Goal: Task Accomplishment & Management: Use online tool/utility

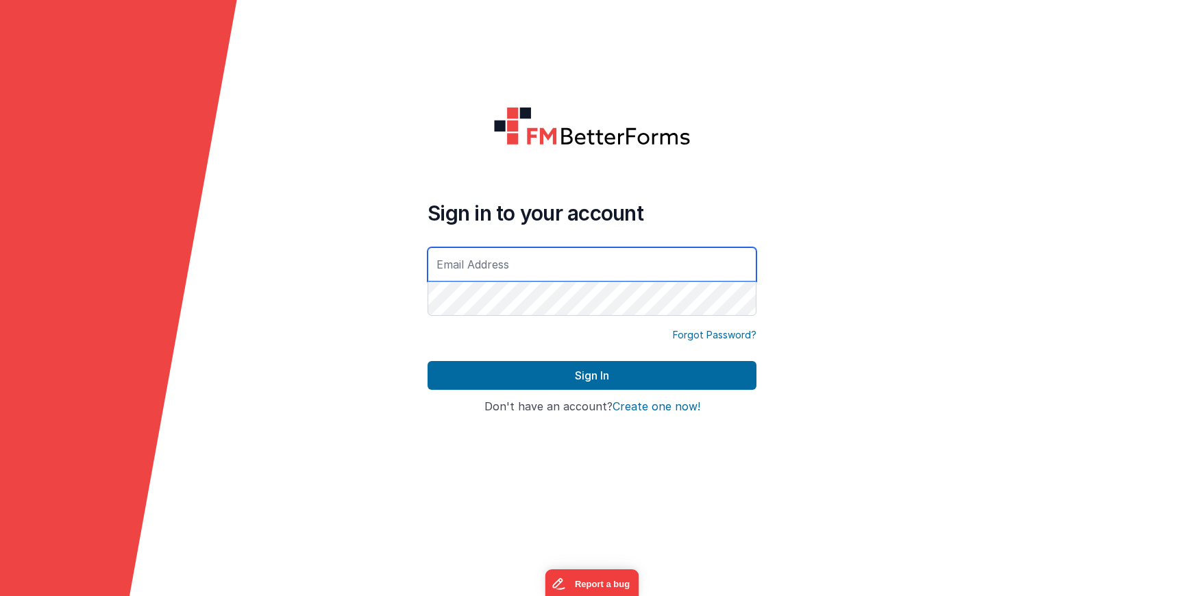
click at [498, 271] on input "text" at bounding box center [592, 264] width 329 height 34
type input "[PERSON_NAME][EMAIL_ADDRESS][DOMAIN_NAME]"
click at [428, 361] on button "Sign In" at bounding box center [592, 375] width 329 height 29
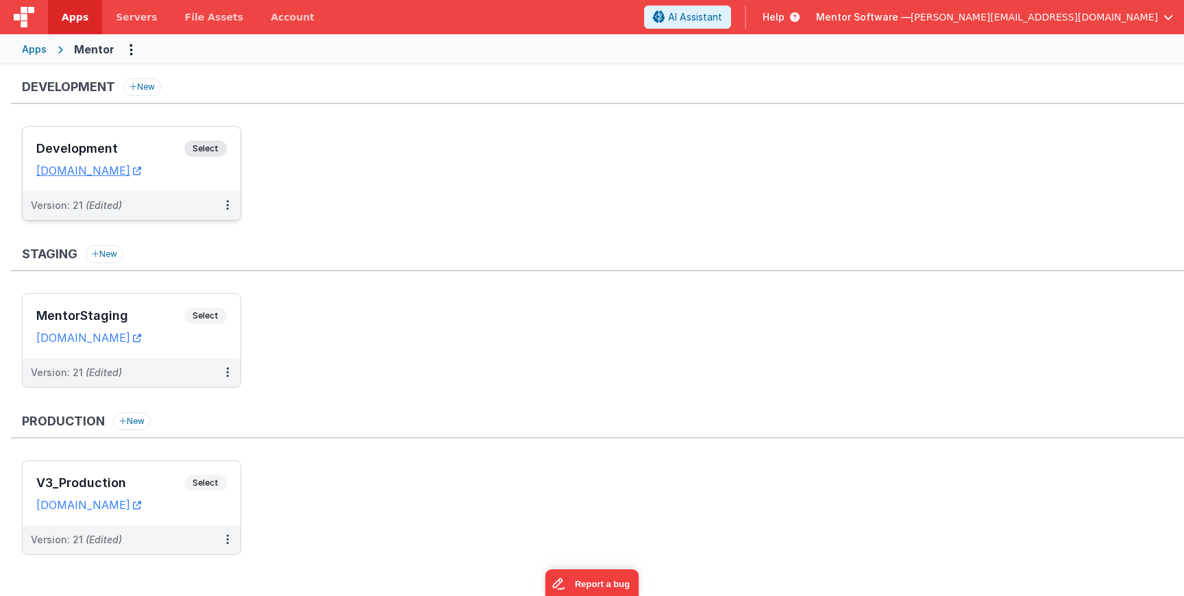
click at [194, 139] on div "Development Select URLs mentordev.fmbetterforms.com" at bounding box center [132, 159] width 218 height 64
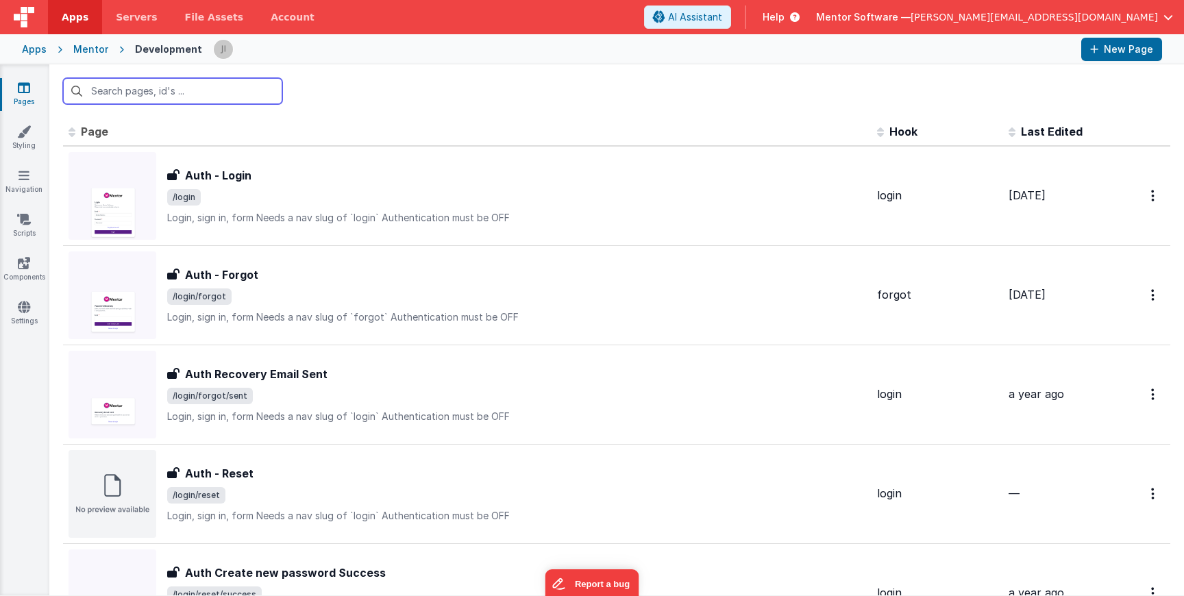
type input "O"
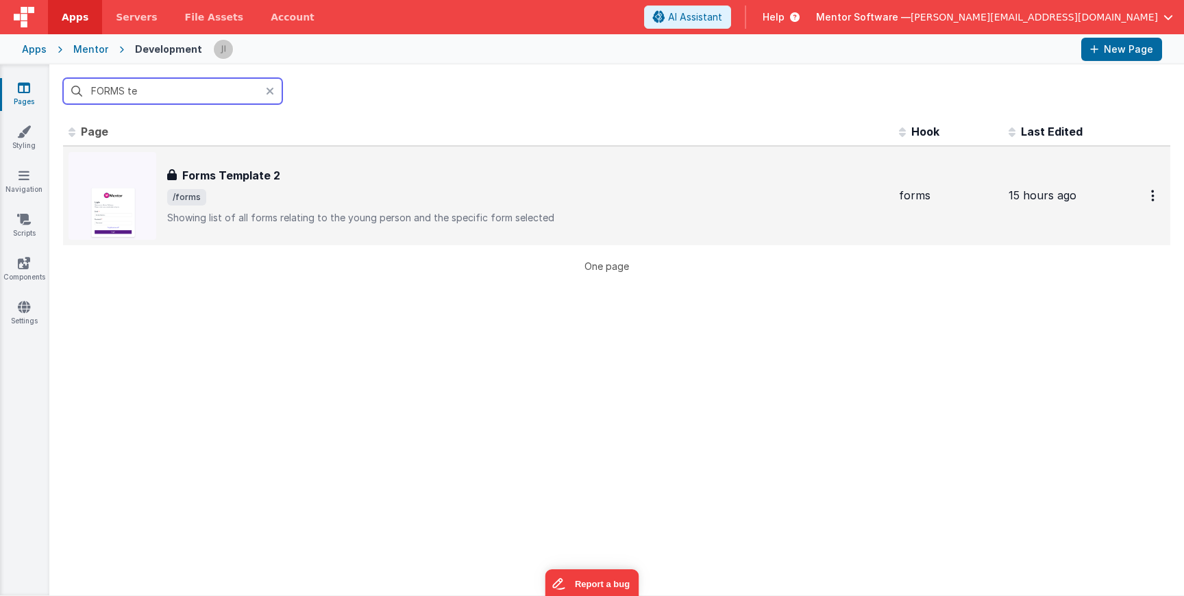
type input "FORMS te"
click at [234, 158] on div "Forms Template 2 Forms Template 2 /forms Showing list of all forms relating to …" at bounding box center [479, 196] width 820 height 88
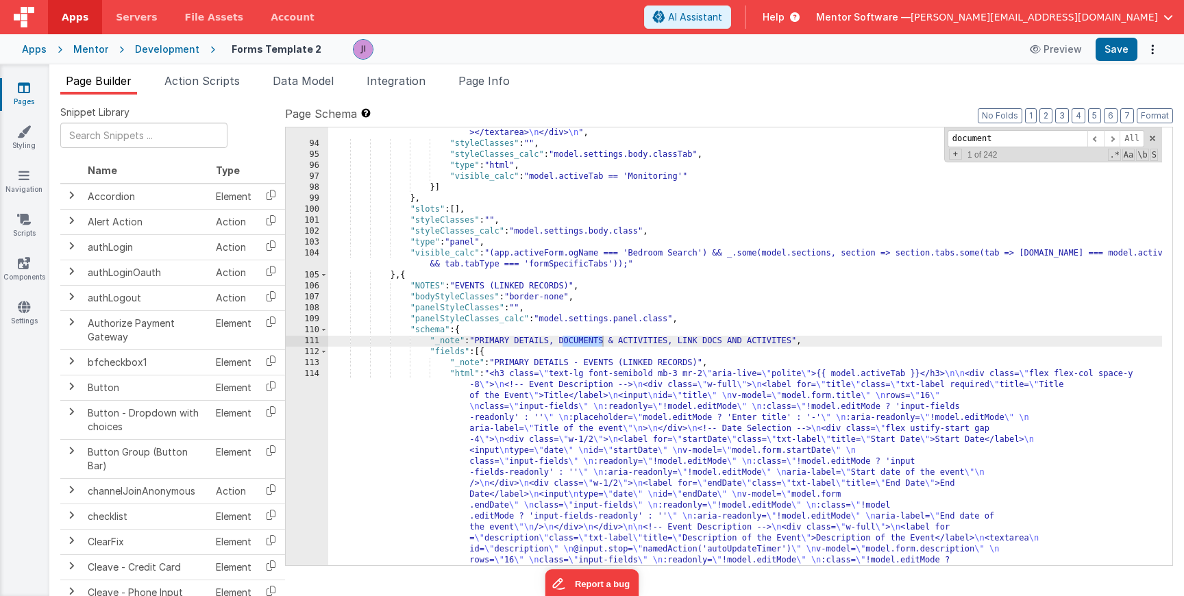
scroll to position [2393, 0]
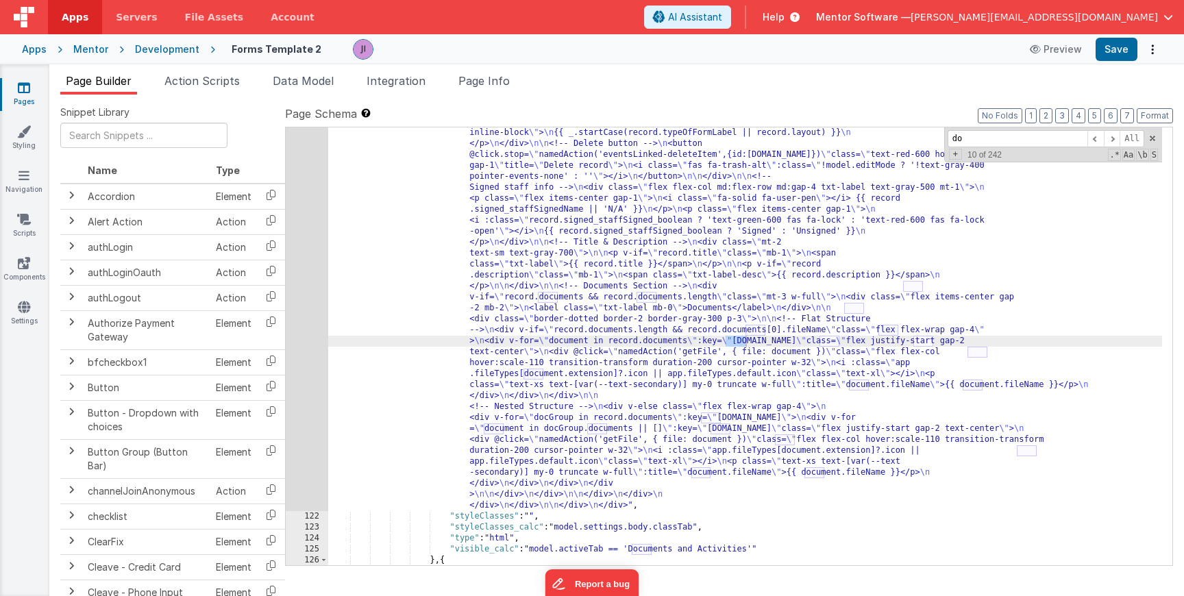
type input "d"
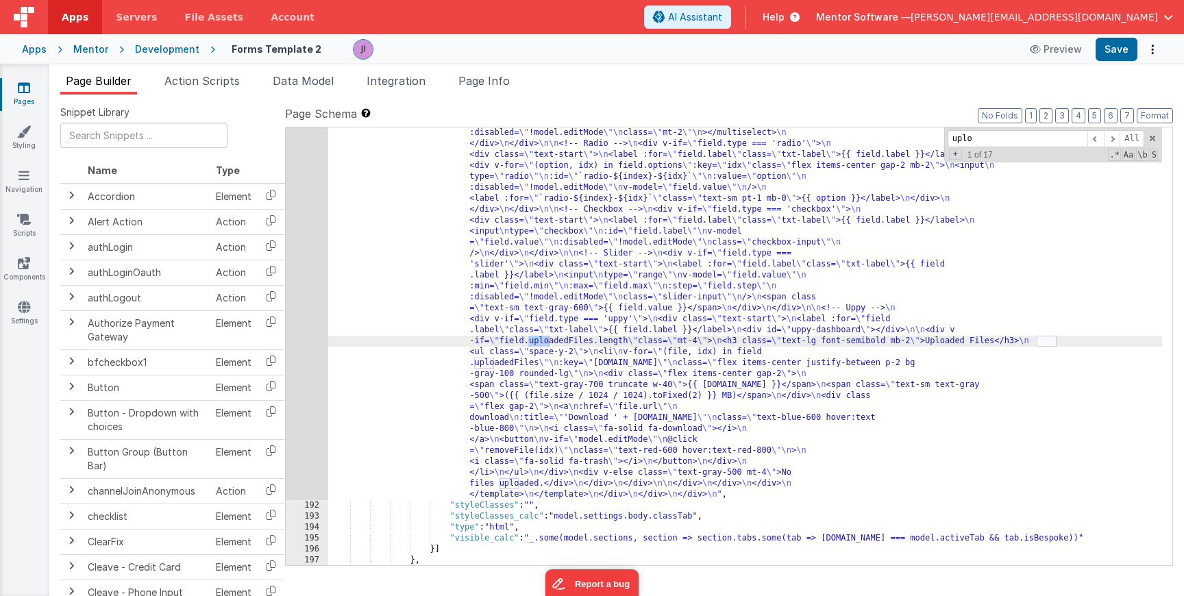
scroll to position [4463, 0]
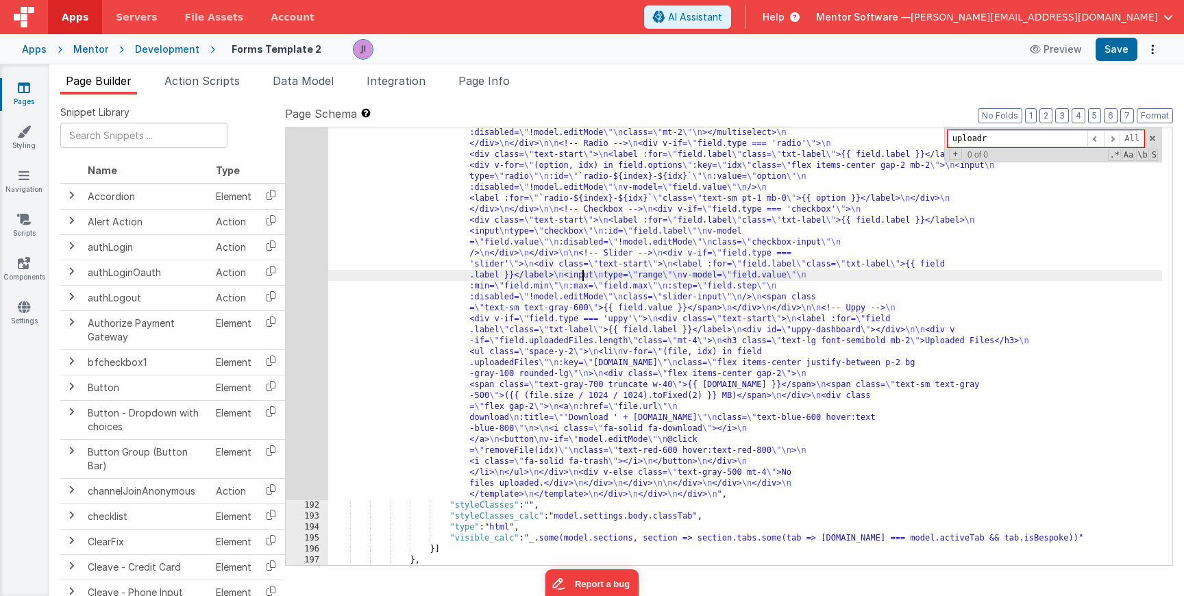
click at [582, 278] on div ""html" : "<div class= \" flex flex-col space-y-6 \" > \n <div class= \" flex h-…" at bounding box center [745, 406] width 834 height 1085
paste input "documentUploade"
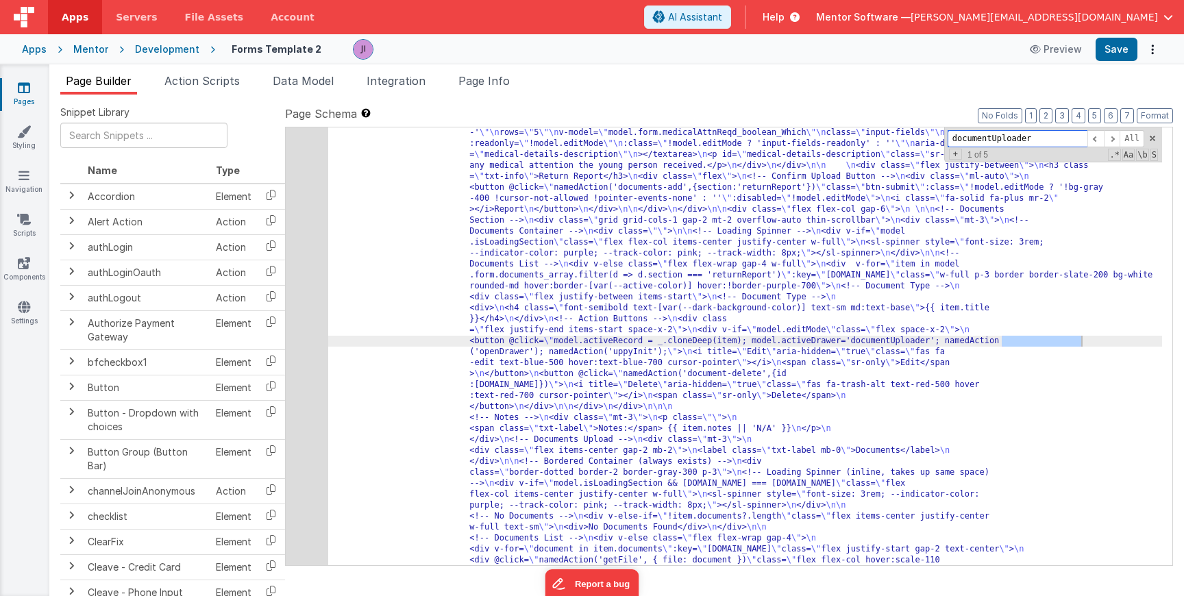
scroll to position [17292, 0]
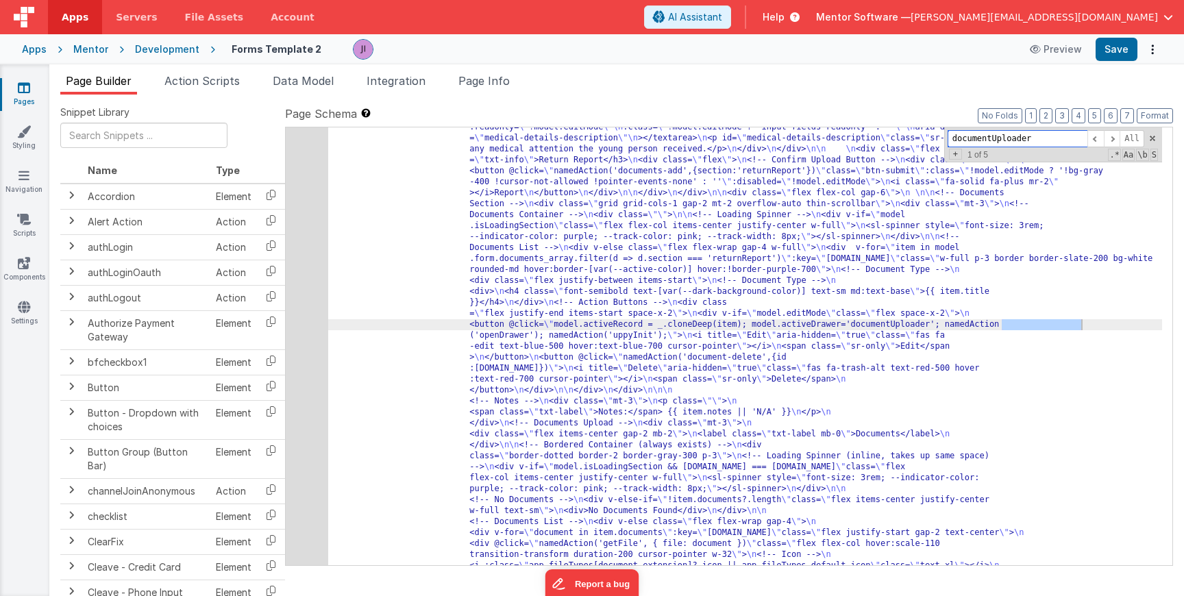
type input "documentUploader"
click at [288, 323] on div "847" at bounding box center [307, 237] width 42 height 778
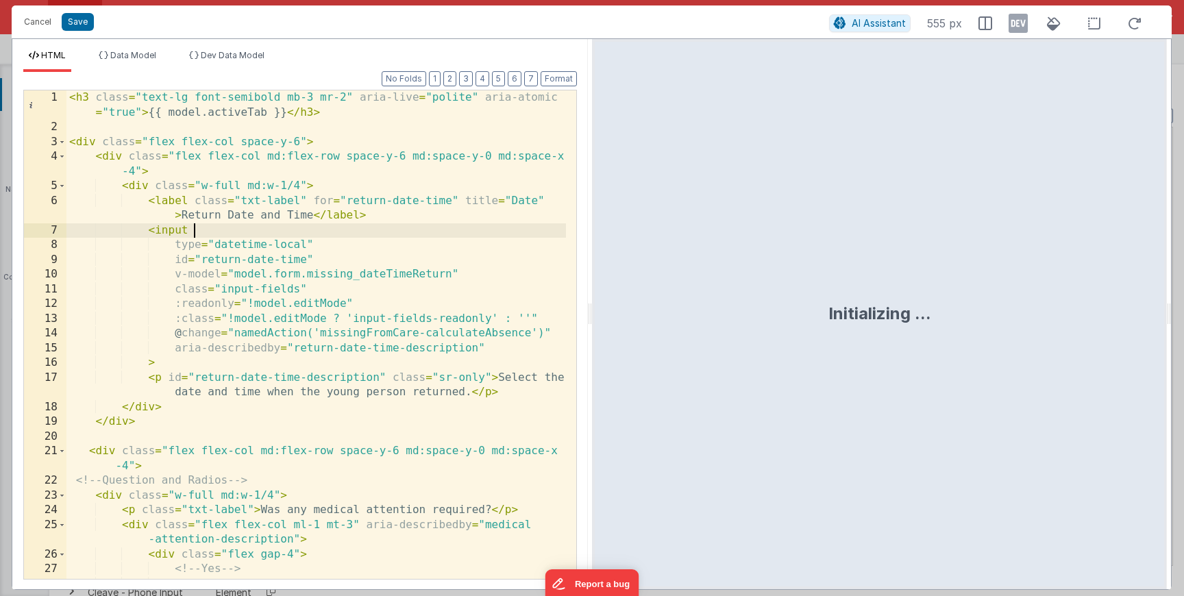
scroll to position [0, 0]
click at [299, 234] on div "< h3 class = "text-lg font-semibold mb-3 mr-2" aria-live = "polite" aria-atomic…" at bounding box center [316, 364] width 500 height 548
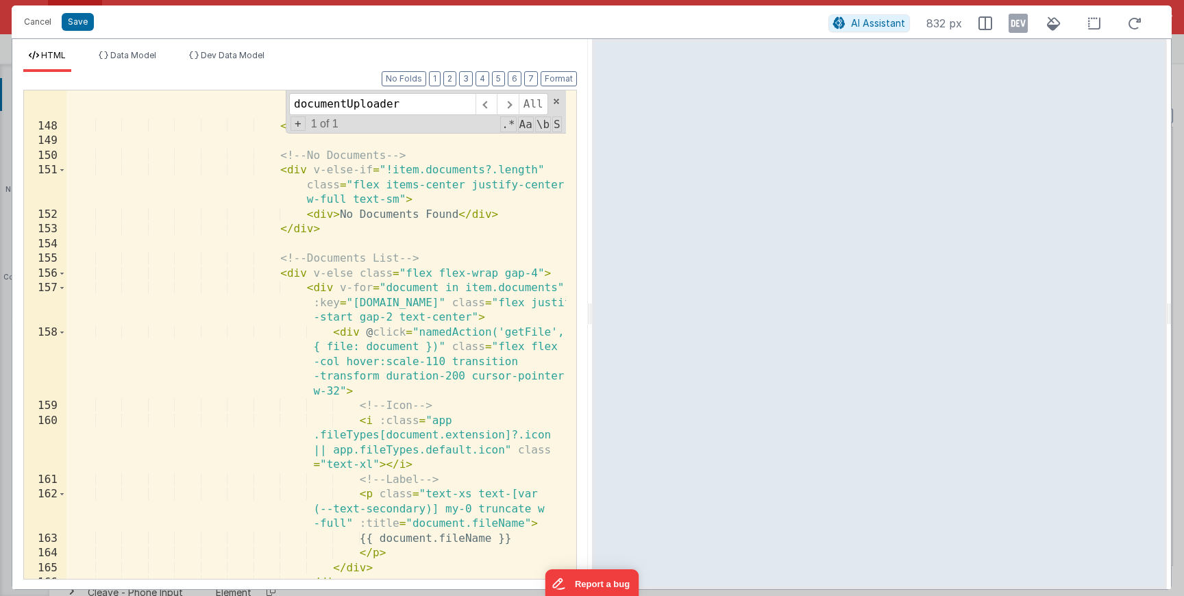
scroll to position [3003, 0]
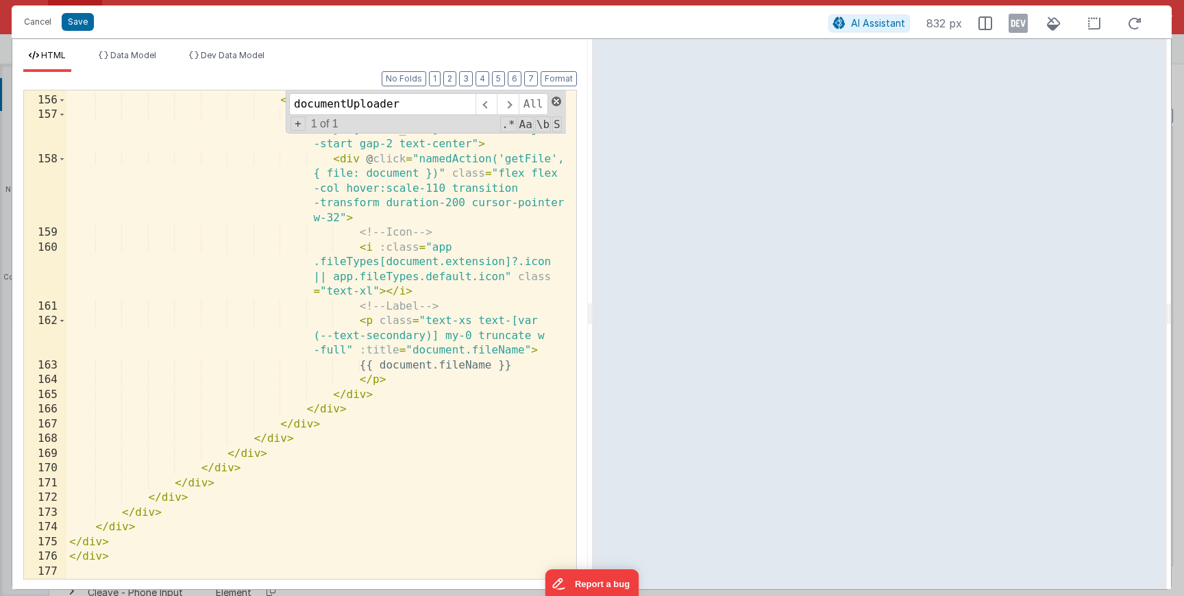
type input "documentUploader"
click at [552, 99] on span at bounding box center [557, 102] width 10 height 10
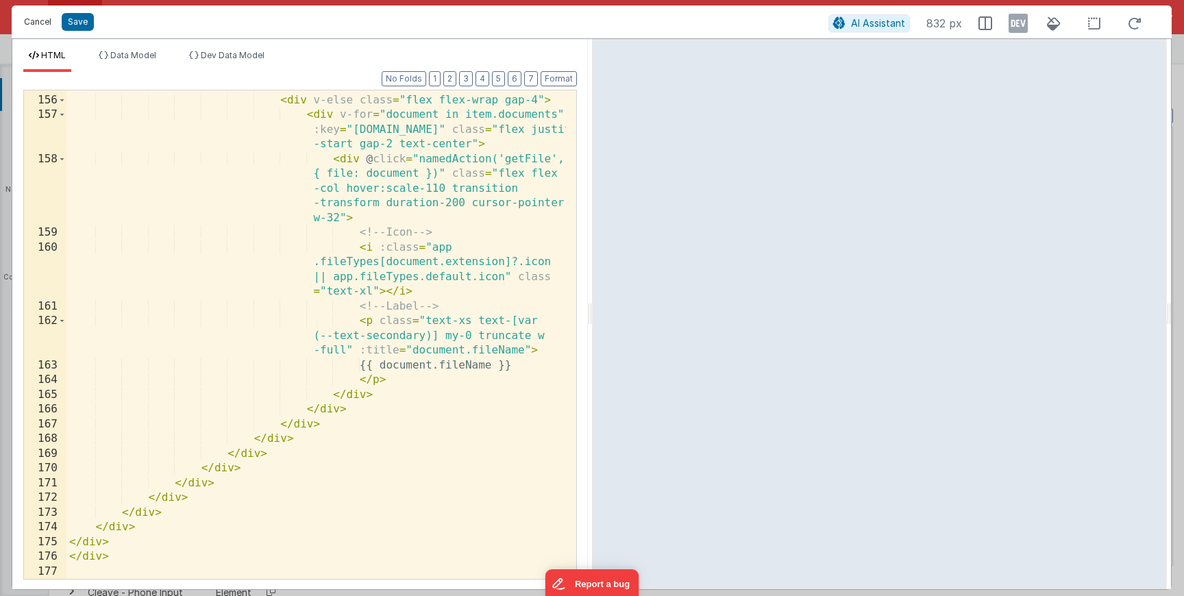
click at [31, 29] on button "Cancel" at bounding box center [37, 21] width 41 height 19
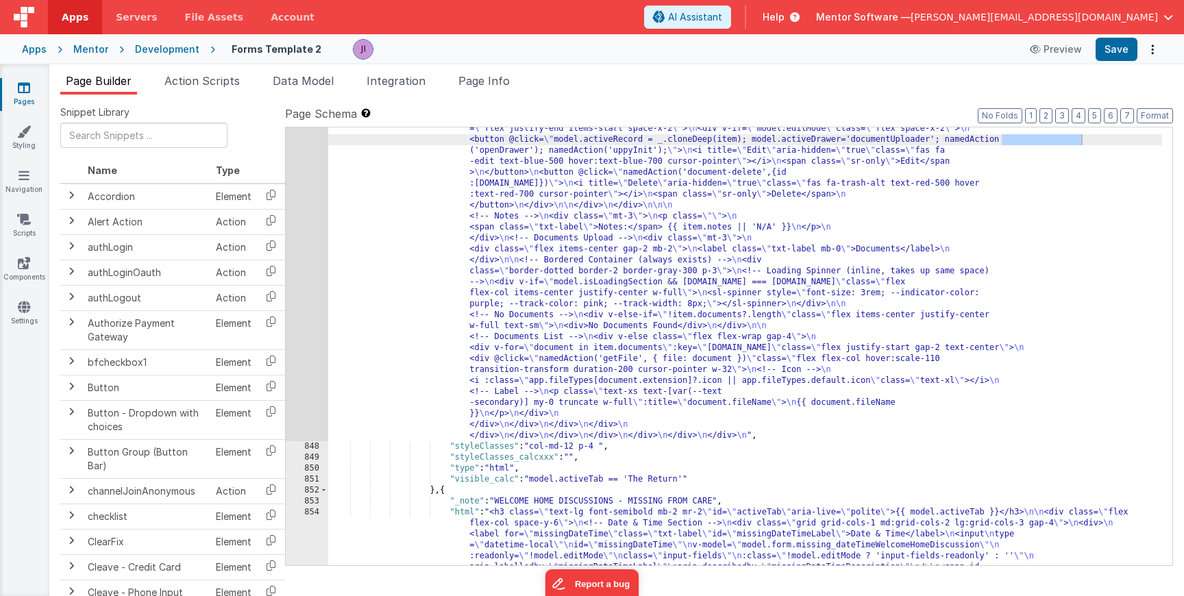
scroll to position [17375, 0]
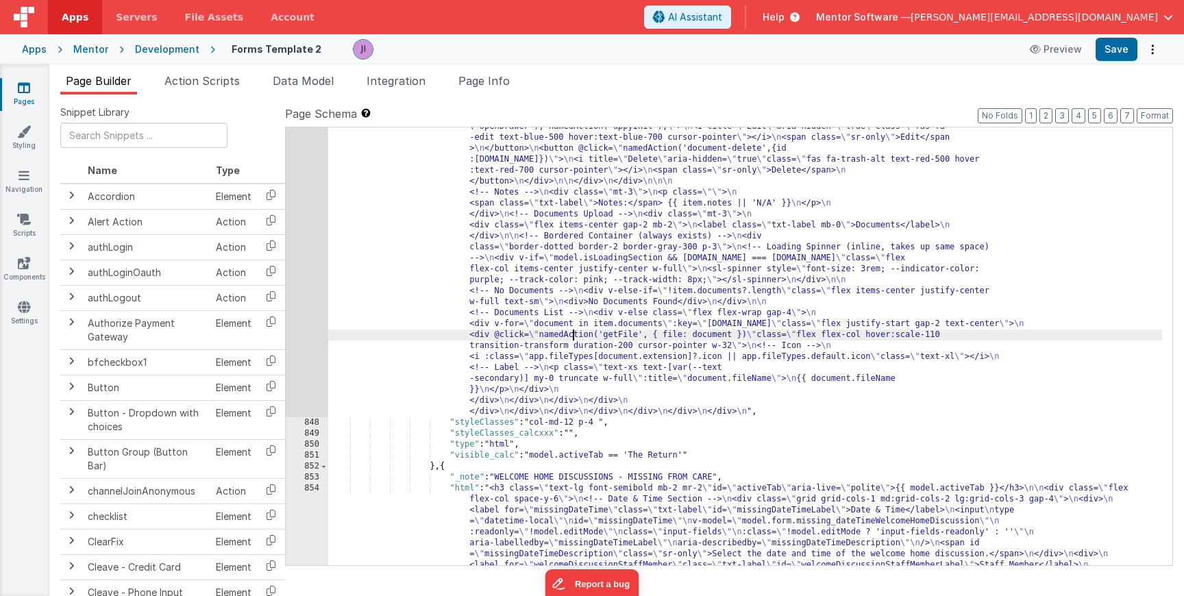
click at [573, 334] on div ""html" : "<h3 class= \" text-lg font-semibold mb-3 mr-2 \" aria-live= \" polite…" at bounding box center [745, 581] width 834 height 1885
click at [1113, 141] on span at bounding box center [1112, 138] width 16 height 17
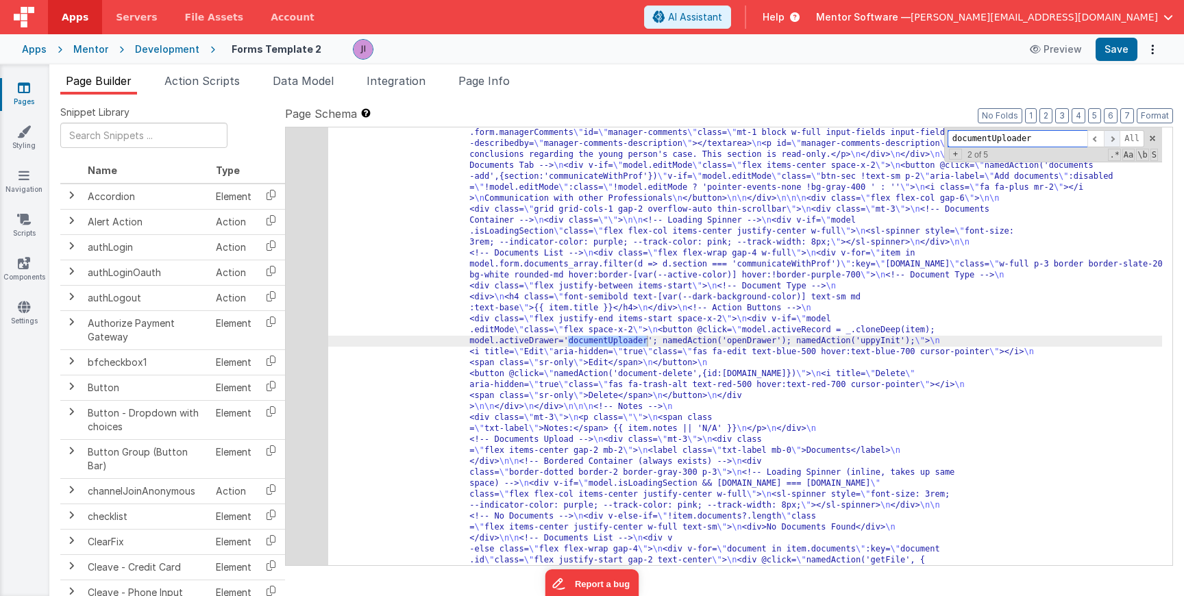
click at [1113, 141] on span at bounding box center [1112, 138] width 16 height 17
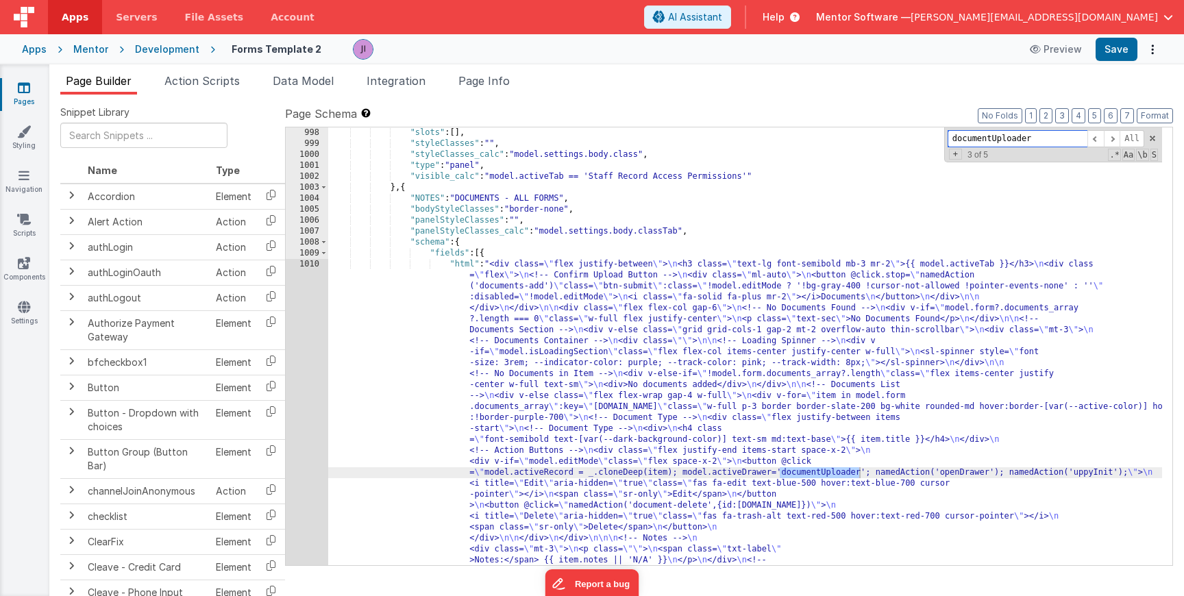
scroll to position [19847, 0]
click at [1114, 139] on span at bounding box center [1112, 138] width 16 height 17
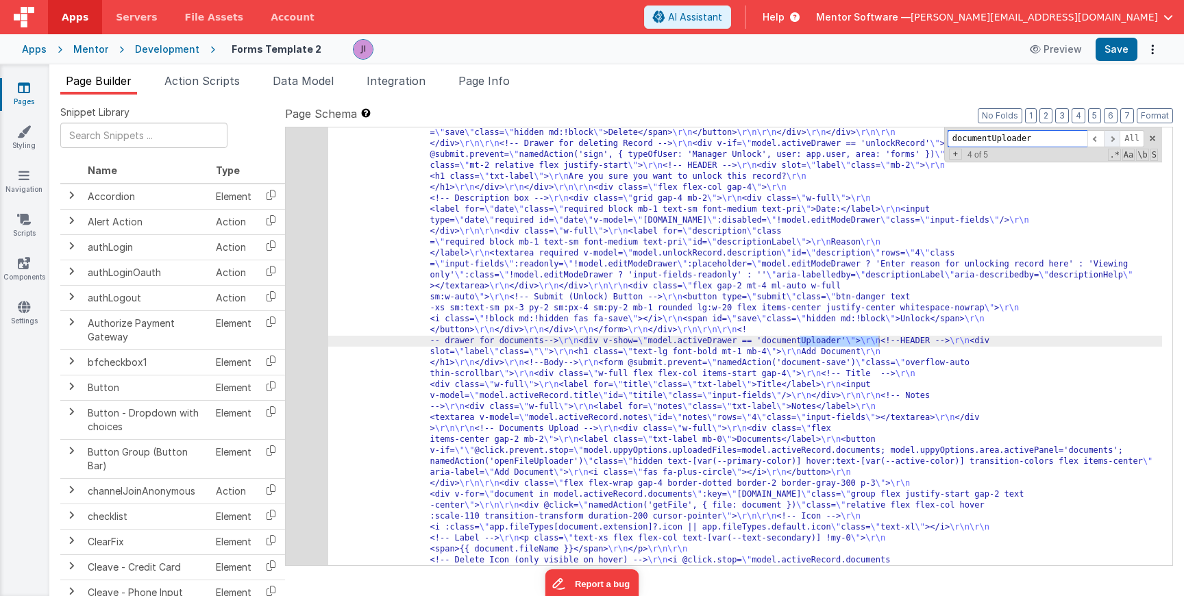
scroll to position [21321, 0]
click at [1098, 138] on span at bounding box center [1096, 138] width 16 height 17
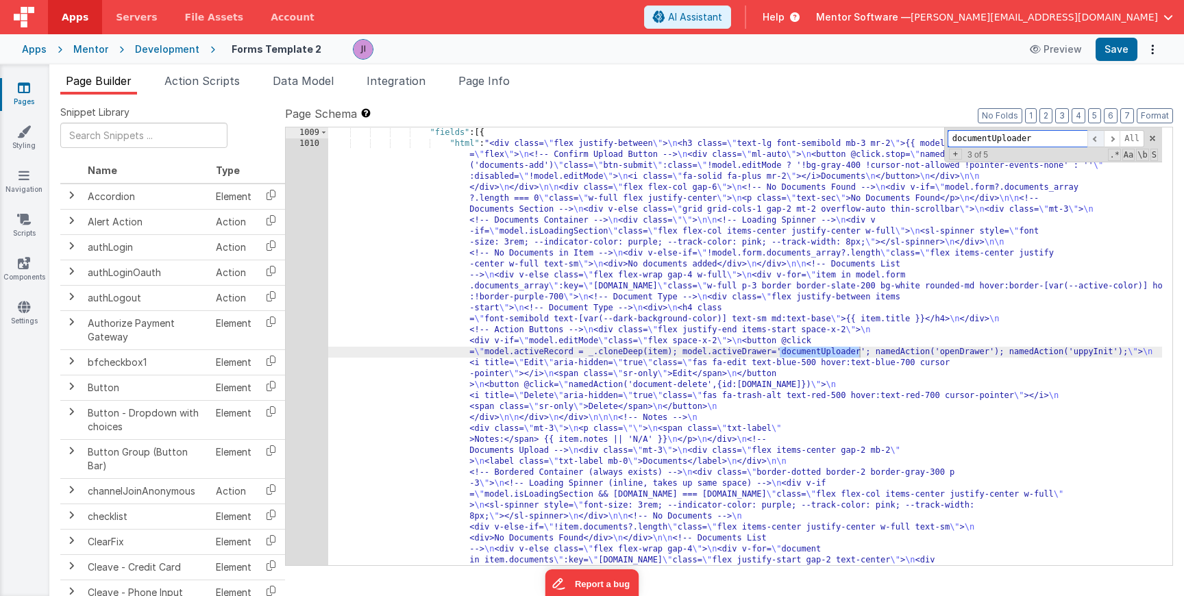
scroll to position [19896, 0]
click at [1116, 140] on span at bounding box center [1112, 138] width 16 height 17
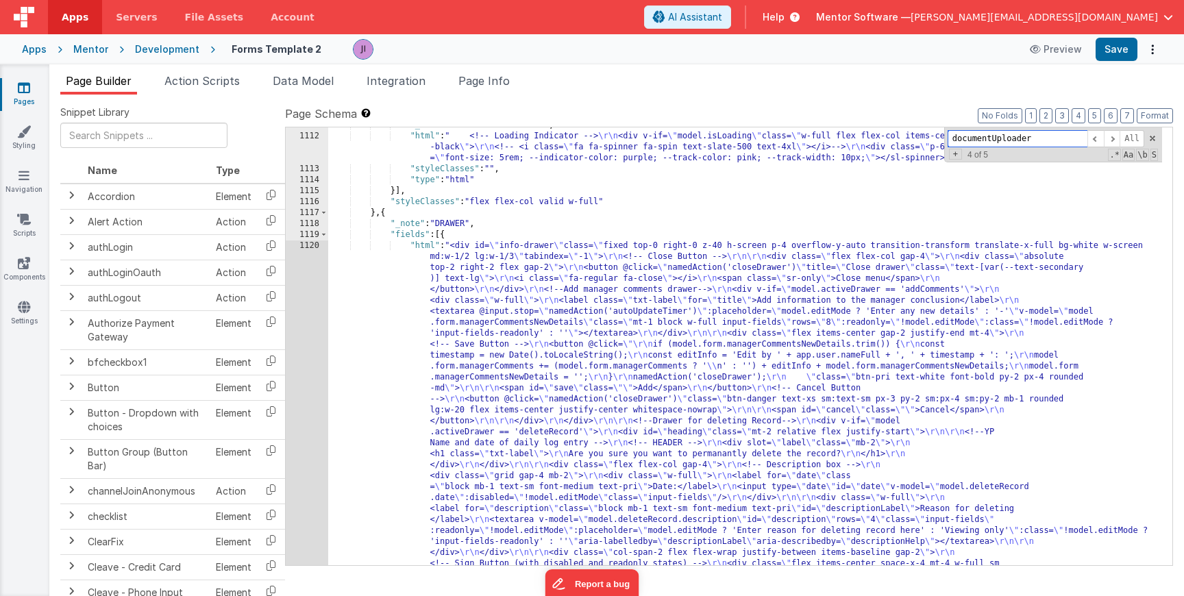
scroll to position [21084, 0]
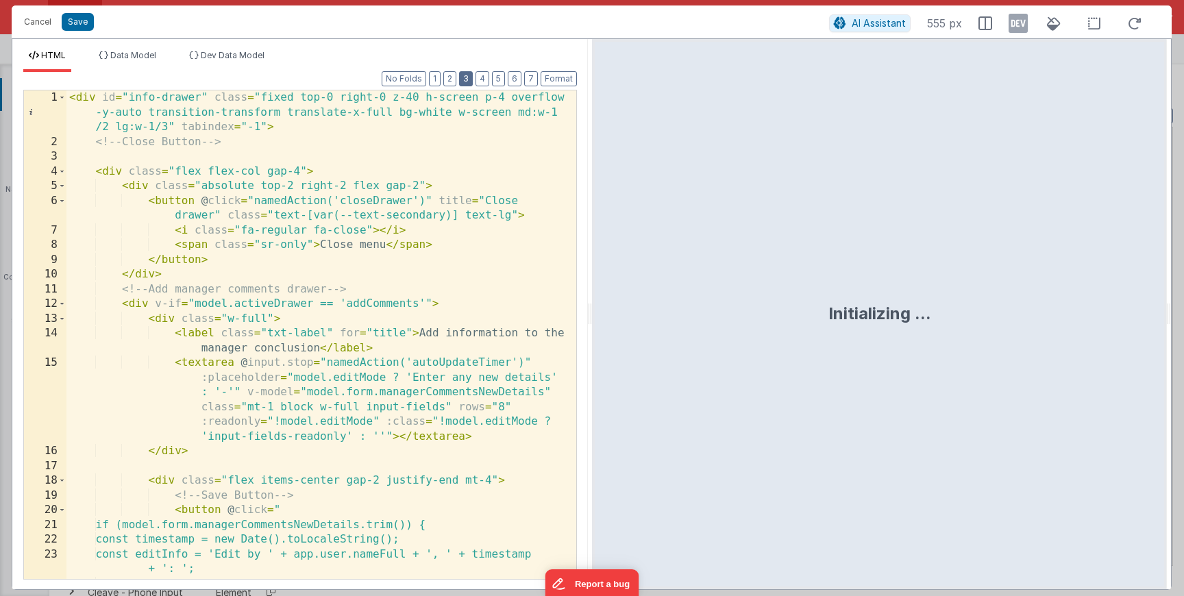
click at [465, 82] on button "3" at bounding box center [466, 78] width 14 height 15
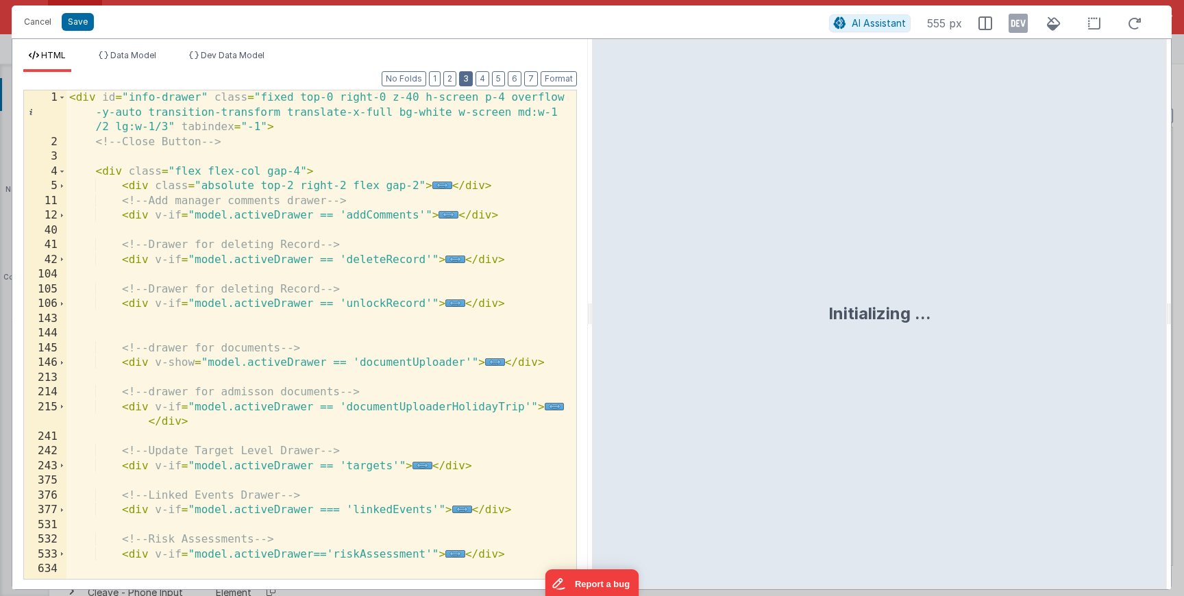
scroll to position [27, 0]
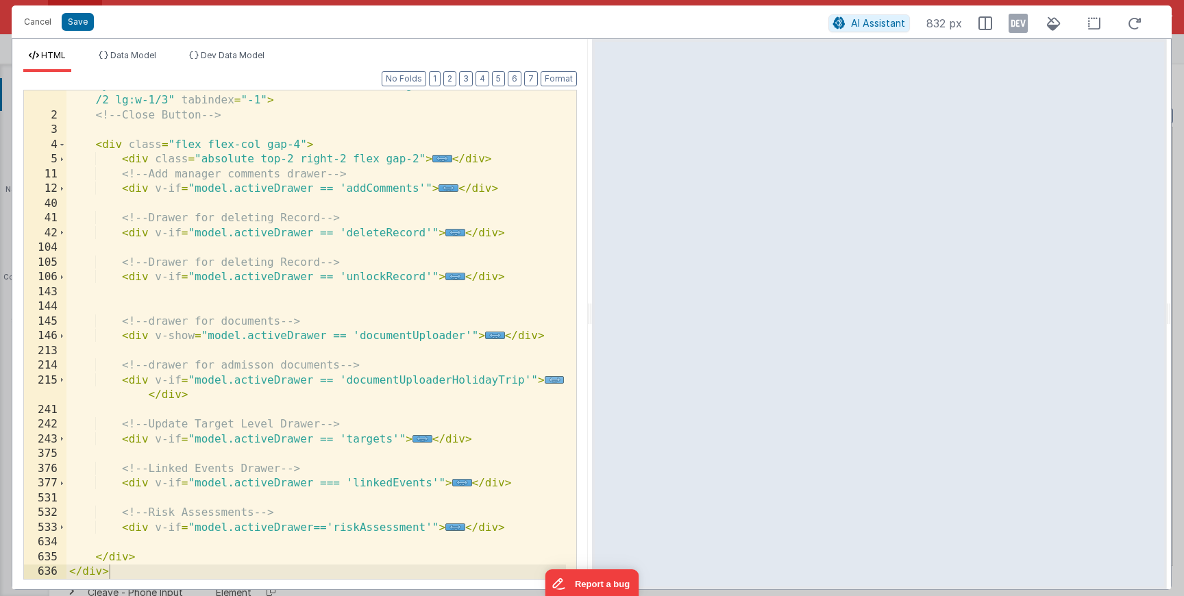
click at [552, 384] on span "..." at bounding box center [555, 380] width 20 height 8
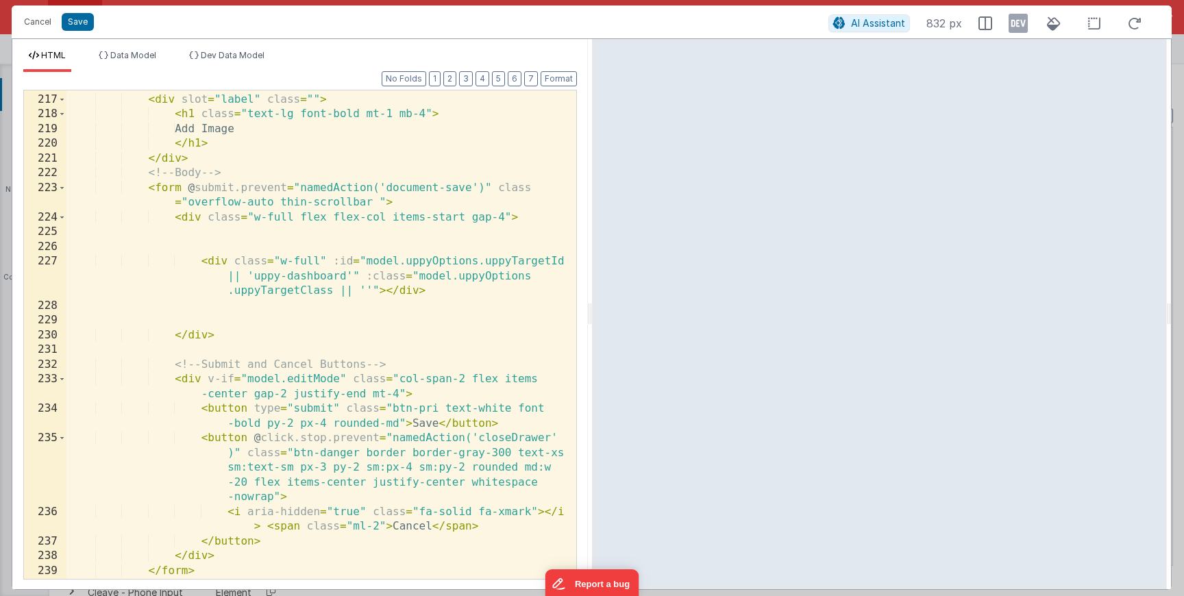
scroll to position [332, 0]
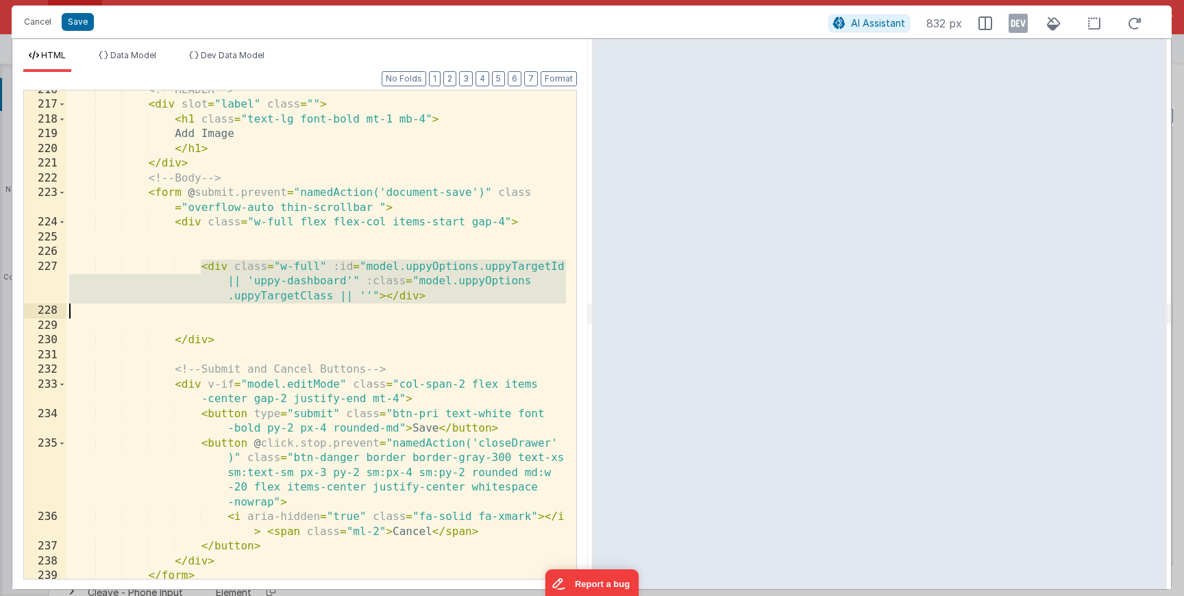
drag, startPoint x: 202, startPoint y: 267, endPoint x: 471, endPoint y: 302, distance: 270.9
click at [471, 302] on div "<!-- HEADER --> < div slot = "label" class = "" > < h1 class = "text-lg font-bo…" at bounding box center [316, 342] width 500 height 518
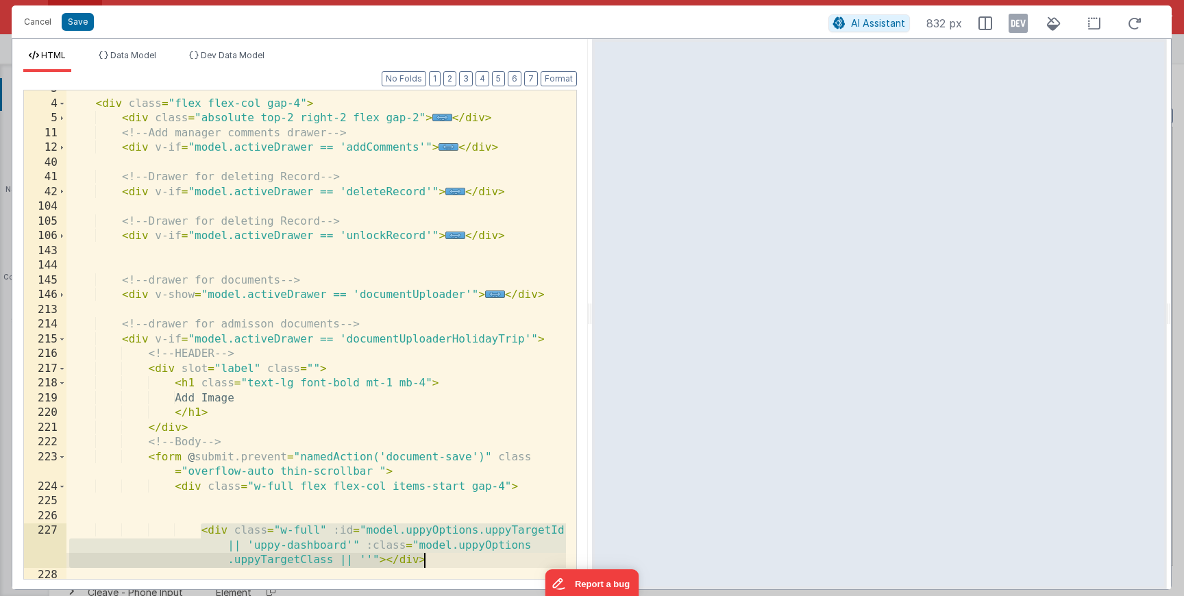
scroll to position [68, 0]
click at [486, 295] on span "..." at bounding box center [495, 295] width 20 height 8
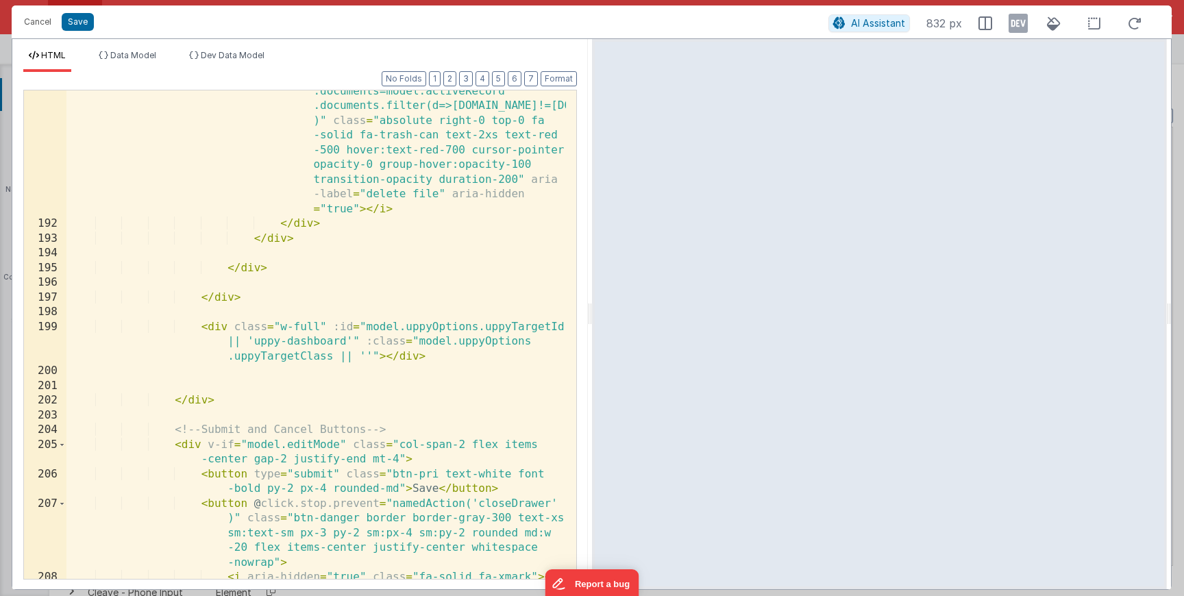
scroll to position [1303, 0]
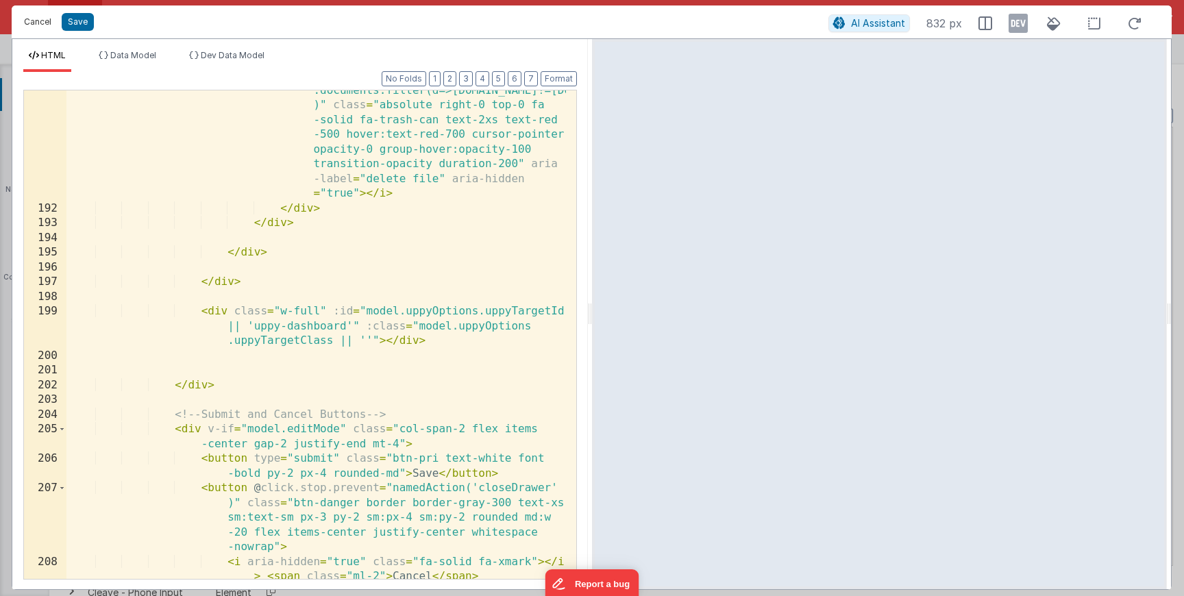
click at [42, 19] on button "Cancel" at bounding box center [37, 21] width 41 height 19
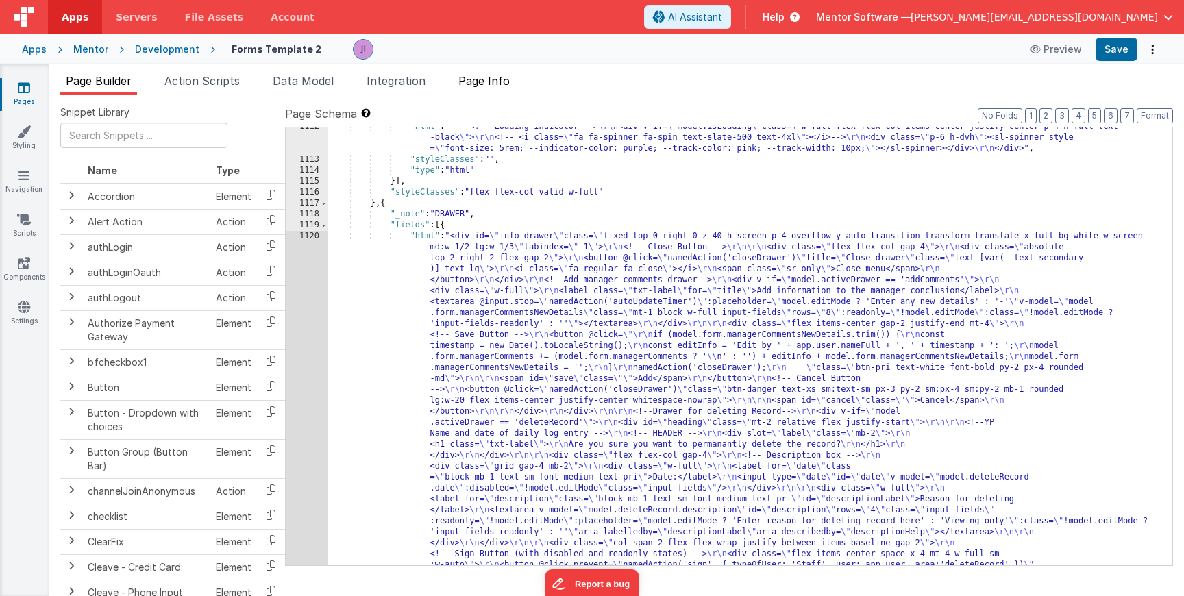
click at [504, 73] on li "Page Info" at bounding box center [484, 84] width 62 height 22
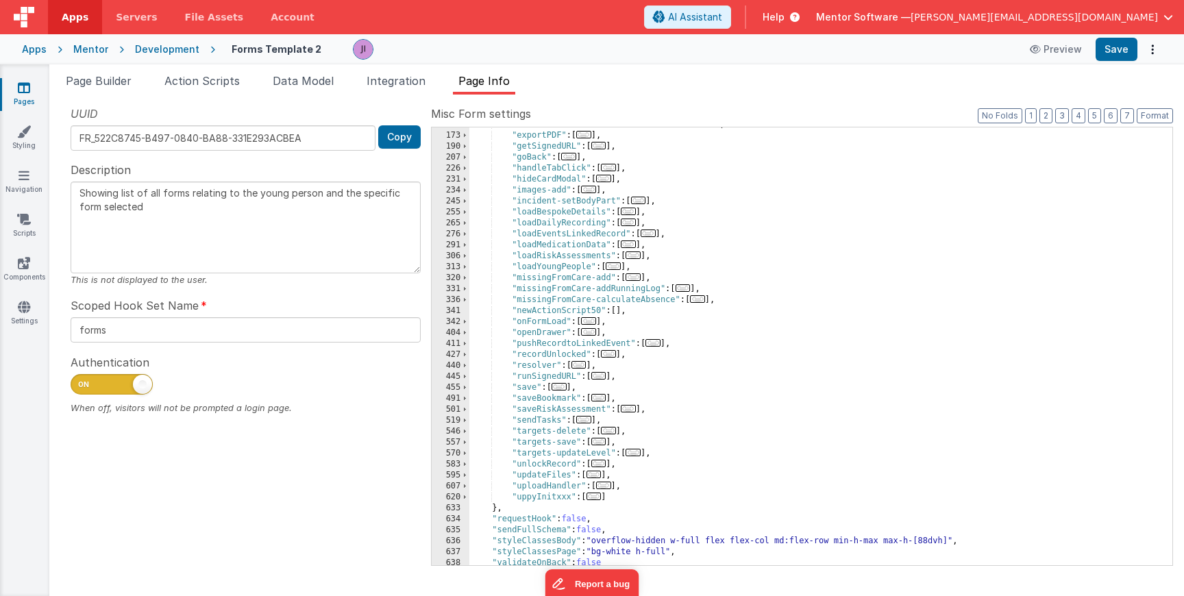
scroll to position [271, 0]
click at [33, 225] on link "Scripts" at bounding box center [23, 225] width 49 height 27
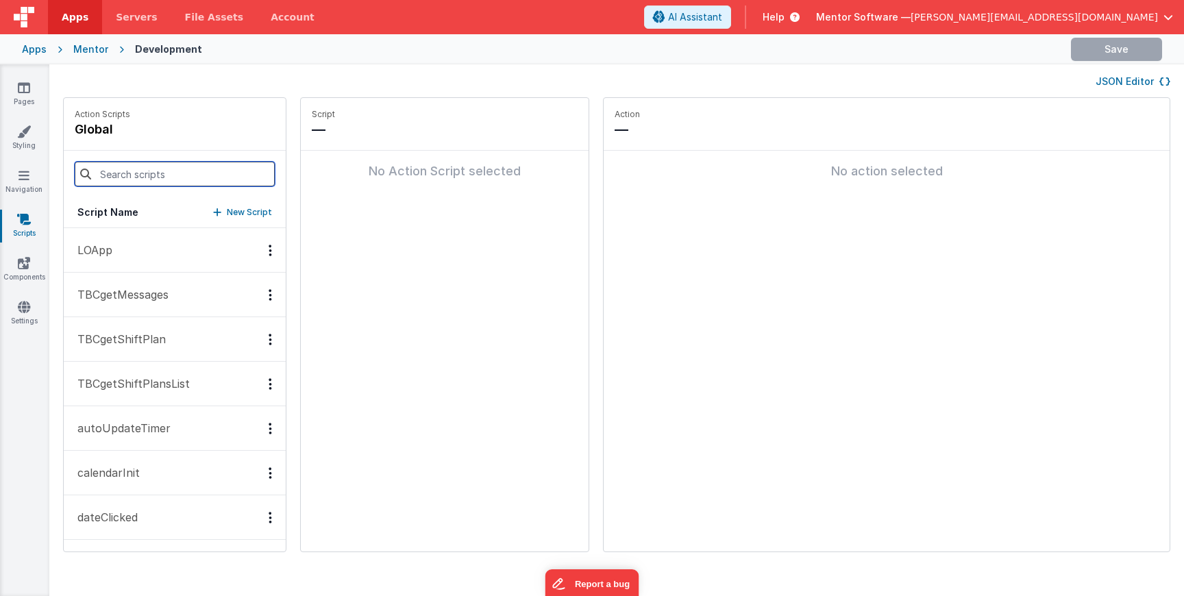
click at [186, 179] on input at bounding box center [175, 174] width 200 height 25
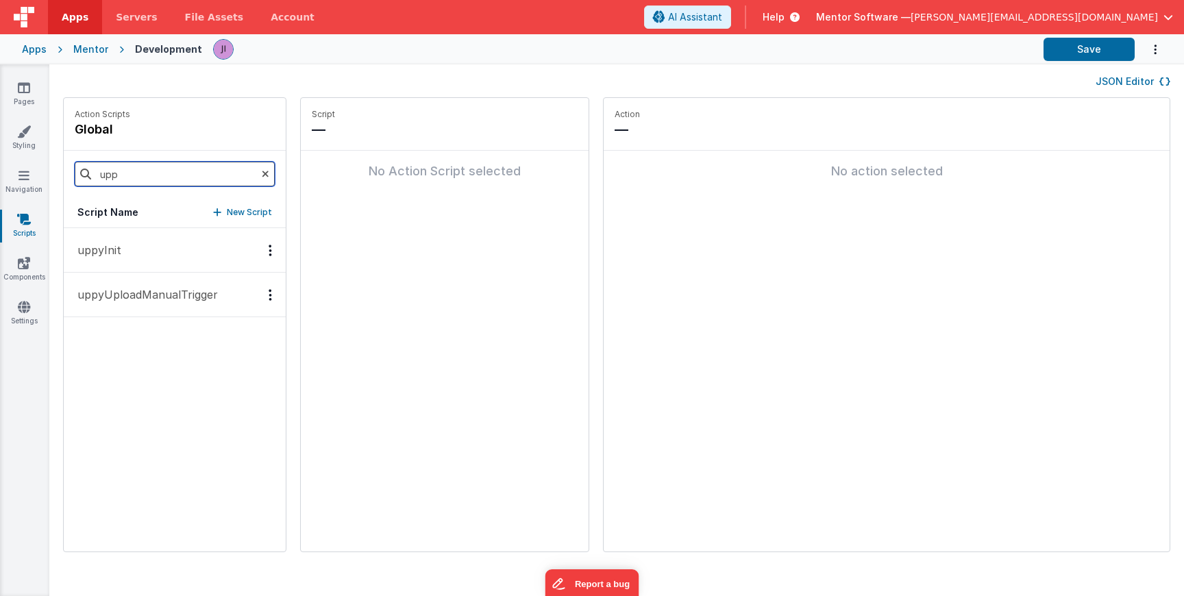
type input "upp"
click at [180, 251] on button "uppyInit" at bounding box center [175, 250] width 222 height 45
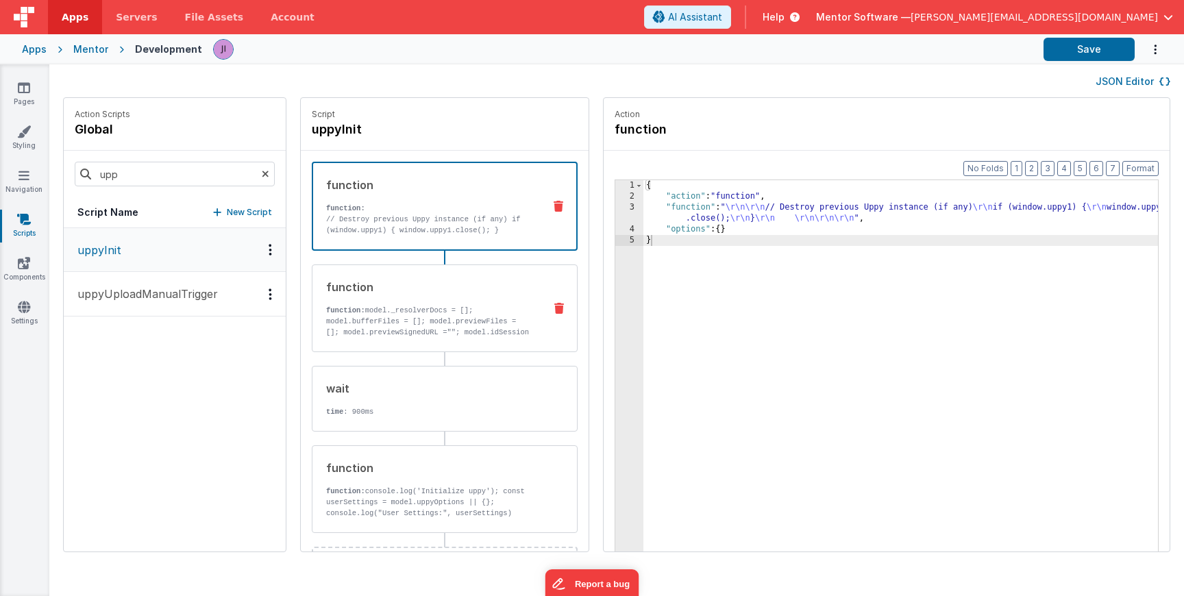
click at [410, 314] on p "function: model._resolverDocs = []; model.bufferFiles = []; model.previewFiles …" at bounding box center [429, 327] width 207 height 44
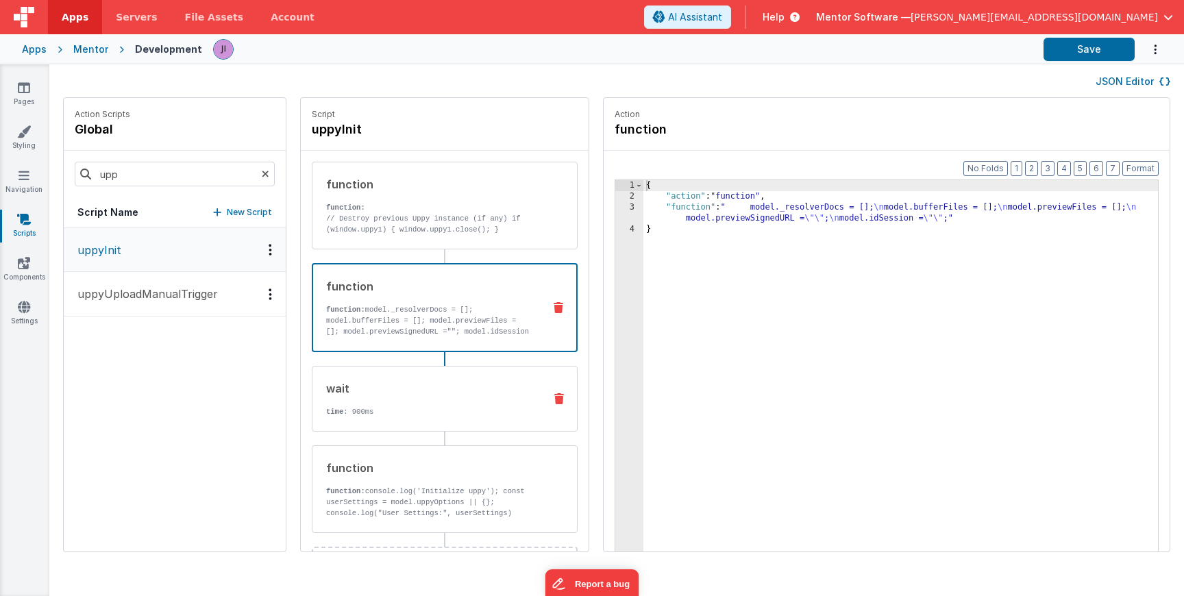
click at [437, 421] on div "wait time : 900ms" at bounding box center [445, 399] width 266 height 66
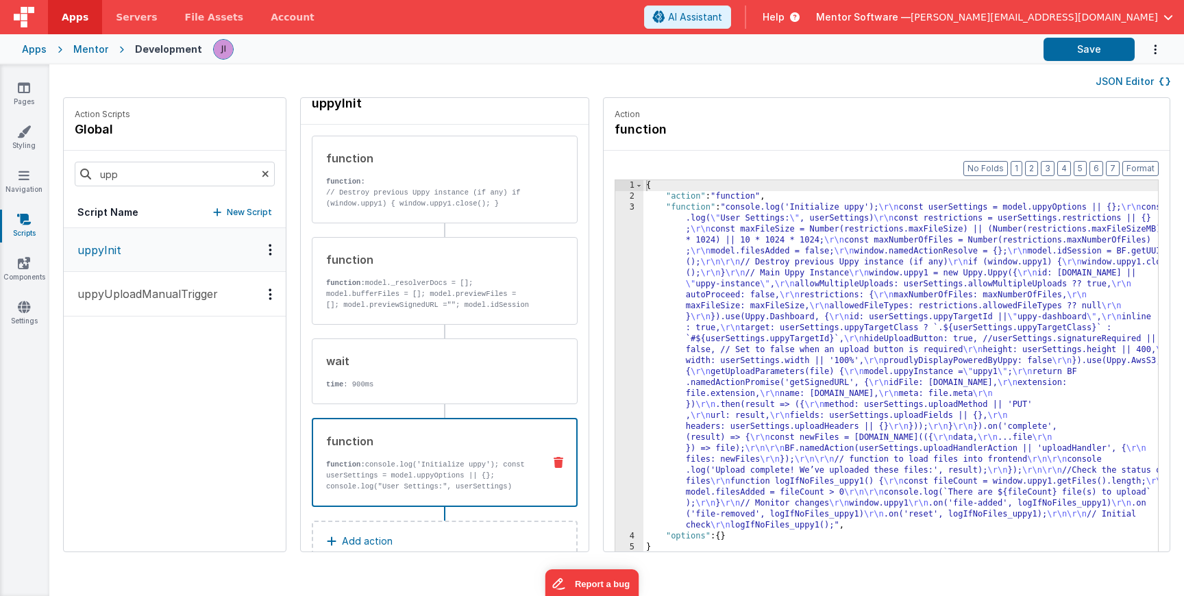
scroll to position [61, 0]
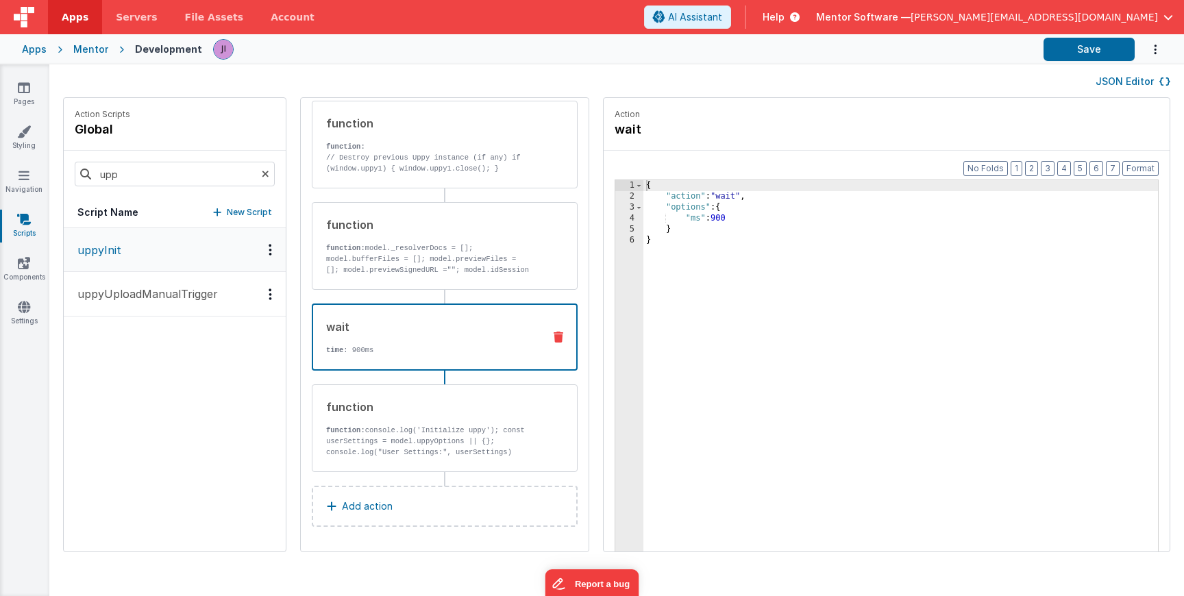
click at [439, 314] on div "wait time : 900ms" at bounding box center [445, 337] width 266 height 67
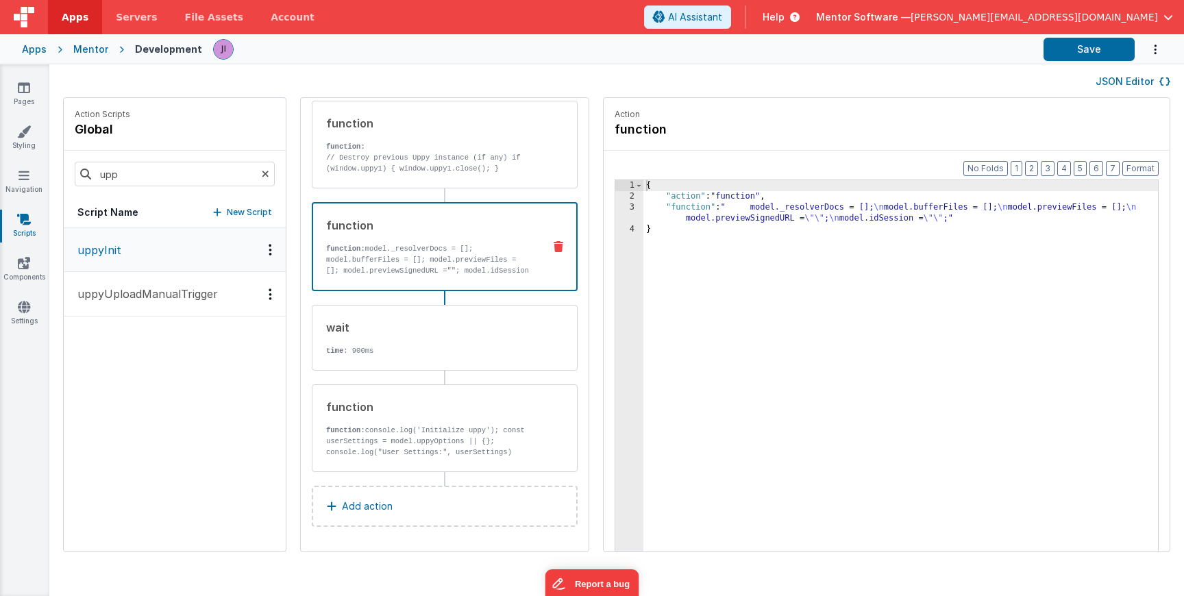
click at [439, 273] on p "function: model._resolverDocs = []; model.bufferFiles = []; model.previewFiles …" at bounding box center [429, 265] width 206 height 44
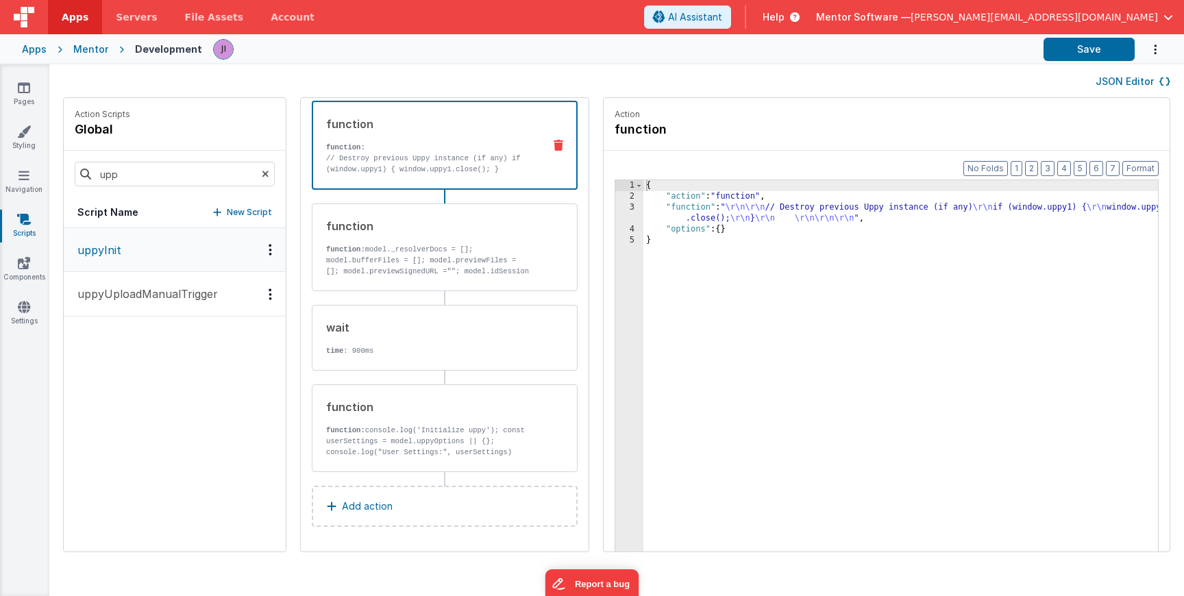
click at [482, 135] on div "function function: // Destroy previous Uppy instance (if any) if (window.uppy1)…" at bounding box center [422, 145] width 219 height 59
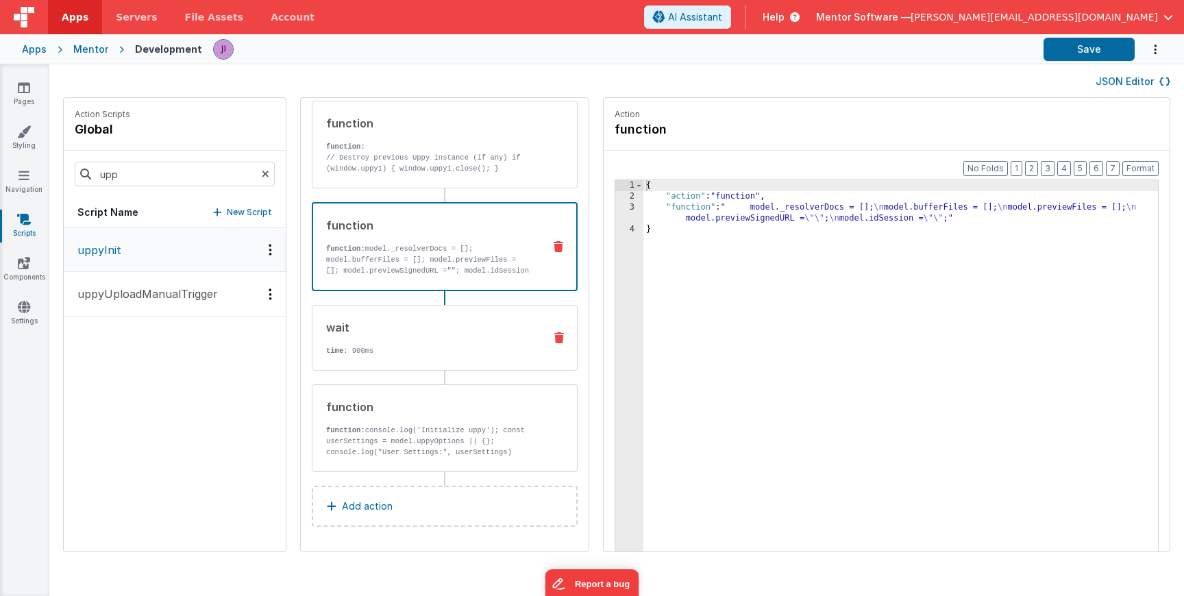
click at [452, 311] on div "wait time : 900ms" at bounding box center [445, 338] width 266 height 66
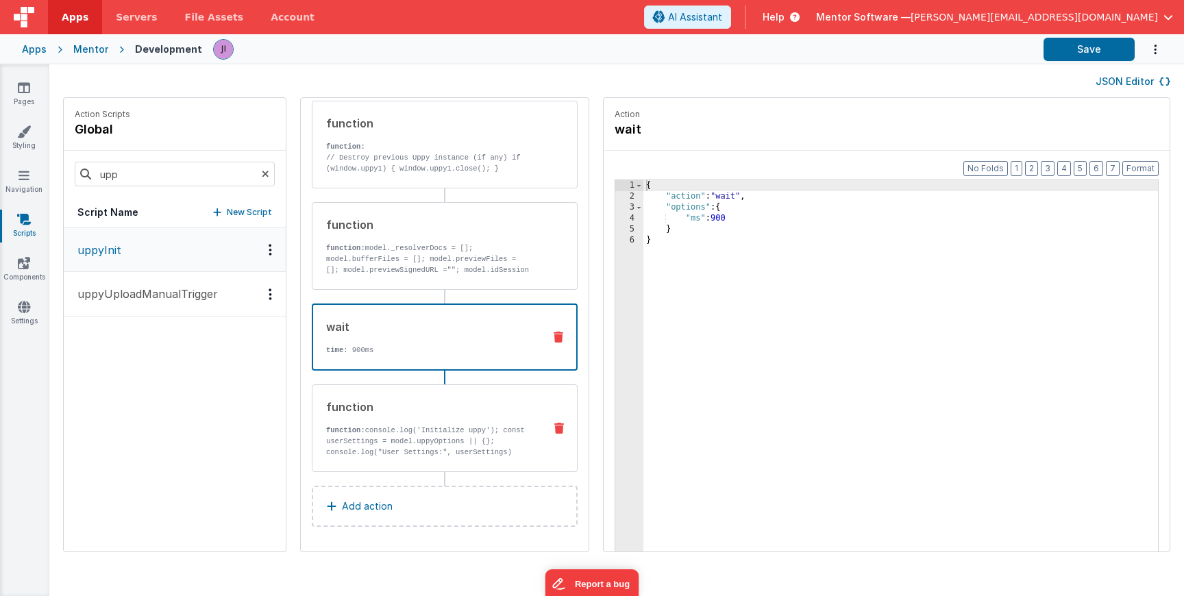
click at [458, 408] on div "function" at bounding box center [429, 407] width 207 height 16
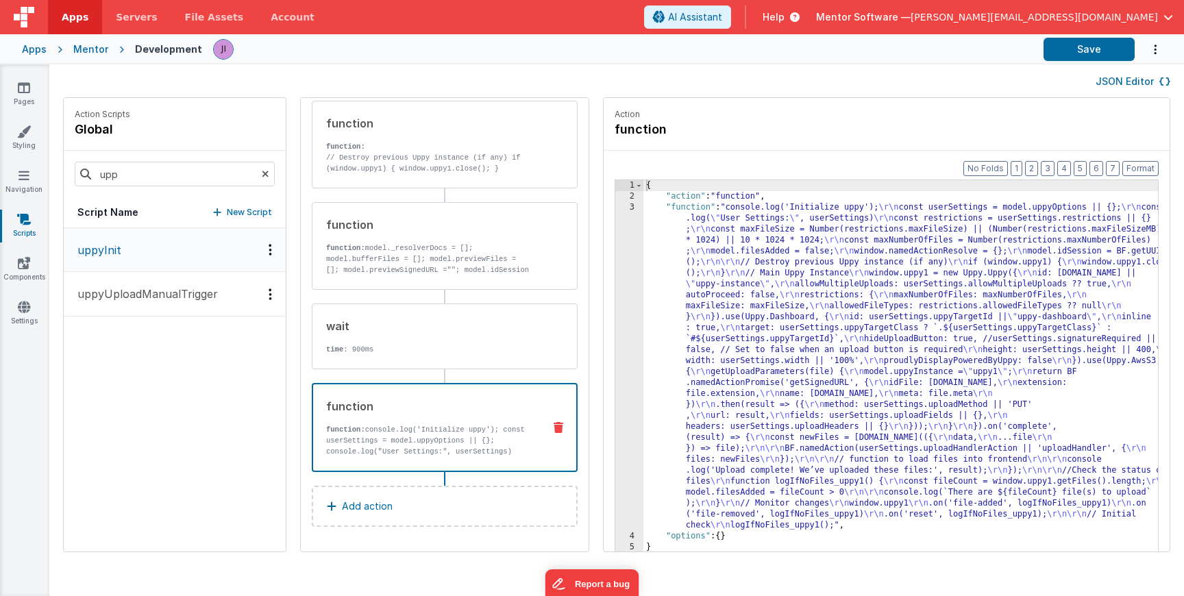
click at [685, 339] on div "{ "action" : "function" , "function" : "console.log('Initialize uppy'); \r\n co…" at bounding box center [920, 398] width 555 height 436
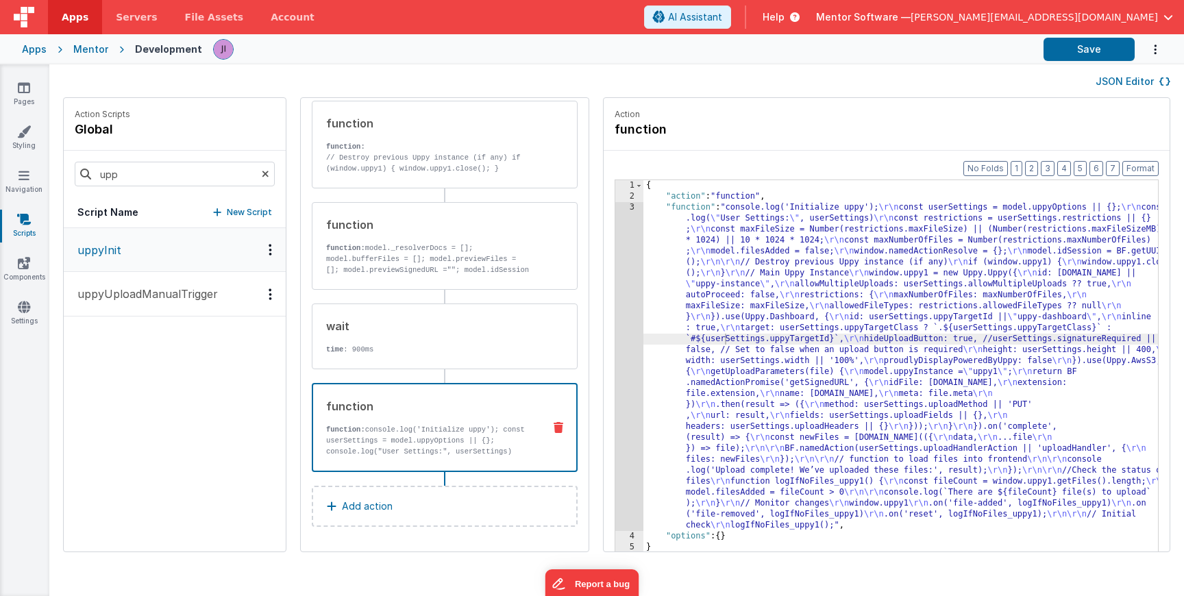
click at [604, 327] on div "Format 7 6 5 4 3 2 1 No Folds 1 2 3 4 5 { "action" : "function" , "function" : …" at bounding box center [887, 378] width 566 height 454
click at [615, 327] on div "3" at bounding box center [629, 366] width 28 height 329
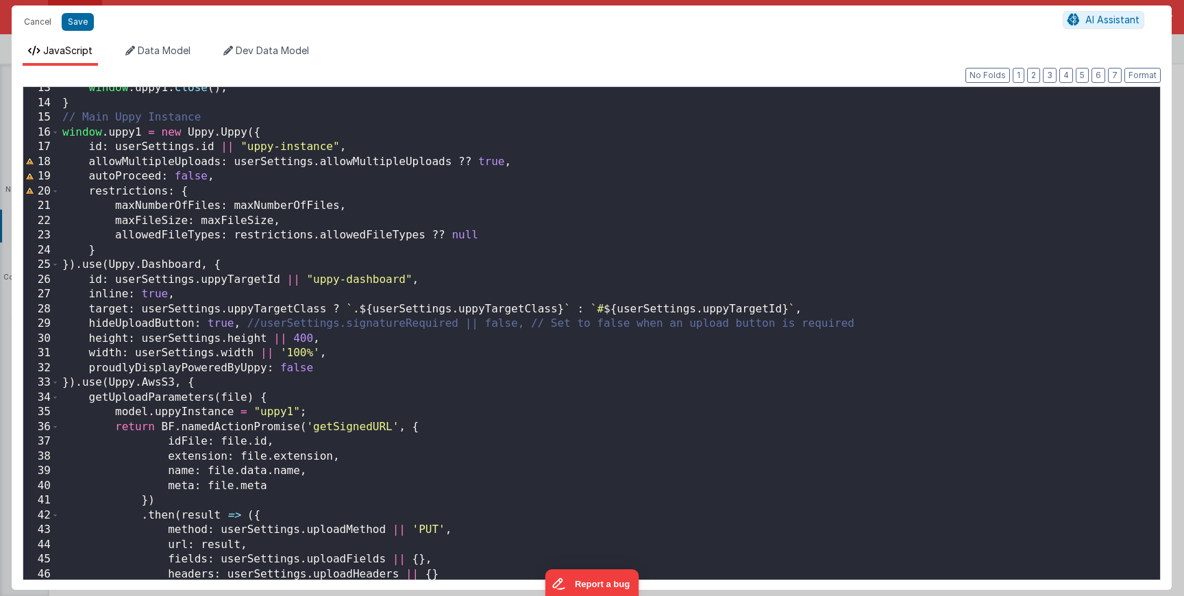
scroll to position [183, 0]
click at [45, 27] on button "Cancel" at bounding box center [37, 21] width 41 height 19
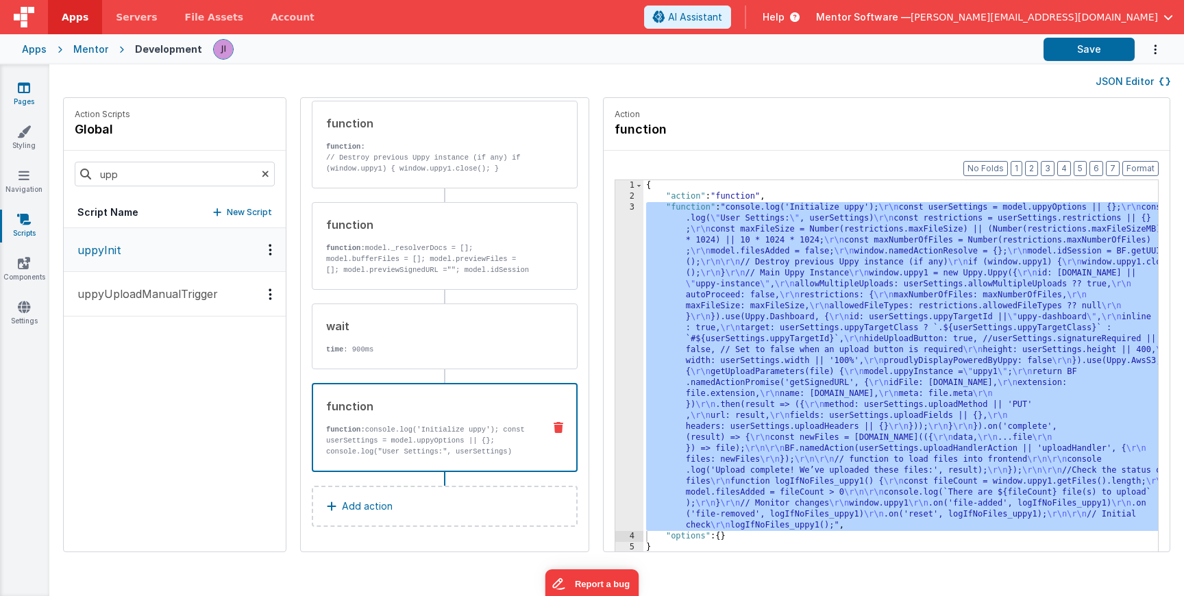
click at [25, 85] on icon at bounding box center [24, 88] width 12 height 14
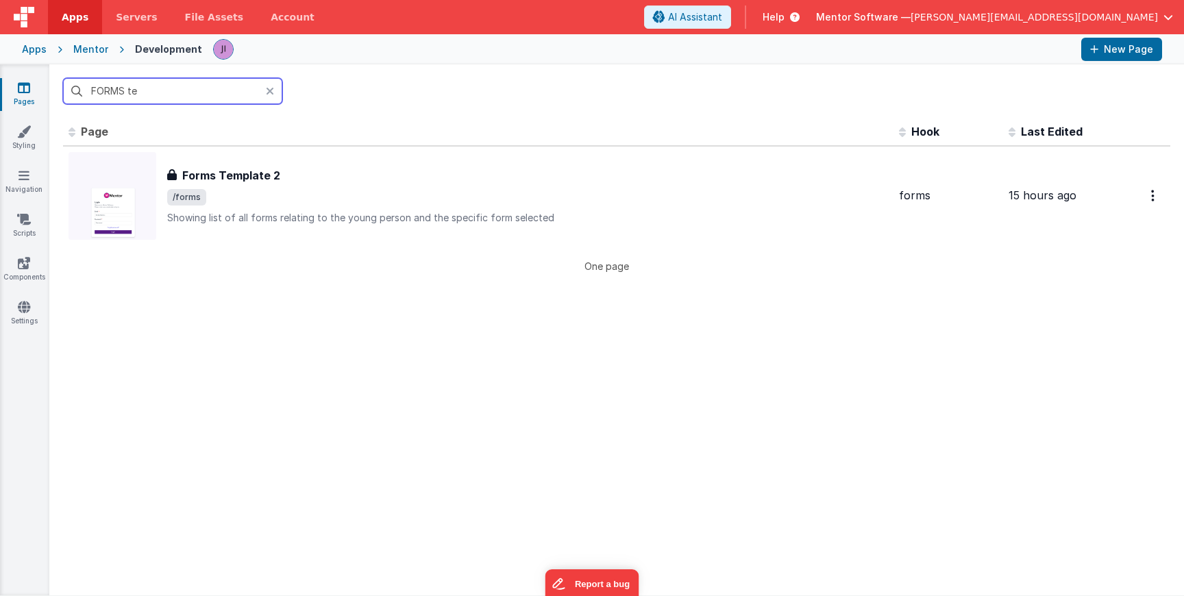
click at [116, 90] on input "FORMS te" at bounding box center [172, 91] width 219 height 26
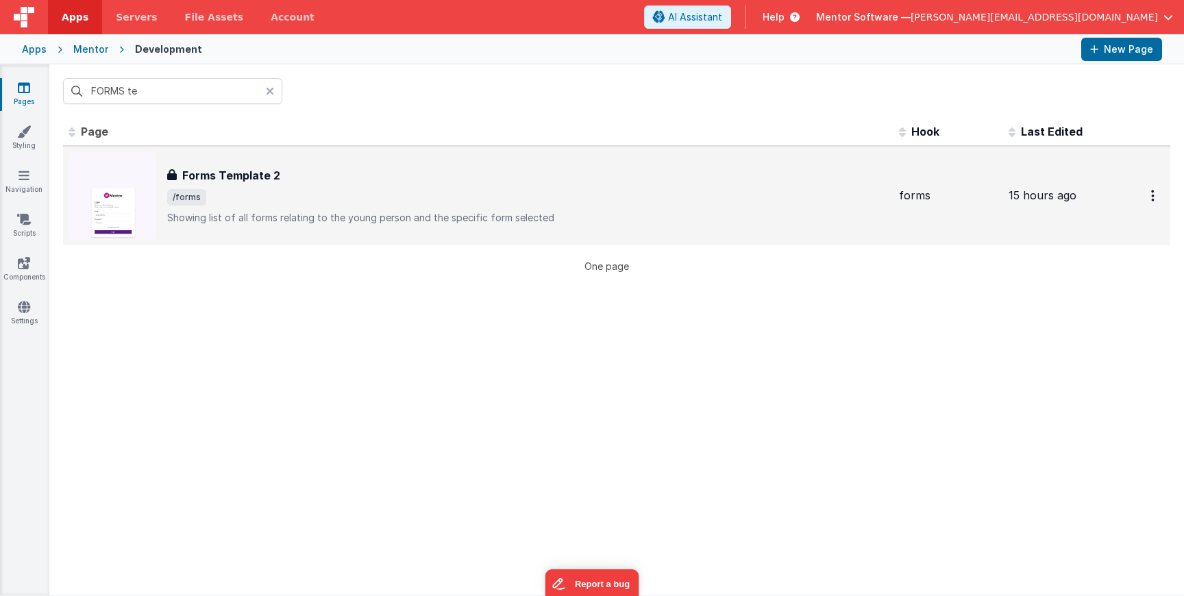
click at [276, 206] on div "Forms Template 2 Forms Template 2 /forms Showing list of all forms relating to …" at bounding box center [527, 196] width 721 height 58
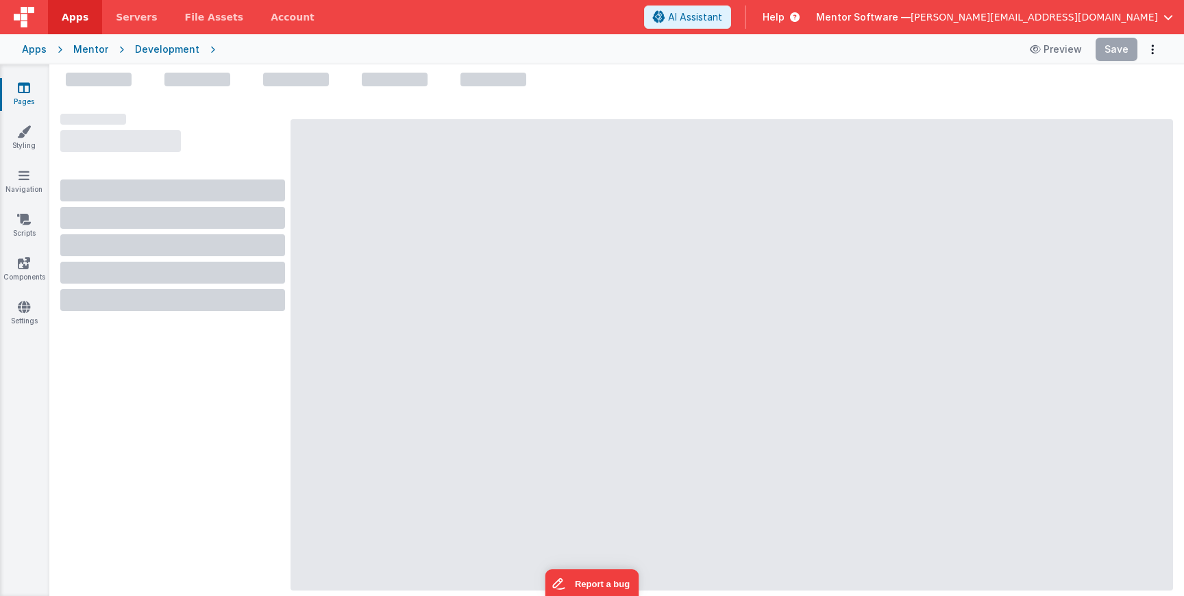
click at [29, 92] on icon at bounding box center [24, 88] width 12 height 14
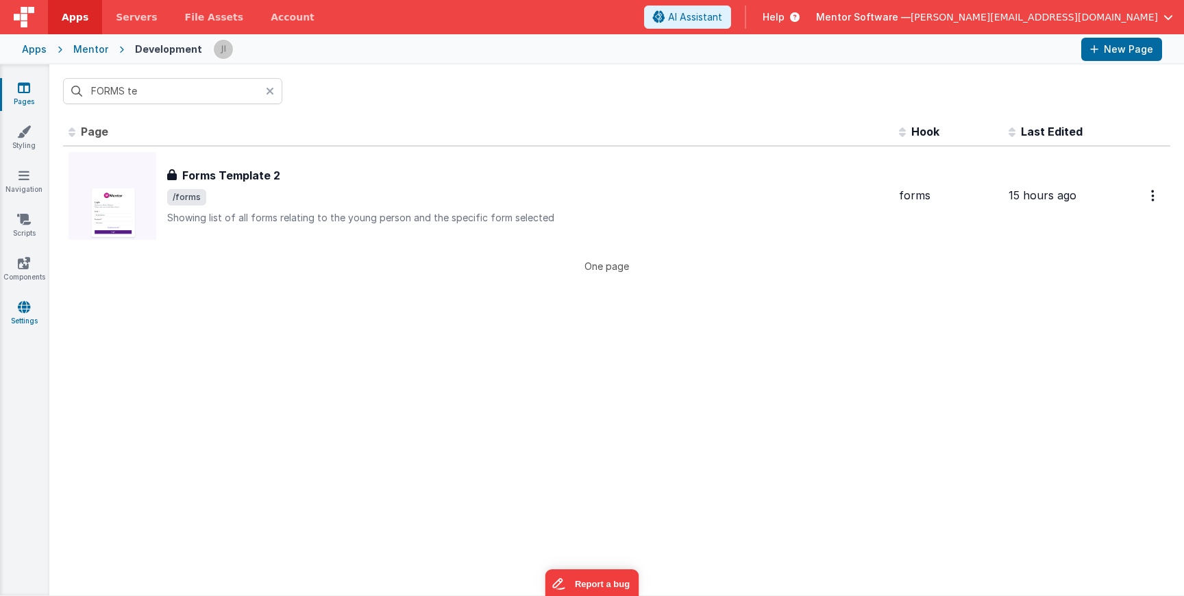
click at [25, 304] on icon at bounding box center [24, 307] width 12 height 14
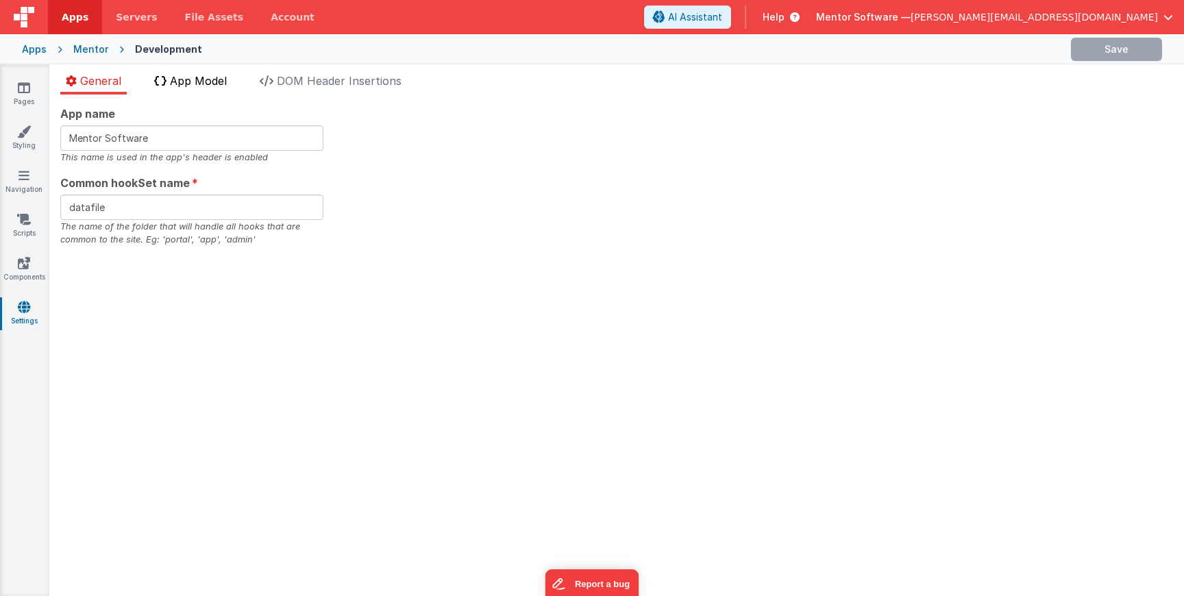
click at [167, 86] on li "App Model" at bounding box center [191, 84] width 84 height 22
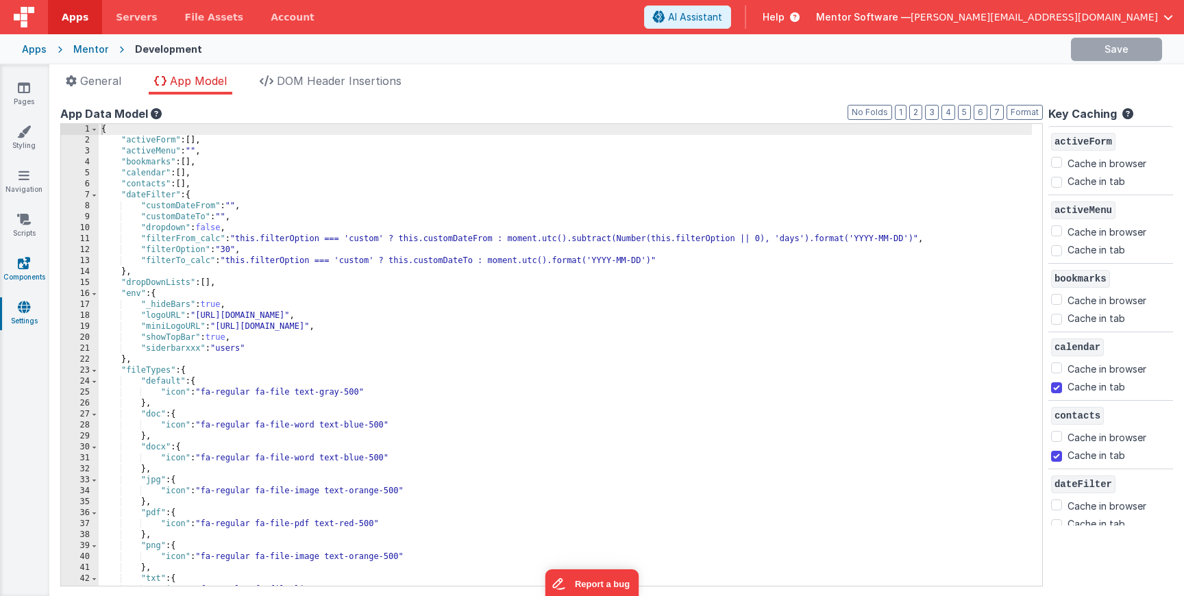
click at [13, 267] on link "Components" at bounding box center [23, 269] width 49 height 27
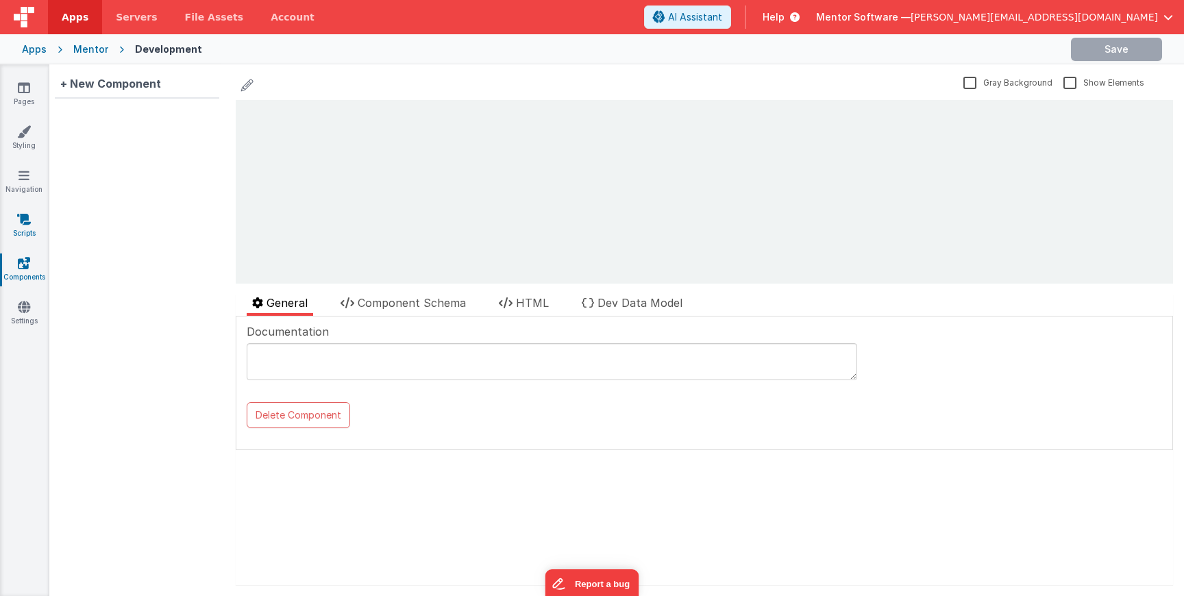
click at [26, 229] on link "Scripts" at bounding box center [23, 225] width 49 height 27
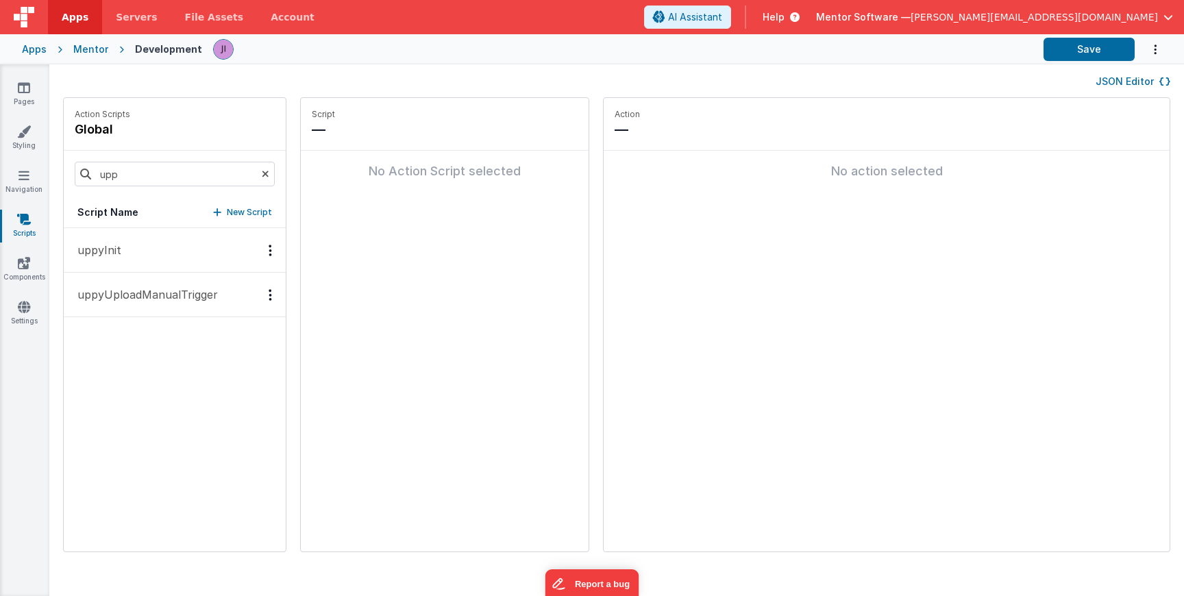
click at [191, 478] on div "uppyInit uppyUploadManualTrigger" at bounding box center [175, 389] width 222 height 323
click at [163, 271] on button "uppyInit" at bounding box center [175, 250] width 222 height 45
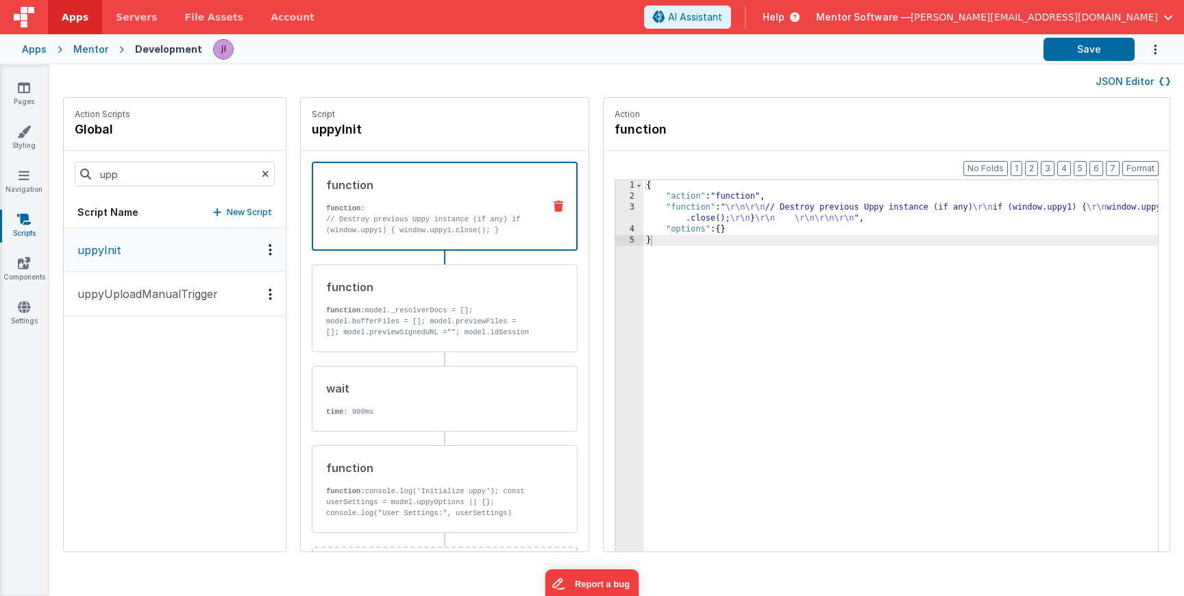
click at [1105, 86] on button "JSON Editor" at bounding box center [1133, 82] width 75 height 14
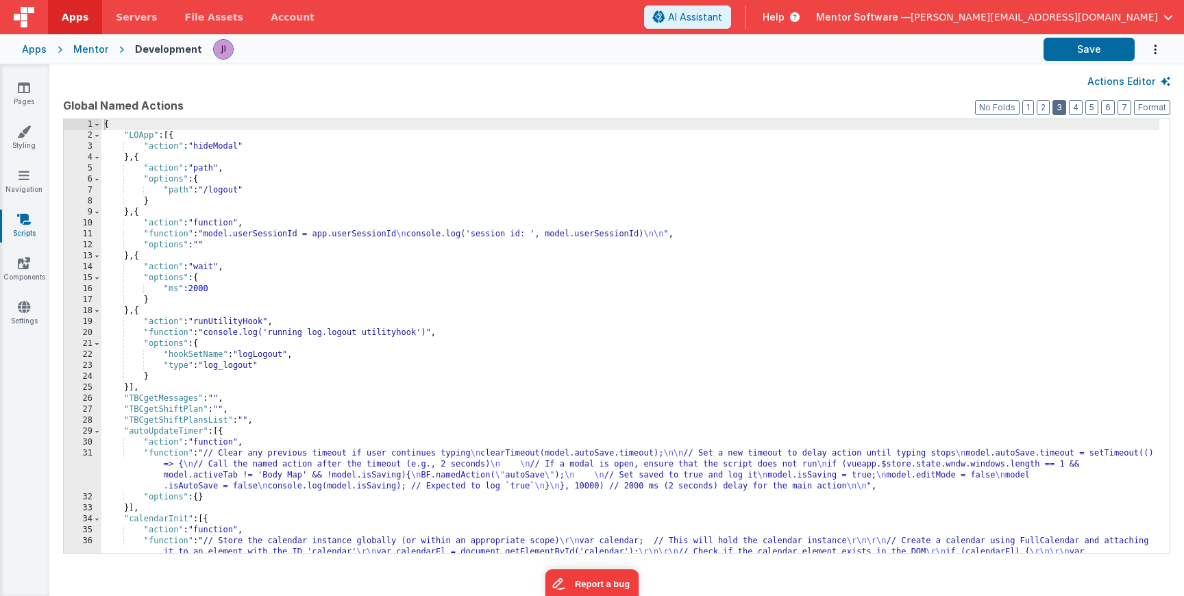
click at [1062, 109] on button "3" at bounding box center [1060, 107] width 14 height 15
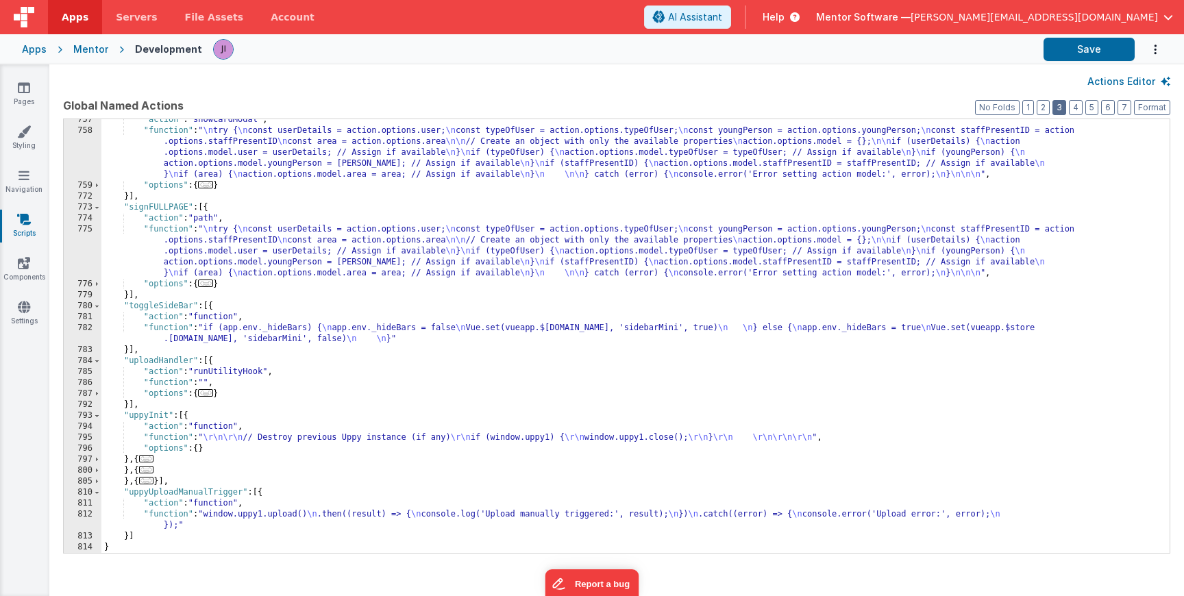
scroll to position [5915, 0]
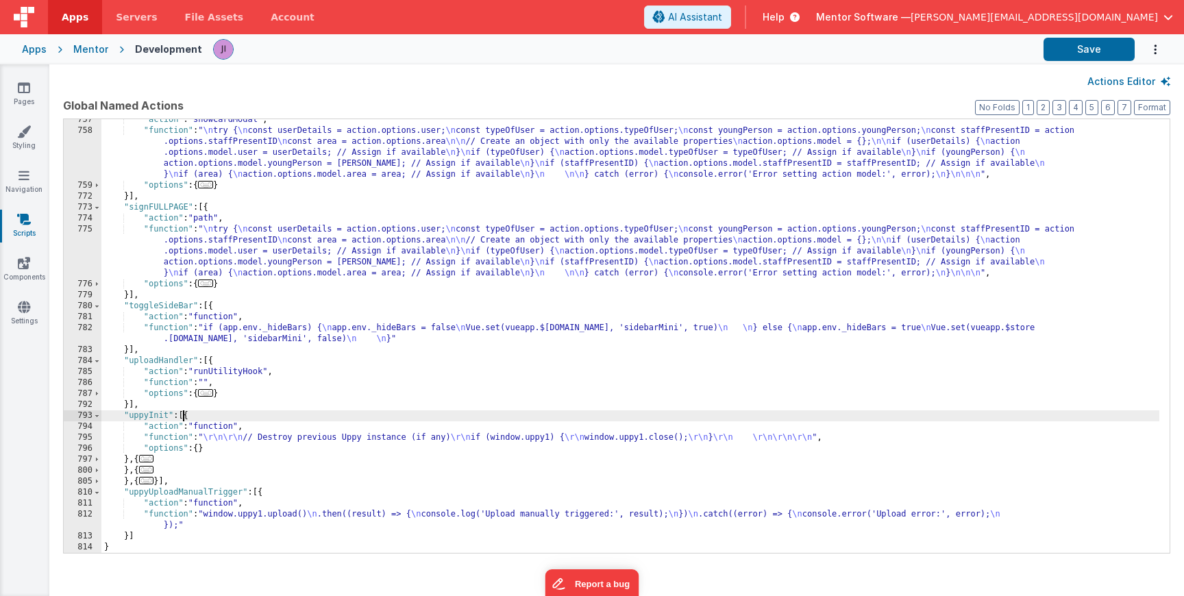
click at [184, 415] on div ""action" : "showCardModal" , "function" : " \n try { \n const userDetails = act…" at bounding box center [630, 342] width 1058 height 456
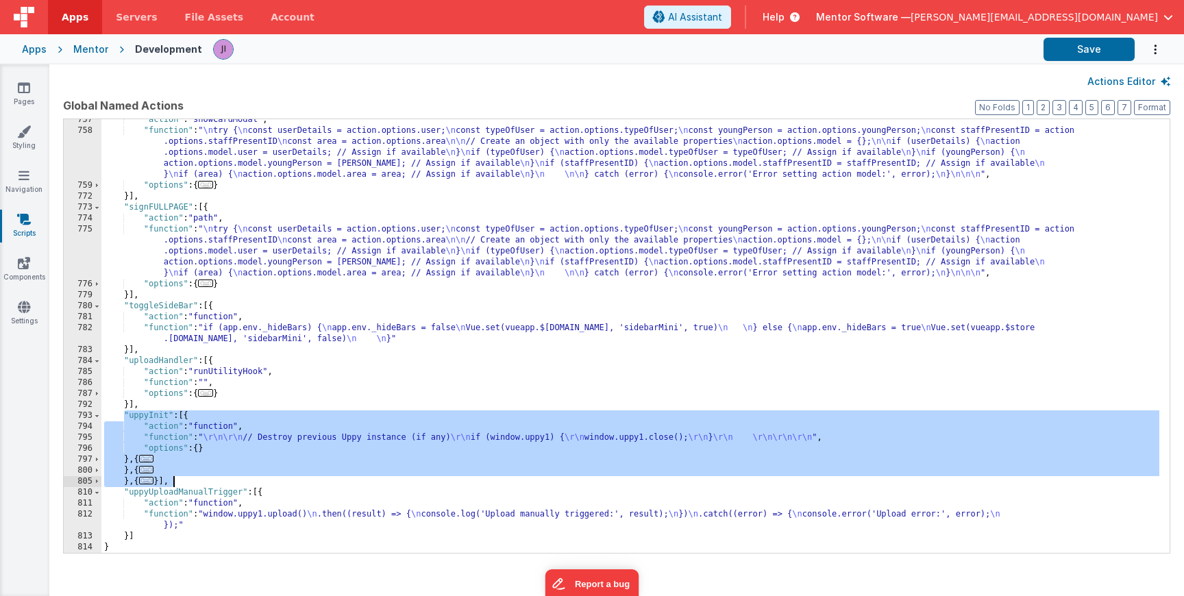
drag, startPoint x: 123, startPoint y: 415, endPoint x: 197, endPoint y: 484, distance: 101.3
click at [197, 484] on div ""action" : "showCardModal" , "function" : " \n try { \n const userDetails = act…" at bounding box center [630, 342] width 1058 height 456
click at [14, 88] on link "Pages" at bounding box center [23, 94] width 49 height 27
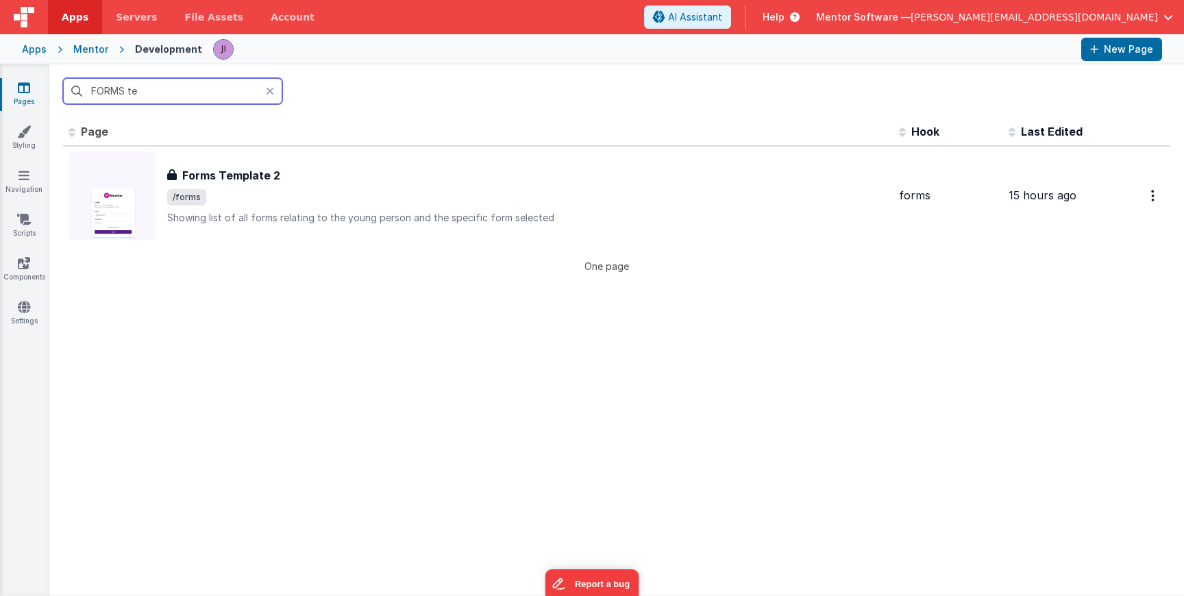
click at [85, 90] on input "FORMS te" at bounding box center [172, 91] width 219 height 26
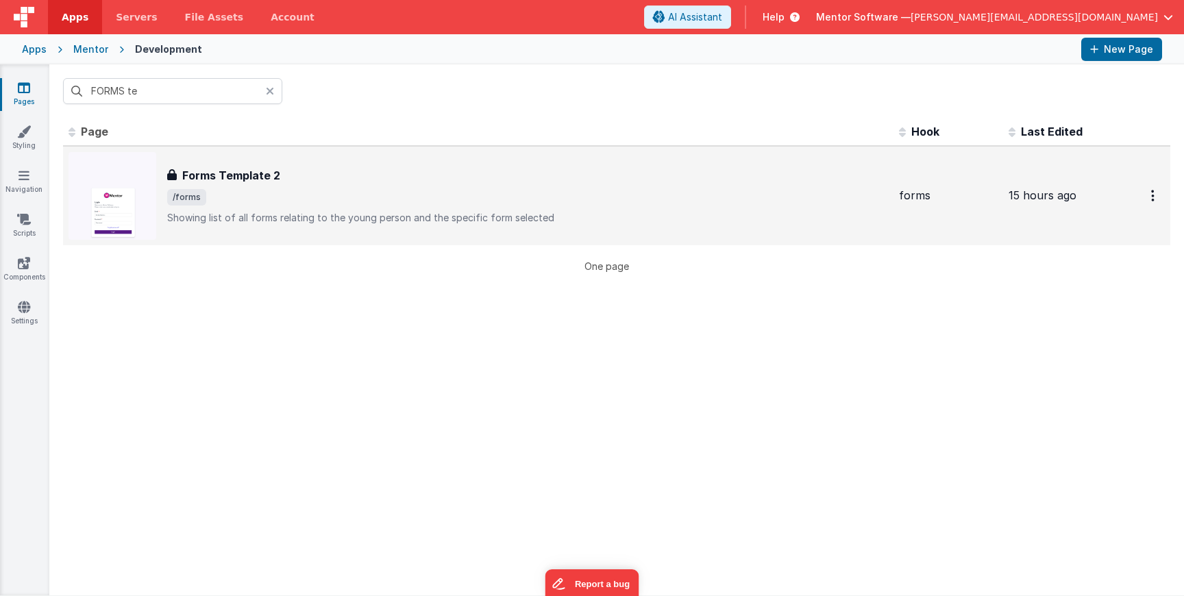
click at [317, 225] on div "Forms Template 2 Forms Template 2 /forms Showing list of all forms relating to …" at bounding box center [479, 196] width 820 height 88
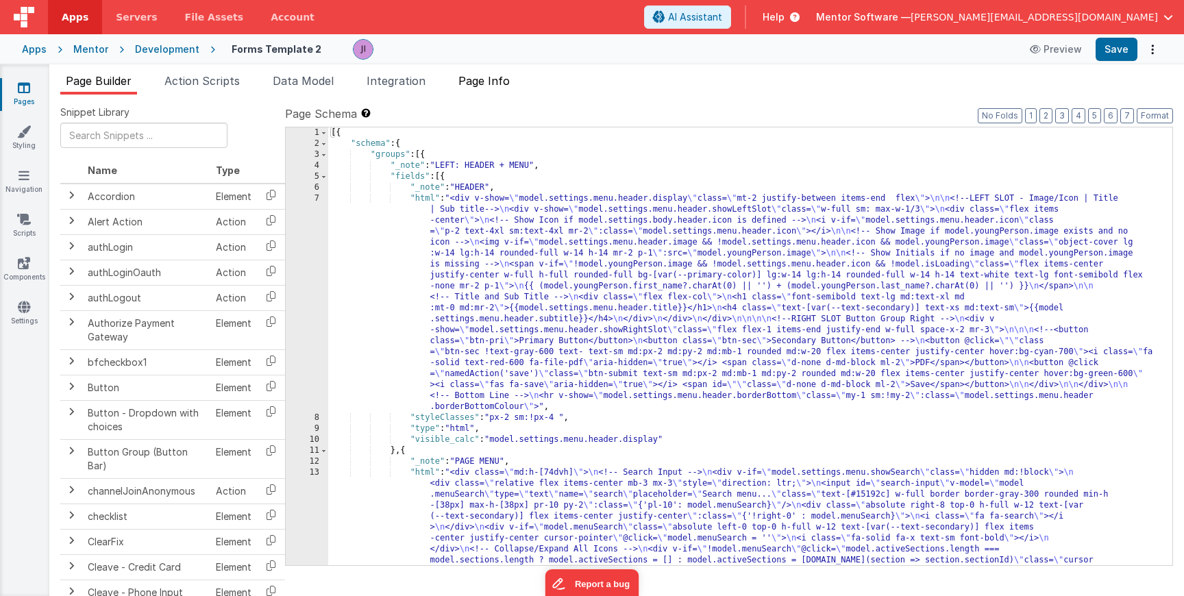
click at [478, 89] on li "Page Info" at bounding box center [484, 84] width 62 height 22
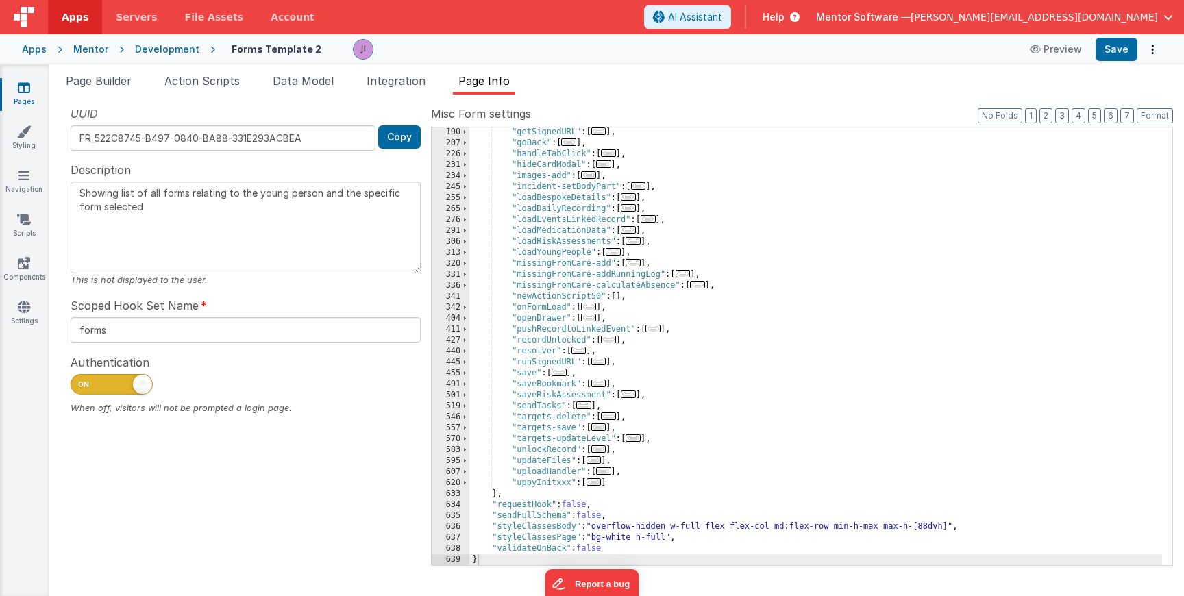
scroll to position [286, 0]
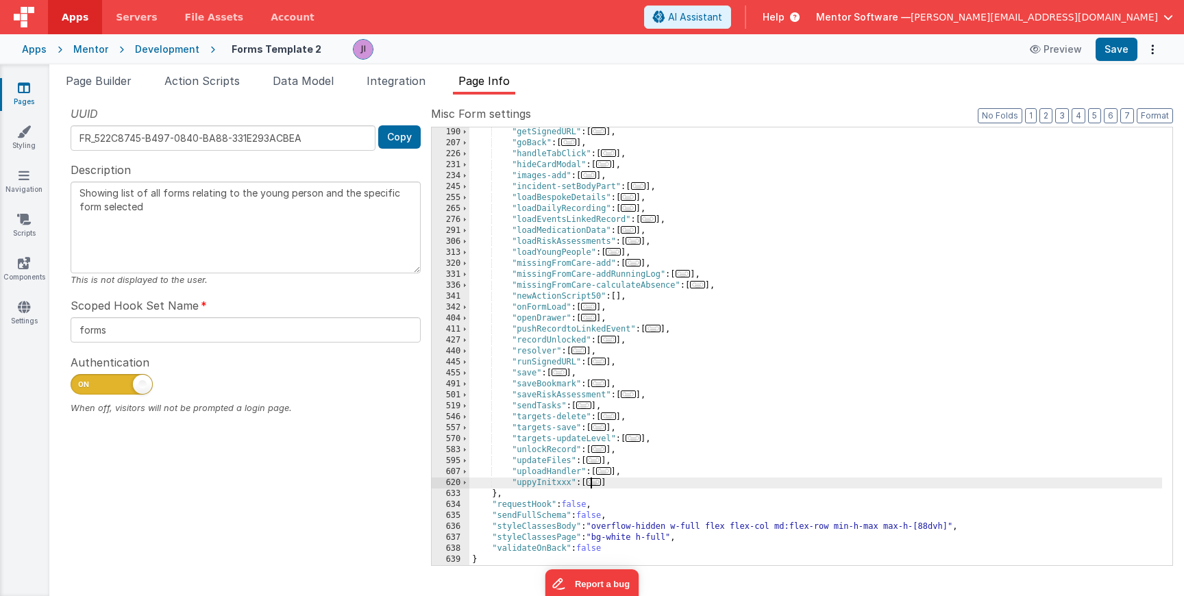
click at [597, 481] on span "..." at bounding box center [594, 482] width 15 height 8
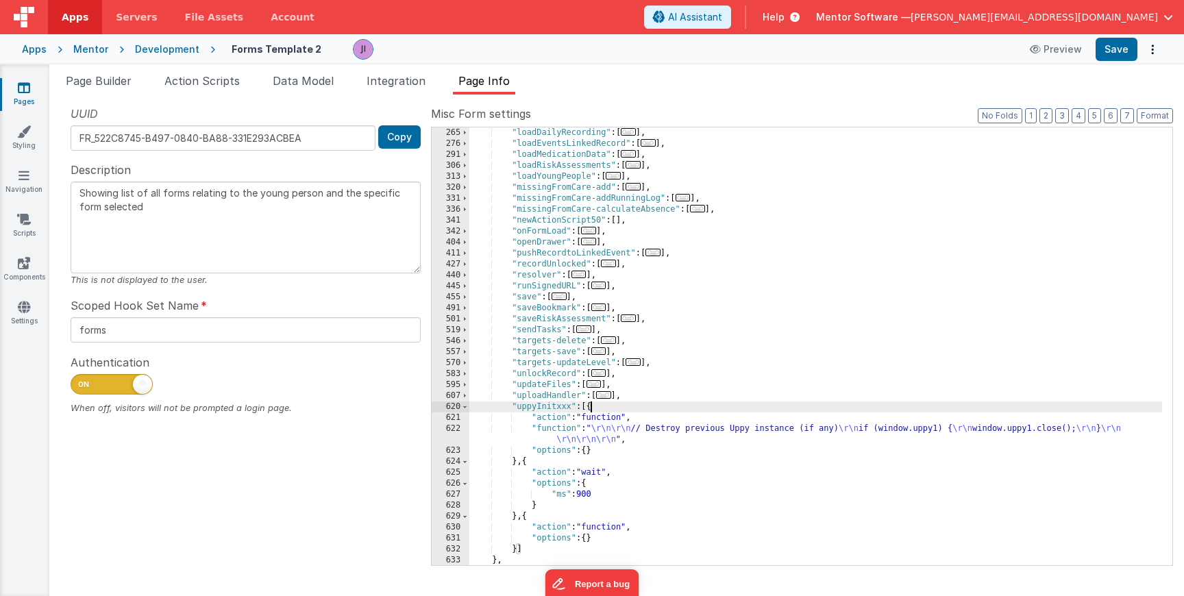
scroll to position [428, 0]
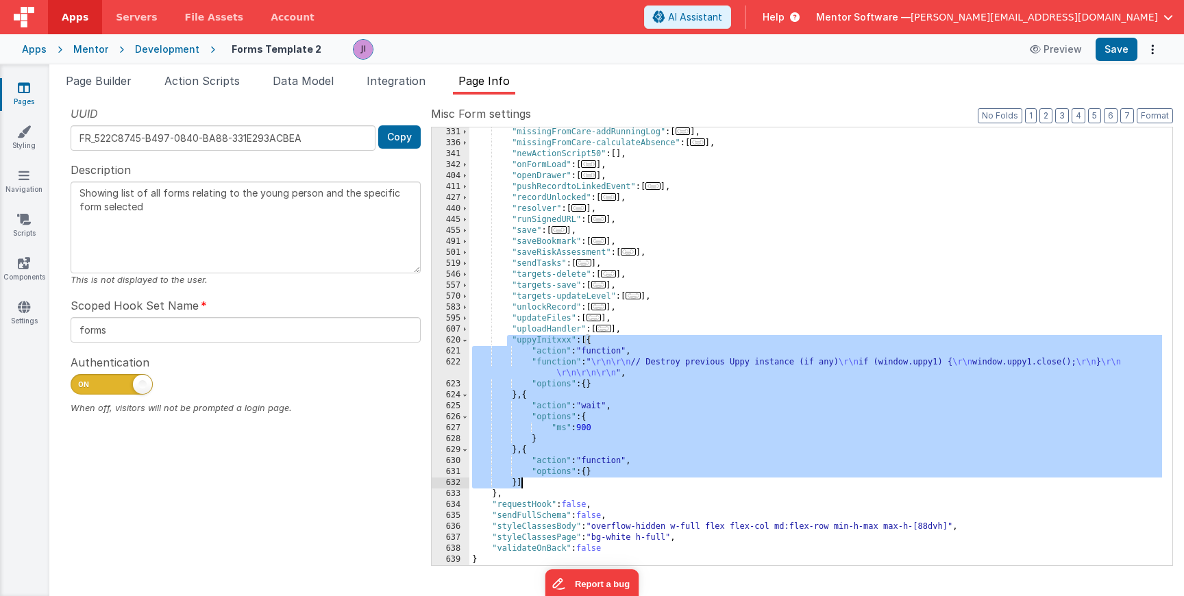
drag, startPoint x: 507, startPoint y: 338, endPoint x: 530, endPoint y: 482, distance: 145.7
click at [530, 482] on div ""missingFromCare-addRunningLog" : [ ... ] , "missingFromCare-calculateAbsence" …" at bounding box center [815, 357] width 693 height 460
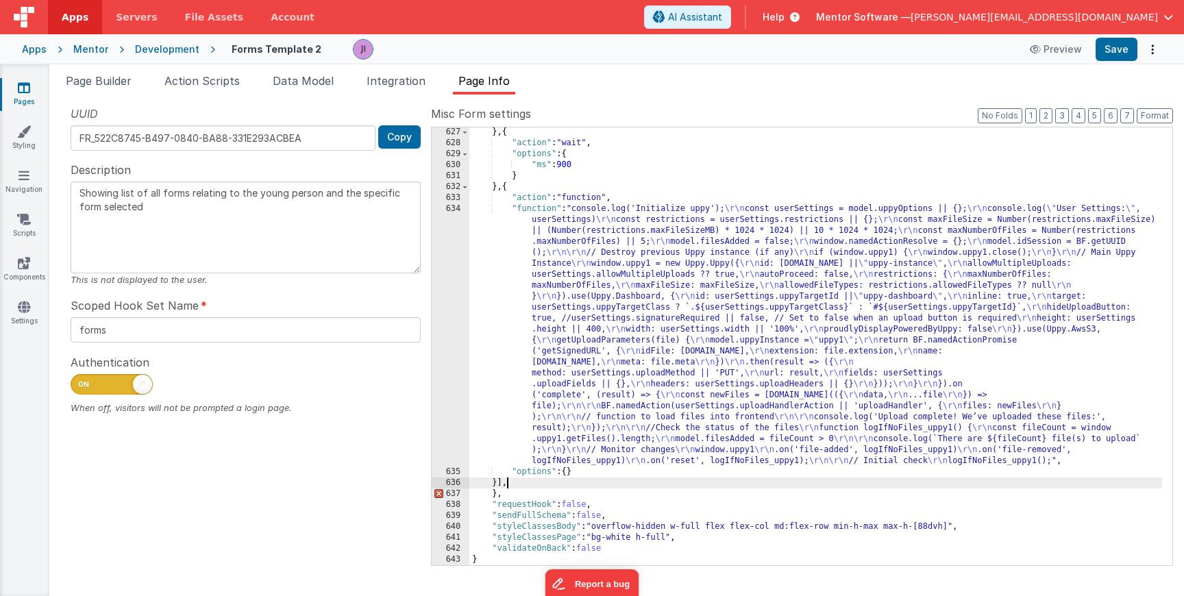
scroll to position [735, 0]
click at [1119, 47] on button "Save" at bounding box center [1117, 49] width 42 height 23
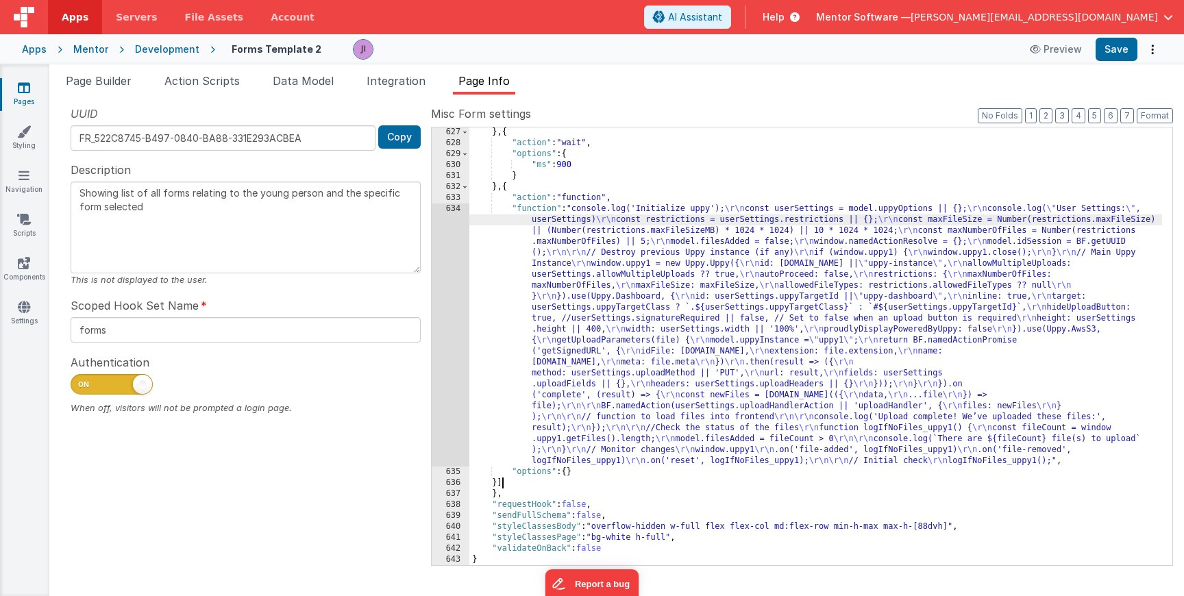
click at [520, 225] on div "} , { "action" : "wait" , "options" : { "ms" : 900 } } , { "action" : "function…" at bounding box center [815, 357] width 693 height 460
click at [112, 88] on li "Page Builder" at bounding box center [98, 84] width 77 height 22
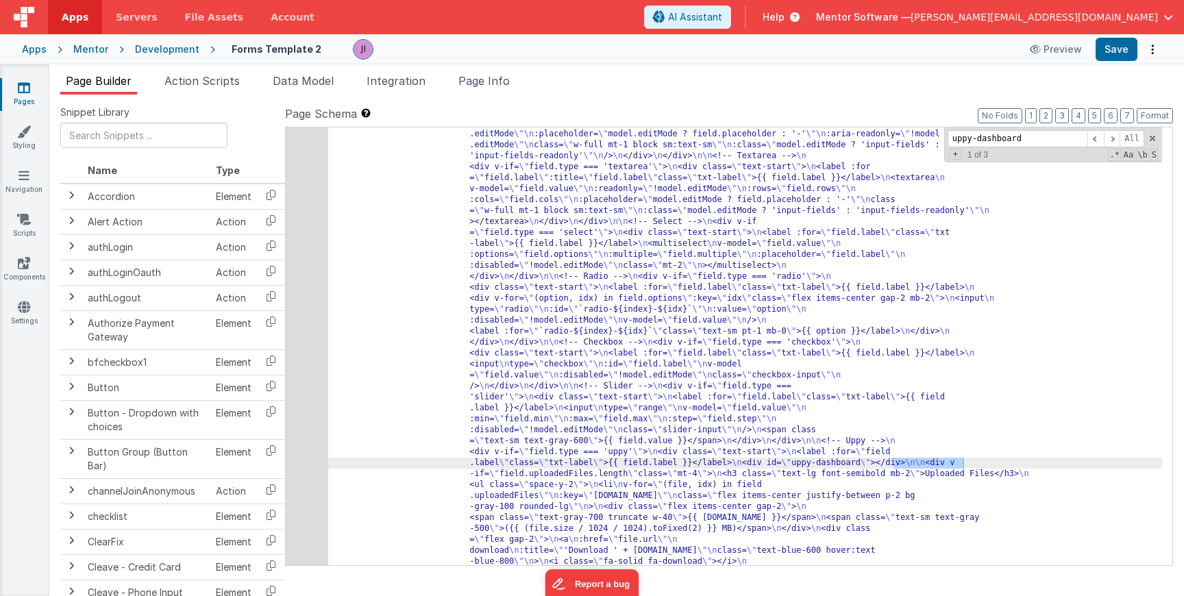
scroll to position [4411, 0]
type input "uppy-dashboard"
click at [315, 374] on div "191" at bounding box center [307, 313] width 42 height 636
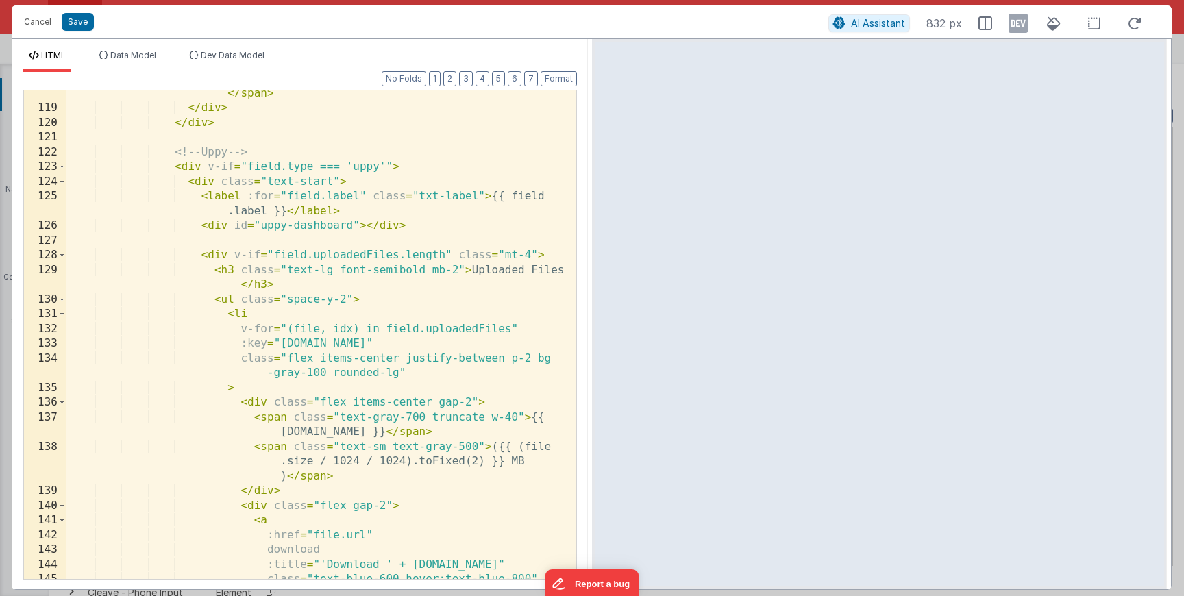
scroll to position [1982, 0]
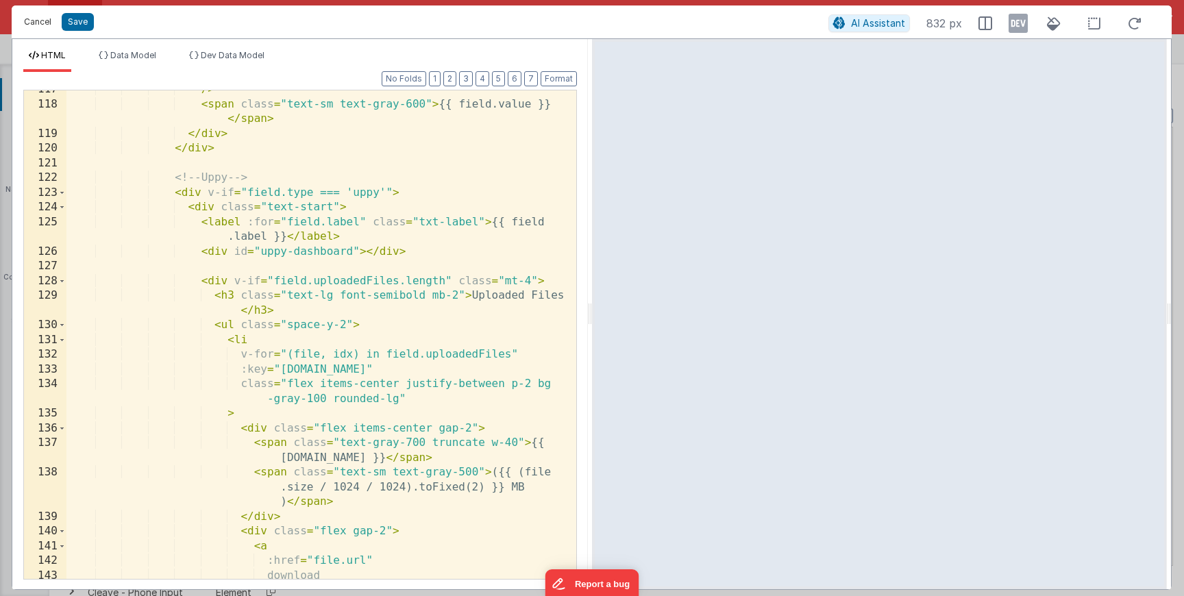
click at [33, 20] on button "Cancel" at bounding box center [37, 21] width 41 height 19
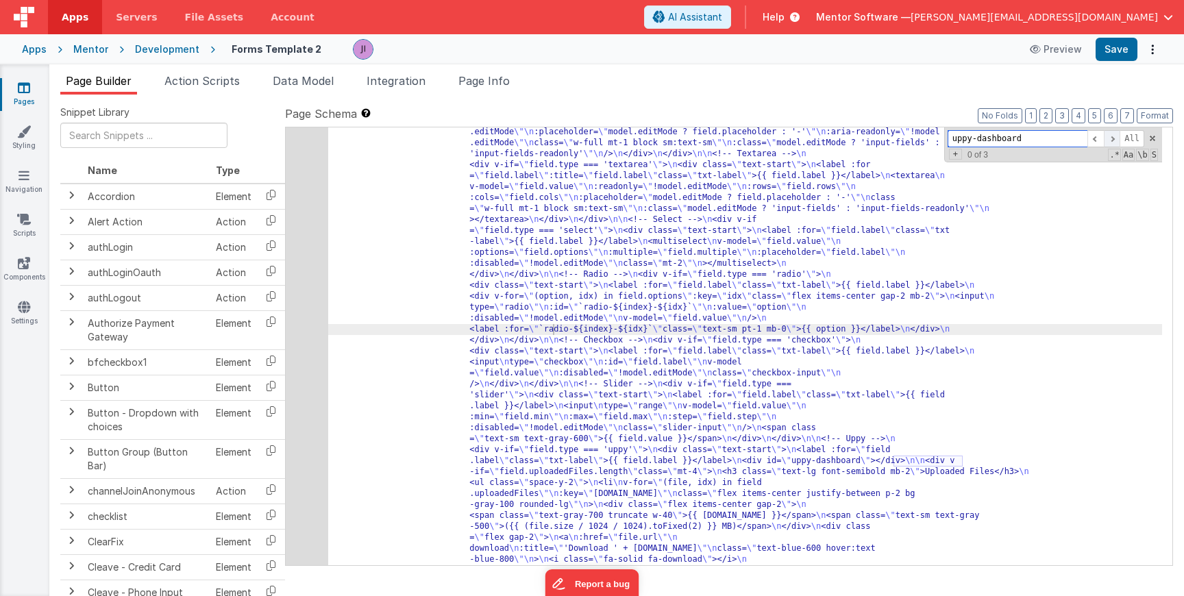
click at [1108, 138] on span at bounding box center [1112, 138] width 16 height 17
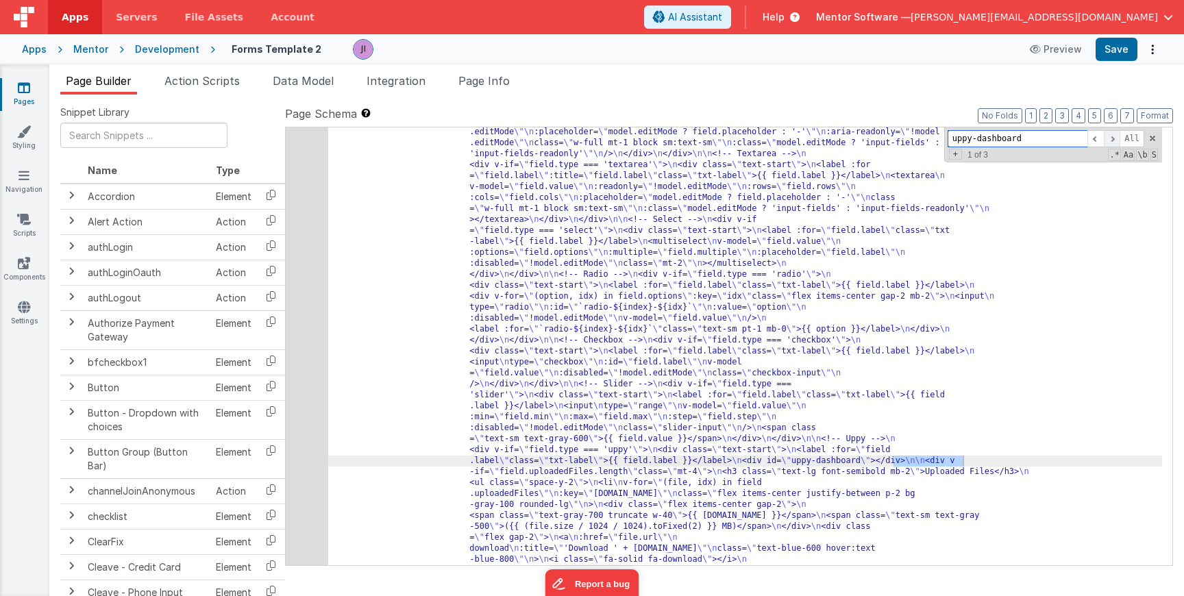
click at [1108, 138] on span at bounding box center [1112, 138] width 16 height 17
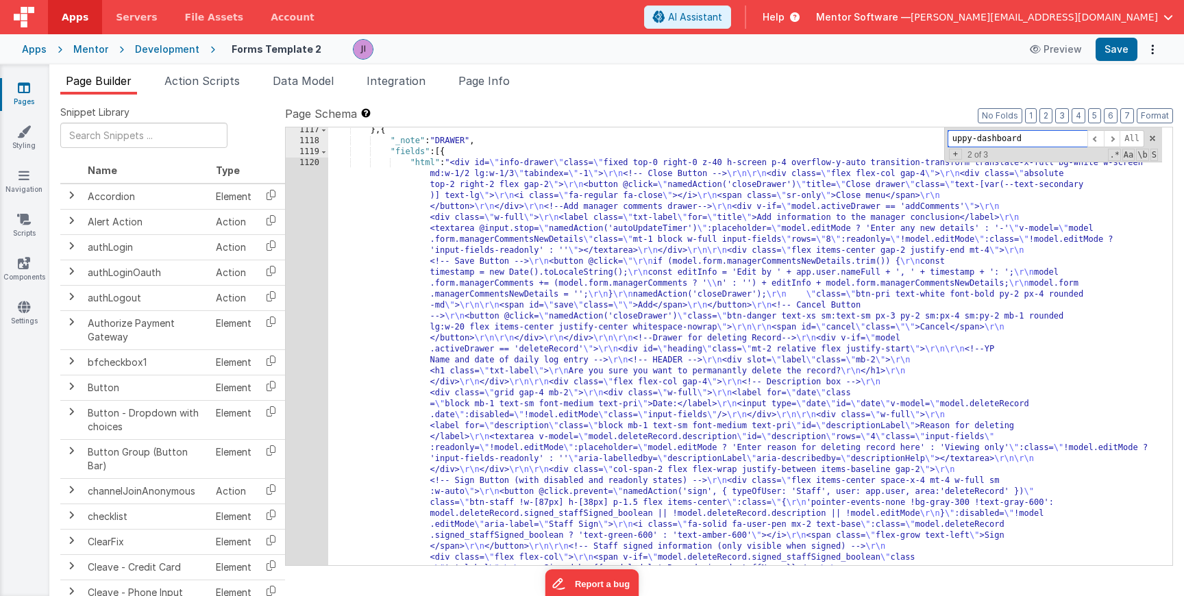
scroll to position [21208, 0]
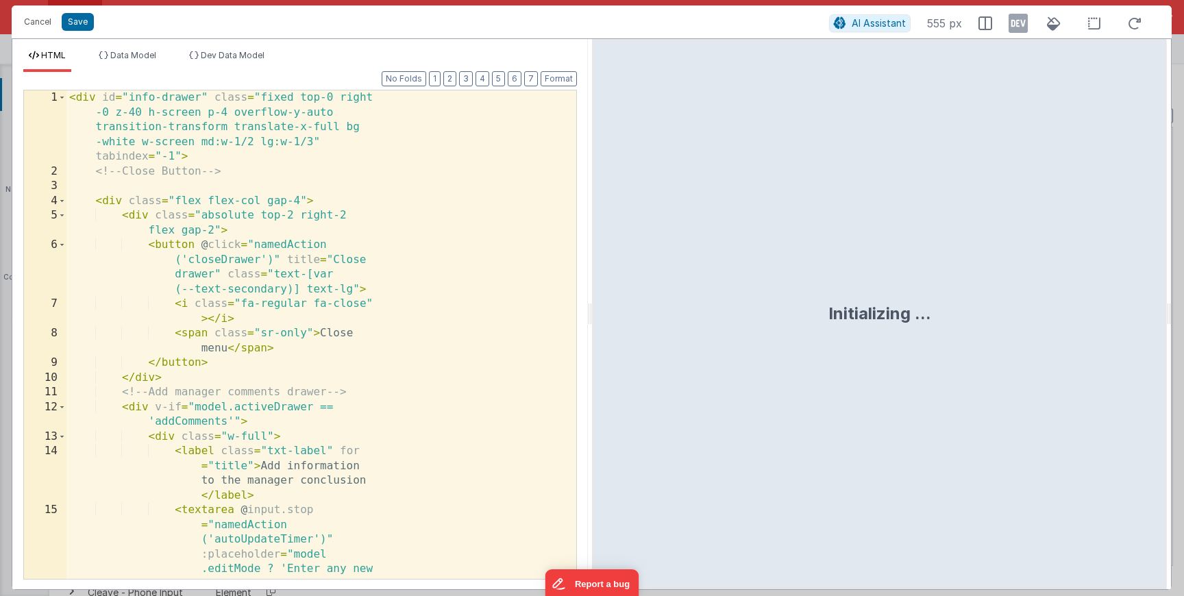
click at [311, 369] on div "< div id = "info-drawer" class = "fixed top-0 right -0 z-40 h-screen p-4 overfl…" at bounding box center [316, 481] width 500 height 783
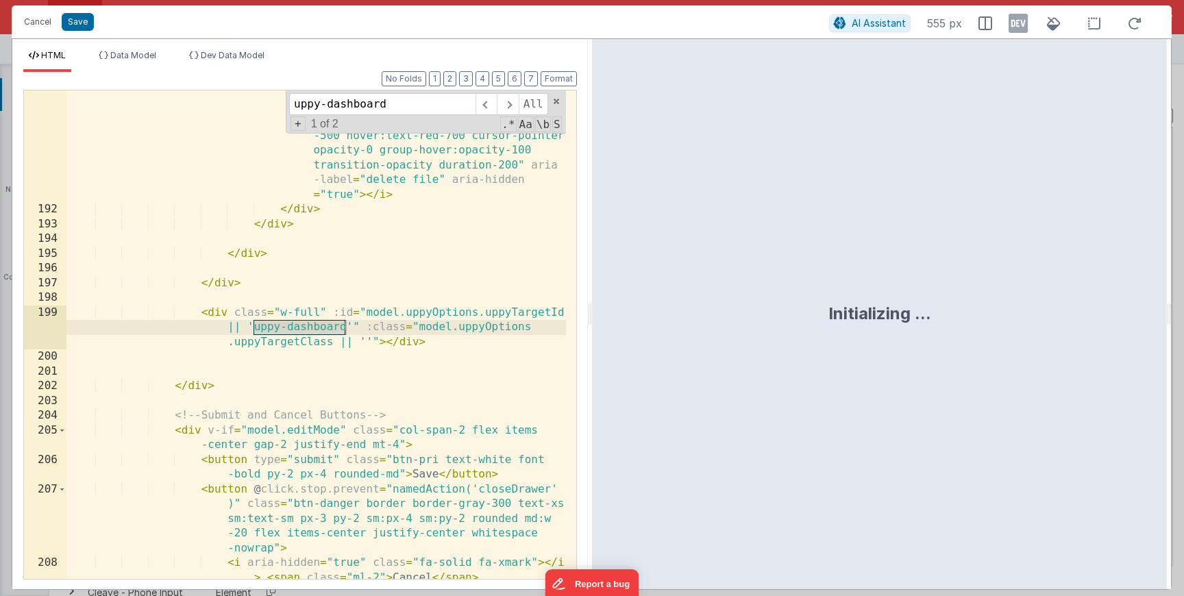
scroll to position [4264, 0]
type input "uppy-dashboard"
click at [514, 106] on span at bounding box center [507, 104] width 21 height 22
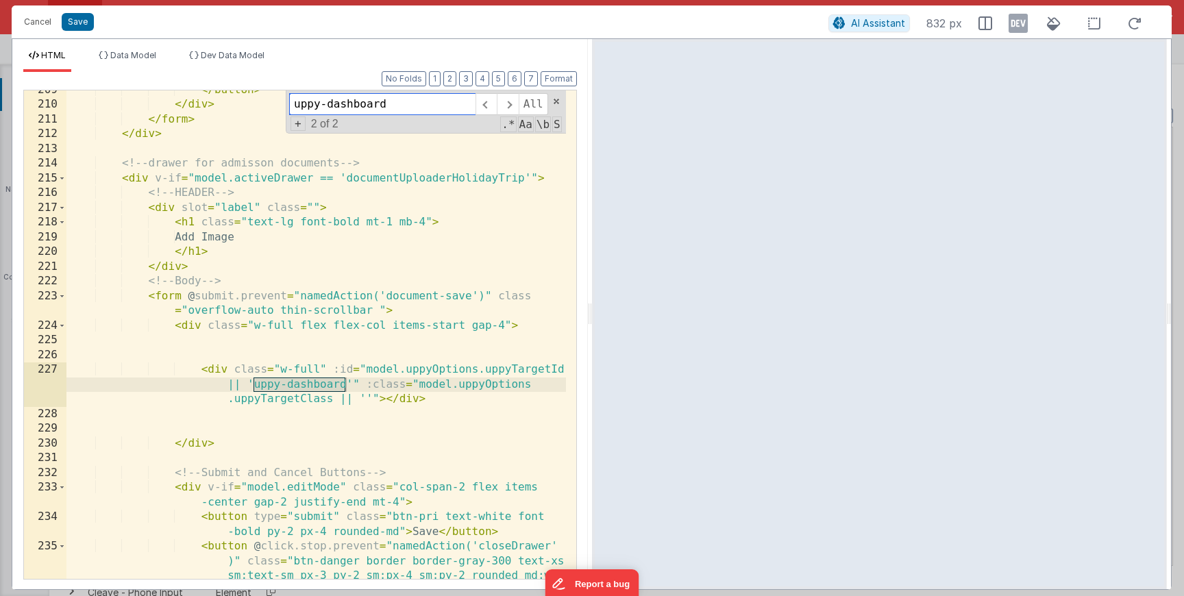
scroll to position [4777, 0]
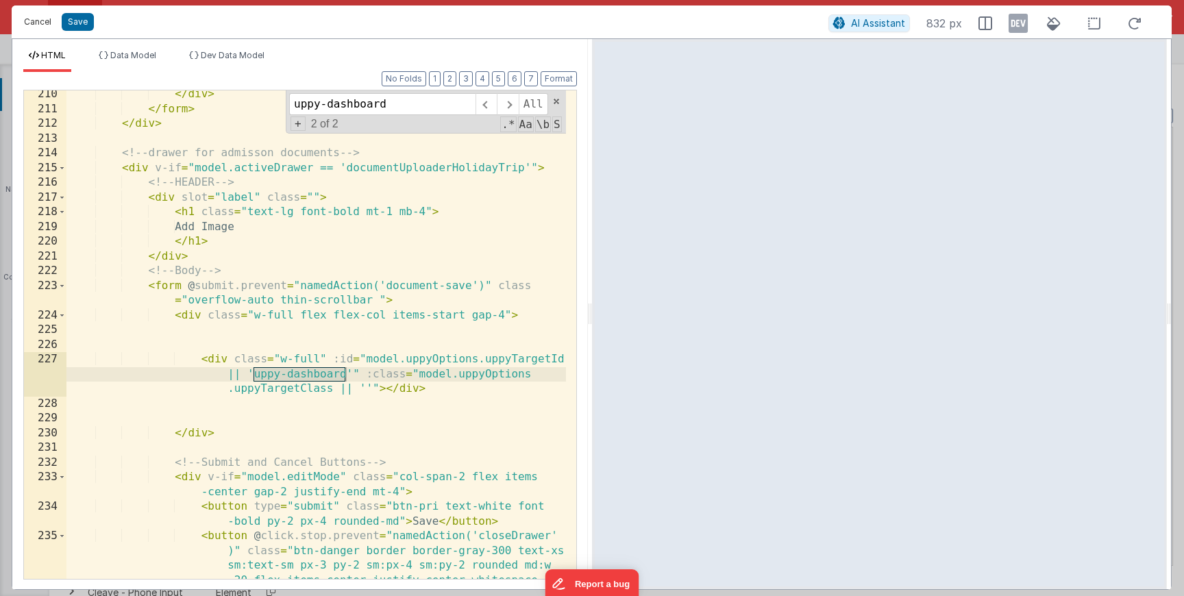
click at [29, 24] on button "Cancel" at bounding box center [37, 21] width 41 height 19
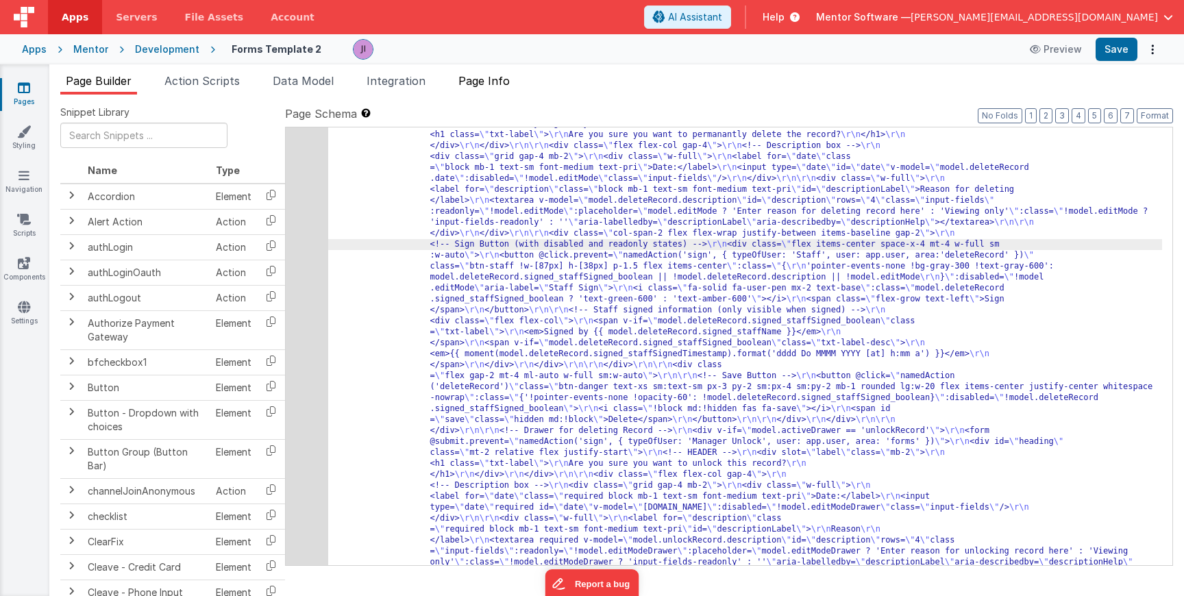
click at [494, 79] on span "Page Info" at bounding box center [483, 81] width 51 height 14
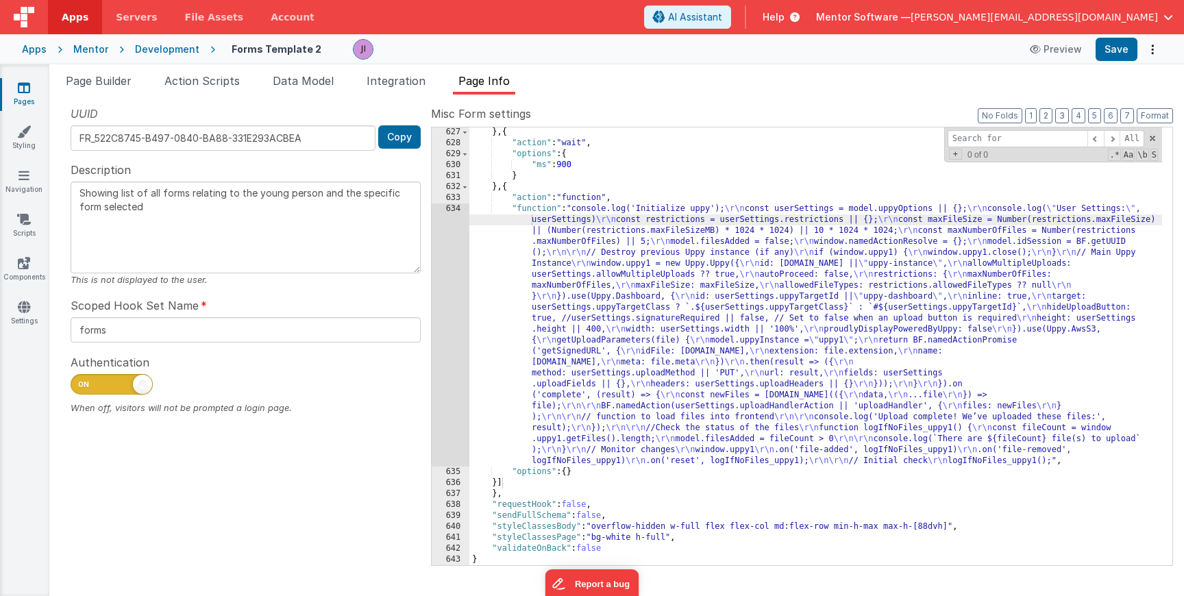
click at [1063, 123] on div "Misc Form settings Format 7 6 5 4 3 2 1 No Folds 627 628 629 630 631 632 633 63…" at bounding box center [802, 335] width 742 height 459
click at [1063, 119] on button "3" at bounding box center [1062, 115] width 14 height 15
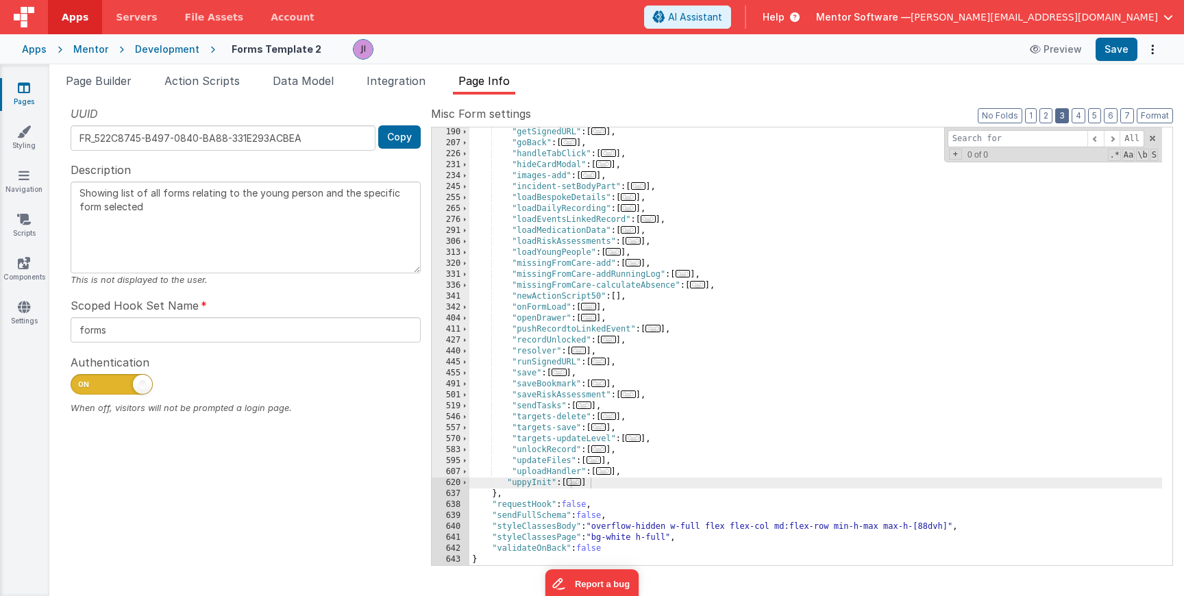
scroll to position [286, 0]
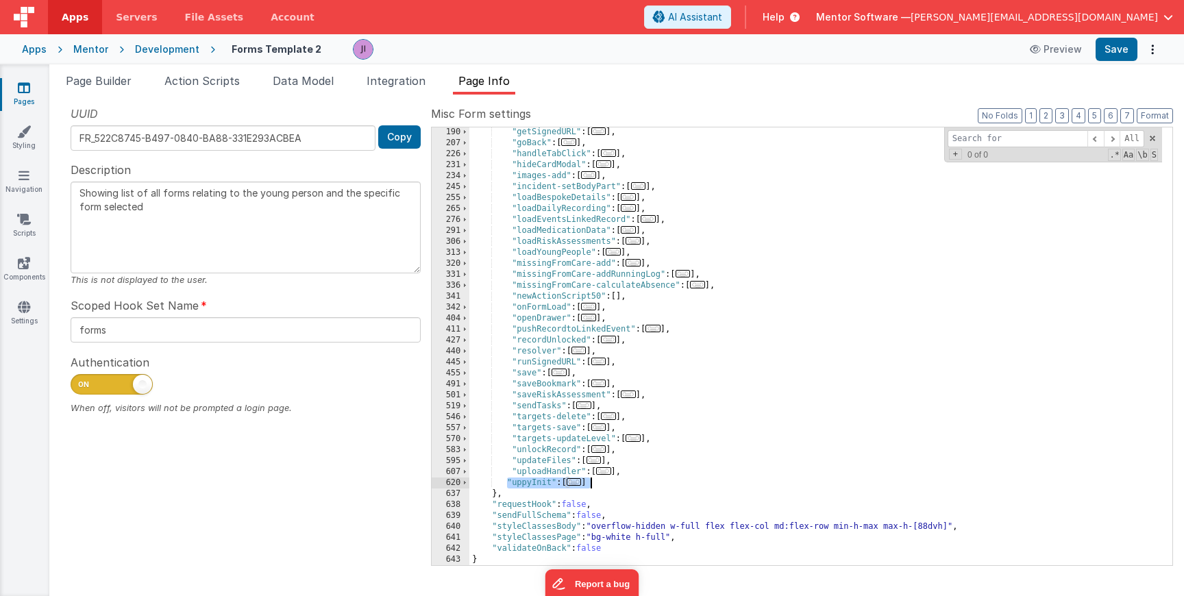
drag, startPoint x: 514, startPoint y: 482, endPoint x: 602, endPoint y: 484, distance: 87.7
click at [602, 484] on div ""getSignedURL" : [ ... ] , "goBack" : [ ... ] , "handleTabClick" : [ ... ] , "h…" at bounding box center [815, 357] width 693 height 460
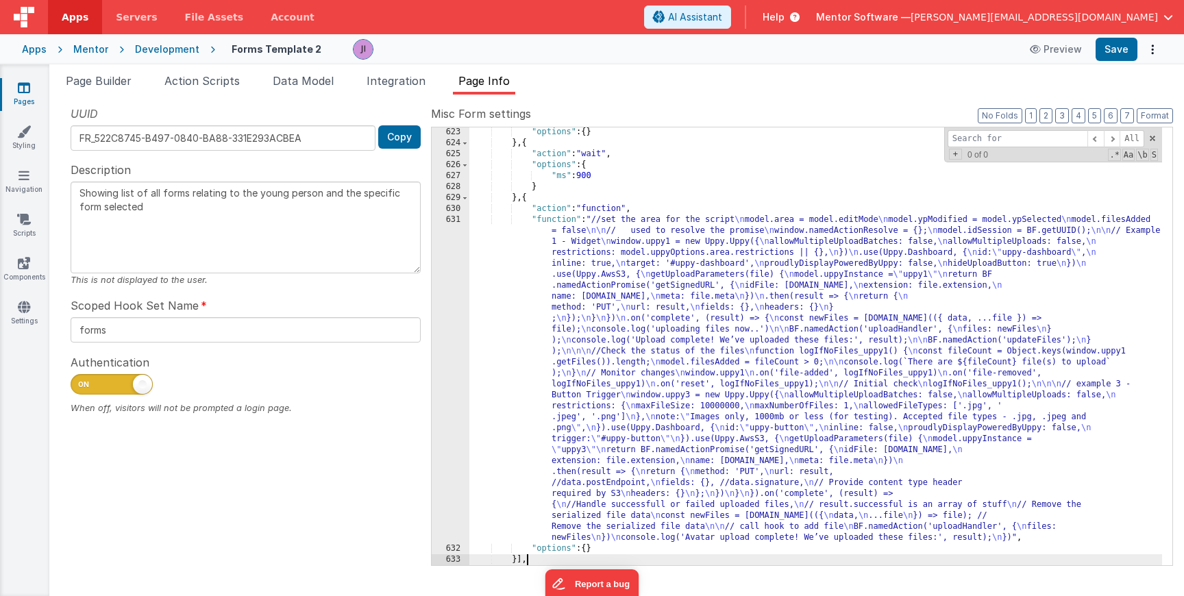
scroll to position [680, 0]
click at [1125, 49] on button "Save" at bounding box center [1117, 49] width 42 height 23
click at [694, 393] on div ""options" : { } } , { "action" : "wait" , "options" : { "ms" : 900 } } , { "act…" at bounding box center [815, 357] width 693 height 460
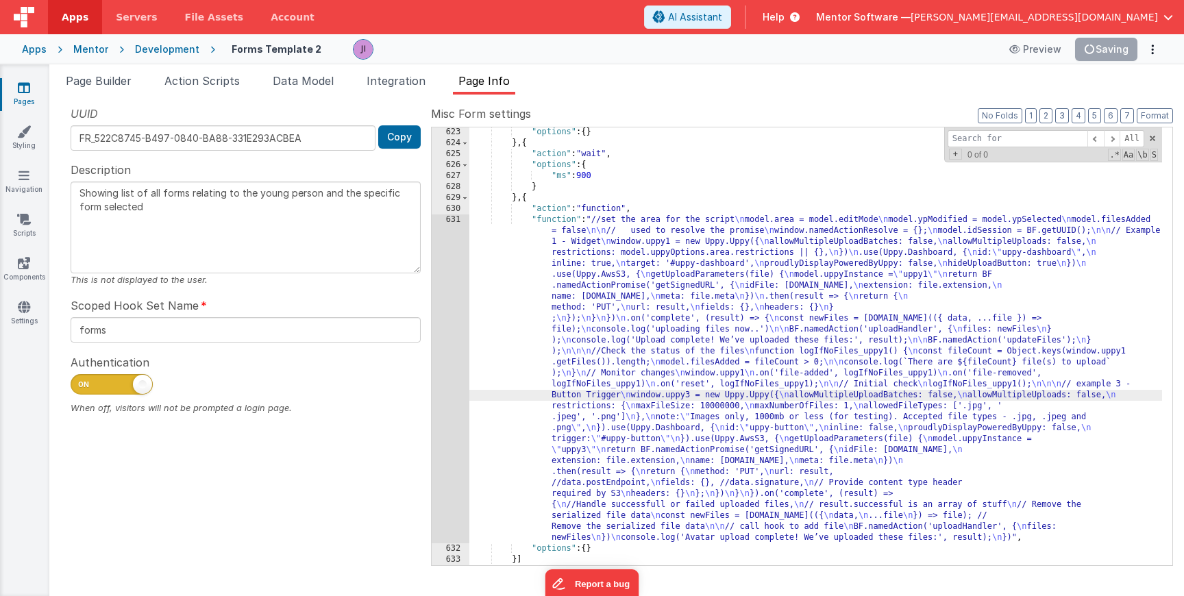
click at [454, 408] on div "631" at bounding box center [451, 378] width 38 height 329
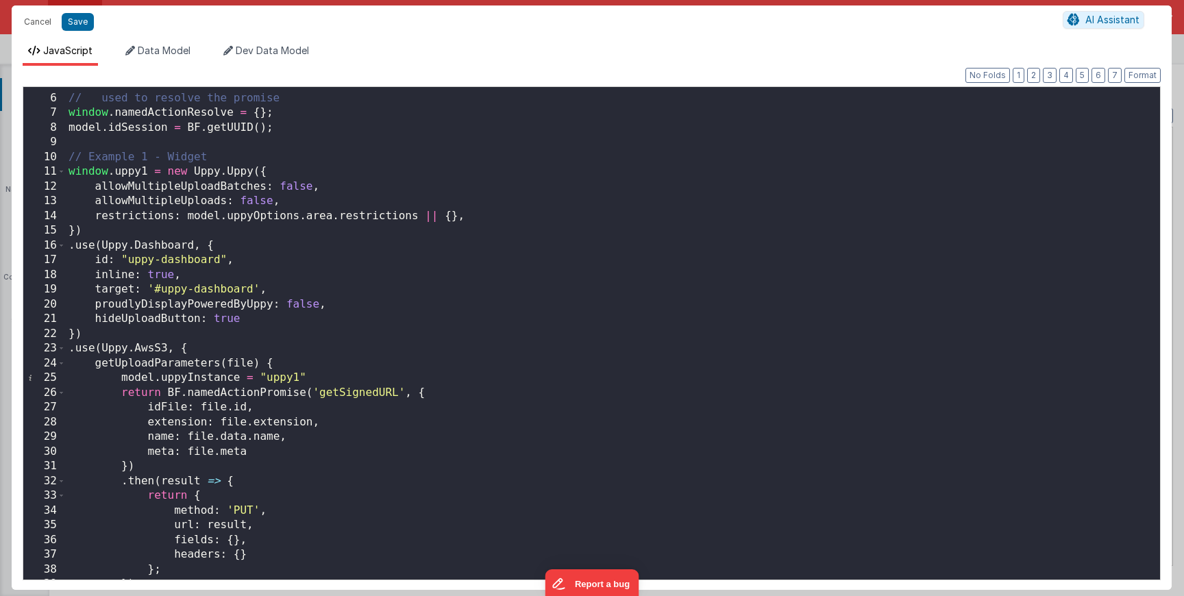
scroll to position [53, 0]
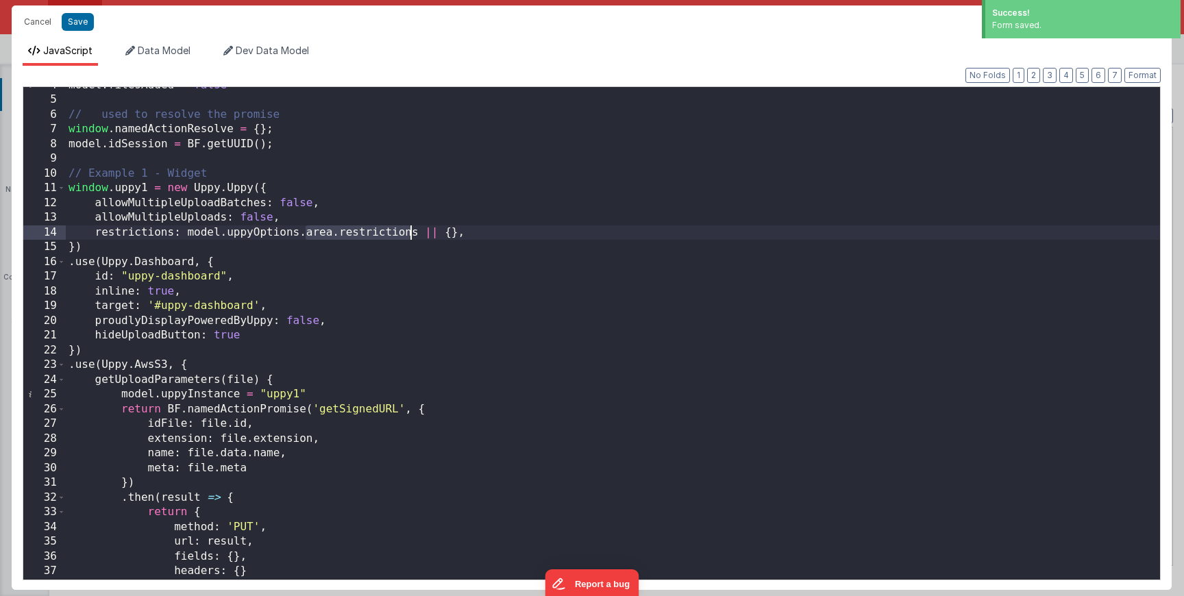
drag, startPoint x: 309, startPoint y: 236, endPoint x: 416, endPoint y: 235, distance: 106.9
click at [416, 235] on div "model . filesAdded = false // used to resolve the promise window . namedActionR…" at bounding box center [613, 339] width 1094 height 522
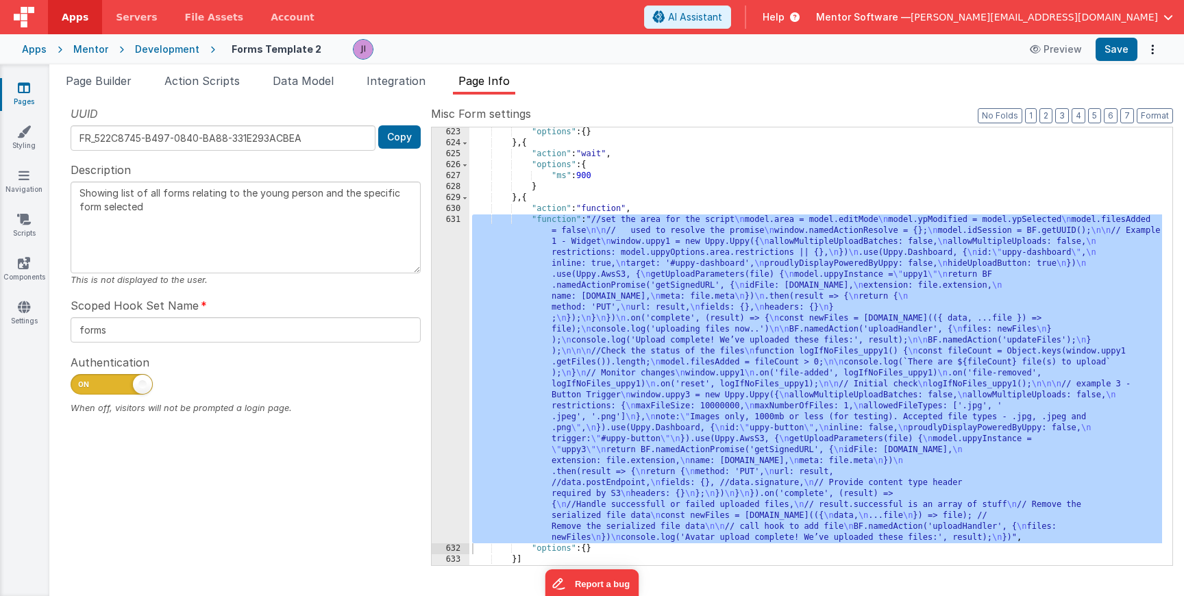
click at [556, 211] on div ""options" : { } } , { "action" : "wait" , "options" : { "ms" : 900 } } , { "act…" at bounding box center [815, 357] width 693 height 460
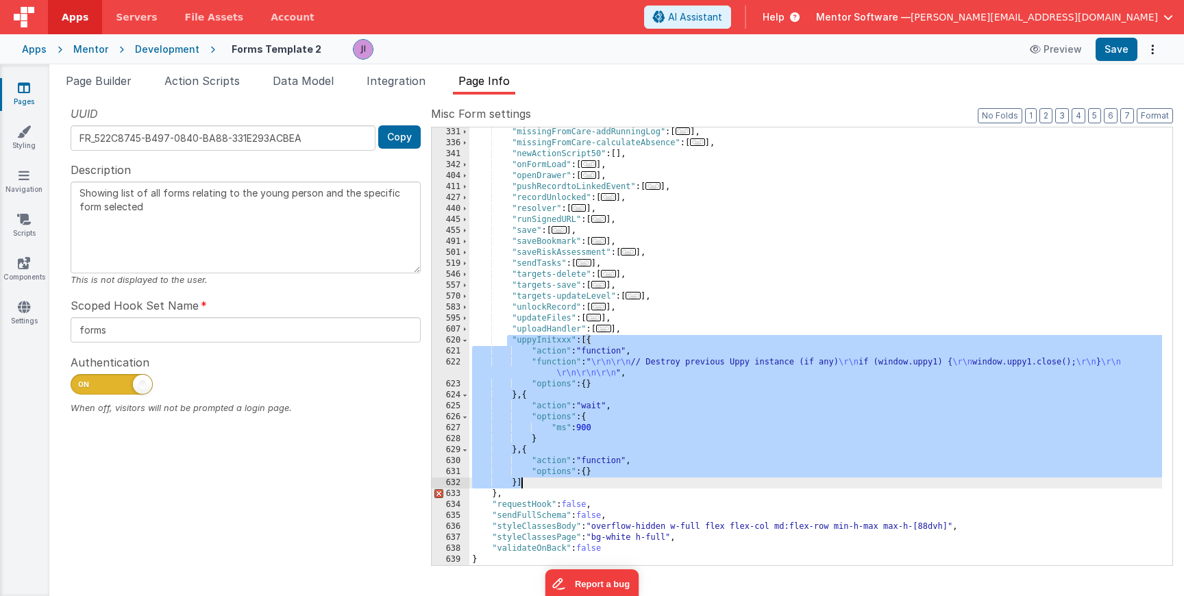
scroll to position [428, 0]
click at [573, 339] on div ""missingFromCare-addRunningLog" : [ ... ] , "missingFromCare-calculateAbsence" …" at bounding box center [815, 357] width 693 height 460
drag, startPoint x: 509, startPoint y: 337, endPoint x: 537, endPoint y: 482, distance: 147.8
click at [537, 482] on div ""missingFromCare-addRunningLog" : [ ... ] , "missingFromCare-calculateAbsence" …" at bounding box center [815, 357] width 693 height 460
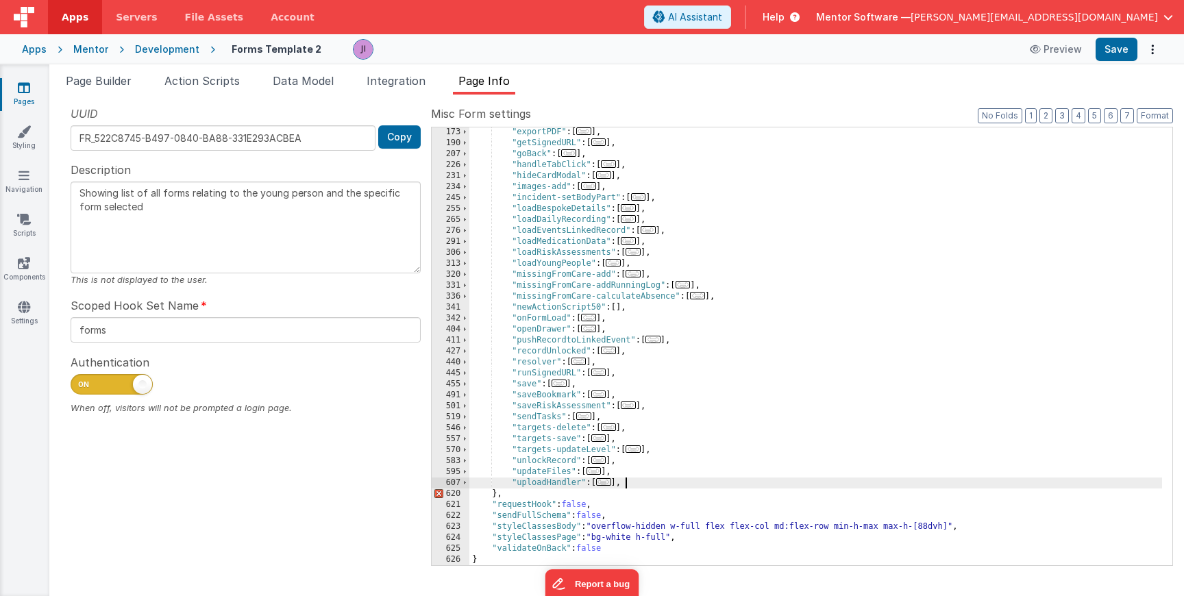
scroll to position [275, 0]
click at [1116, 49] on button "Save" at bounding box center [1117, 49] width 42 height 23
click at [114, 93] on li "Page Builder" at bounding box center [98, 84] width 77 height 22
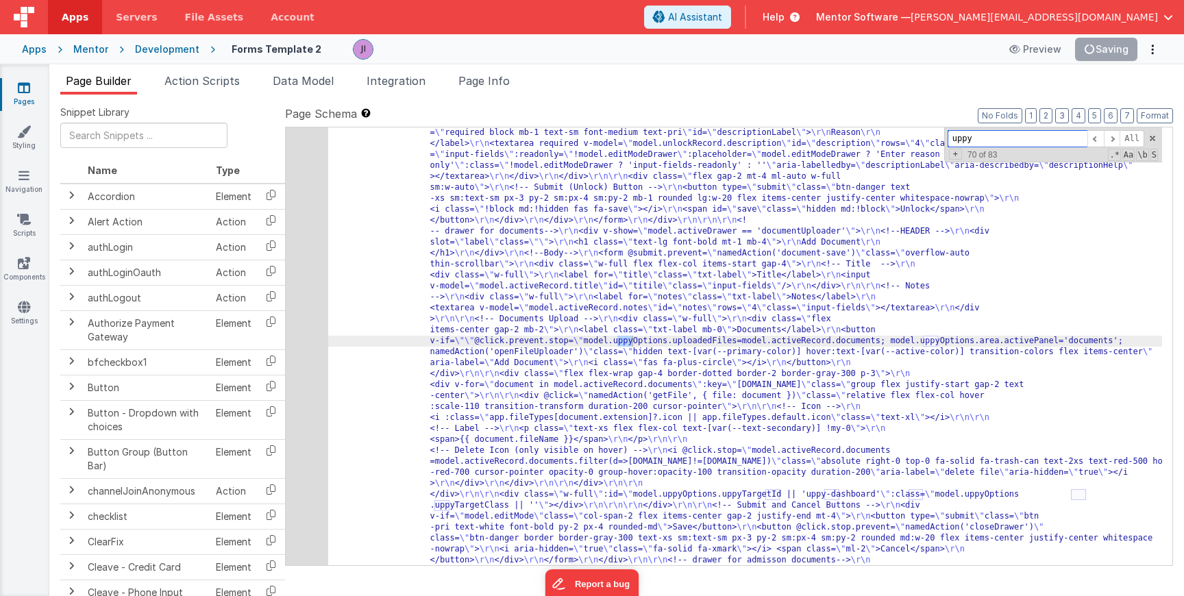
scroll to position [21365, 0]
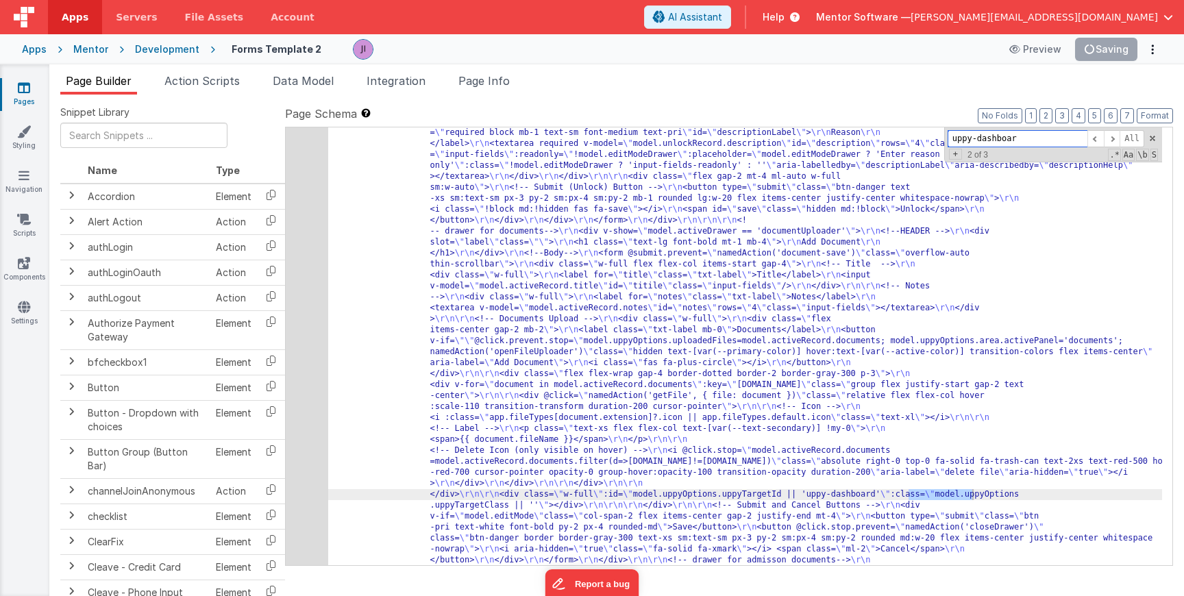
type input "uppy-dashboard"
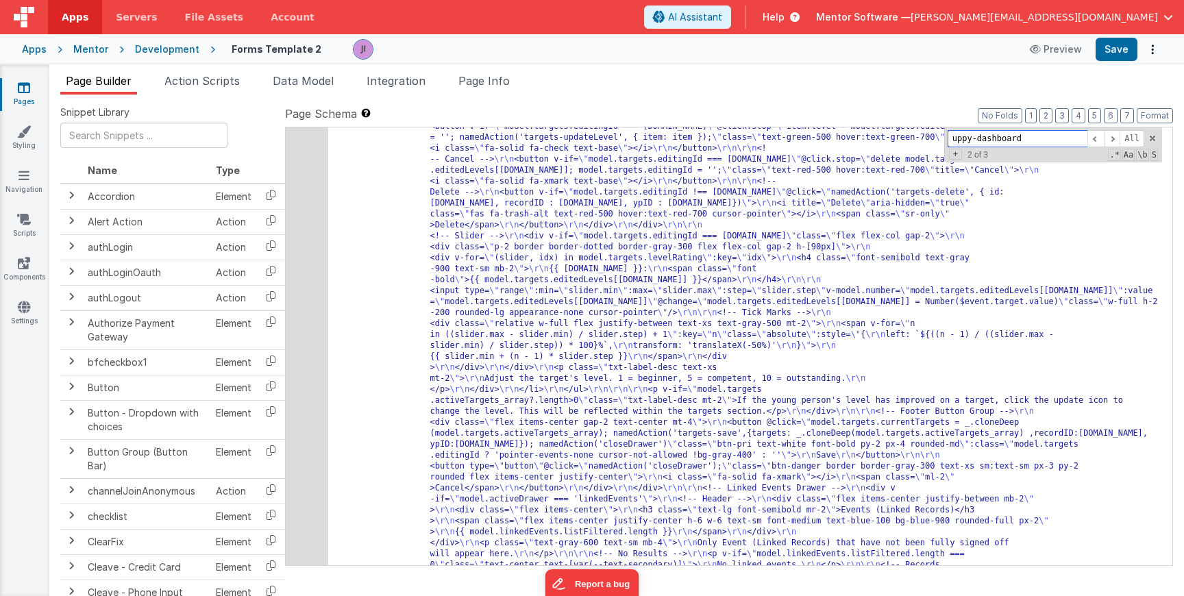
scroll to position [21710, 0]
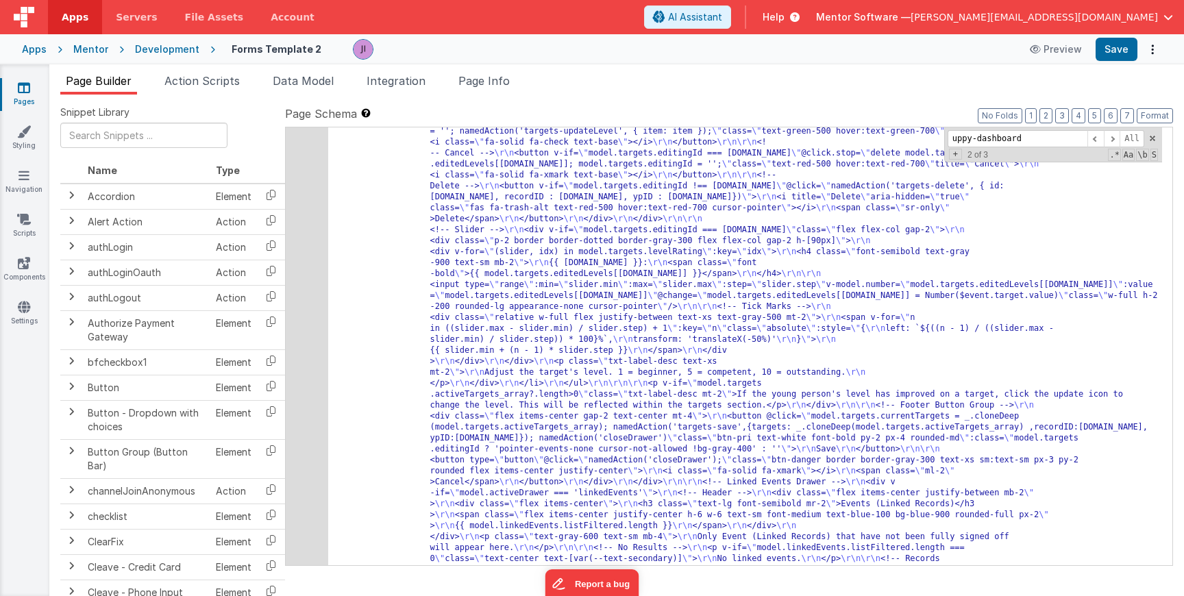
click at [1110, 50] on button "Save" at bounding box center [1117, 49] width 42 height 23
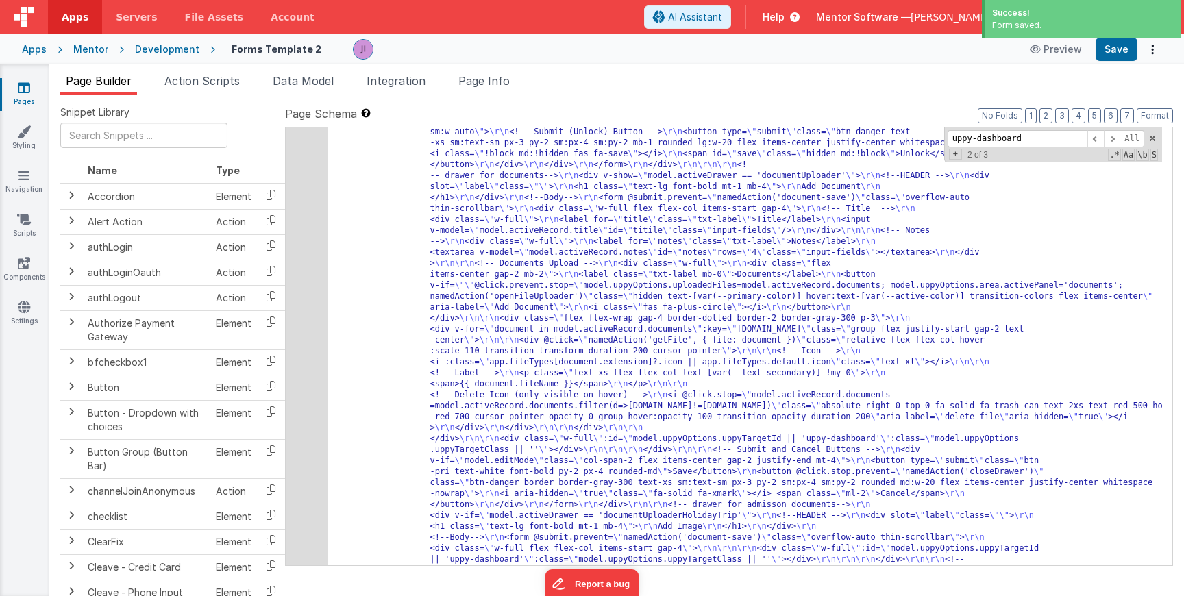
scroll to position [21371, 0]
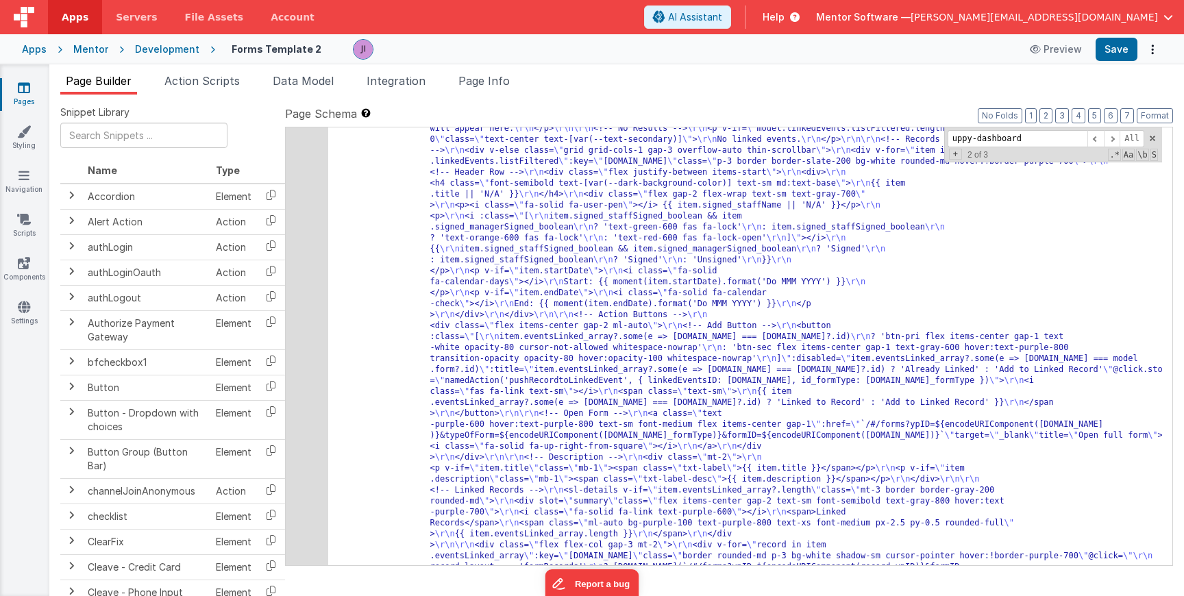
scroll to position [22017, 0]
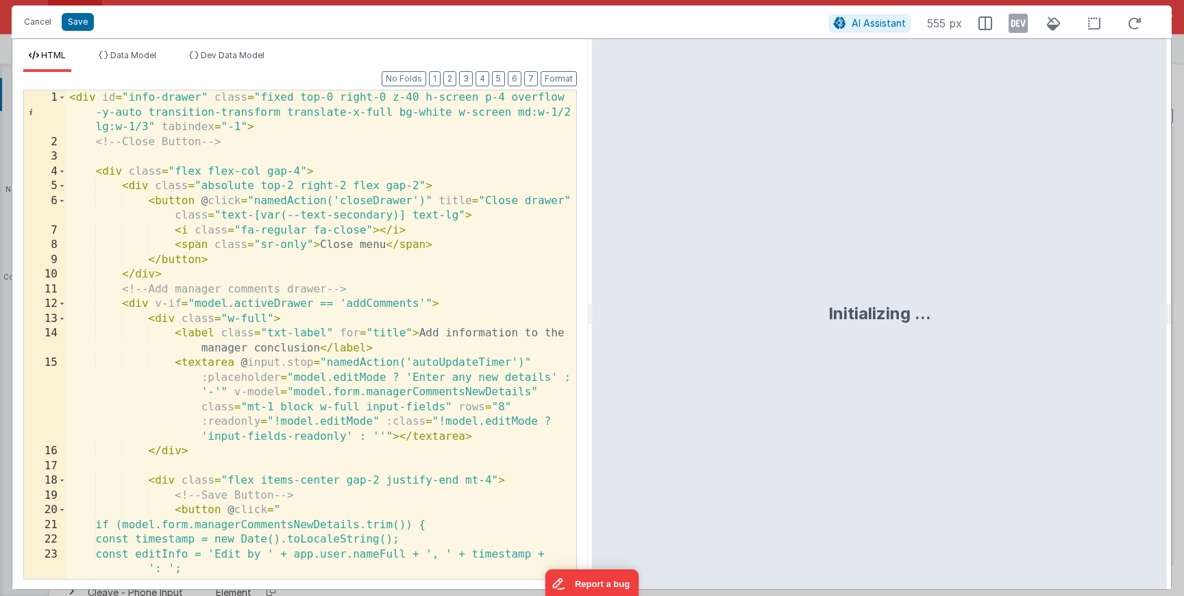
click at [149, 126] on div "< div id = "info-drawer" class = "fixed top-0 right-0 z-40 h-screen p-4 overflo…" at bounding box center [321, 371] width 510 height 563
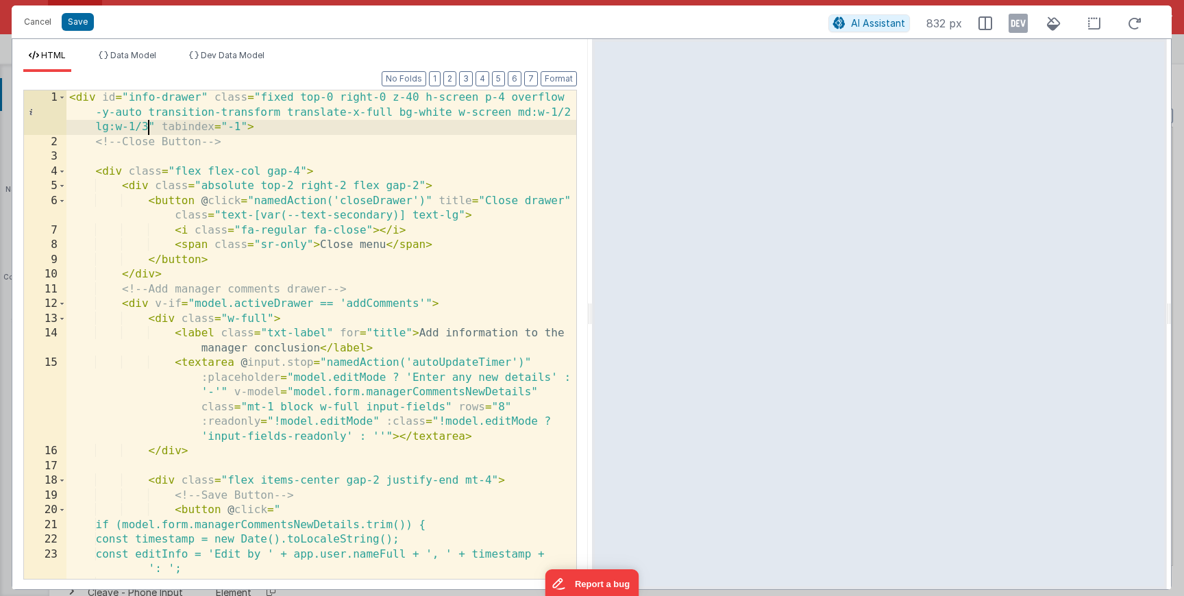
scroll to position [0, 0]
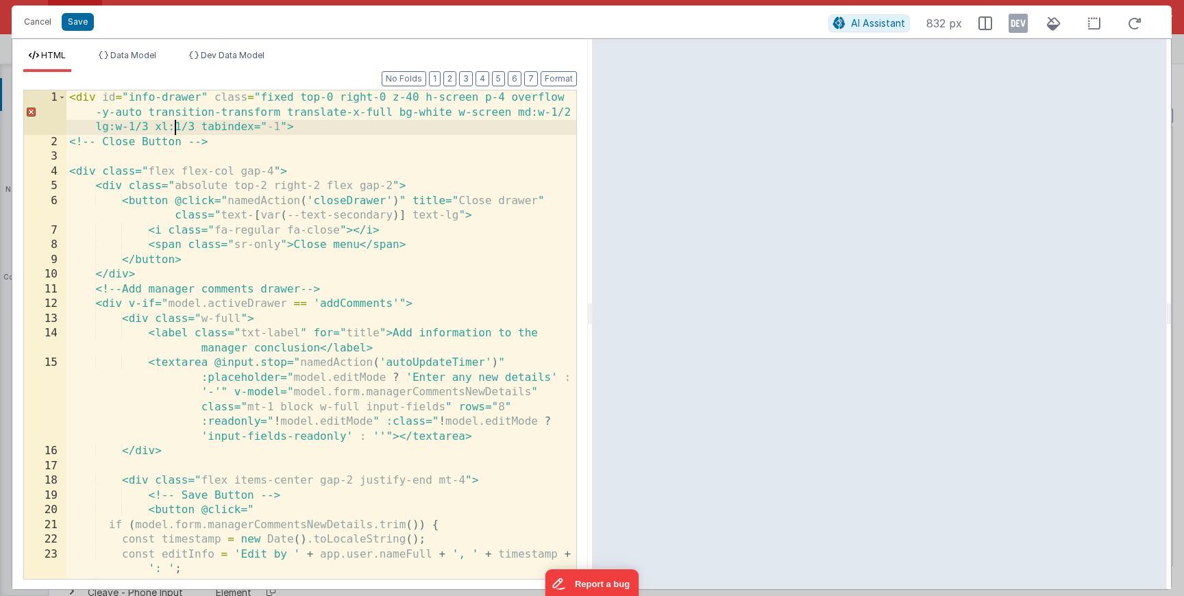
click at [173, 132] on div "< div id = "info-drawer" class = "fixed top-0 right-0 z-40 h-screen p-4 overflo…" at bounding box center [321, 371] width 510 height 563
click at [205, 127] on div "< div id = "info-drawer" class = "fixed top-0 right-0 z-40 h-screen p-4 overflo…" at bounding box center [321, 371] width 510 height 563
drag, startPoint x: 205, startPoint y: 127, endPoint x: 156, endPoint y: 127, distance: 48.7
click at [156, 127] on div "< div id = "info-drawer" class = "fixed top-0 right-0 z-40 h-screen p-4 overflo…" at bounding box center [321, 371] width 510 height 563
click at [42, 25] on button "Cancel" at bounding box center [37, 21] width 41 height 19
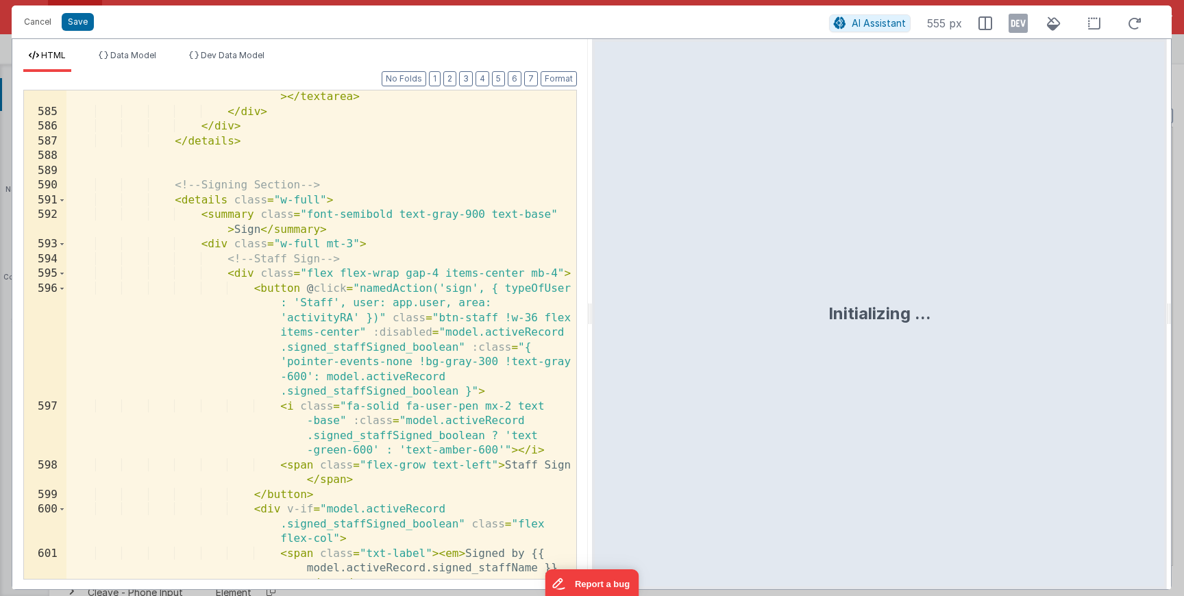
scroll to position [14377, 0]
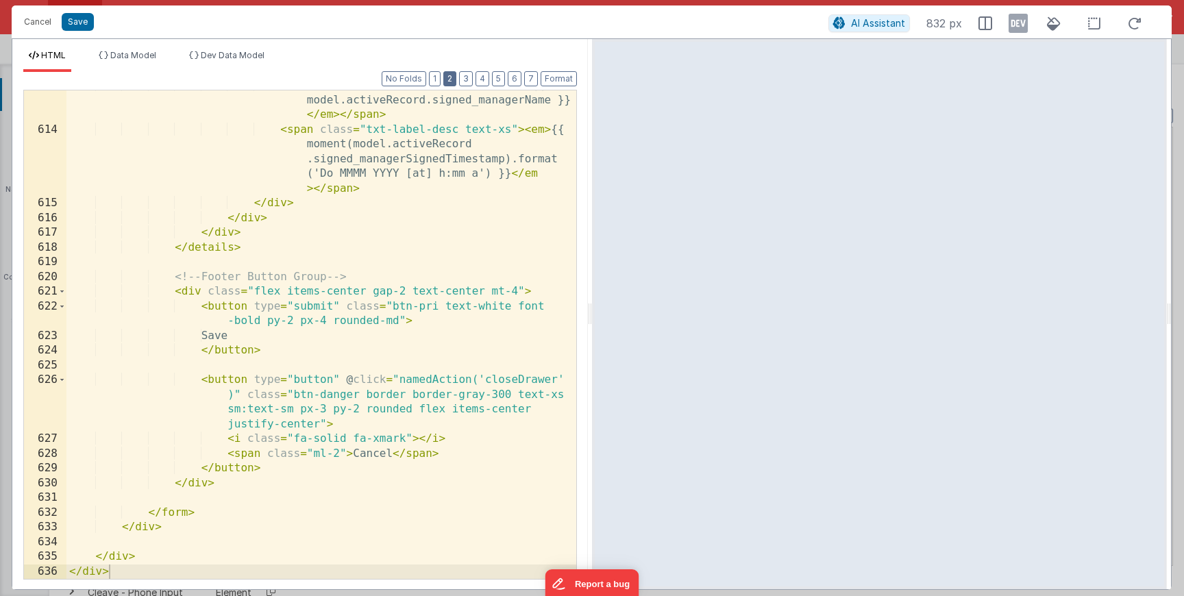
click at [446, 76] on button "2" at bounding box center [449, 78] width 13 height 15
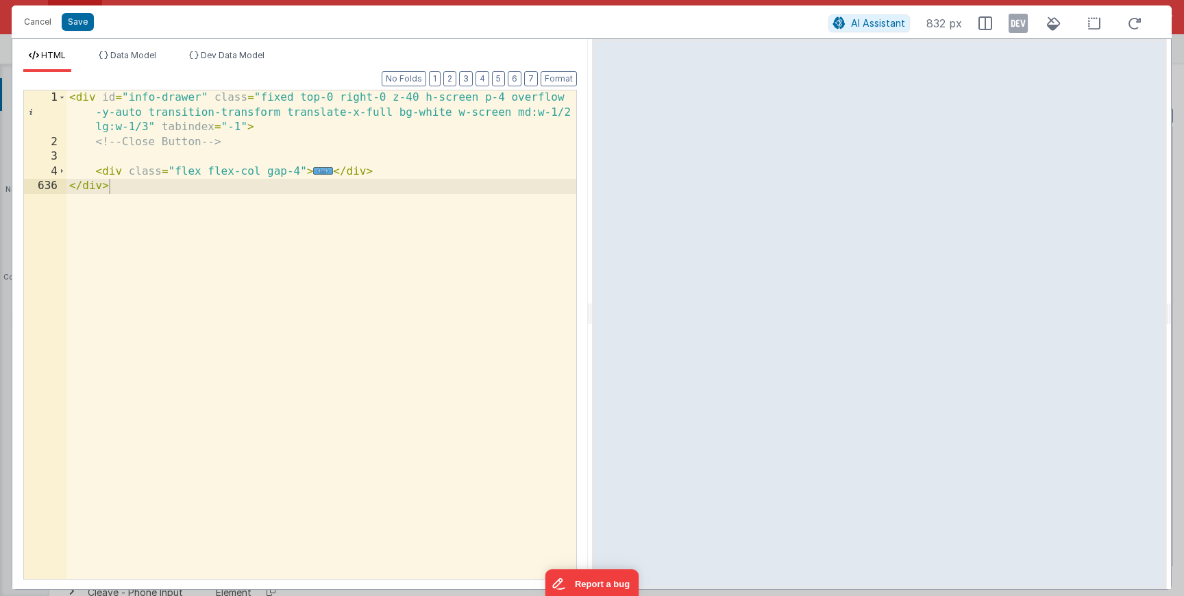
click at [150, 128] on div "< div id = "info-drawer" class = "fixed top-0 right-0 z-40 h-screen p-4 overflo…" at bounding box center [321, 364] width 510 height 548
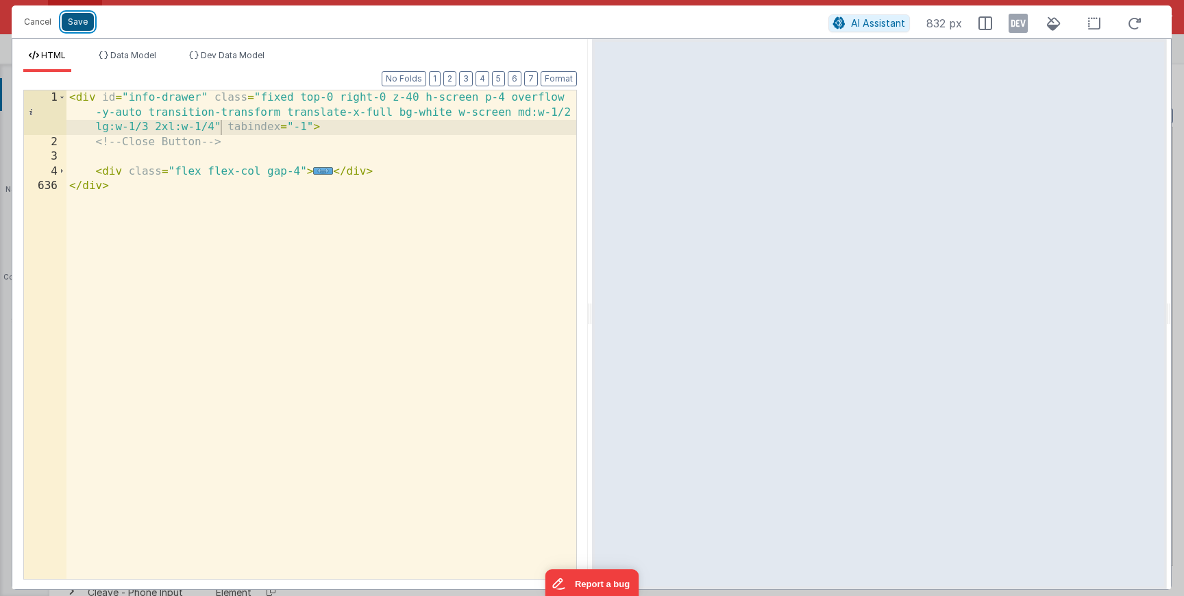
click at [75, 21] on button "Save" at bounding box center [78, 22] width 32 height 18
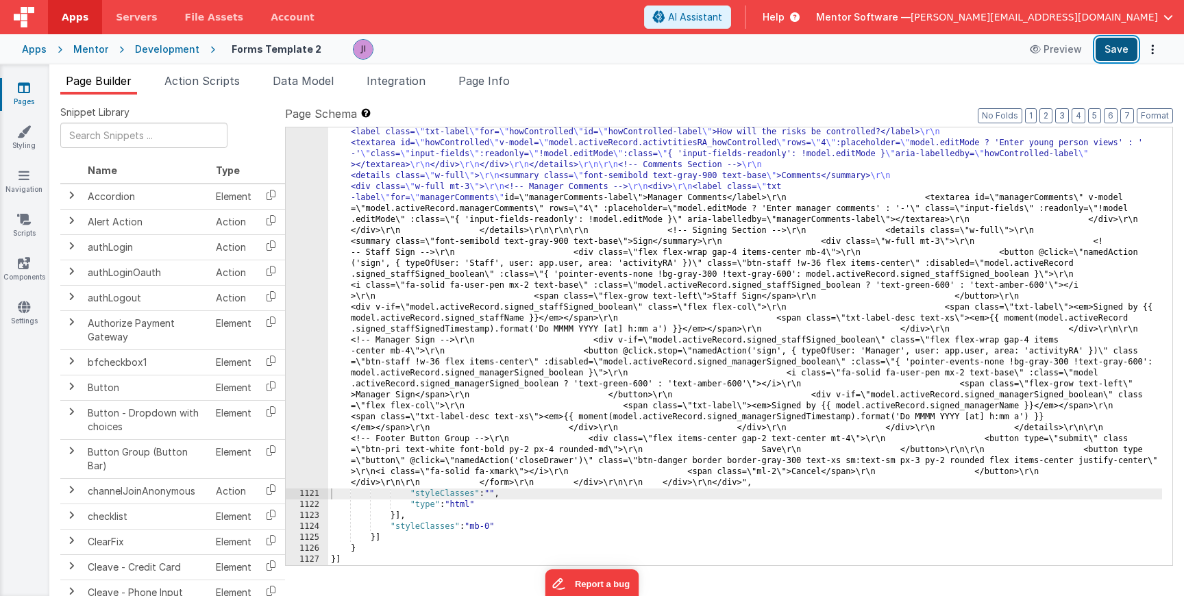
click at [1121, 49] on button "Save" at bounding box center [1117, 49] width 42 height 23
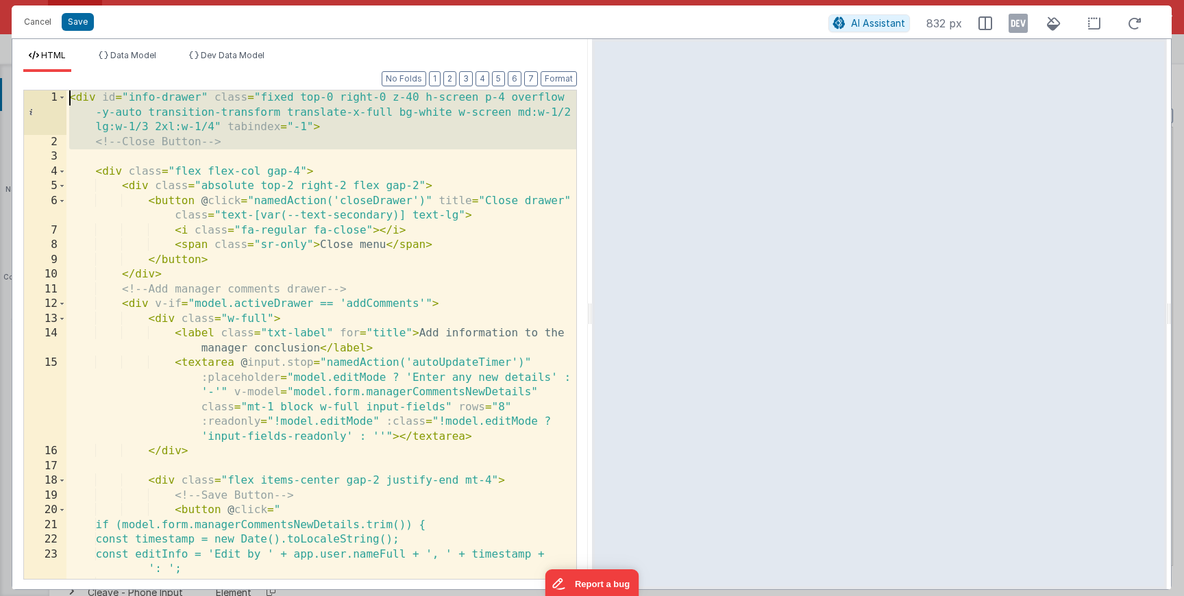
drag, startPoint x: 304, startPoint y: 151, endPoint x: 60, endPoint y: 75, distance: 255.1
click at [60, 75] on div "Format 7 6 5 4 3 2 1 No Folds 1 2 3 4 5 6 7 8 9 10 11 12 13 14 15 16 17 18 19 2…" at bounding box center [300, 325] width 554 height 506
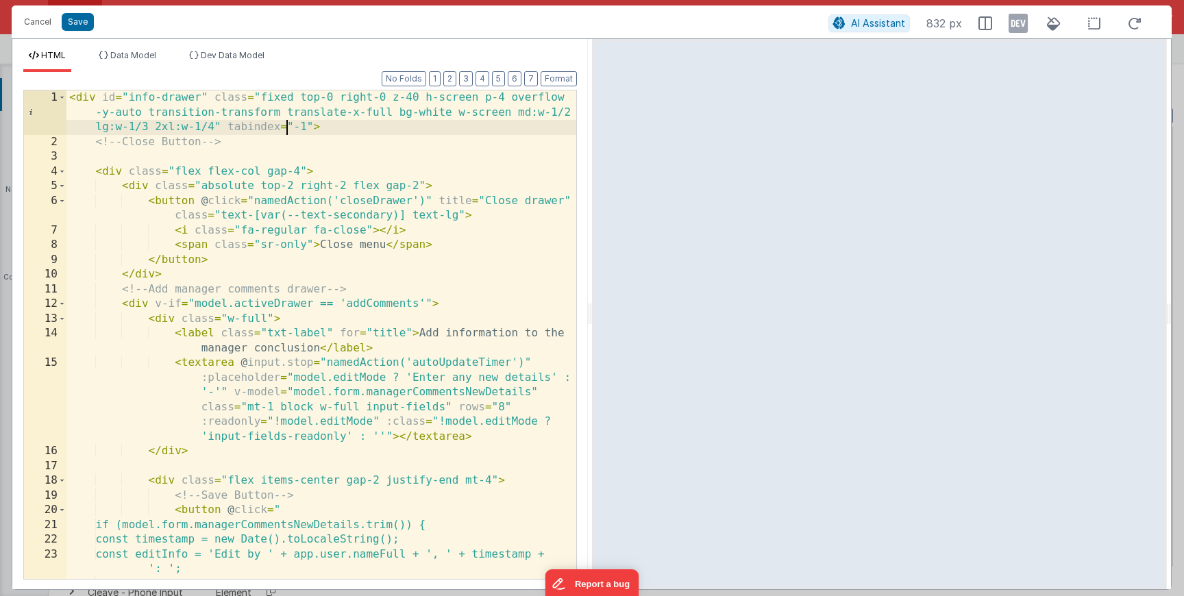
click at [285, 131] on div "< div id = "info-drawer" class = "fixed top-0 right-0 z-40 h-screen p-4 overflo…" at bounding box center [321, 371] width 510 height 563
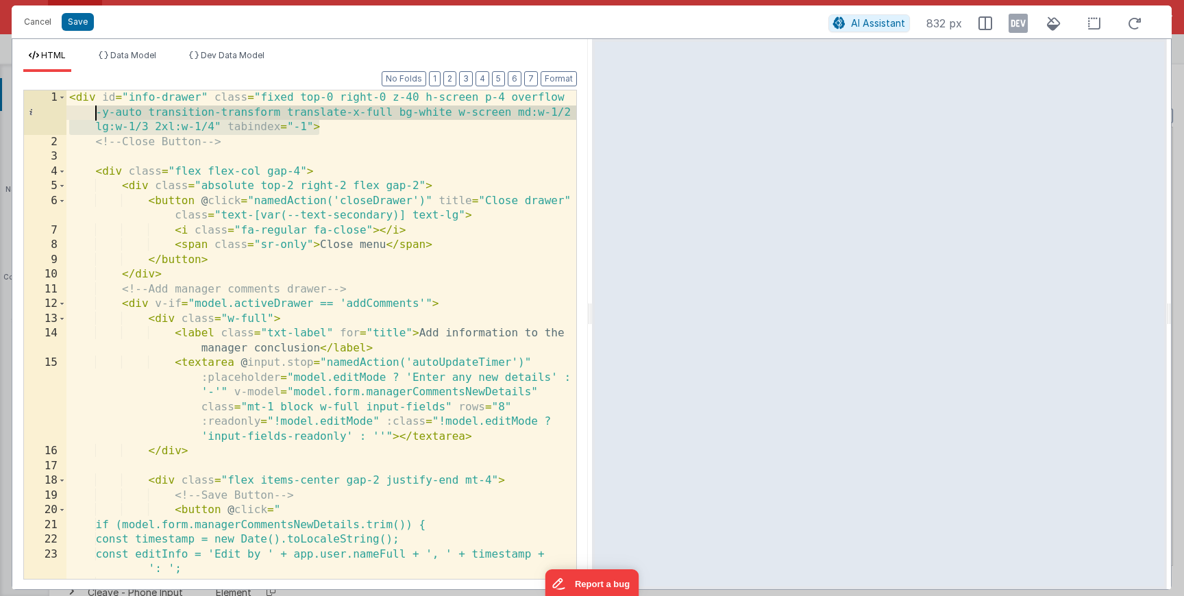
drag, startPoint x: 340, startPoint y: 131, endPoint x: 64, endPoint y: 84, distance: 280.1
click at [64, 84] on div "Format 7 6 5 4 3 2 1 No Folds 1 2 3 4 5 6 7 8 9 10 11 12 13 14 15 16 17 18 19 2…" at bounding box center [300, 325] width 554 height 506
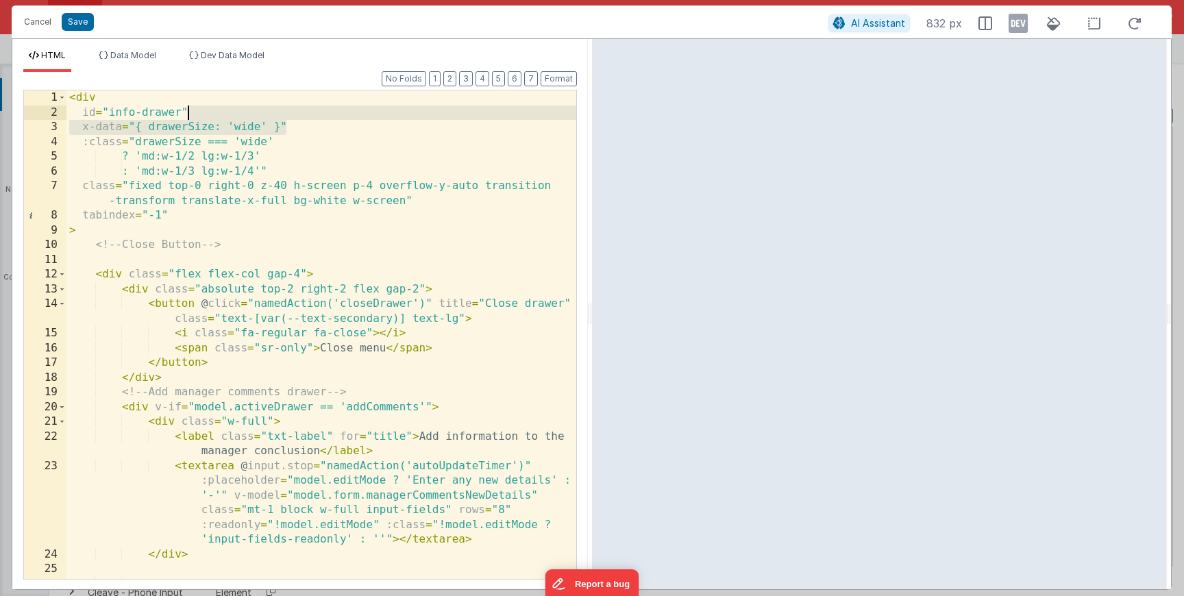
drag, startPoint x: 299, startPoint y: 127, endPoint x: 311, endPoint y: 107, distance: 23.6
click at [311, 107] on div "< div id = "info-drawer" x-data = "{ drawerSize: 'wide' }" :class = "drawerSize…" at bounding box center [321, 349] width 510 height 518
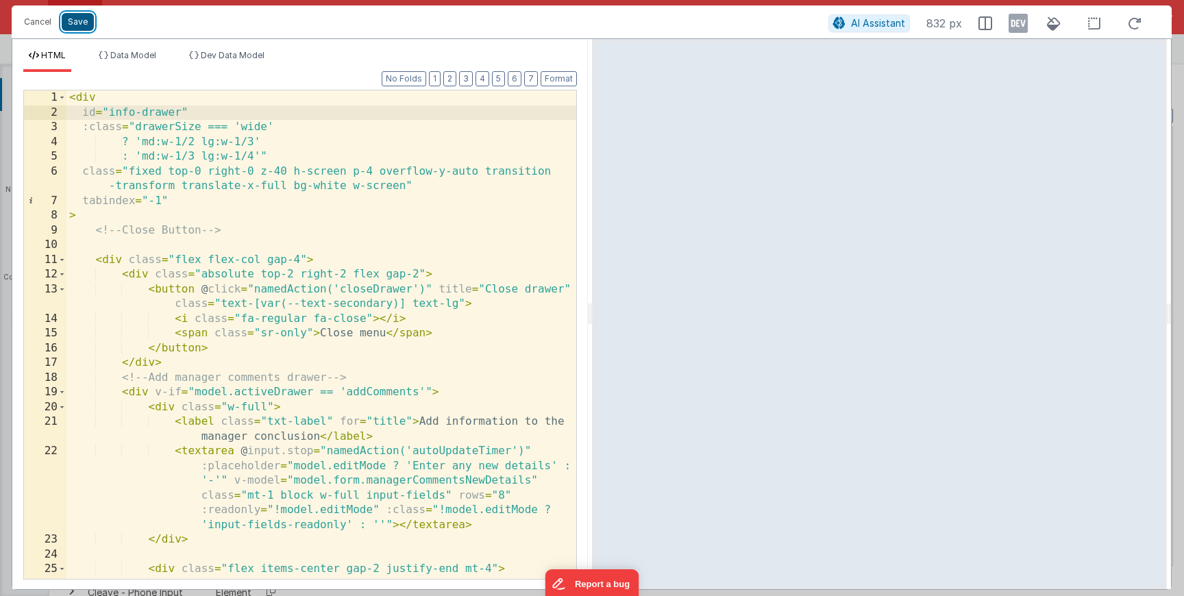
click at [83, 25] on button "Save" at bounding box center [78, 22] width 32 height 18
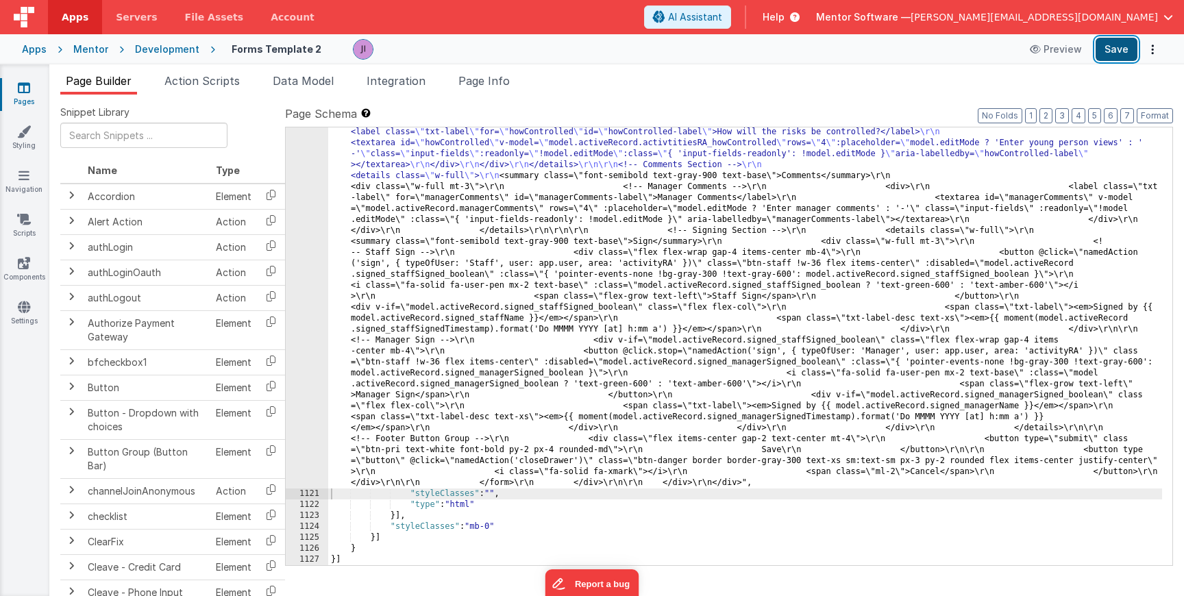
click at [1128, 52] on button "Save" at bounding box center [1117, 49] width 42 height 23
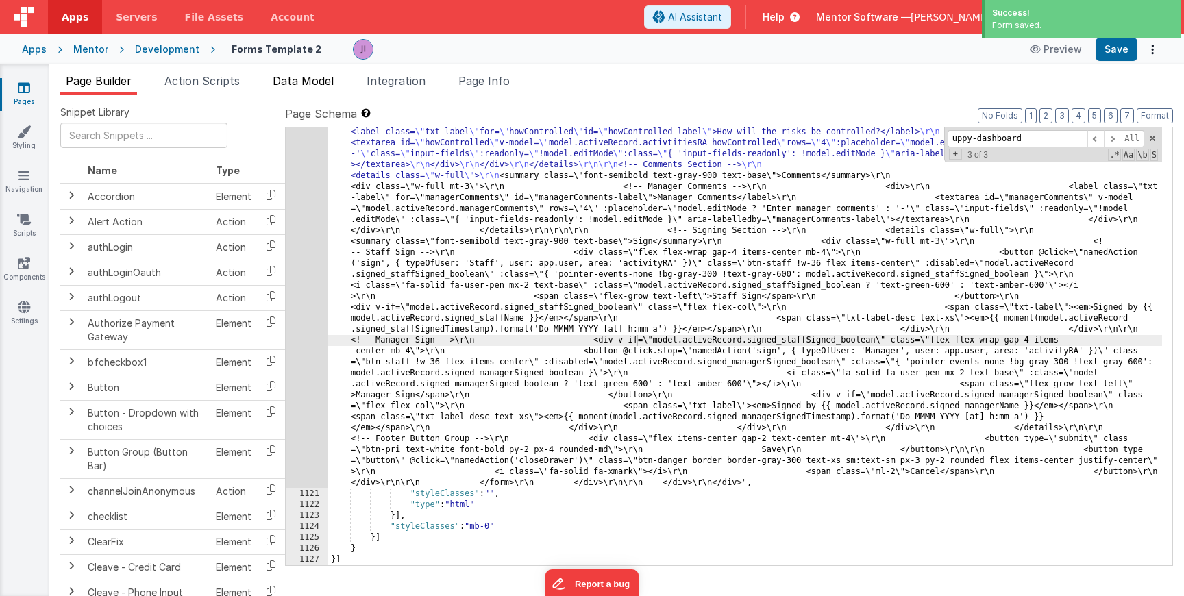
click at [308, 81] on span "Data Model" at bounding box center [303, 81] width 61 height 14
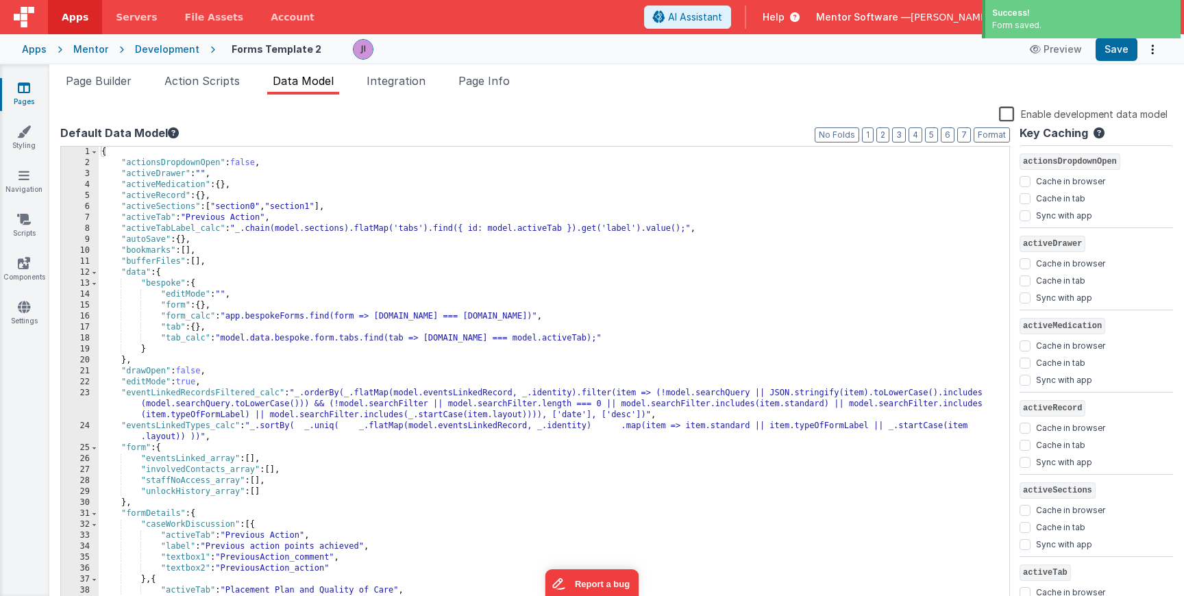
click at [224, 153] on div "{ "actionsDropdownOpen" : false , "activeDrawer" : "" , "activeMedication" : { …" at bounding box center [549, 388] width 900 height 483
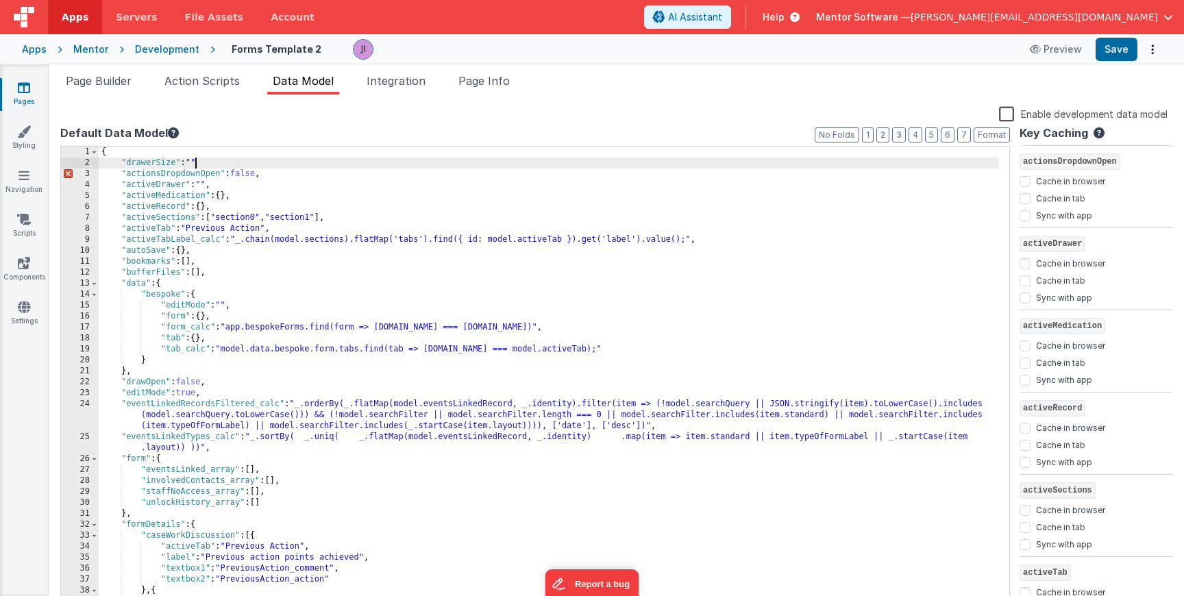
checkbox input "false"
checkbox input "true"
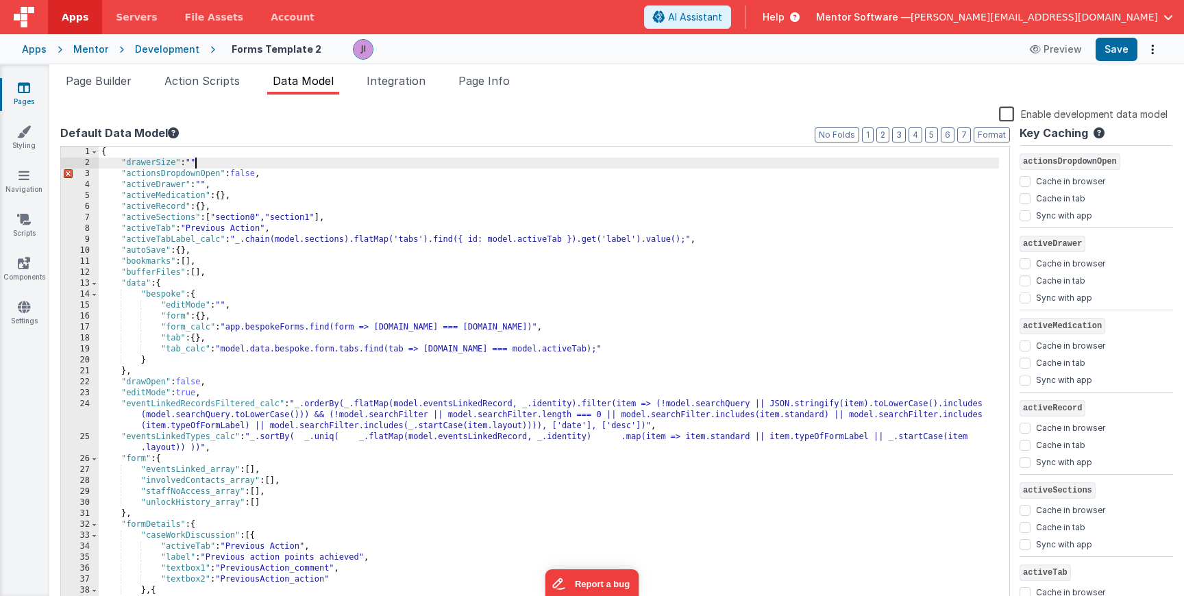
checkbox input "false"
click at [93, 78] on span "Page Builder" at bounding box center [99, 81] width 66 height 14
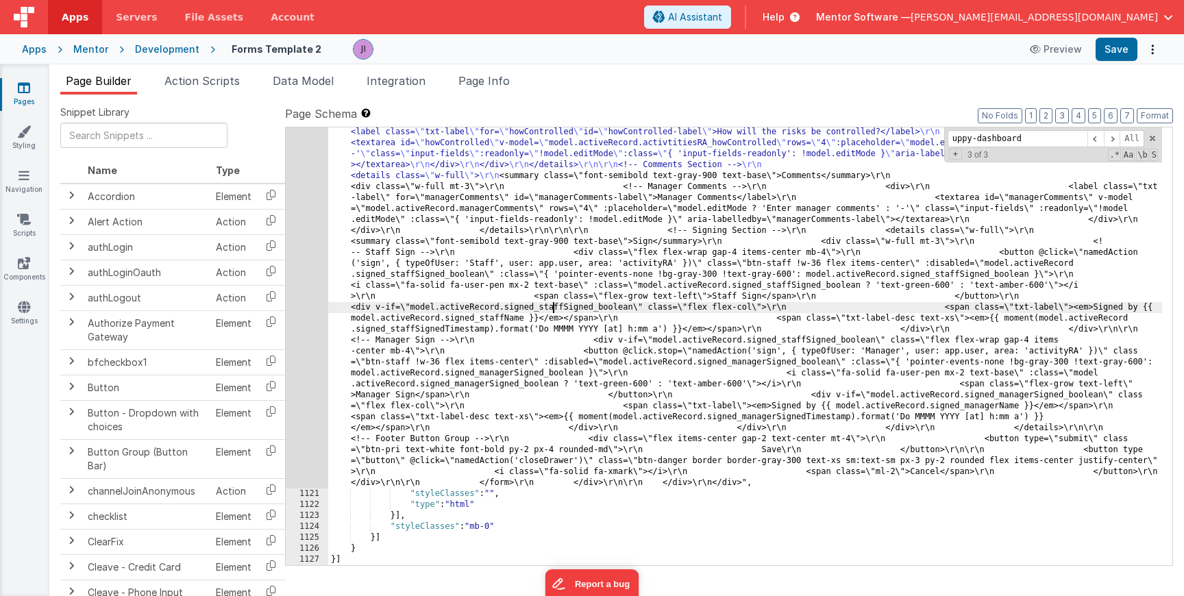
paste input "linkedEvents"
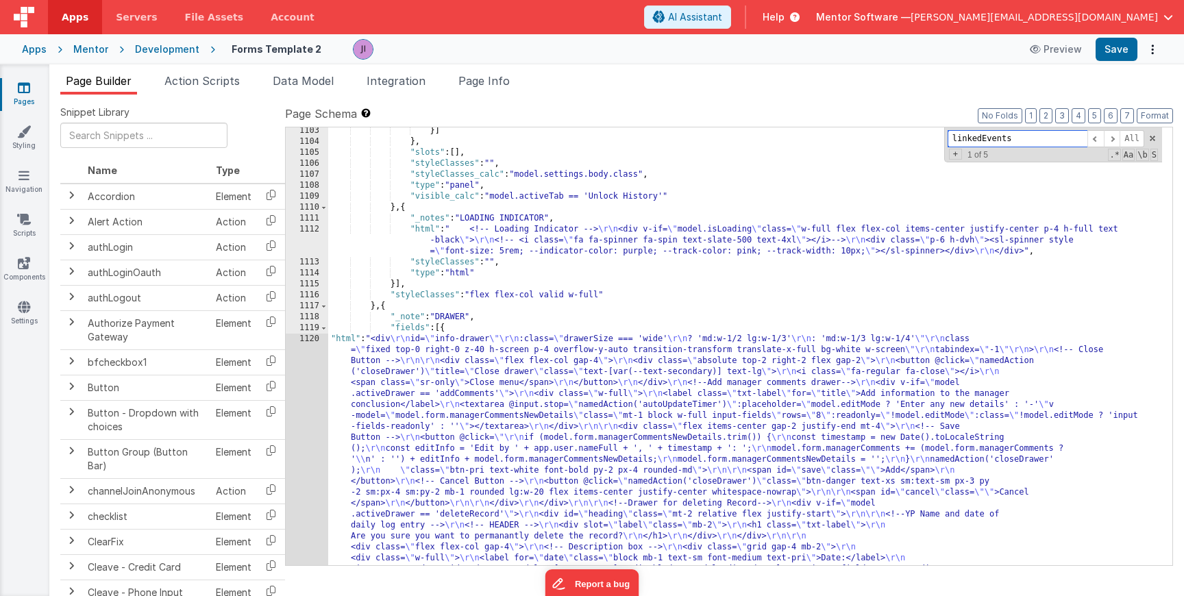
scroll to position [21162, 0]
click at [1118, 140] on span at bounding box center [1112, 138] width 16 height 17
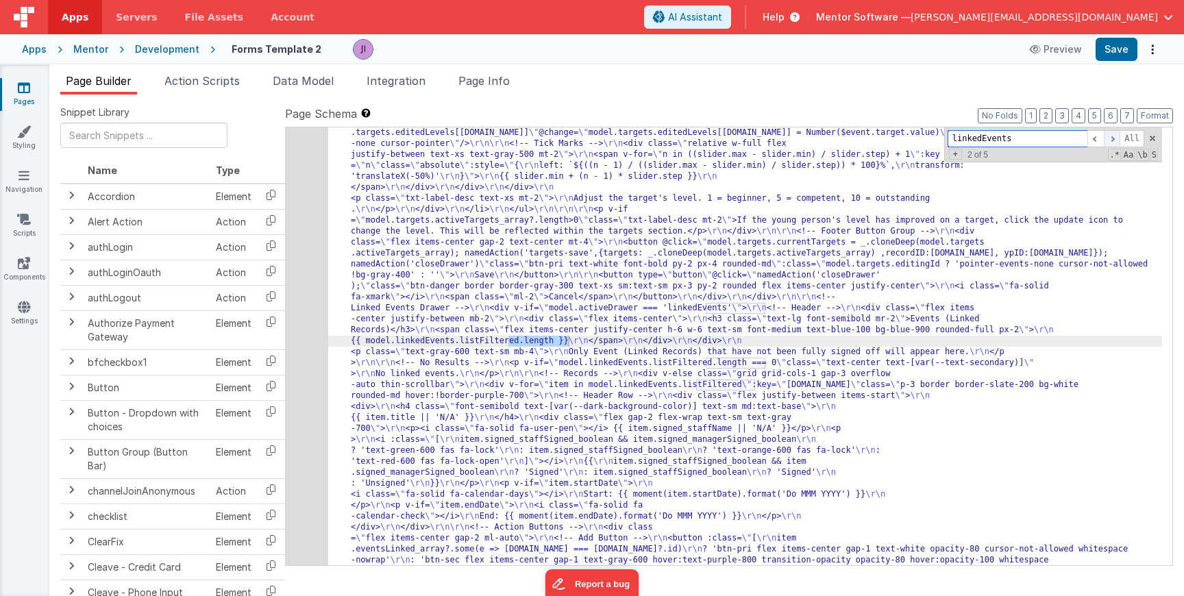
click at [1118, 140] on span at bounding box center [1112, 138] width 16 height 17
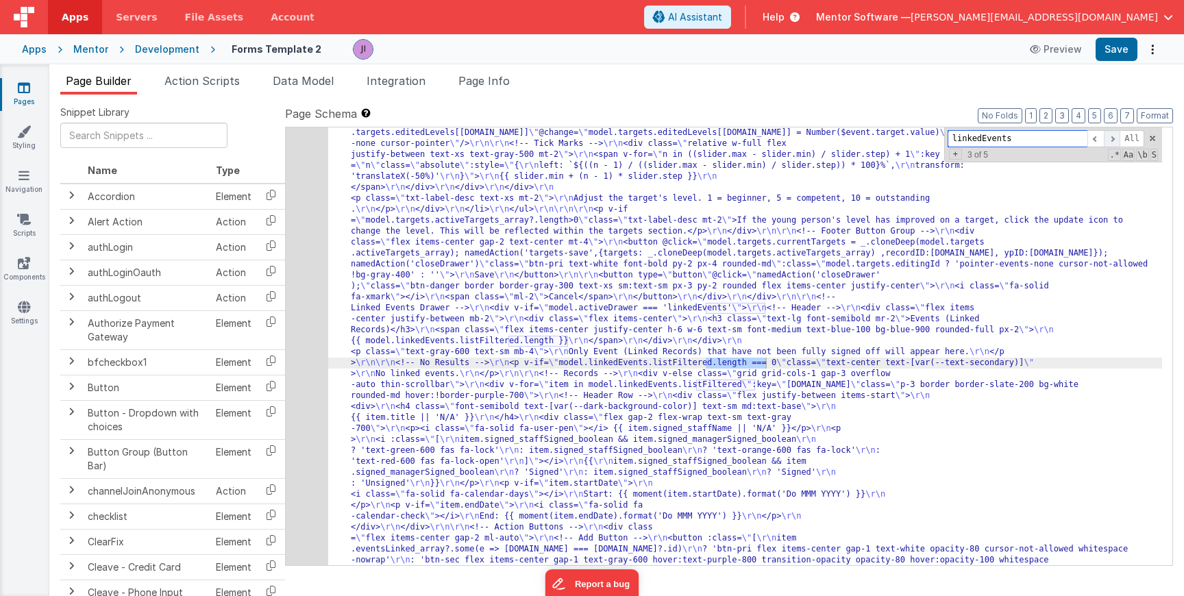
click at [1118, 140] on span at bounding box center [1112, 138] width 16 height 17
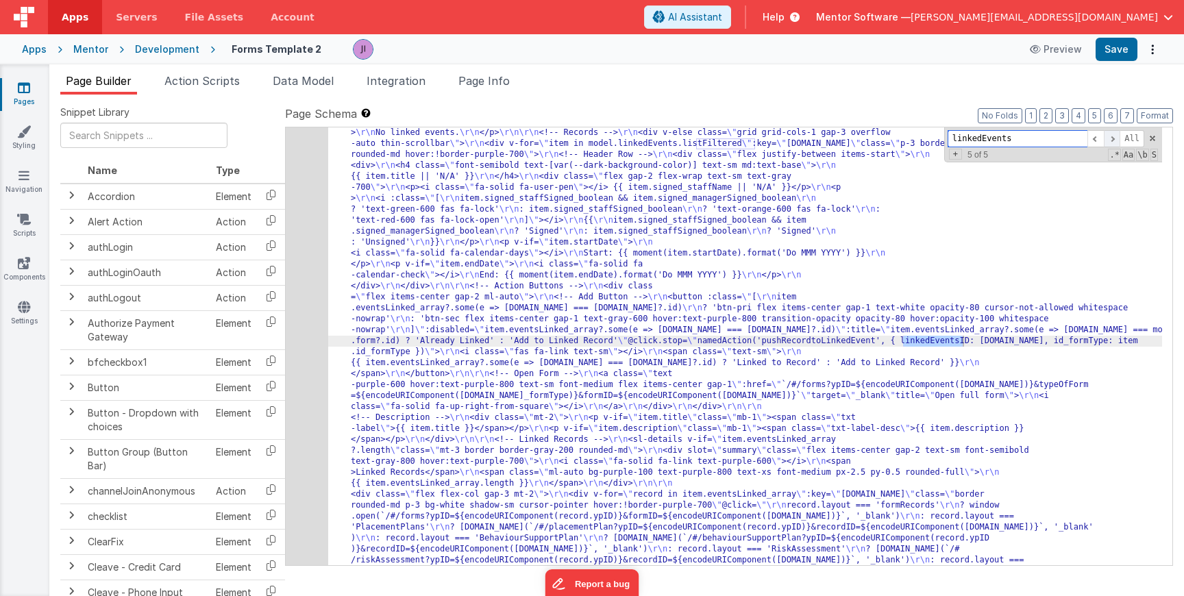
click at [1118, 140] on span at bounding box center [1112, 138] width 16 height 17
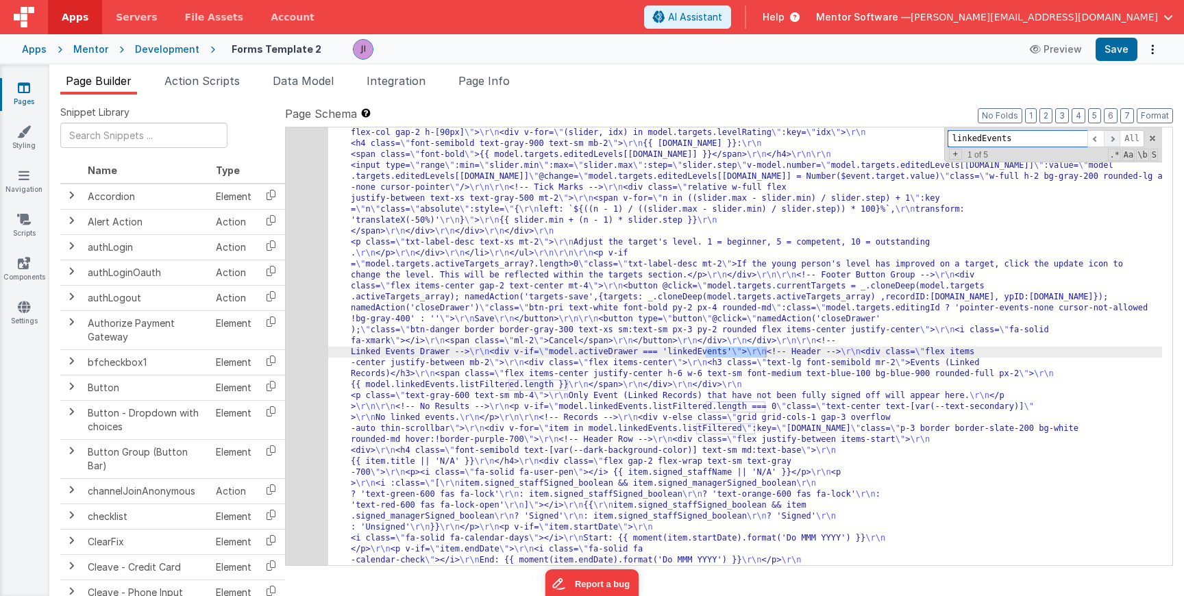
scroll to position [21819, 0]
click at [1118, 140] on span at bounding box center [1112, 138] width 16 height 17
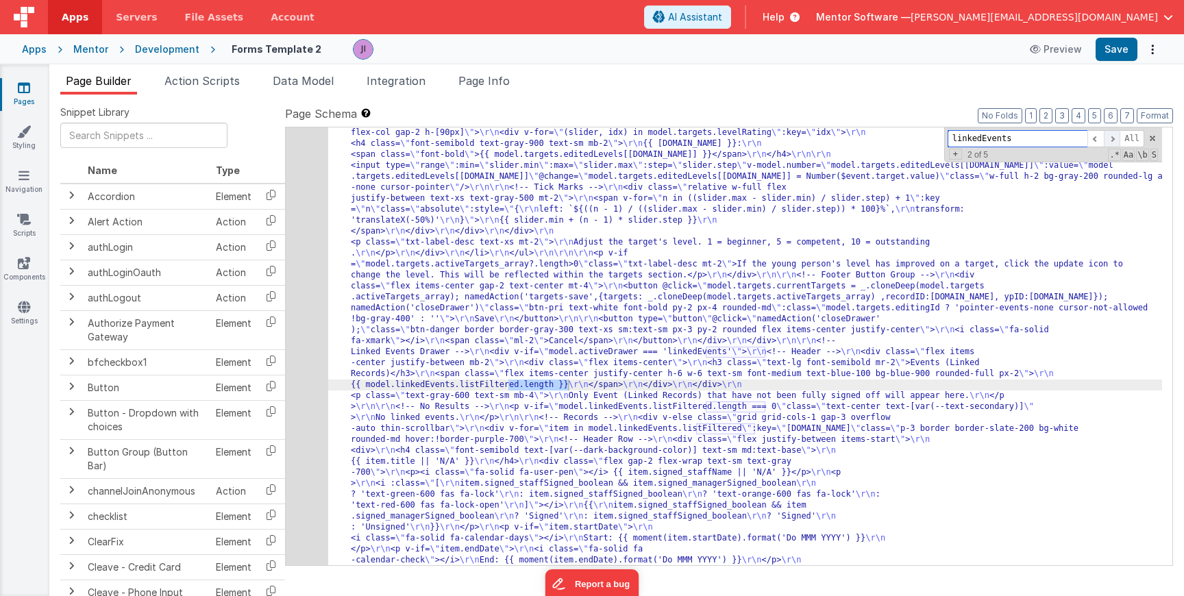
click at [1118, 140] on span at bounding box center [1112, 138] width 16 height 17
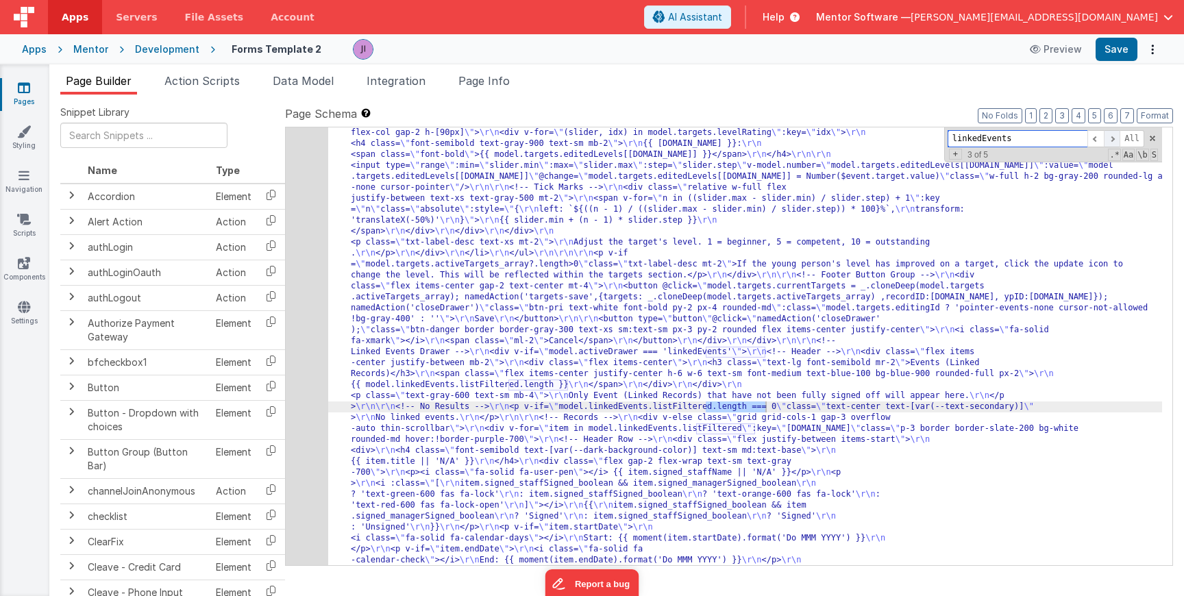
click at [1118, 140] on span at bounding box center [1112, 138] width 16 height 17
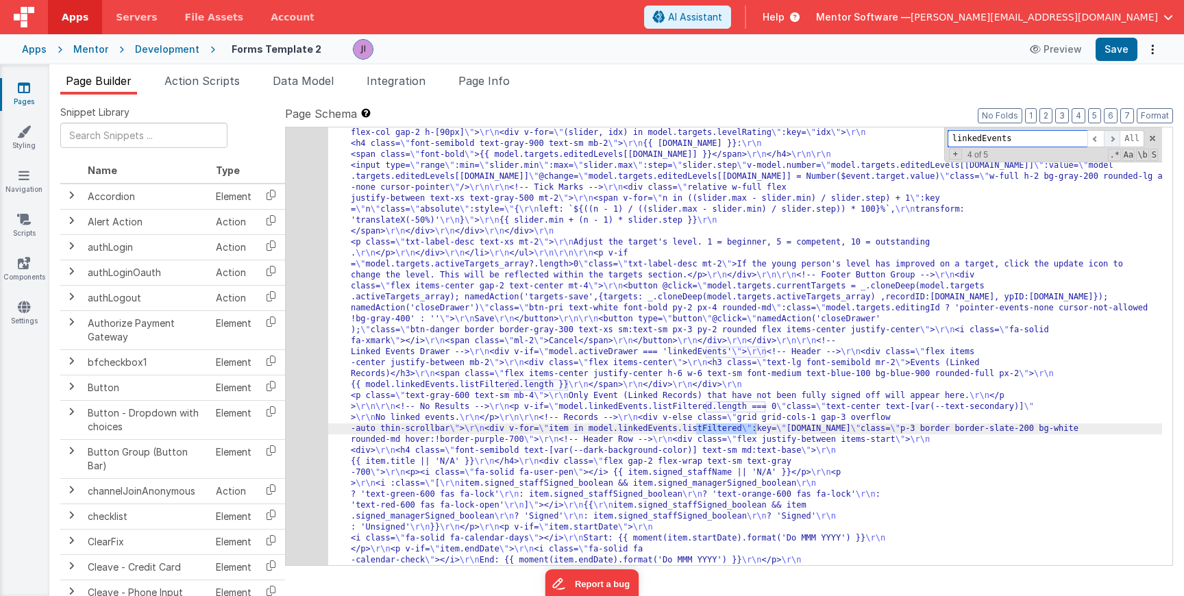
click at [1118, 140] on span at bounding box center [1112, 138] width 16 height 17
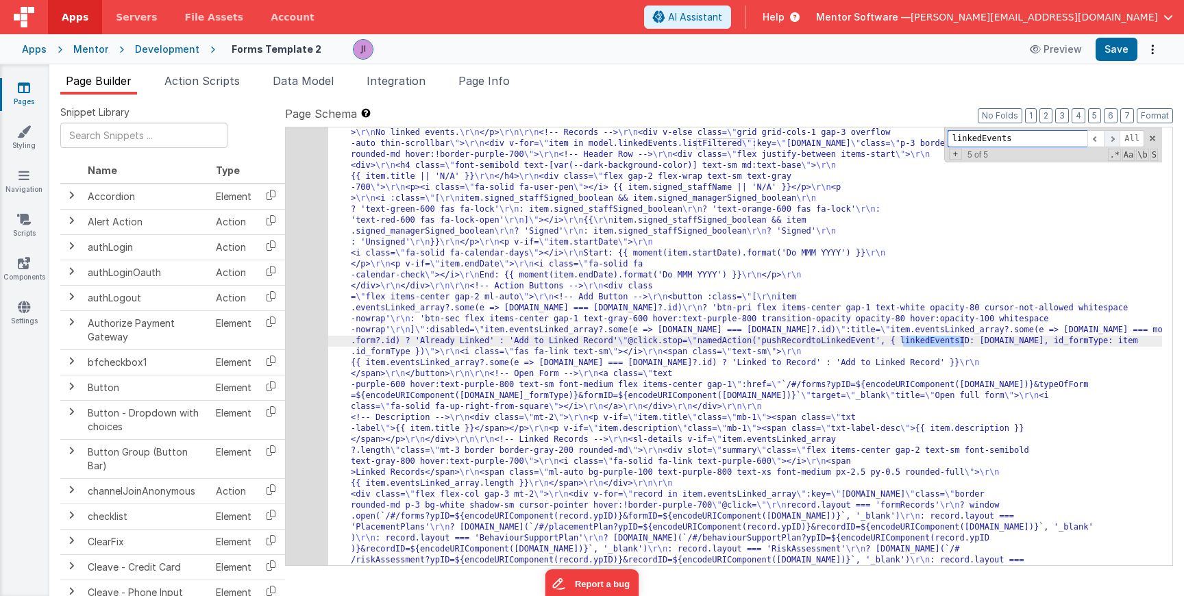
click at [1118, 140] on span at bounding box center [1112, 138] width 16 height 17
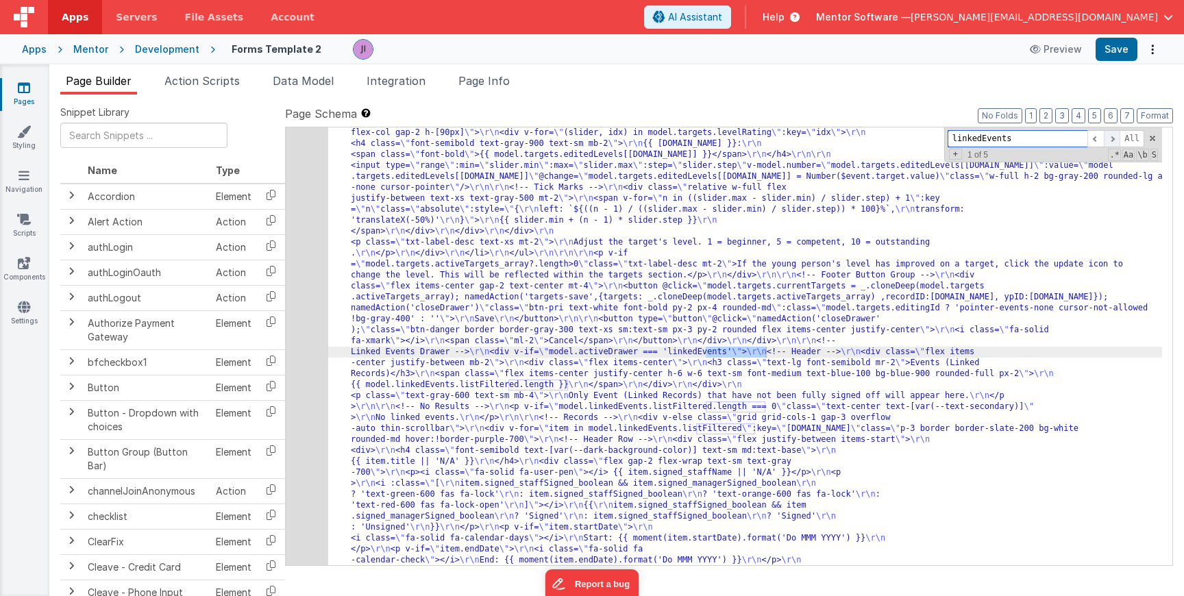
click at [1118, 140] on span at bounding box center [1112, 138] width 16 height 17
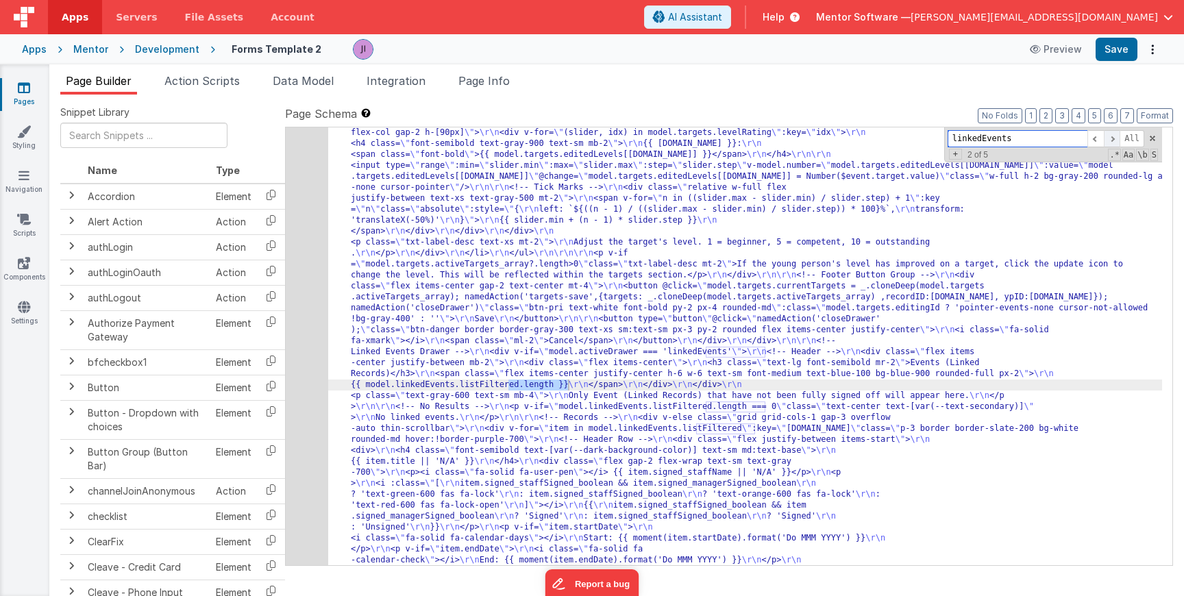
click at [1118, 140] on span at bounding box center [1112, 138] width 16 height 17
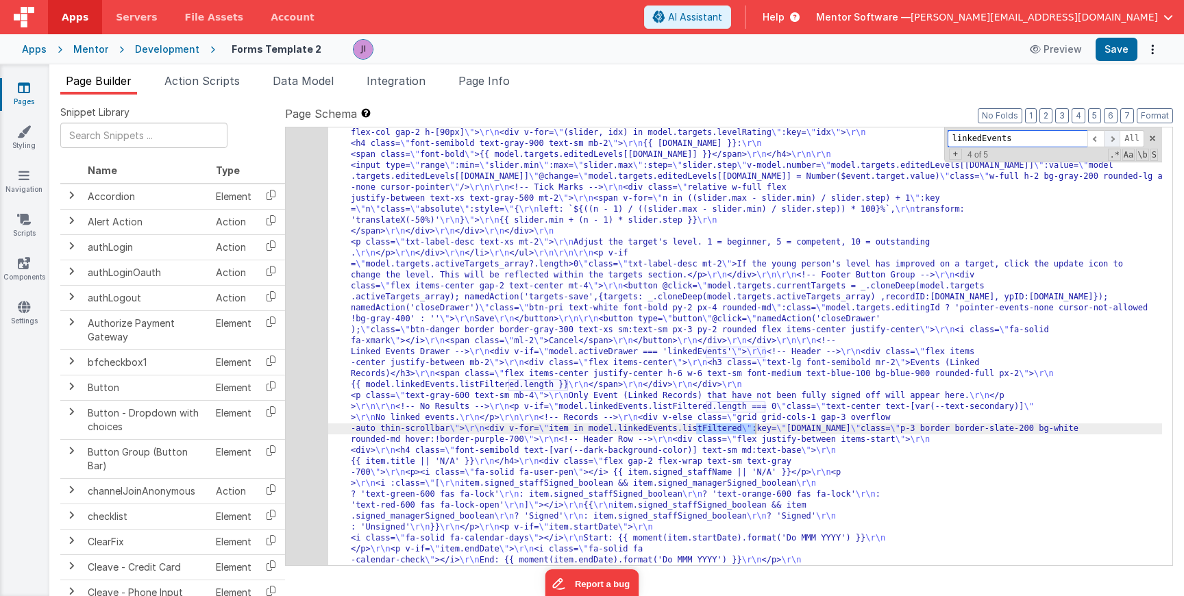
click at [1118, 140] on span at bounding box center [1112, 138] width 16 height 17
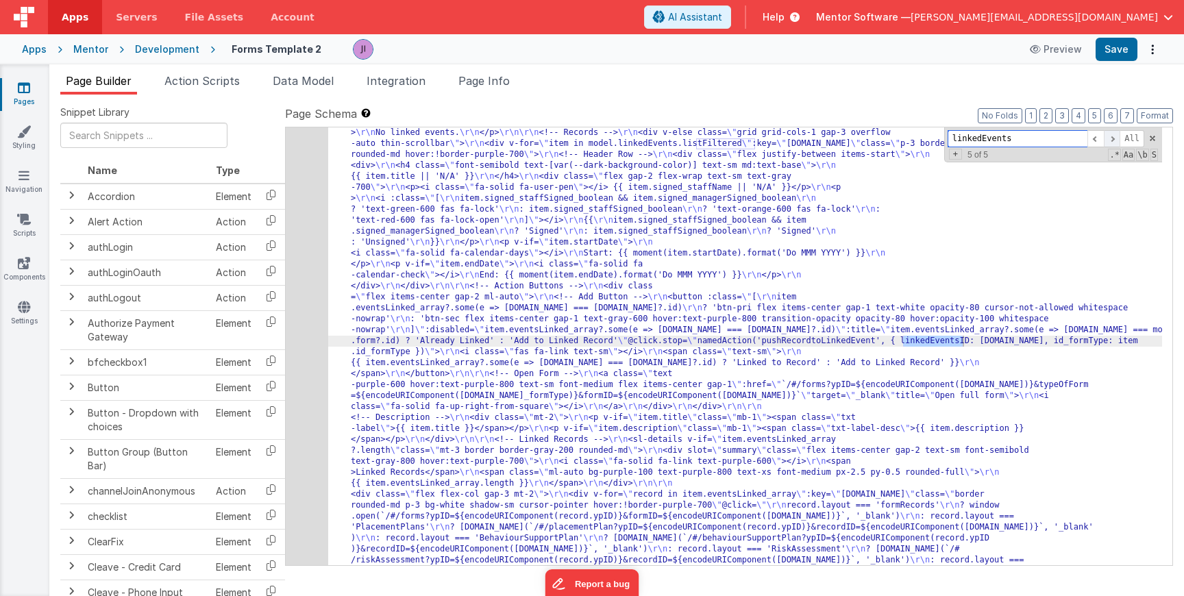
click at [1118, 140] on span at bounding box center [1112, 138] width 16 height 17
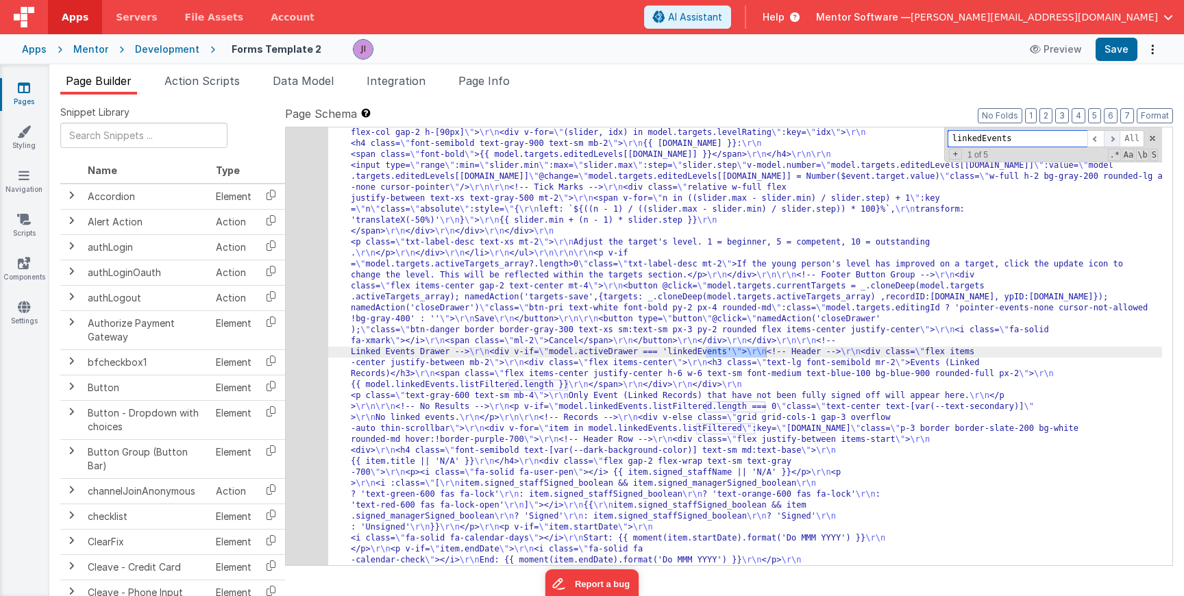
click at [1112, 142] on span at bounding box center [1112, 138] width 16 height 17
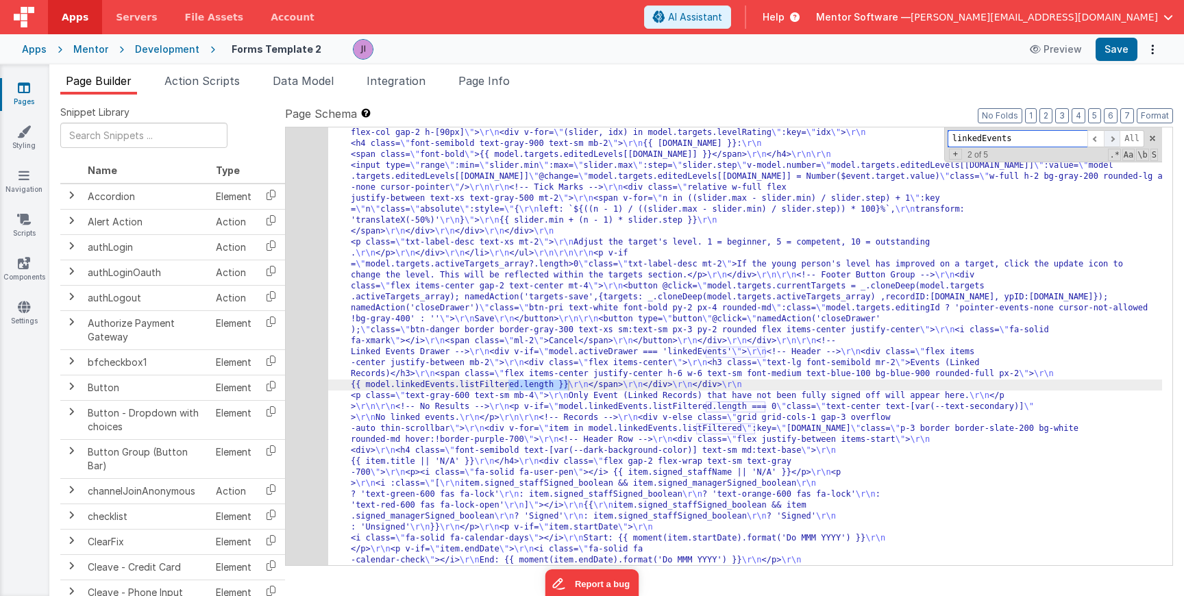
click at [1112, 142] on span at bounding box center [1112, 138] width 16 height 17
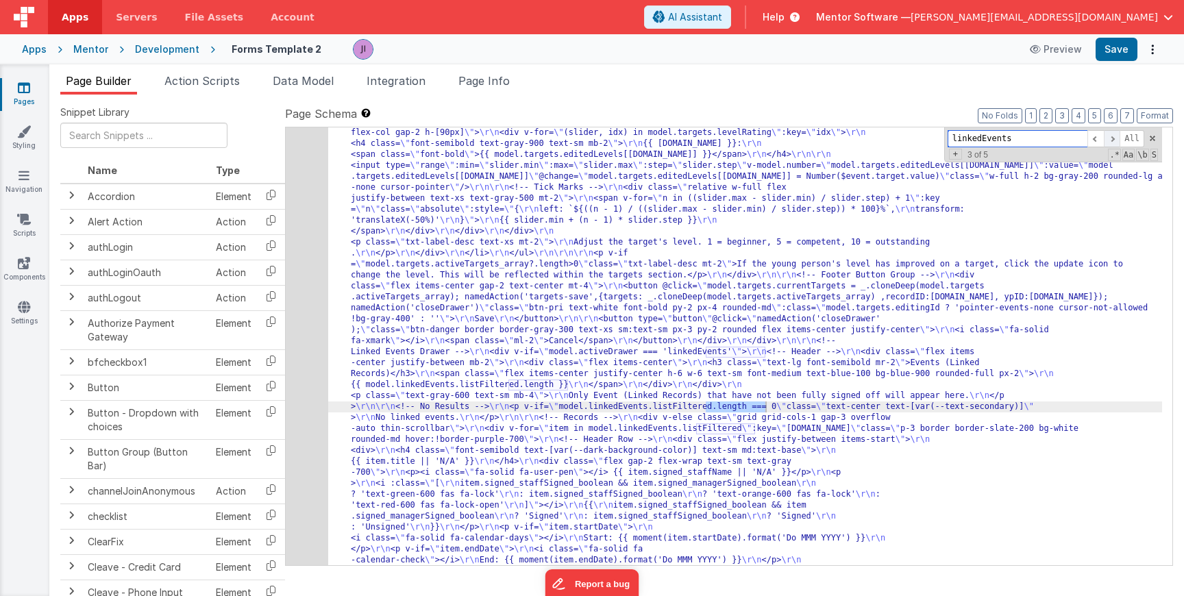
click at [1112, 142] on span at bounding box center [1112, 138] width 16 height 17
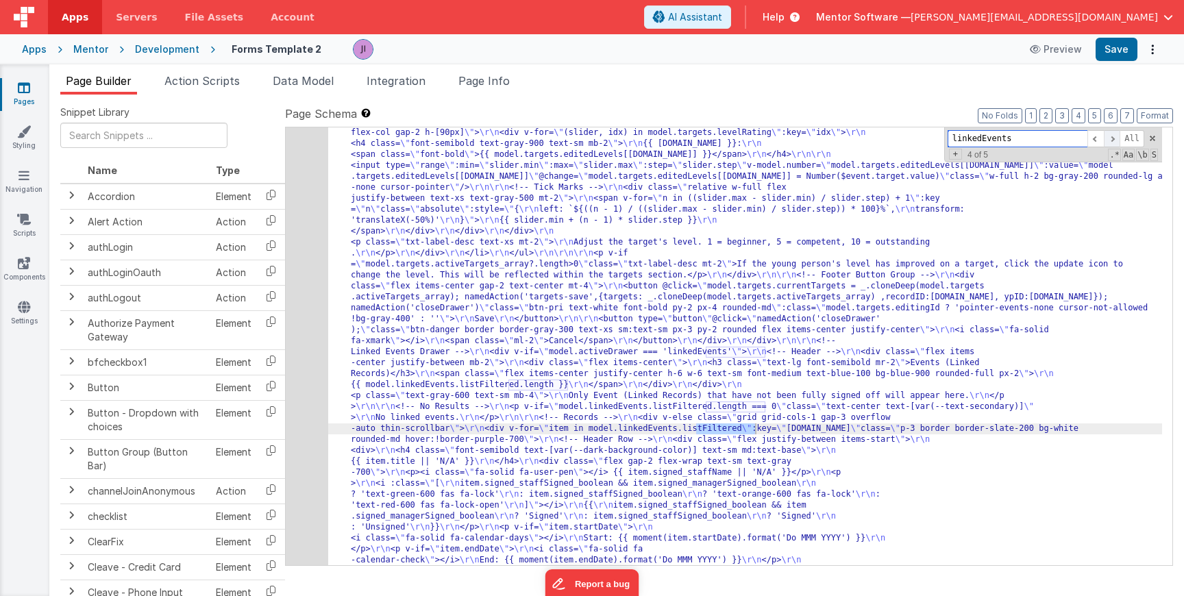
click at [1112, 142] on span at bounding box center [1112, 138] width 16 height 17
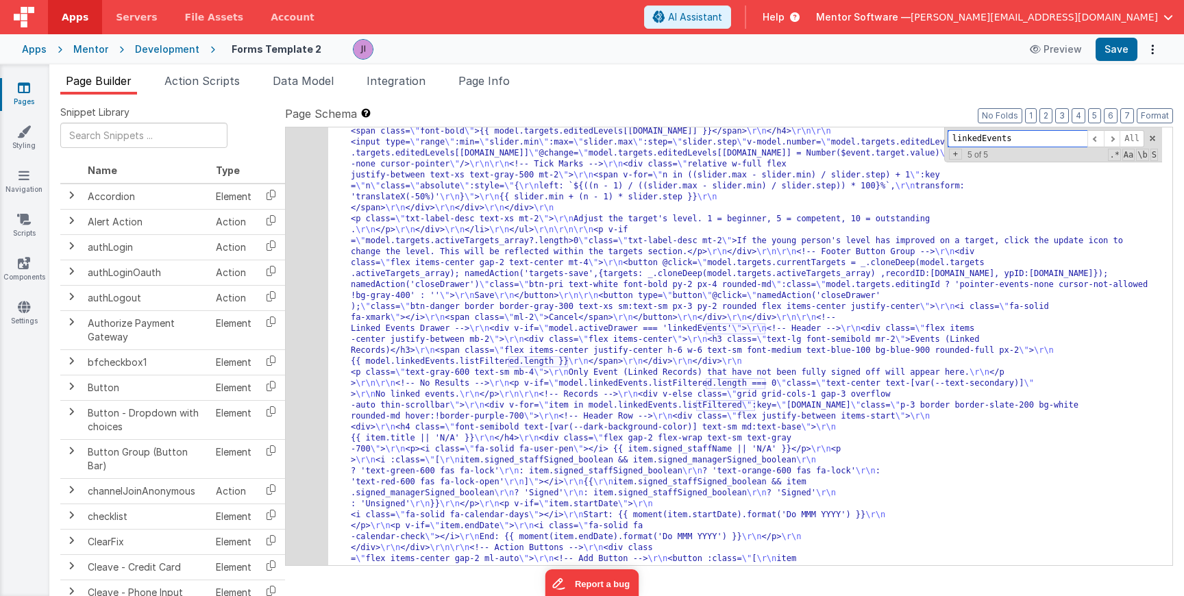
scroll to position [22017, 0]
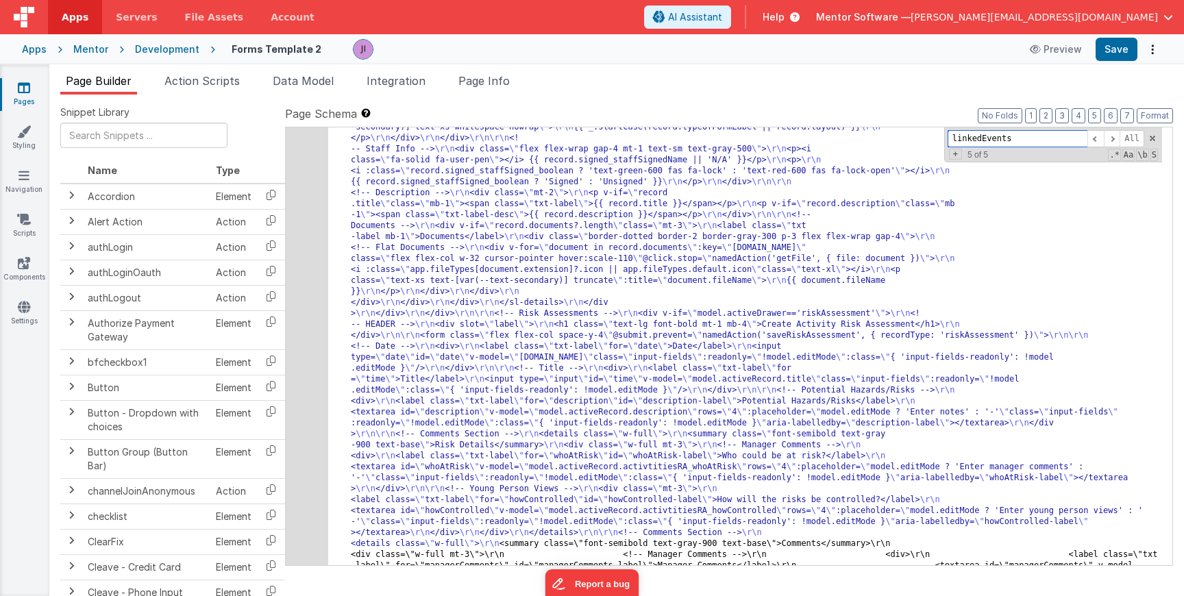
click at [1147, 138] on div "linkedEvents All Replace All + 5 of 5 .* Aa \b S" at bounding box center [1053, 144] width 218 height 35
click at [1151, 138] on span at bounding box center [1153, 139] width 10 height 10
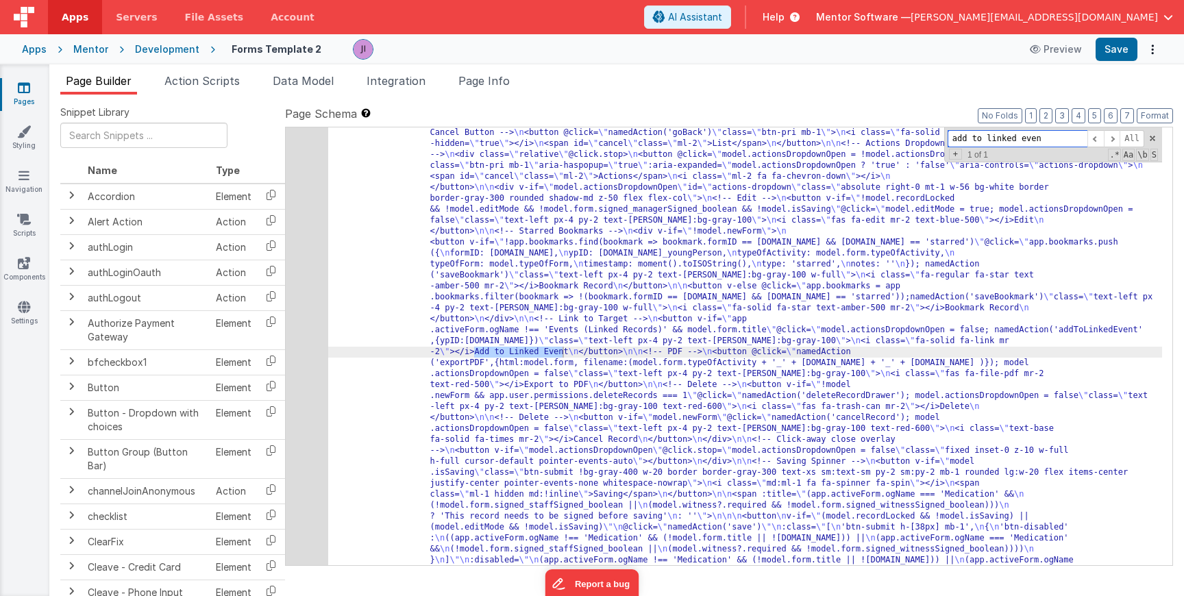
scroll to position [725, 0]
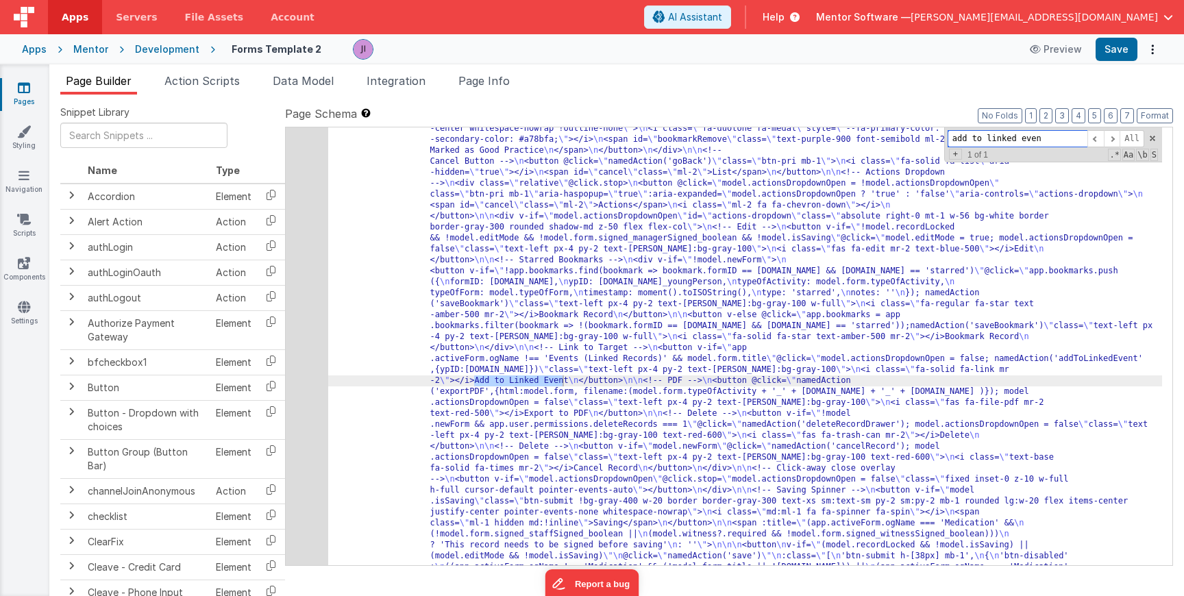
type input "add to linked even"
click at [310, 380] on div "24" at bounding box center [307, 184] width 42 height 910
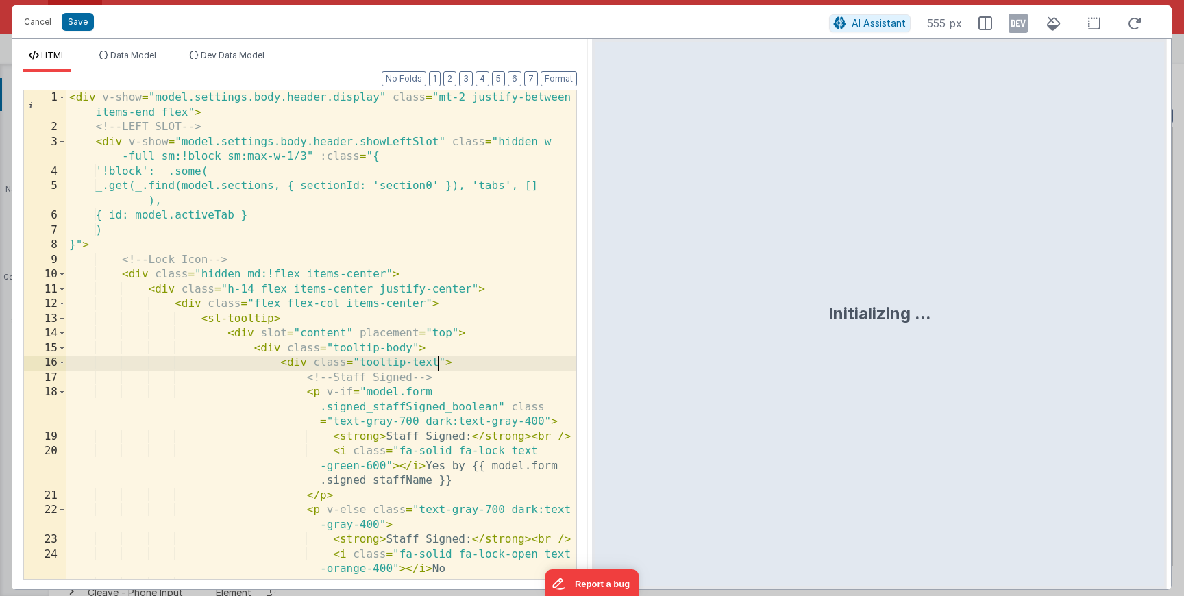
click at [436, 358] on div "< div v-show = "model.settings.body.header.display" class = "mt-2 justify-betwe…" at bounding box center [321, 356] width 510 height 533
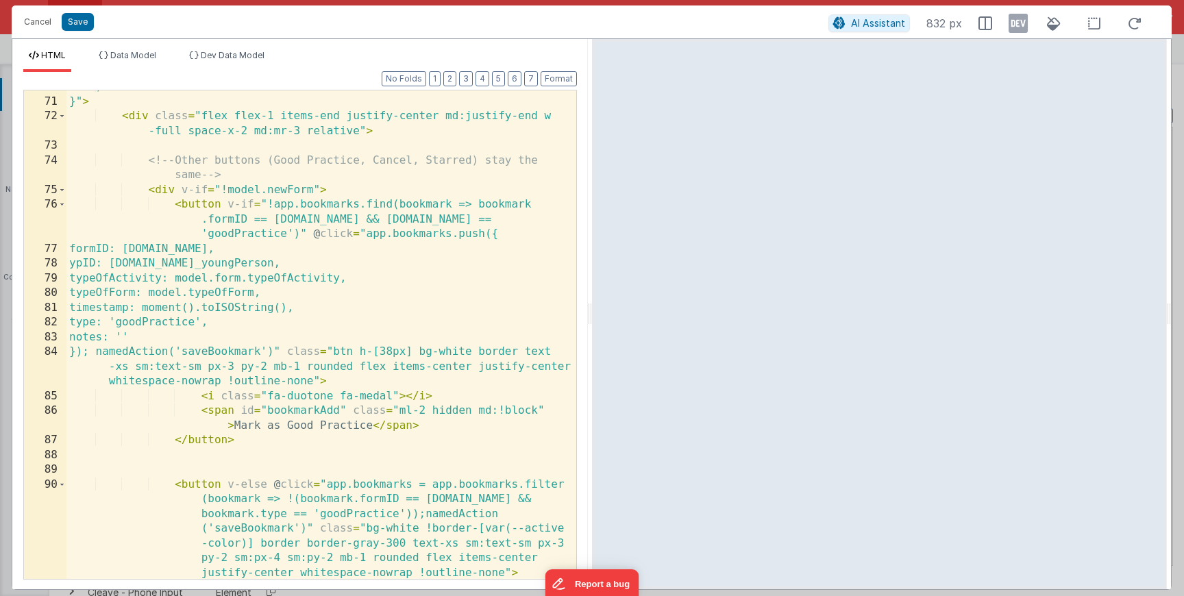
scroll to position [1576, 0]
click at [443, 370] on div ") }" > < div class = "flex flex-1 items-end justify-center md:justify-end w -fu…" at bounding box center [321, 345] width 510 height 533
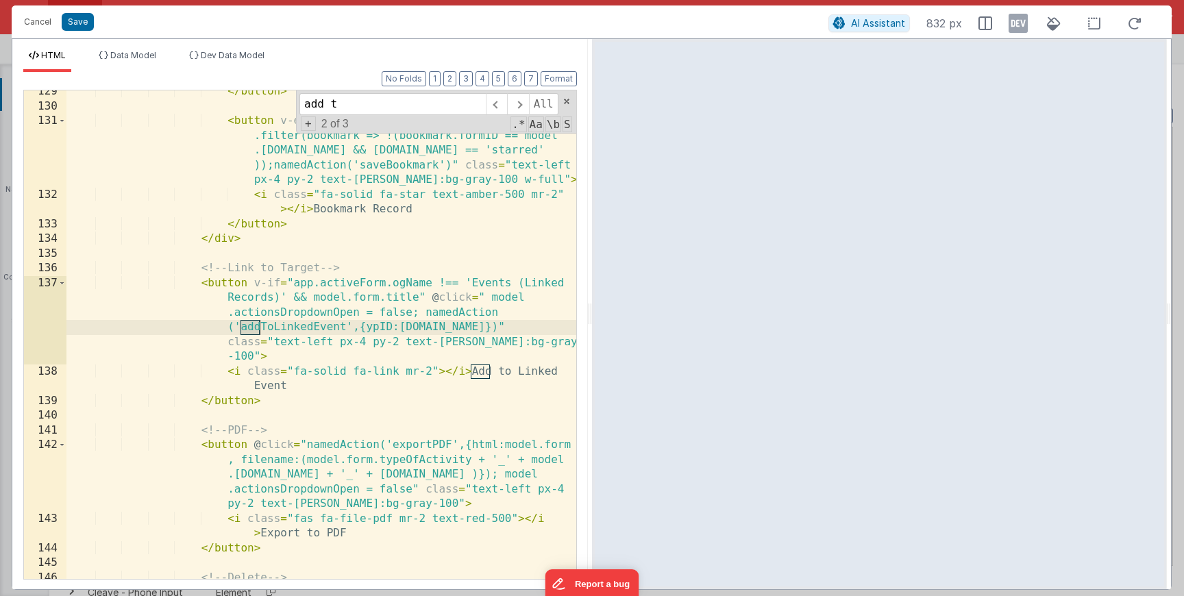
scroll to position [2673, 0]
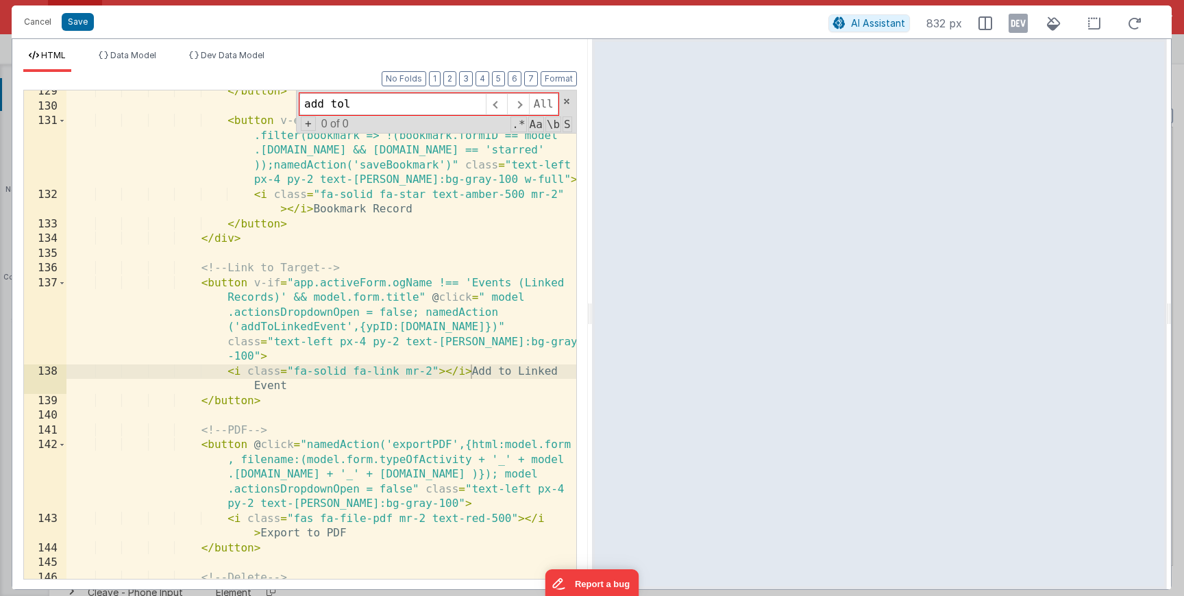
type input "add tol"
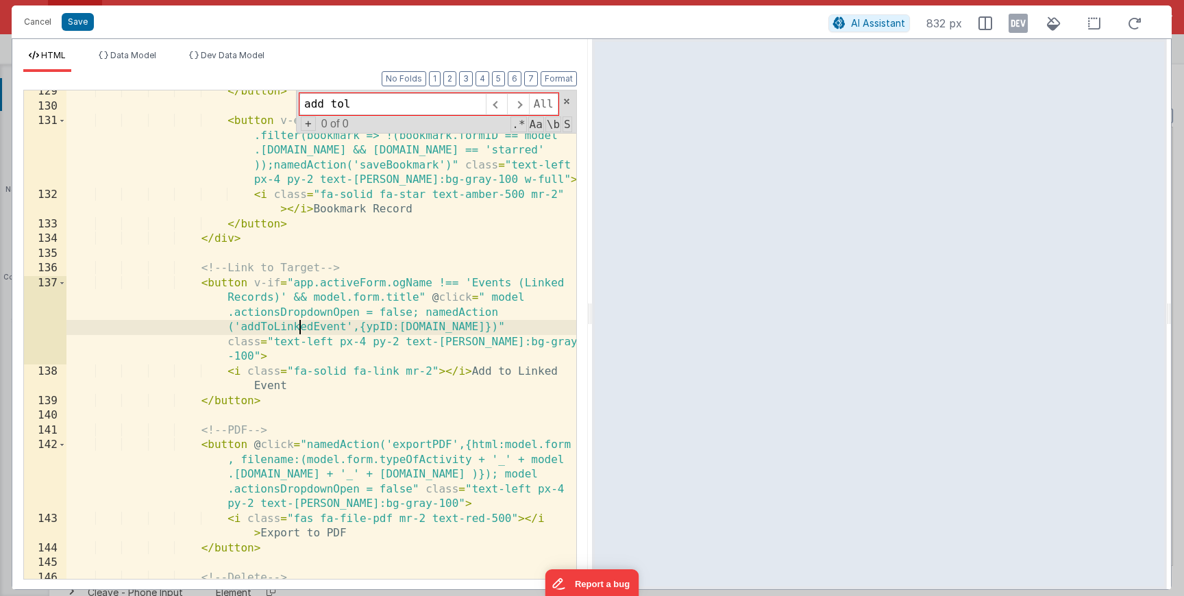
click at [299, 328] on div "</ button > < button v-else @ click = "app.bookmarks = app.bookmarks .filter(bo…" at bounding box center [321, 372] width 510 height 577
click at [36, 25] on button "Cancel" at bounding box center [37, 21] width 41 height 19
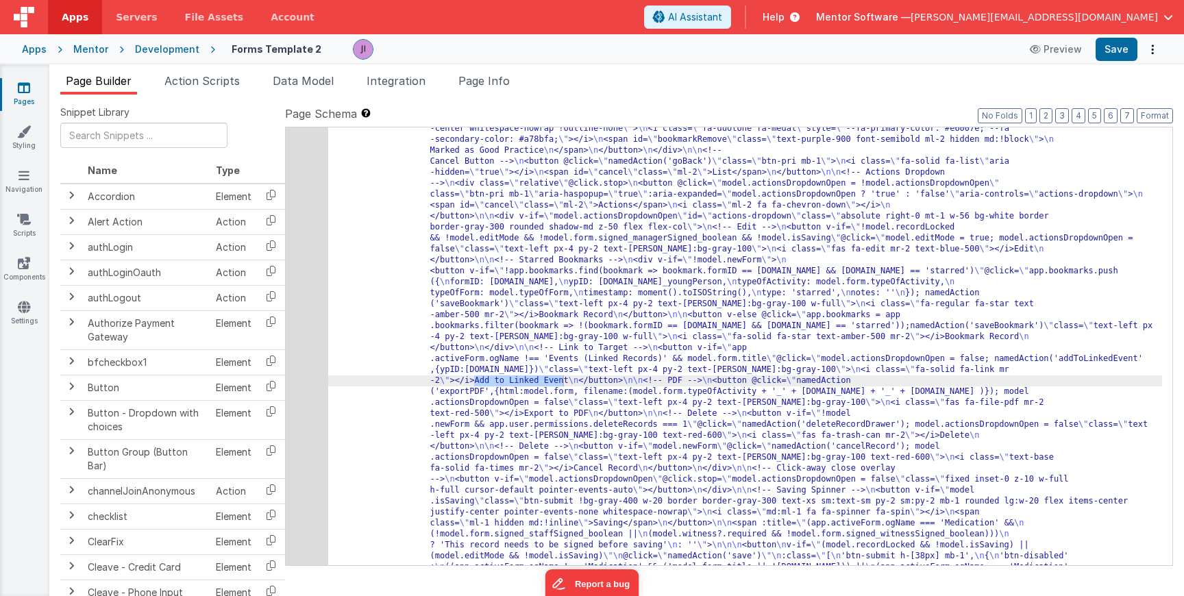
click at [195, 95] on div "Snippet Library Name Type Accordion Element Alert Action Action authLogin Actio…" at bounding box center [616, 357] width 1135 height 524
click at [199, 90] on li "Action Scripts" at bounding box center [202, 84] width 86 height 22
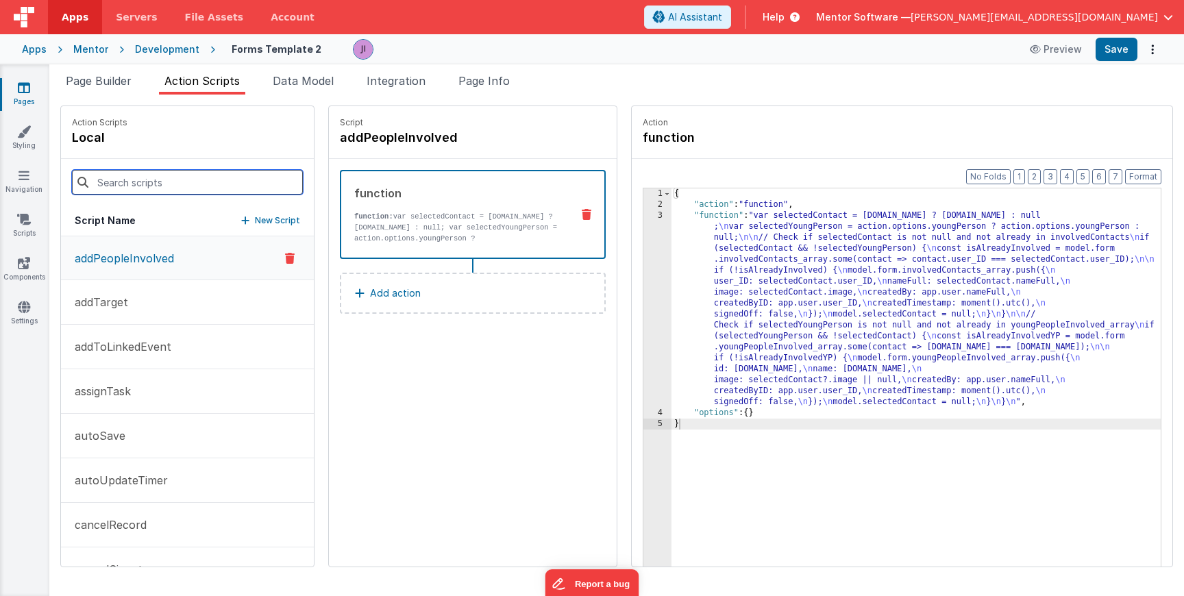
click at [173, 176] on input at bounding box center [187, 182] width 231 height 25
paste input "addToLinkedEvent"
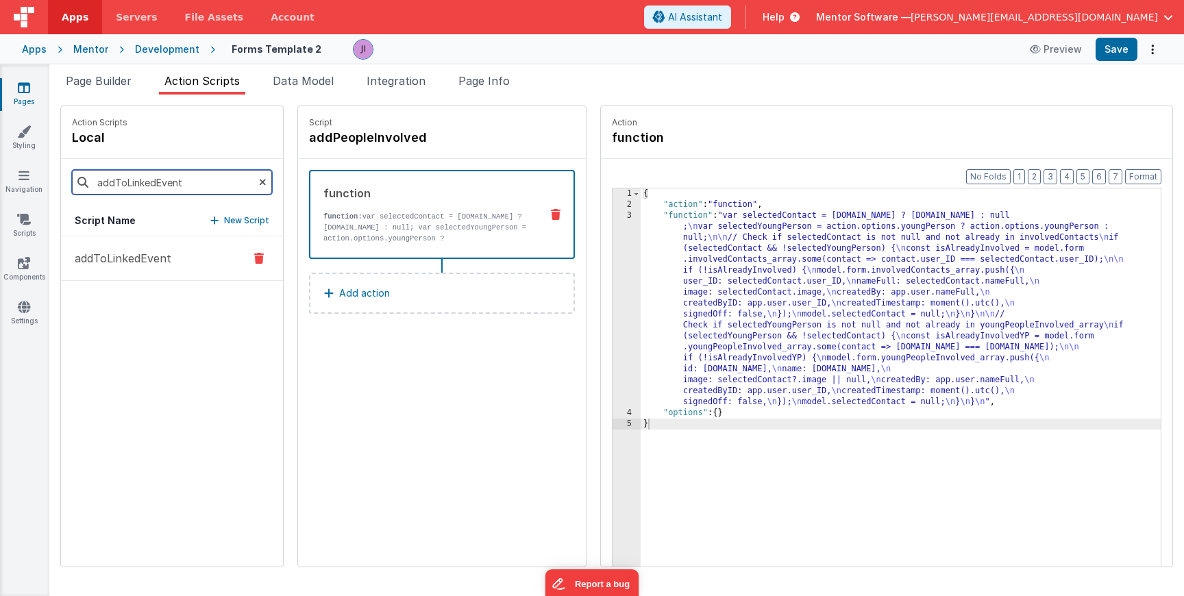
type input "addToLinkedEvent"
click at [143, 254] on p "addToLinkedEvent" at bounding box center [118, 258] width 105 height 16
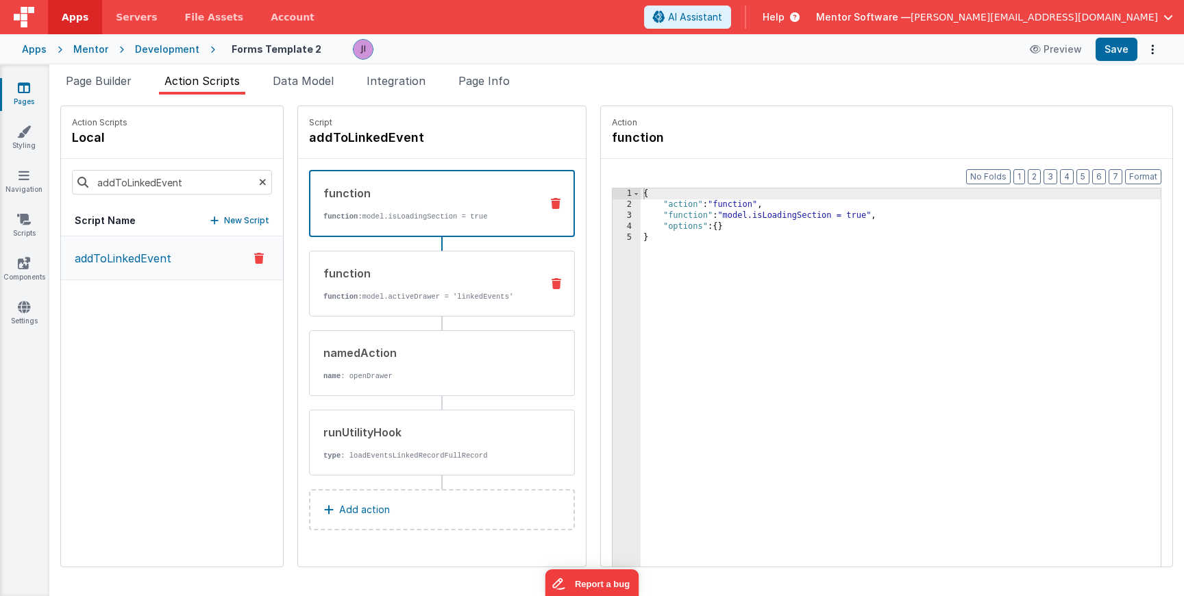
click at [432, 298] on p "function: model.activeDrawer = 'linkedEvents'" at bounding box center [426, 296] width 207 height 11
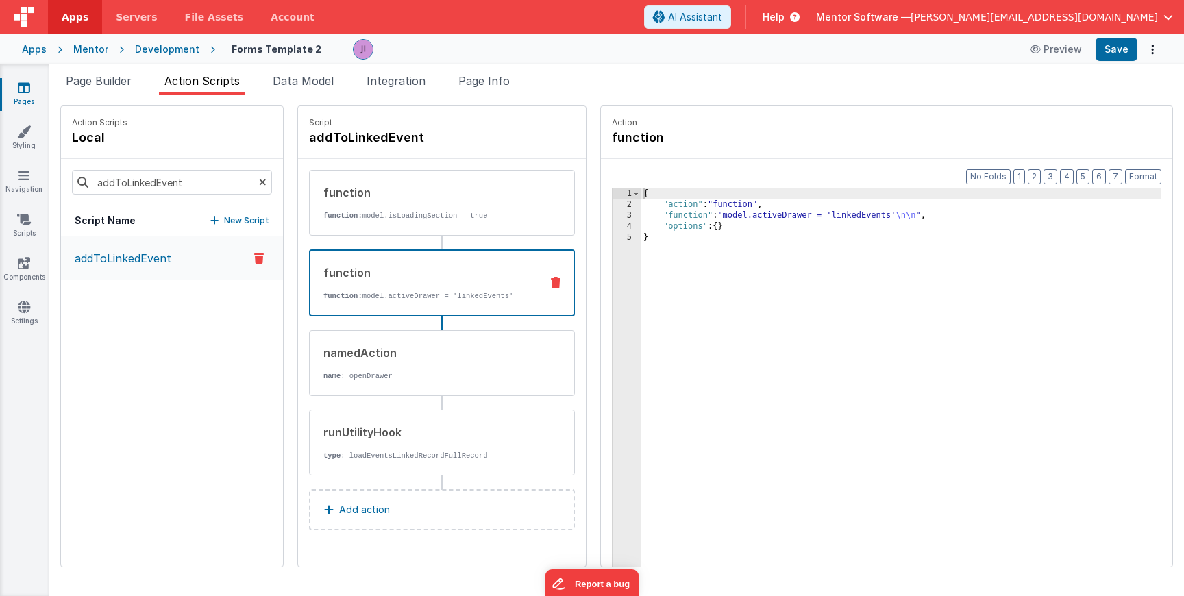
click at [647, 219] on div "{ "action" : "function" , "function" : "model.activeDrawer = 'linkedEvents' \n\…" at bounding box center [901, 409] width 520 height 443
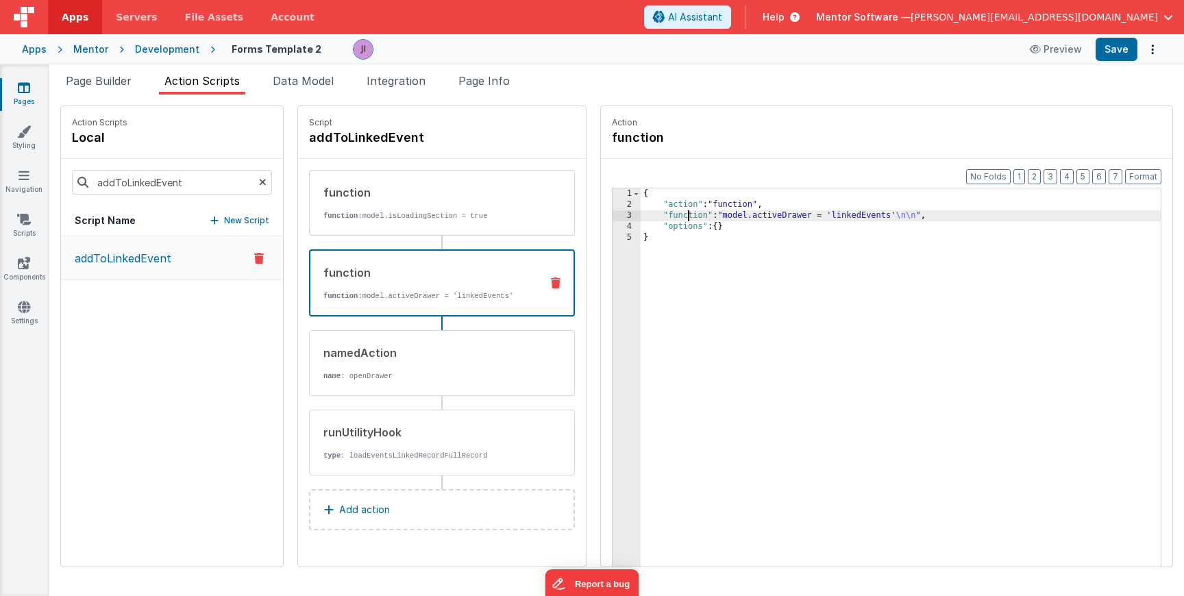
click at [613, 217] on div "3" at bounding box center [627, 215] width 28 height 11
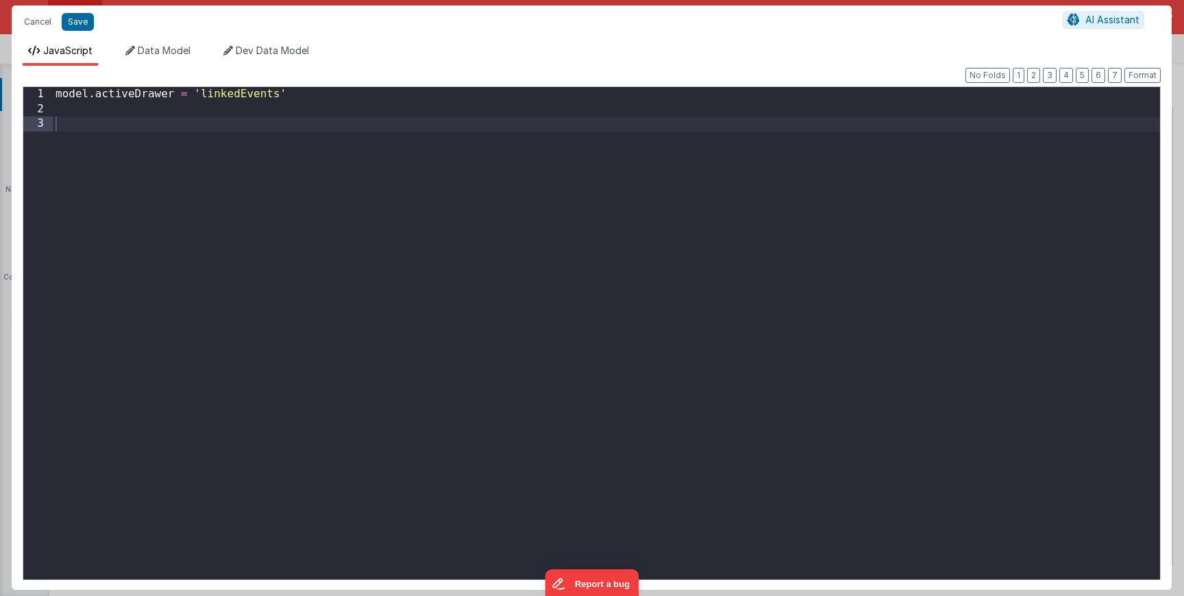
click at [551, 133] on div "model . activeDrawer = 'linkedEvents'" at bounding box center [606, 348] width 1107 height 522
click at [148, 58] on li "Data Model" at bounding box center [158, 55] width 76 height 22
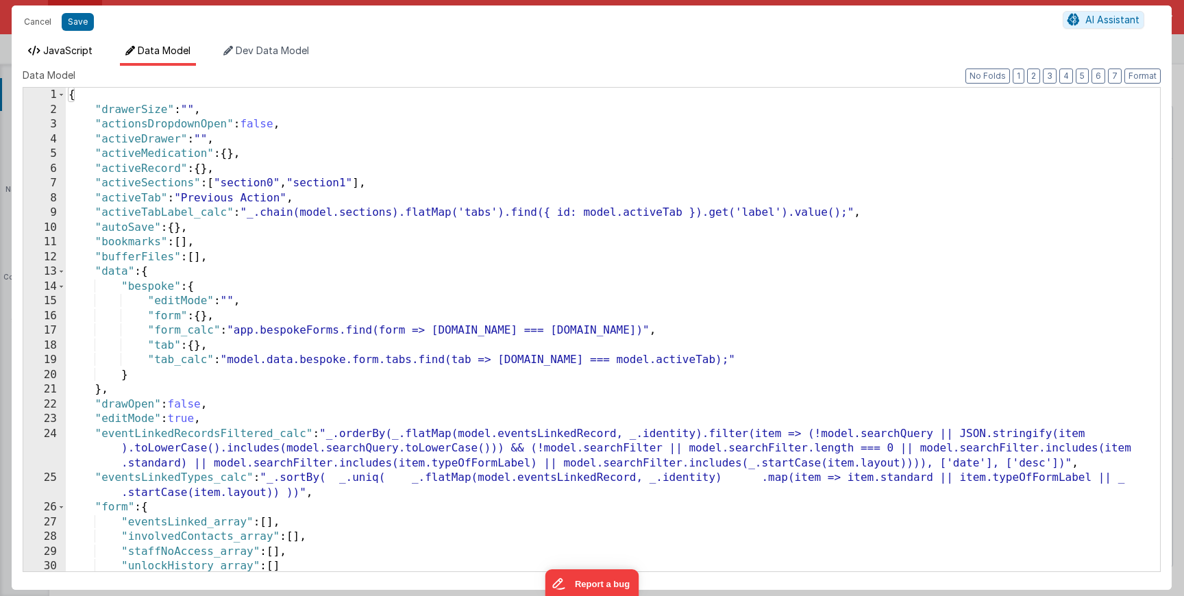
click at [79, 43] on div "JavaScript Data Model Dev Data Model Format 7 6 5 4 3 2 1 No Folds 1 2 model . …" at bounding box center [592, 314] width 1160 height 552
click at [86, 57] on li "JavaScript" at bounding box center [60, 55] width 75 height 22
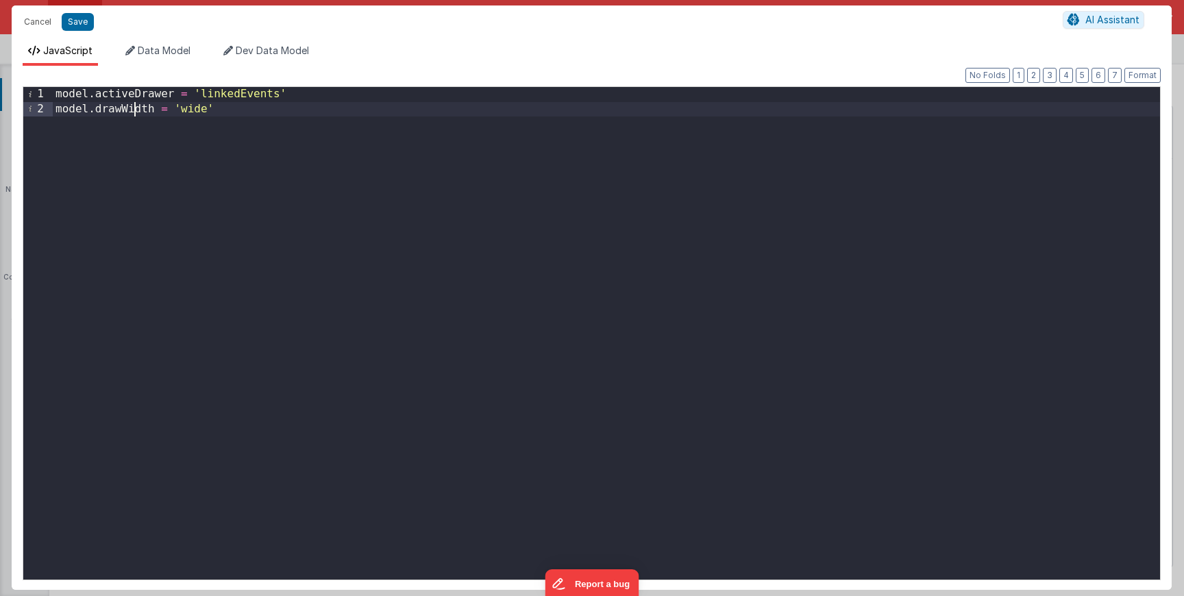
click at [138, 108] on div "model . activeDrawer = 'linkedEvents' model . drawWidth = 'wide'" at bounding box center [606, 348] width 1107 height 522
click at [92, 110] on div "model . activeDrawer = 'linkedEvents' model . drawerSize = 'wide'" at bounding box center [606, 348] width 1107 height 522
click at [135, 110] on div "model . activeDrawer = 'linkedEvents' model . activedrawerSize = 'wide'" at bounding box center [606, 348] width 1107 height 522
click at [156, 105] on div "model . activeDrawer = 'linkedEvents' model . activeDrawerSize = 'wide'" at bounding box center [606, 348] width 1107 height 522
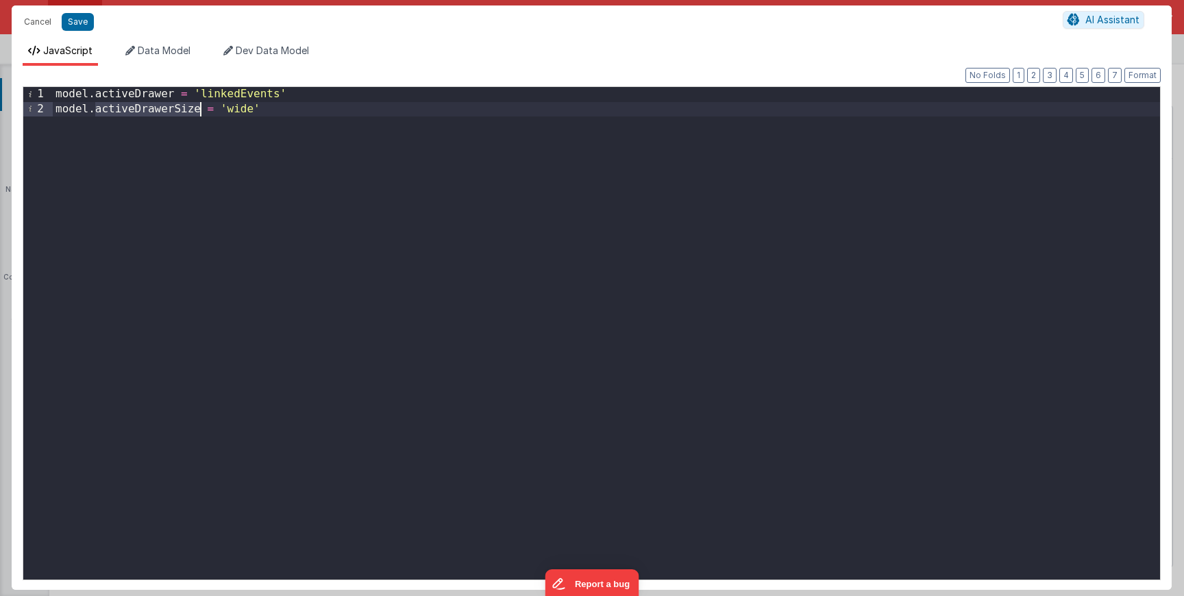
click at [156, 105] on div "model . activeDrawer = 'linkedEvents' model . activeDrawerSize = 'wide'" at bounding box center [606, 348] width 1107 height 522
click at [86, 19] on button "Save" at bounding box center [78, 22] width 32 height 18
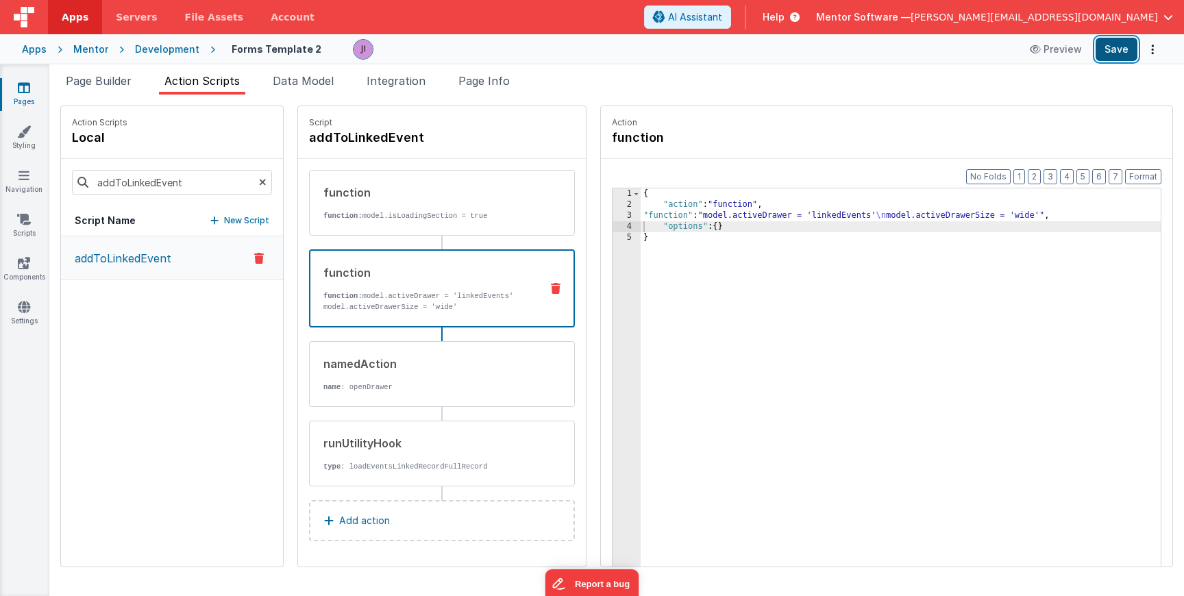
click at [1118, 56] on button "Save" at bounding box center [1117, 49] width 42 height 23
click at [99, 79] on span "Page Builder" at bounding box center [99, 81] width 66 height 14
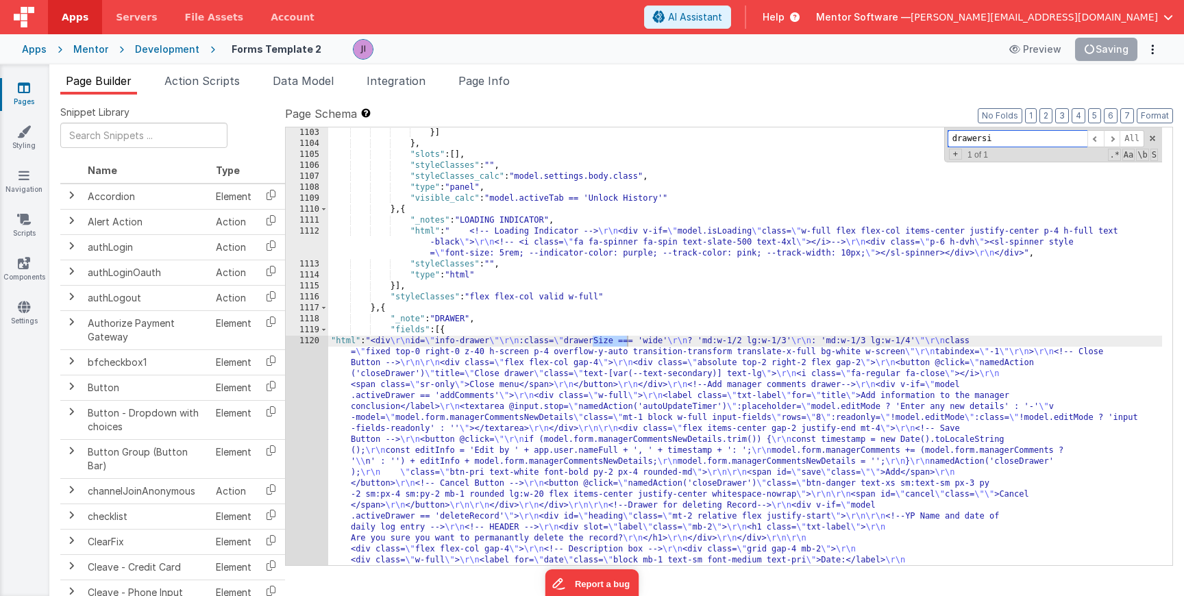
scroll to position [21162, 0]
type input "drawersize"
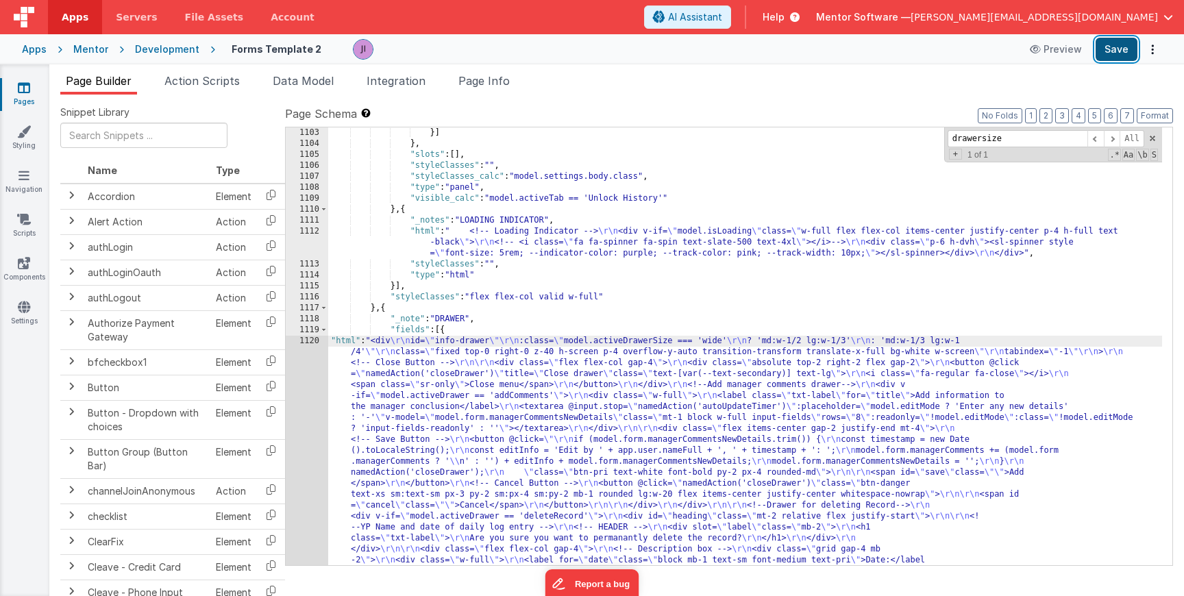
click at [1116, 47] on button "Save" at bounding box center [1117, 49] width 42 height 23
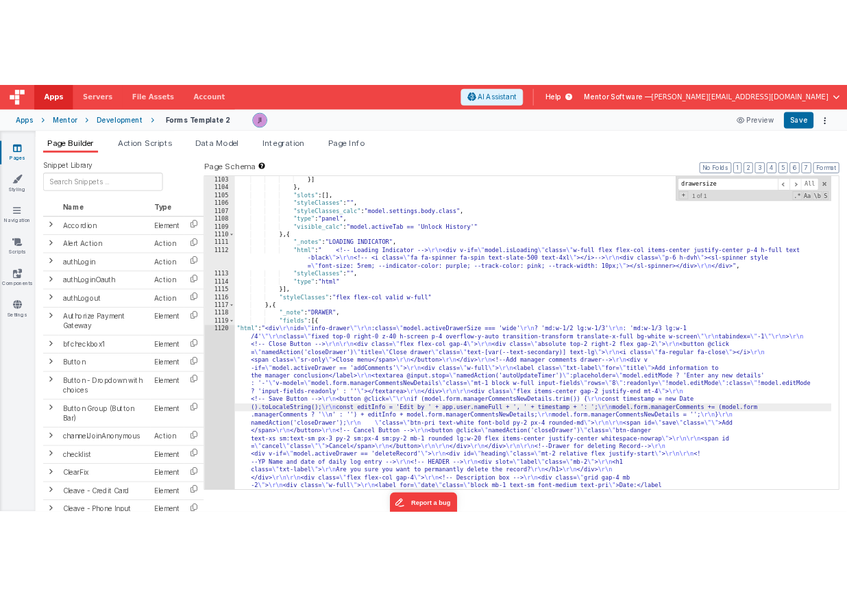
scroll to position [22017, 0]
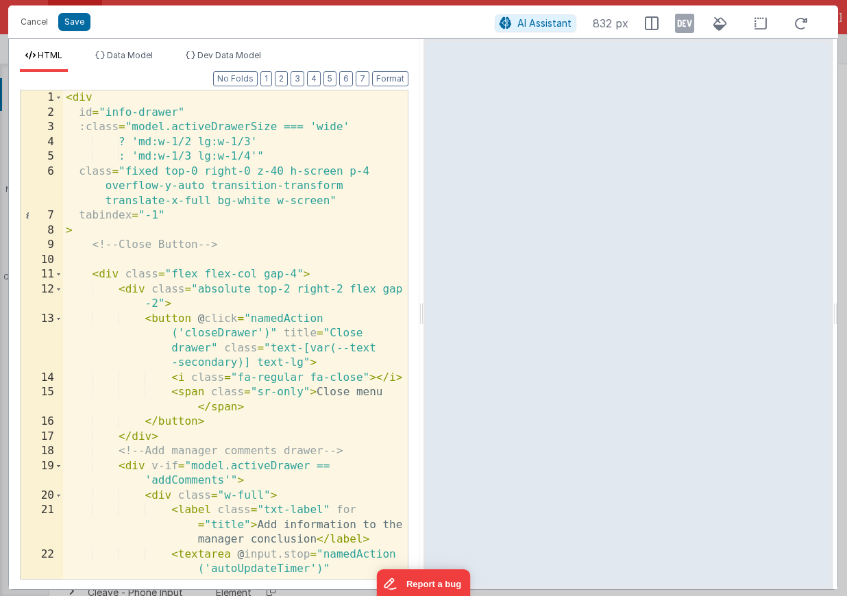
scroll to position [12615, 0]
click at [272, 160] on div "< div id = "info-drawer" :class = "model.activeDrawerSize === 'wide' ? 'md:w-1/…" at bounding box center [235, 430] width 345 height 680
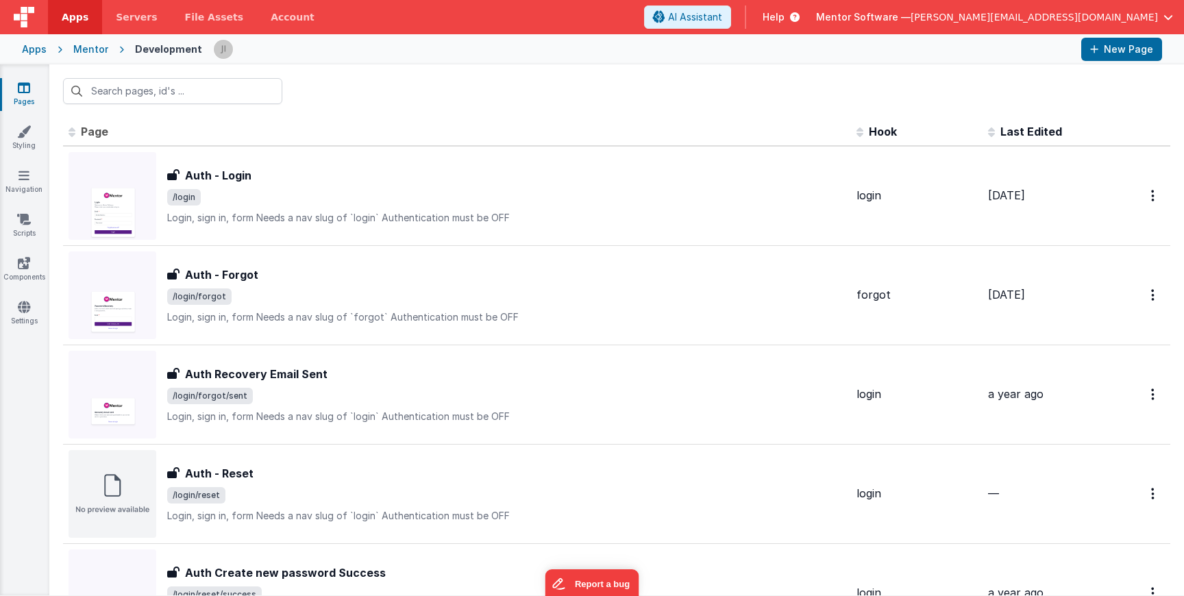
click at [226, 109] on div at bounding box center [616, 90] width 1135 height 53
click at [226, 103] on div at bounding box center [616, 90] width 1135 height 53
click at [226, 87] on input "text" at bounding box center [172, 91] width 219 height 26
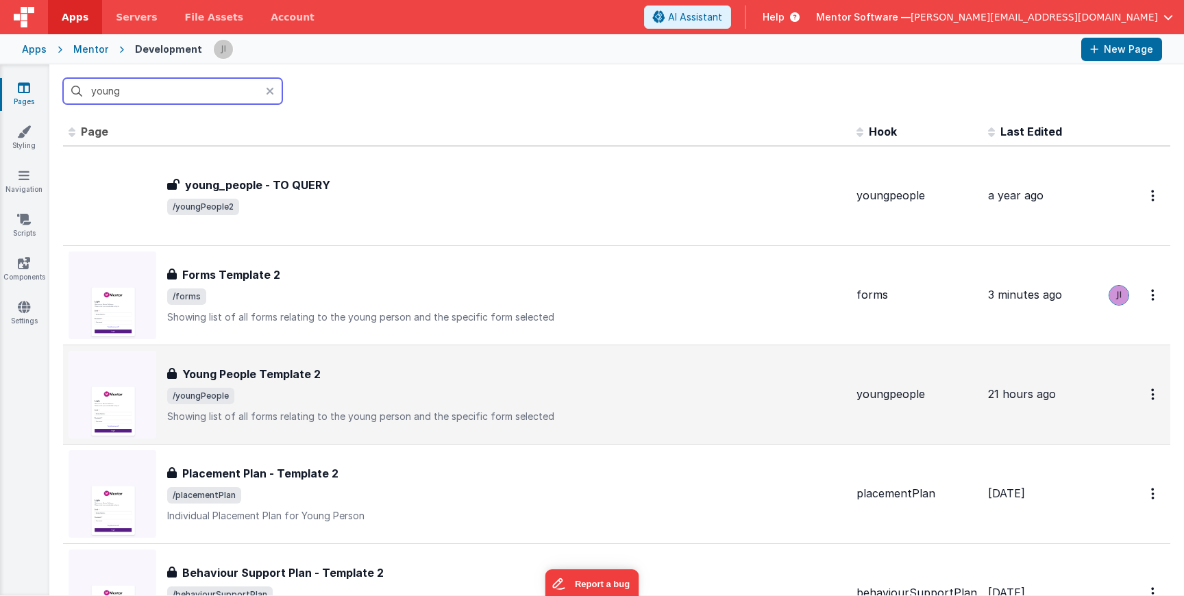
type input "young"
click at [396, 351] on div "Young People Template 2 Young People Template 2 /youngPeople Showing list of al…" at bounding box center [457, 395] width 777 height 88
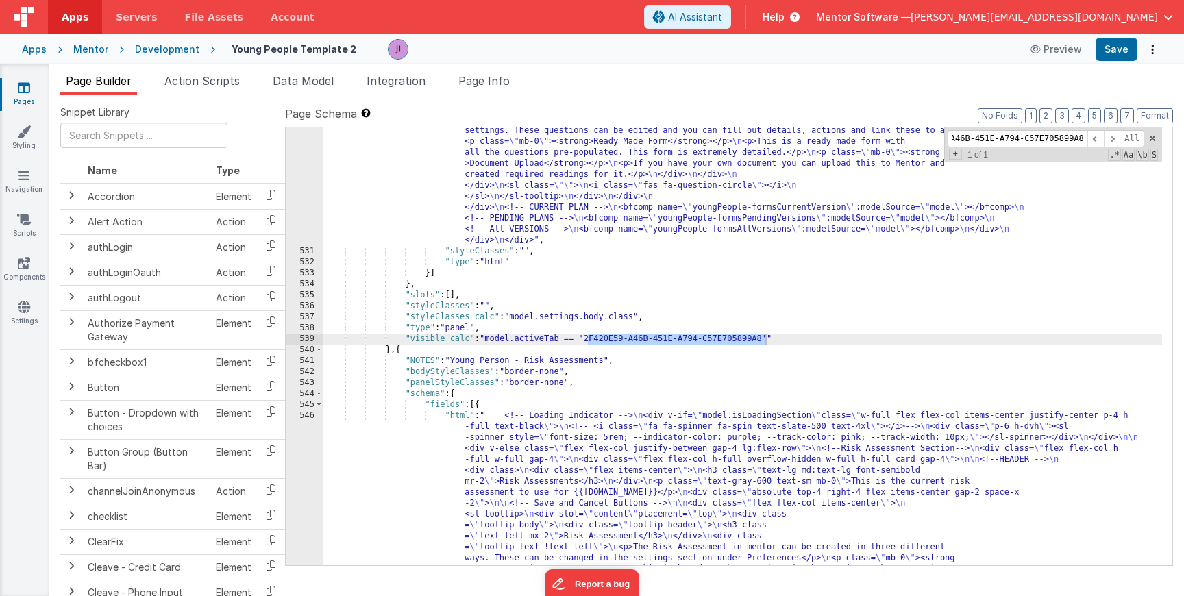
scroll to position [14247, 0]
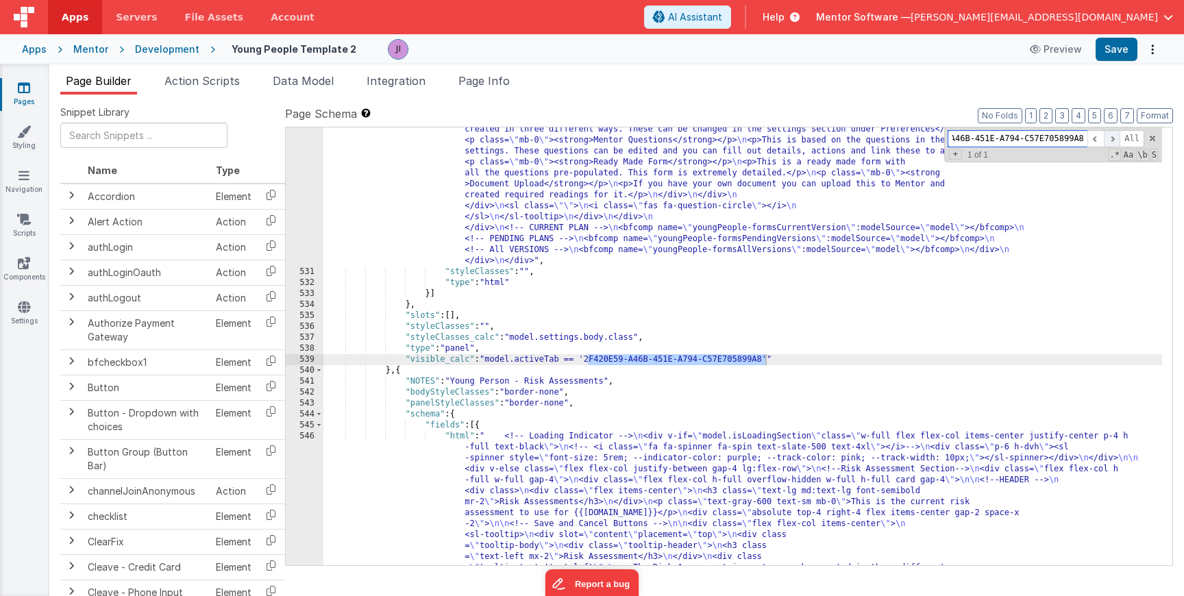
click at [1112, 138] on span at bounding box center [1112, 138] width 16 height 17
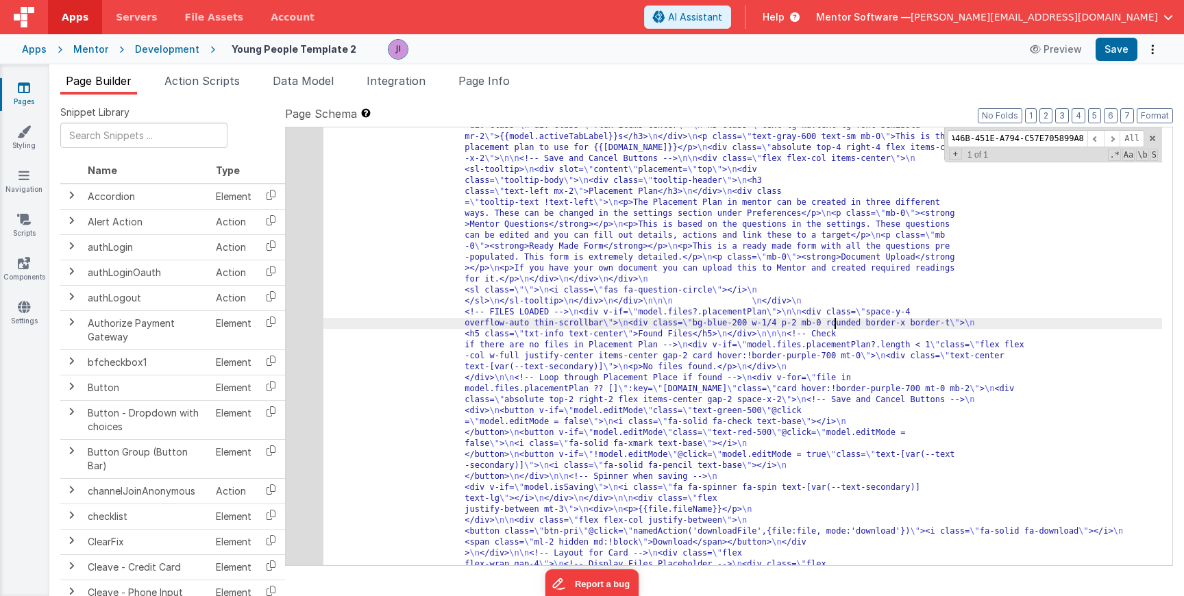
scroll to position [0, 0]
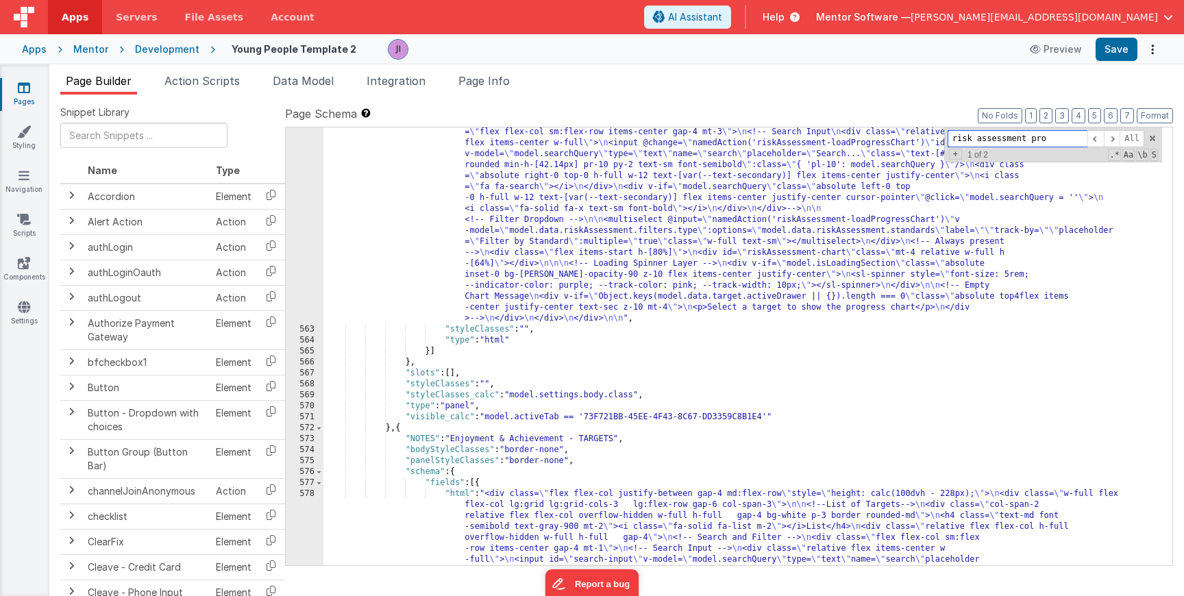
scroll to position [14894, 0]
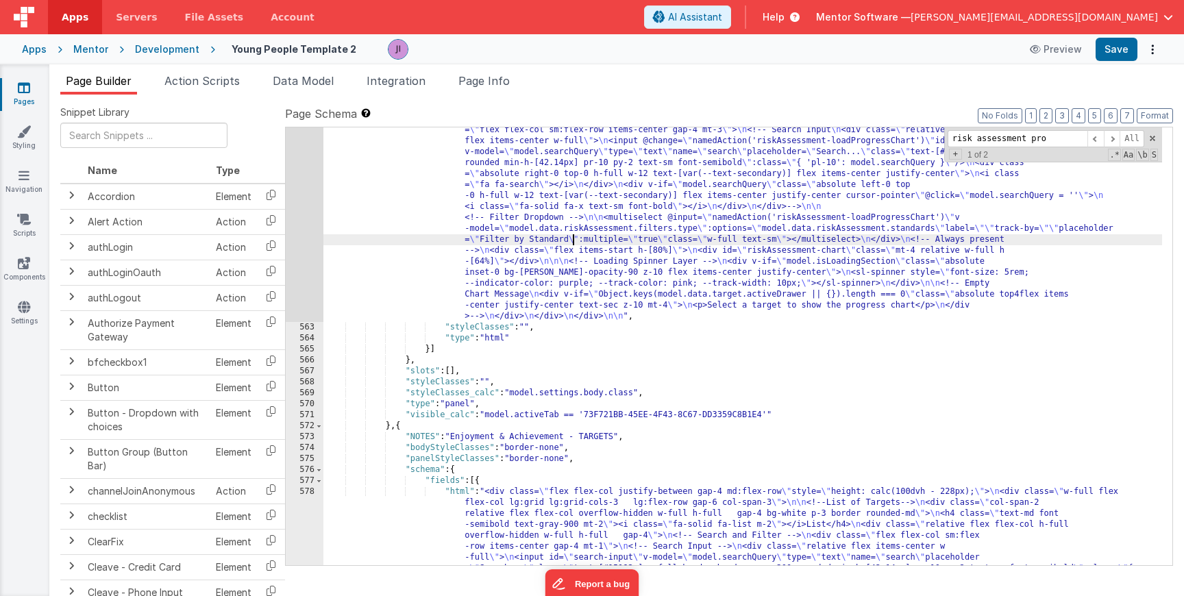
click at [312, 231] on div "562" at bounding box center [305, 201] width 38 height 241
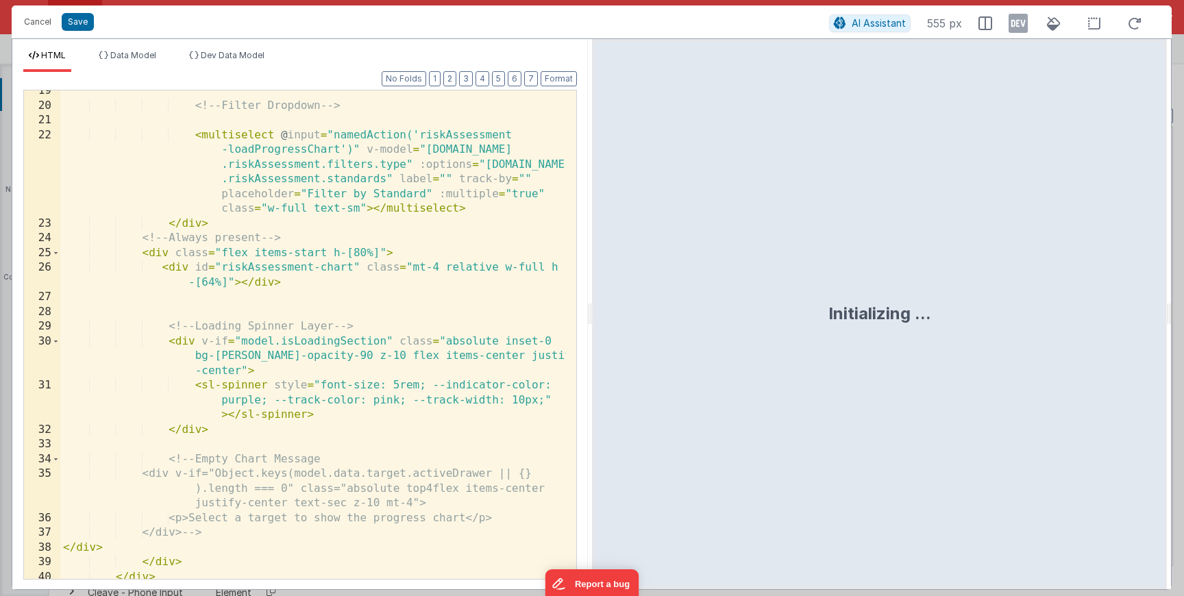
scroll to position [502, 0]
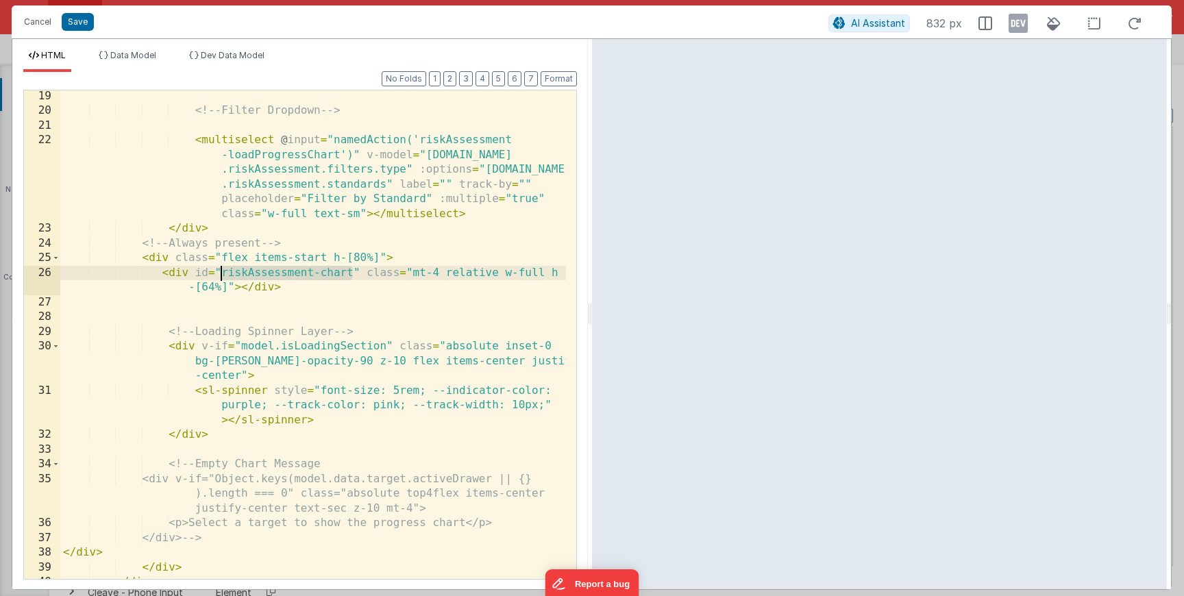
drag, startPoint x: 352, startPoint y: 275, endPoint x: 221, endPoint y: 272, distance: 130.2
click at [221, 272] on div "<!-- Filter Dropdown --> < multiselect @ input = "namedAction('riskAssessment -…" at bounding box center [313, 348] width 506 height 518
click at [38, 28] on button "Cancel" at bounding box center [37, 21] width 41 height 19
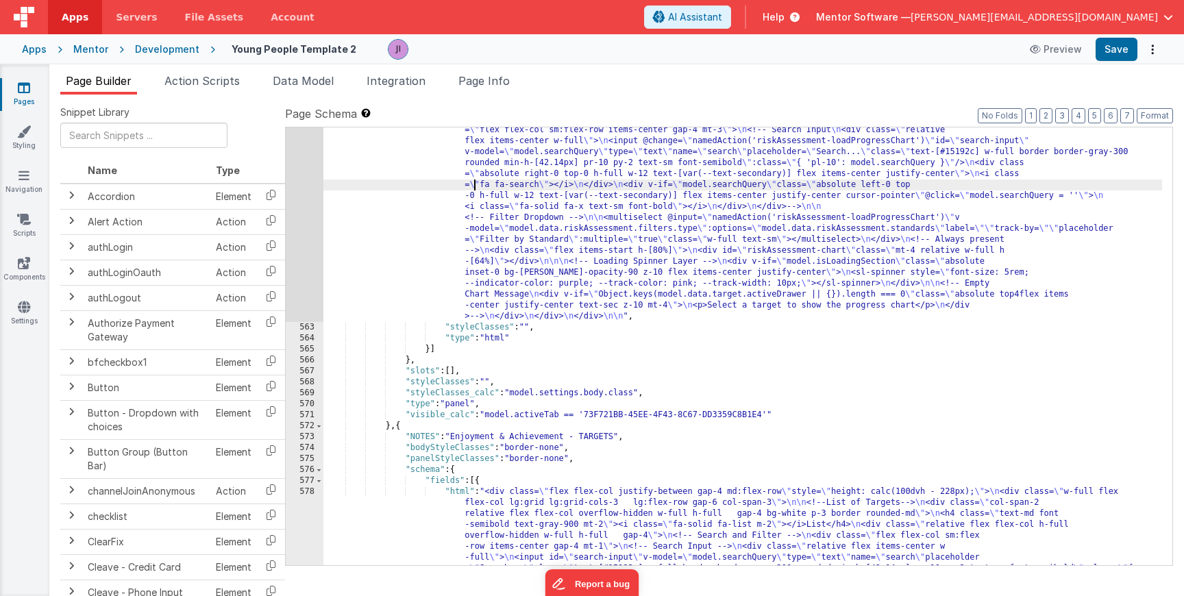
paste input "Assessment-chart"
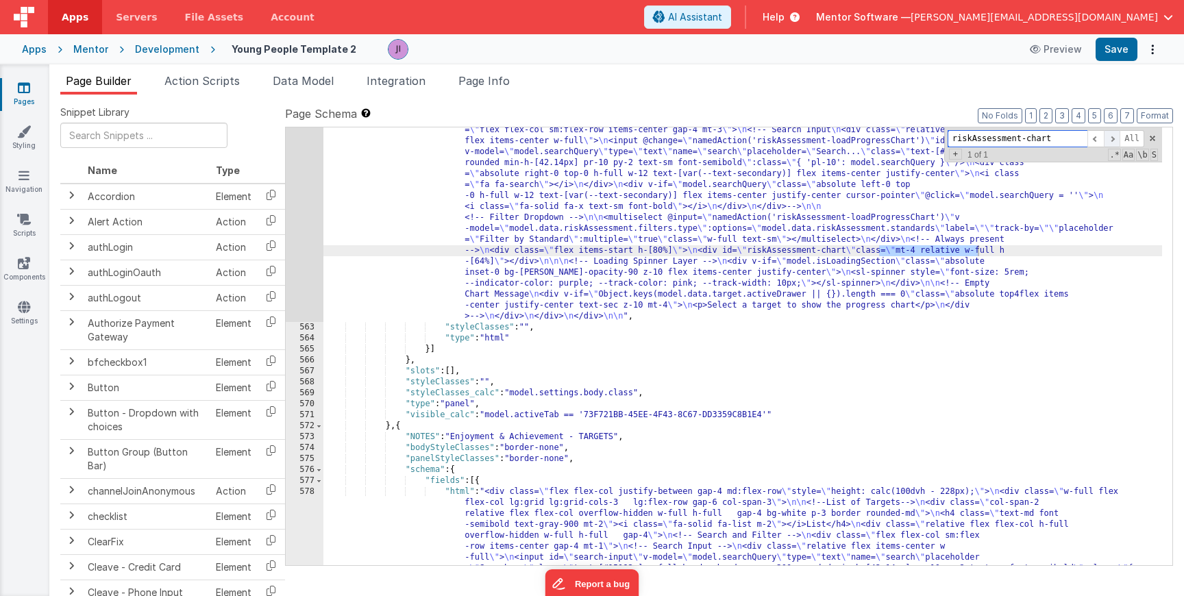
type input "riskAssessment-chart"
click at [1112, 137] on span at bounding box center [1112, 138] width 16 height 17
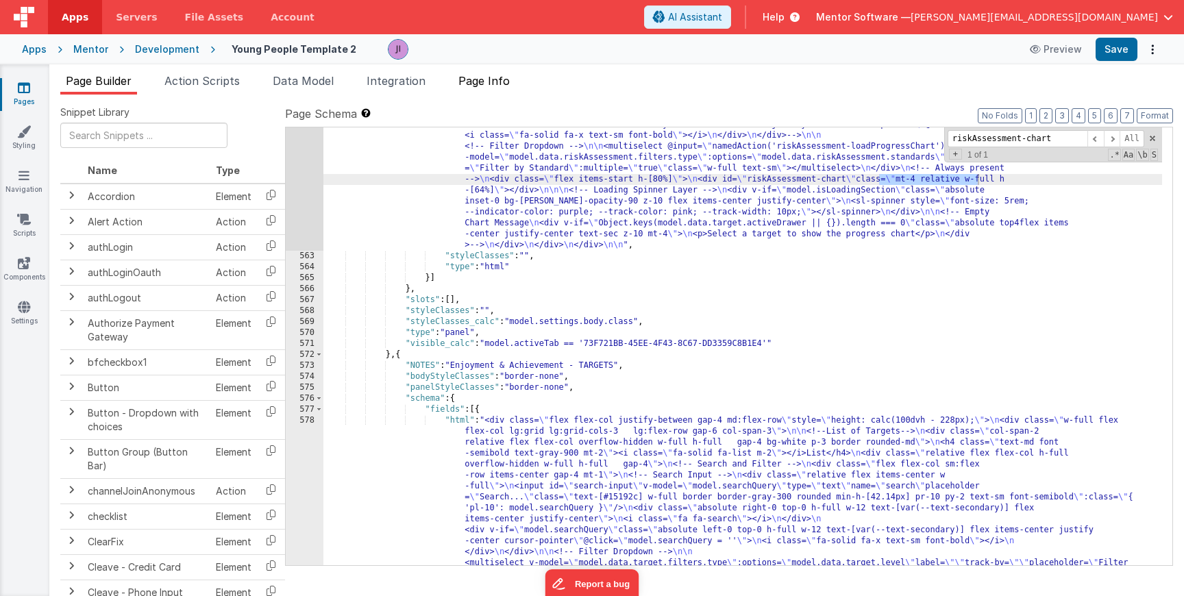
click at [495, 86] on span "Page Info" at bounding box center [483, 81] width 51 height 14
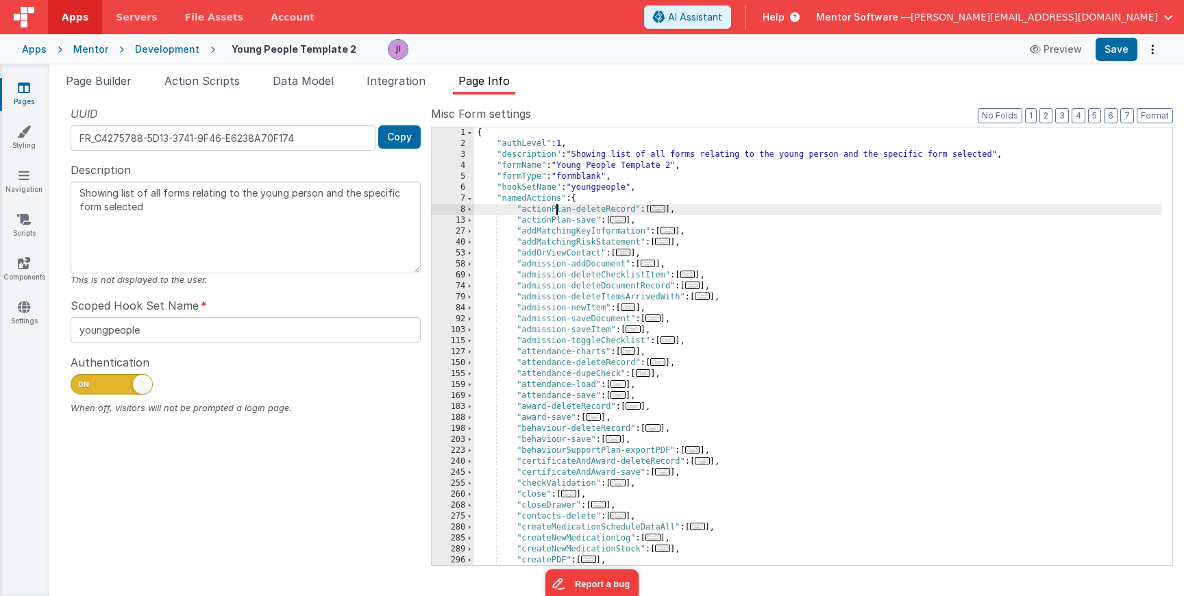
click at [554, 208] on div "{ "authLevel" : 1 , "description" : "Showing list of all forms relating to the …" at bounding box center [818, 357] width 688 height 460
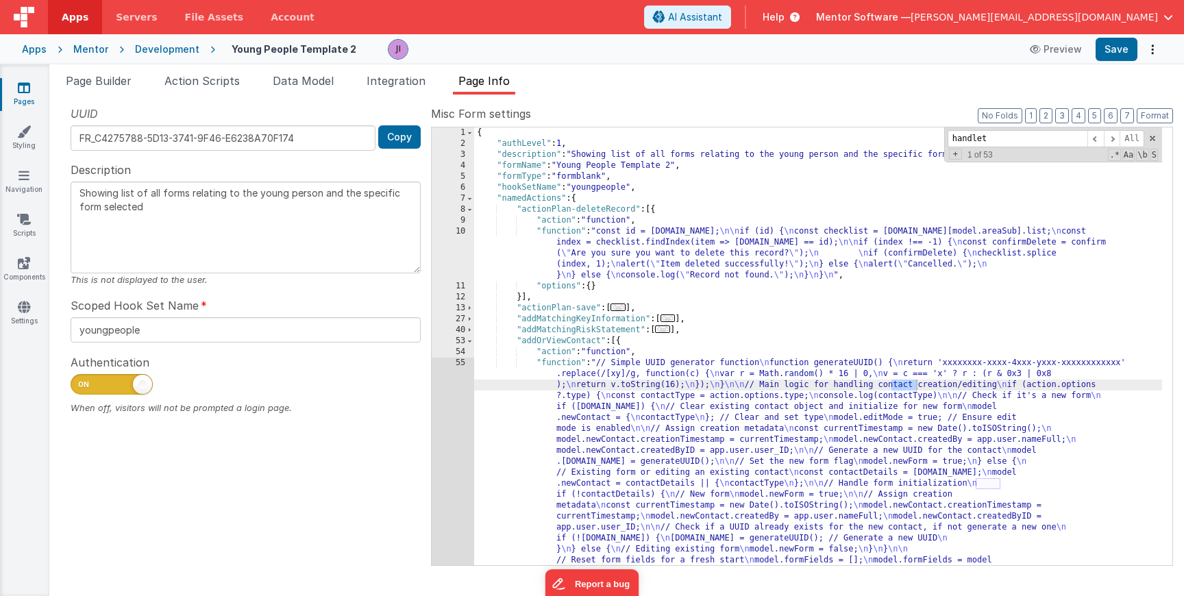
scroll to position [910, 0]
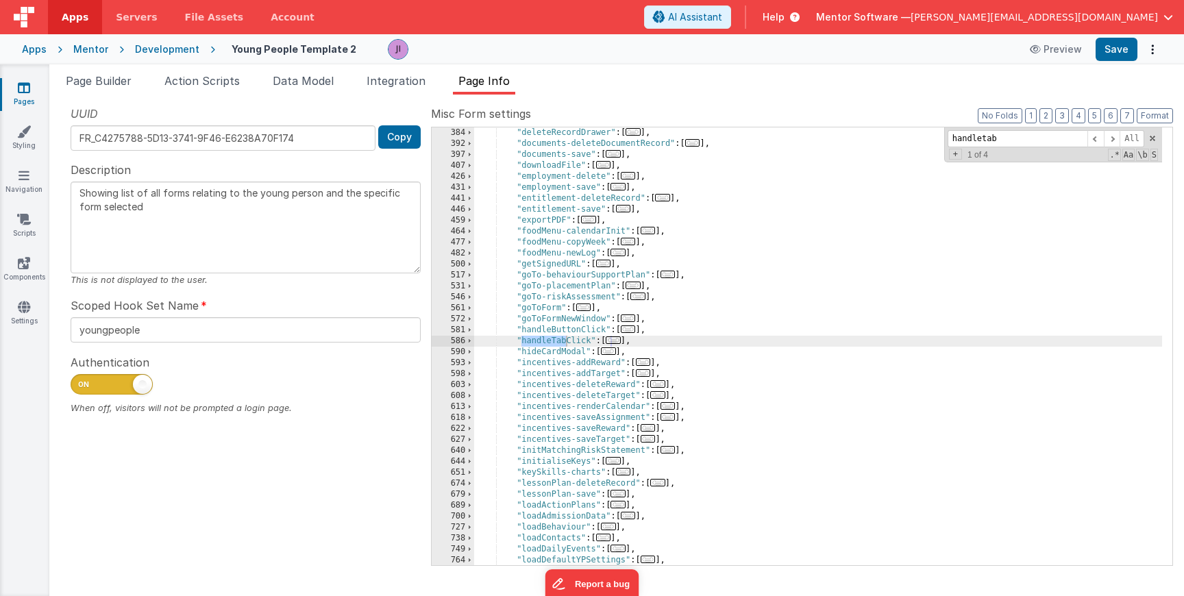
type input "handletab"
click at [609, 341] on div ""deleteRecordDrawer" : [ ... ] , "documents-deleteDocumentRecord" : [ ... ] , "…" at bounding box center [818, 357] width 688 height 460
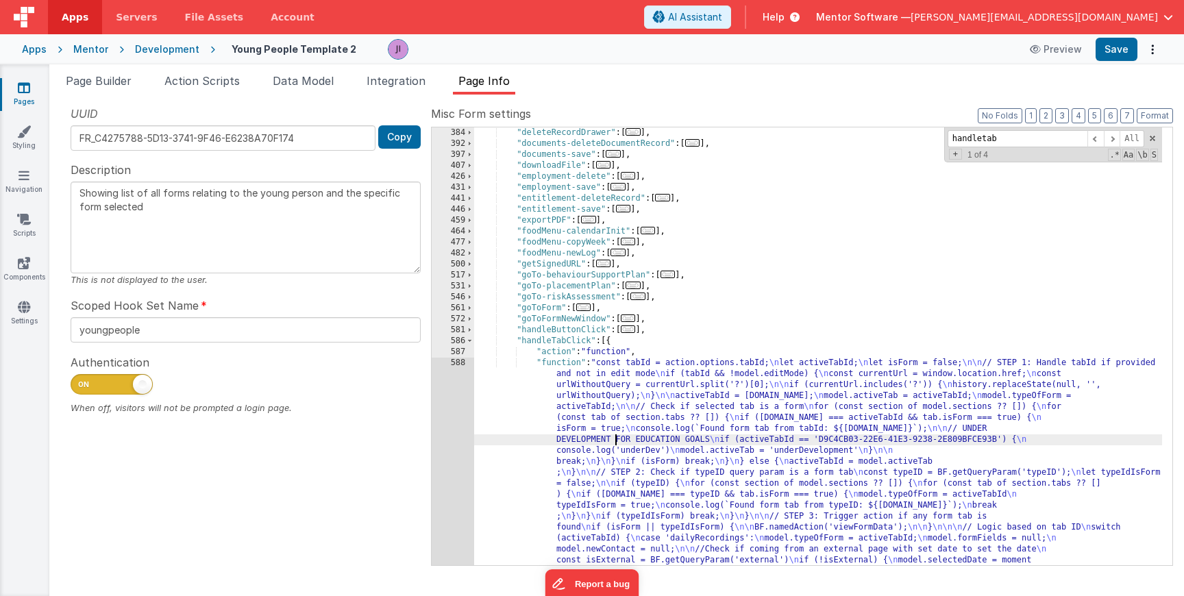
scroll to position [1601, 0]
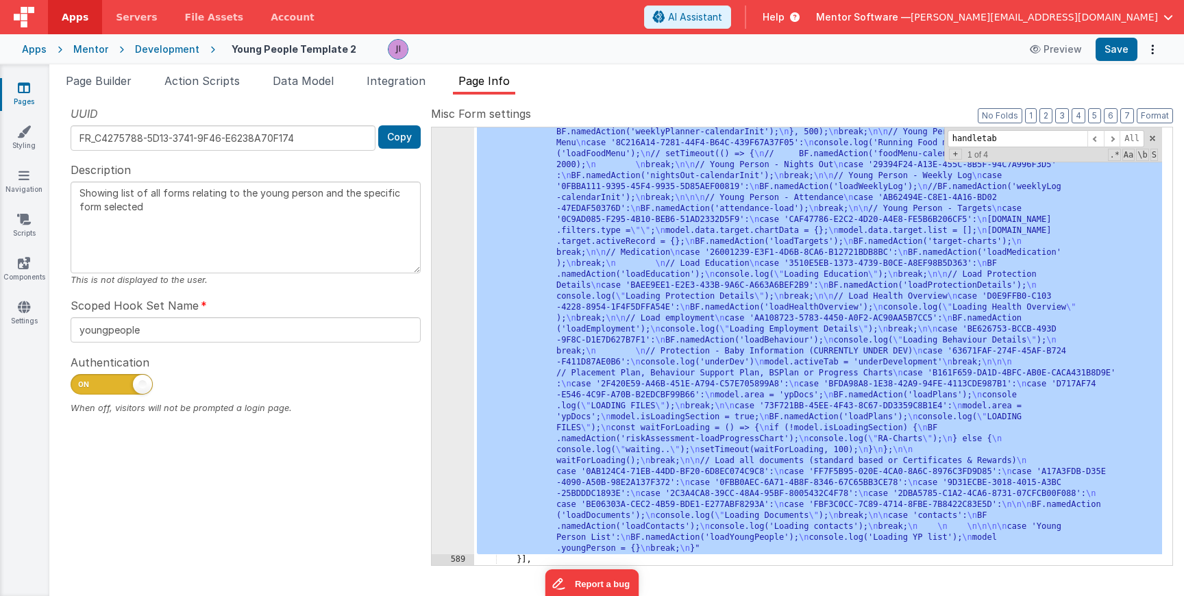
click at [455, 426] on div "588" at bounding box center [453, 110] width 42 height 888
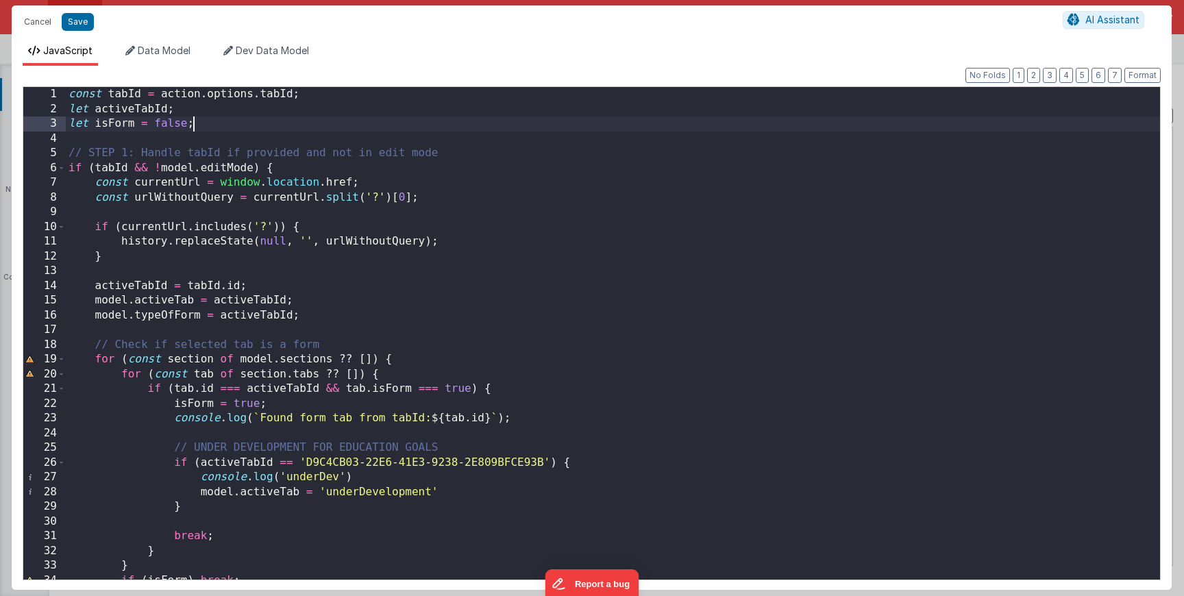
scroll to position [0, 0]
click at [367, 119] on div "const tabId = action . options . tabId ; let activeTabId ; let isForm = false ;…" at bounding box center [613, 351] width 1094 height 528
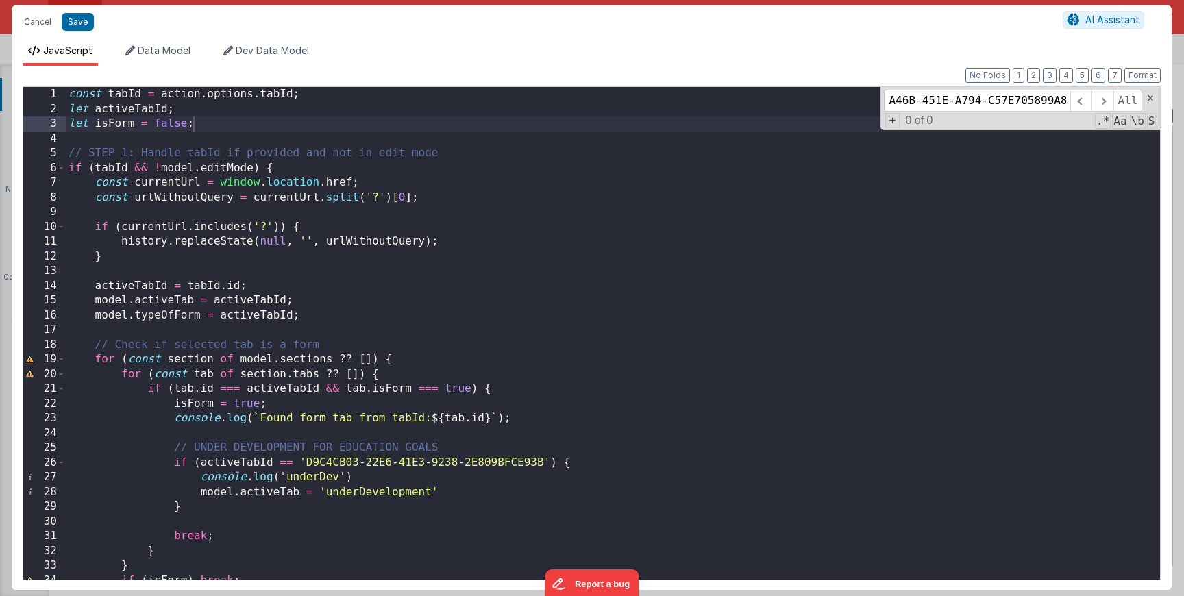
scroll to position [3463, 0]
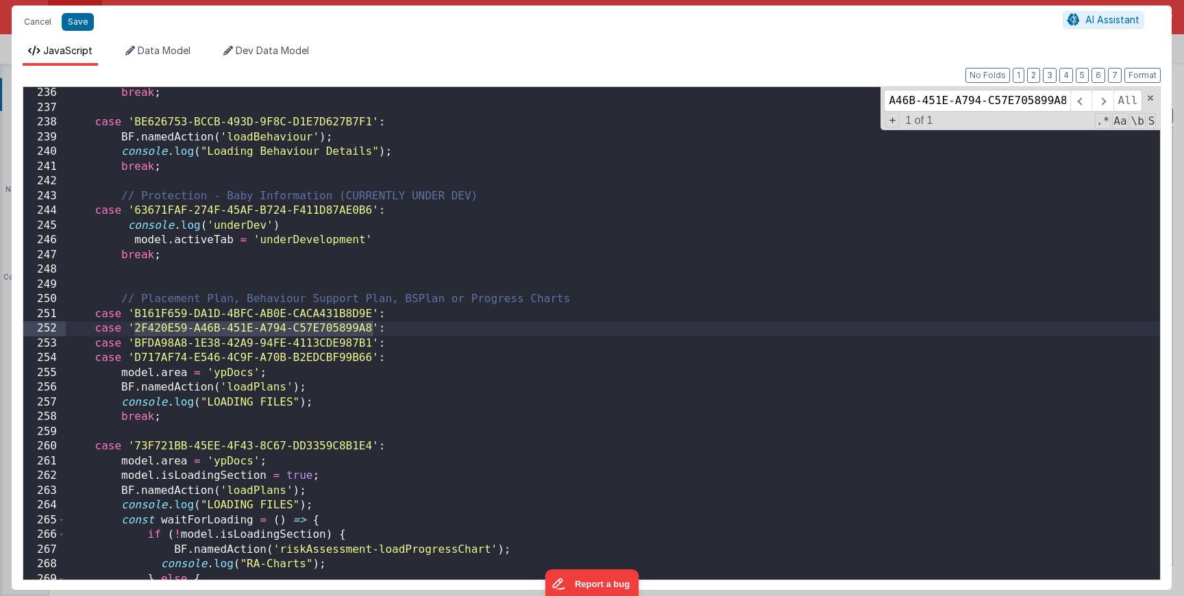
type input "2F420E59-A46B-451E-A794-C57E705899A8"
click at [274, 386] on div "break ; case 'BE626753-BCCB-493D-9F8C-D1E7D627B7F1' : BF . namedAction ( 'loadB…" at bounding box center [613, 350] width 1094 height 528
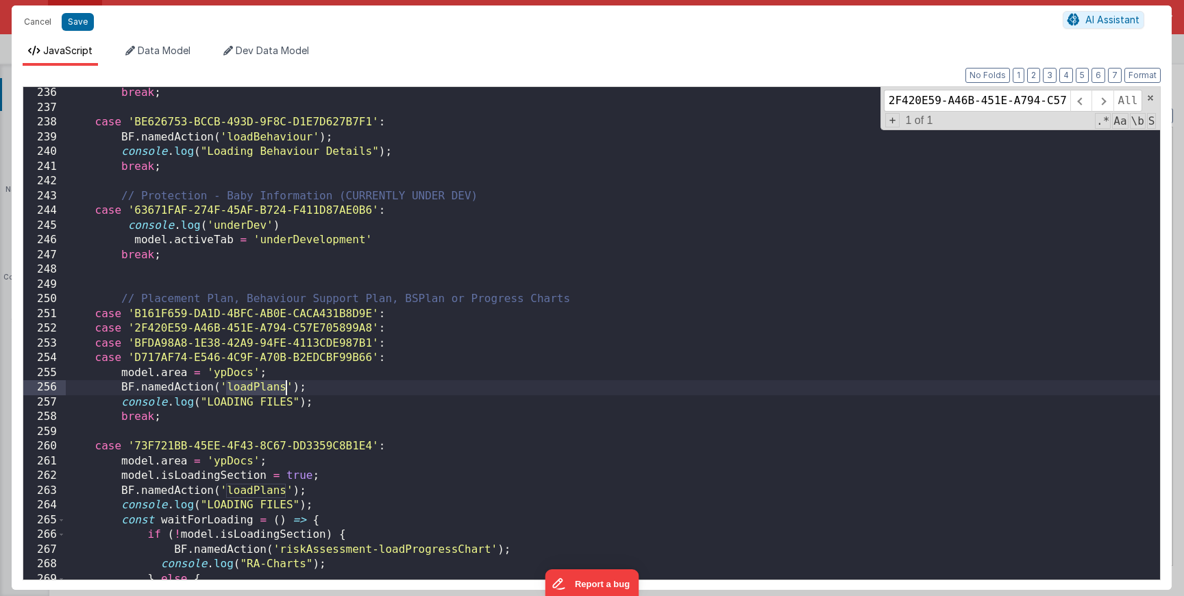
click at [274, 386] on div "break ; case 'BE626753-BCCB-493D-9F8C-D1E7D627B7F1' : BF . namedAction ( 'loadB…" at bounding box center [613, 350] width 1094 height 528
click at [25, 22] on button "Cancel" at bounding box center [37, 21] width 41 height 19
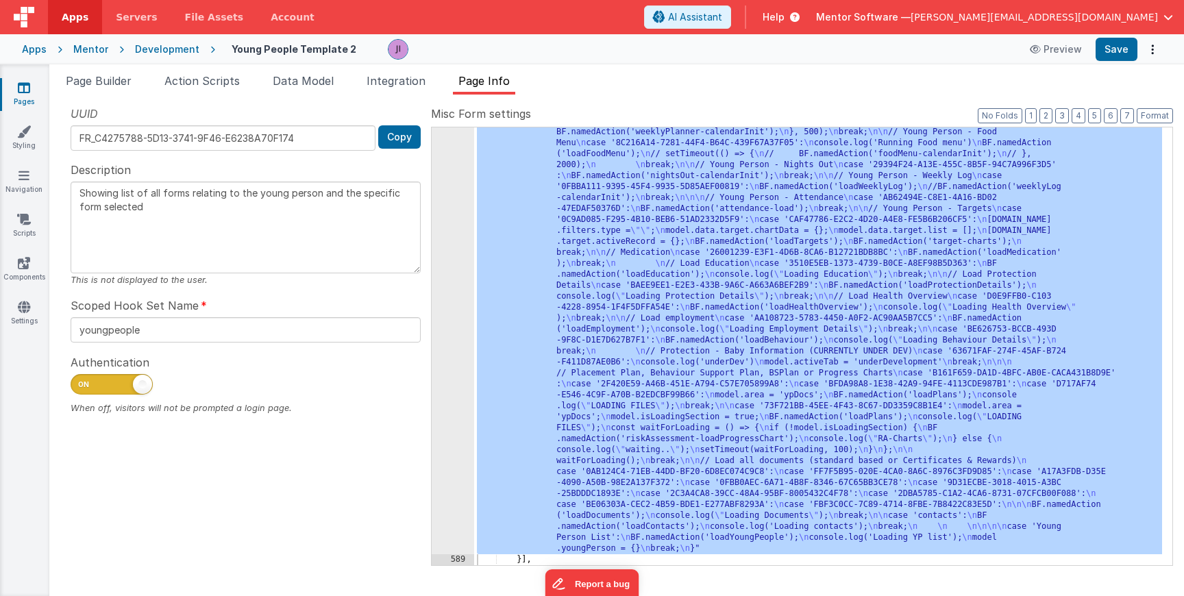
click at [222, 79] on span "Action Scripts" at bounding box center [201, 81] width 75 height 14
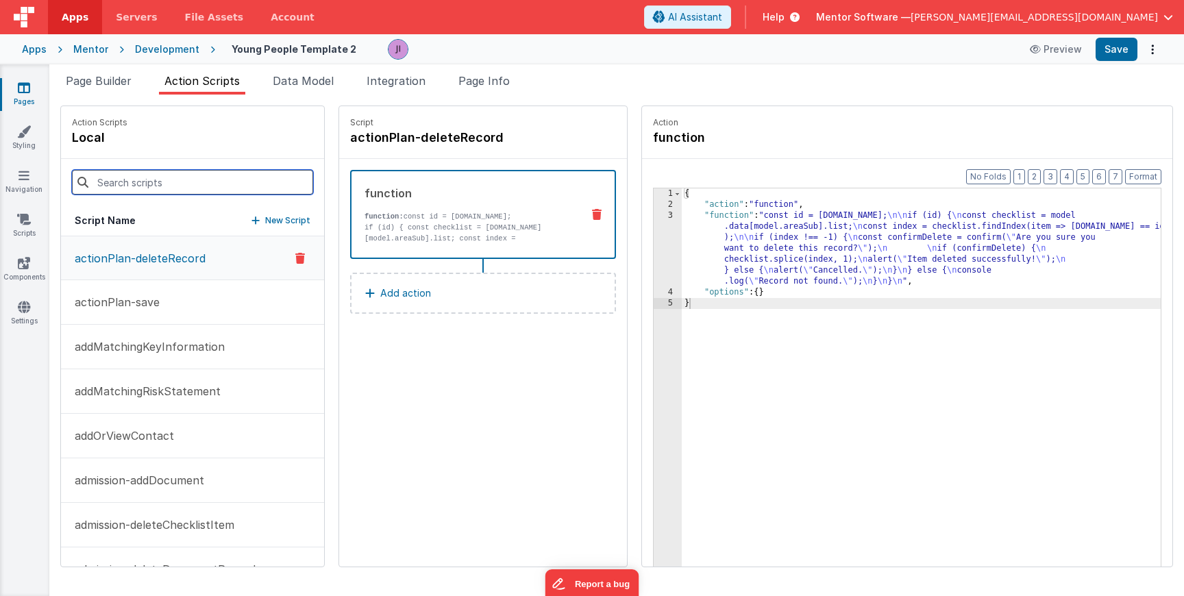
click at [202, 180] on input at bounding box center [192, 182] width 241 height 25
type input "o"
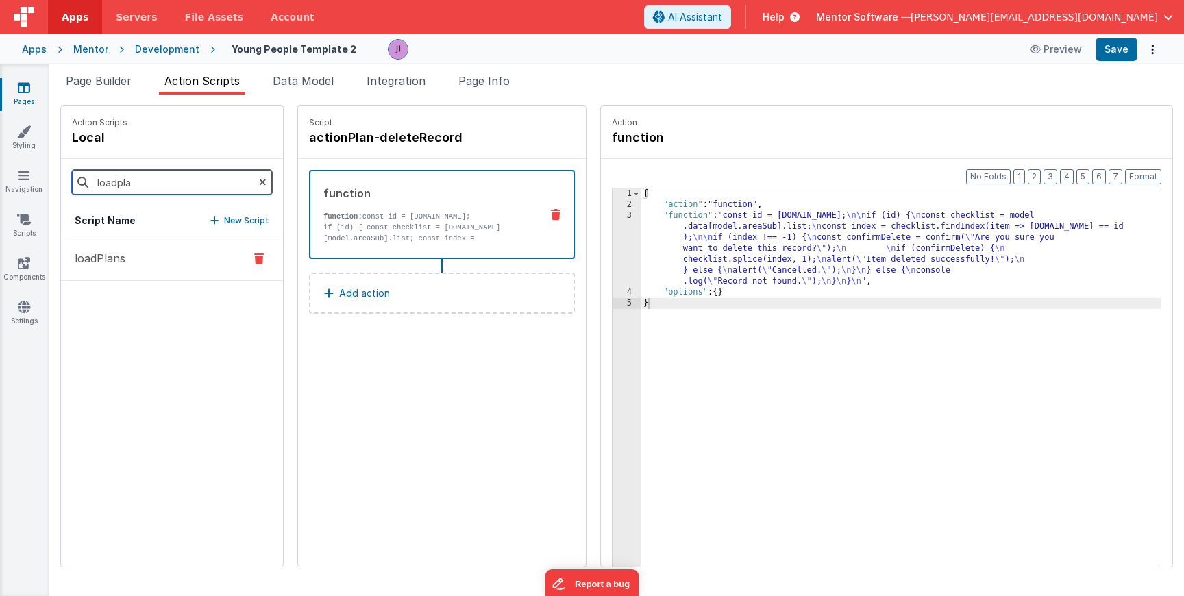
type input "loadpla"
click at [140, 271] on button "loadPlans" at bounding box center [172, 258] width 222 height 45
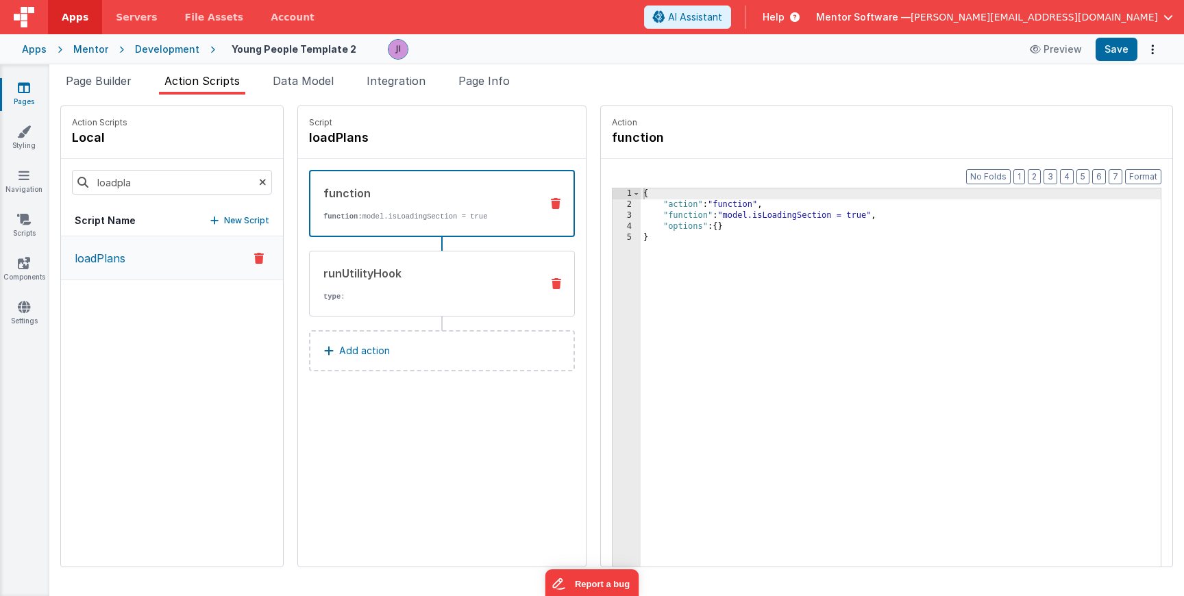
click at [454, 291] on p "type :" at bounding box center [426, 296] width 207 height 11
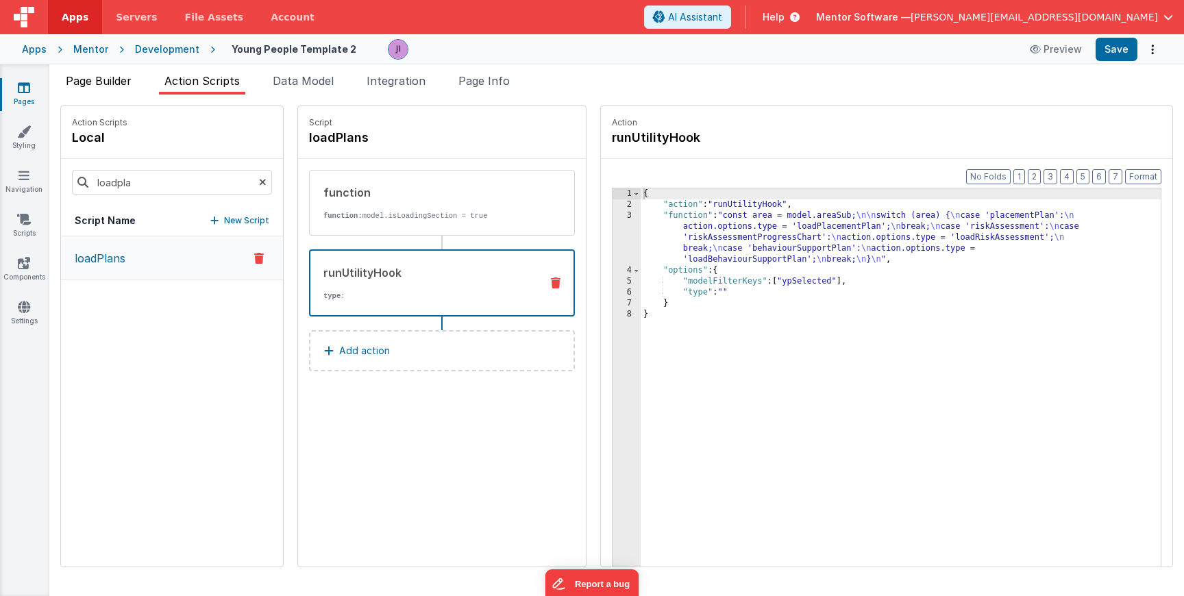
click at [110, 82] on span "Page Builder" at bounding box center [99, 81] width 66 height 14
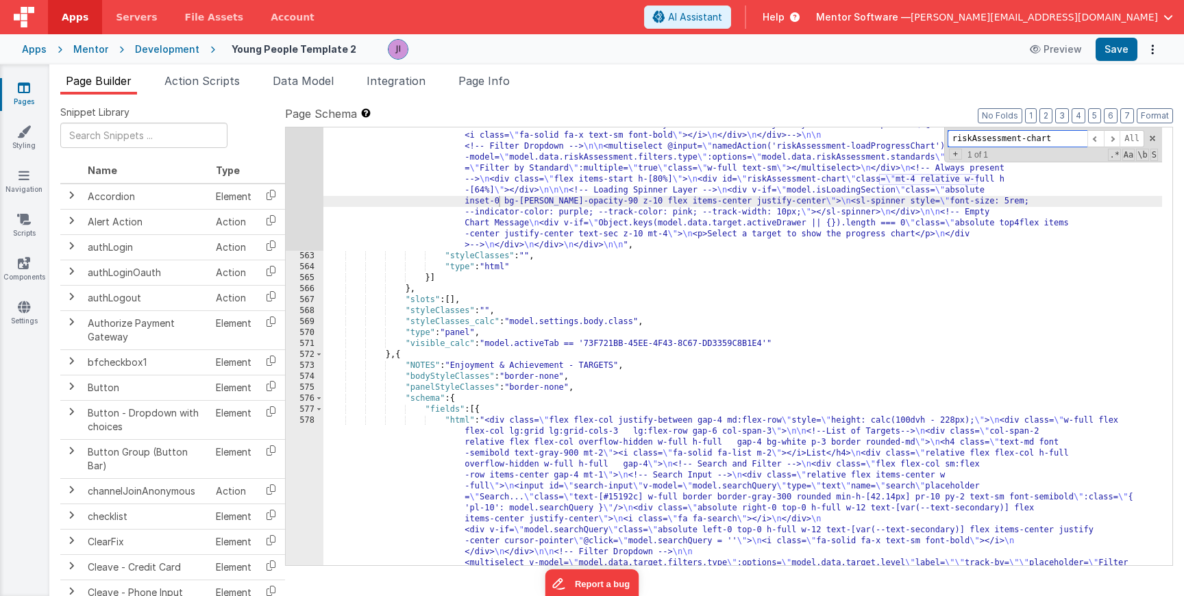
paste input "2F420E59-A46B-451E-A794-C57E705899A8"
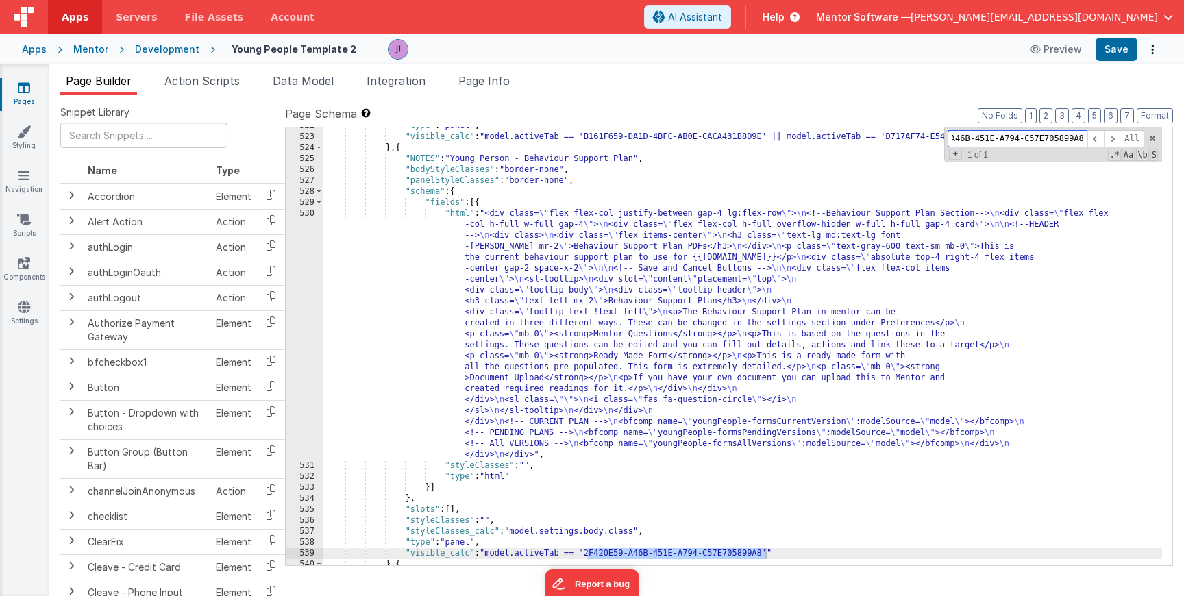
scroll to position [14071, 0]
type input "2F420E59-A46B-451E-A794-C57E705899A8"
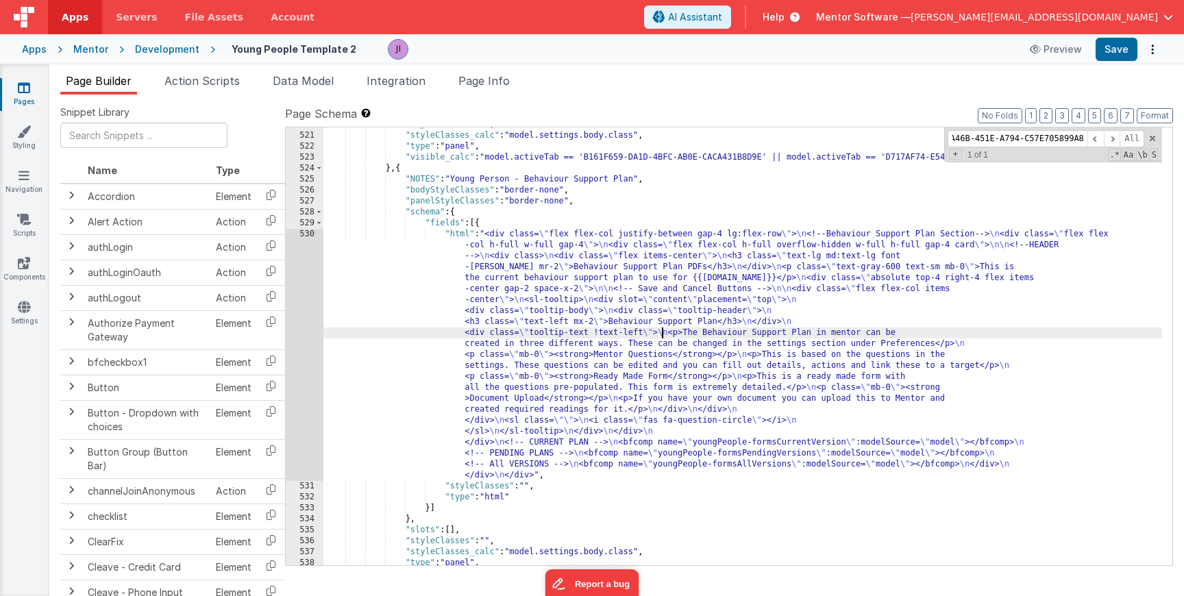
scroll to position [0, 0]
click at [660, 336] on div ""styleClasses" : "" , "styleClasses_calc" : "model.settings.body.class" , "type…" at bounding box center [742, 349] width 839 height 460
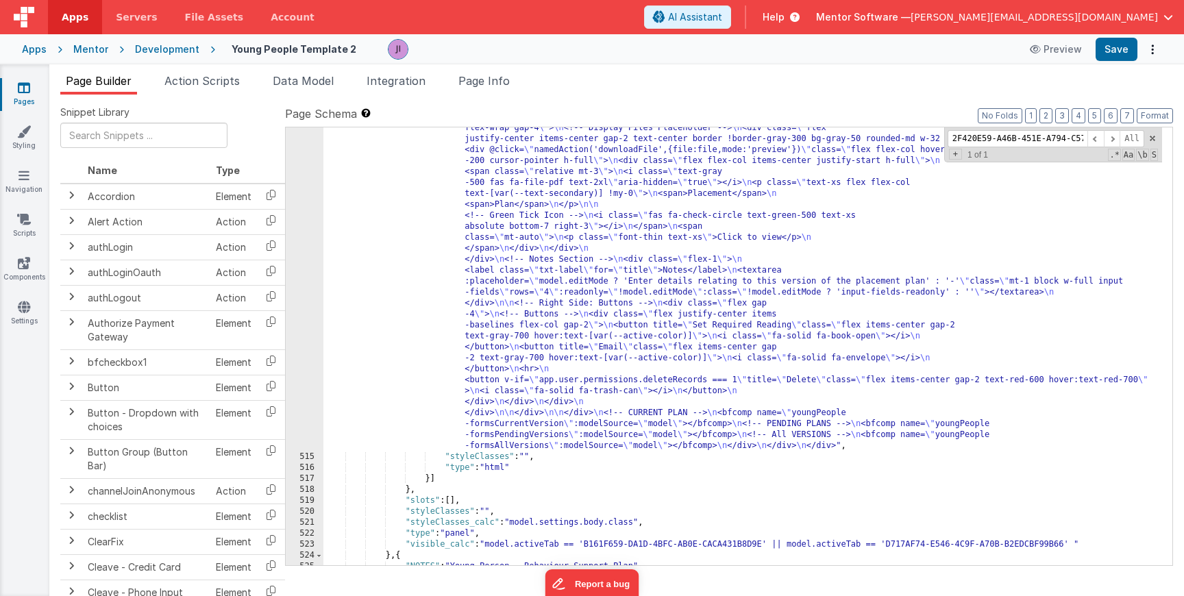
scroll to position [13733, 0]
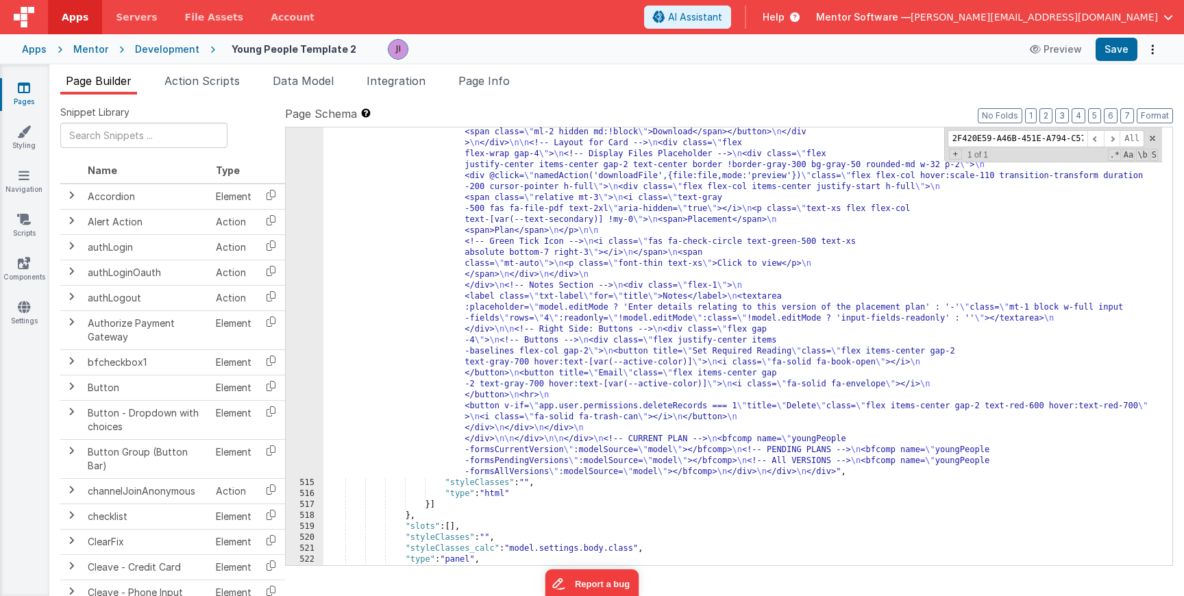
click at [519, 344] on div ""html" : " <!-- Loading Indicator --> \n <div v-if= \" model.isLoadingSection \…" at bounding box center [742, 290] width 839 height 1271
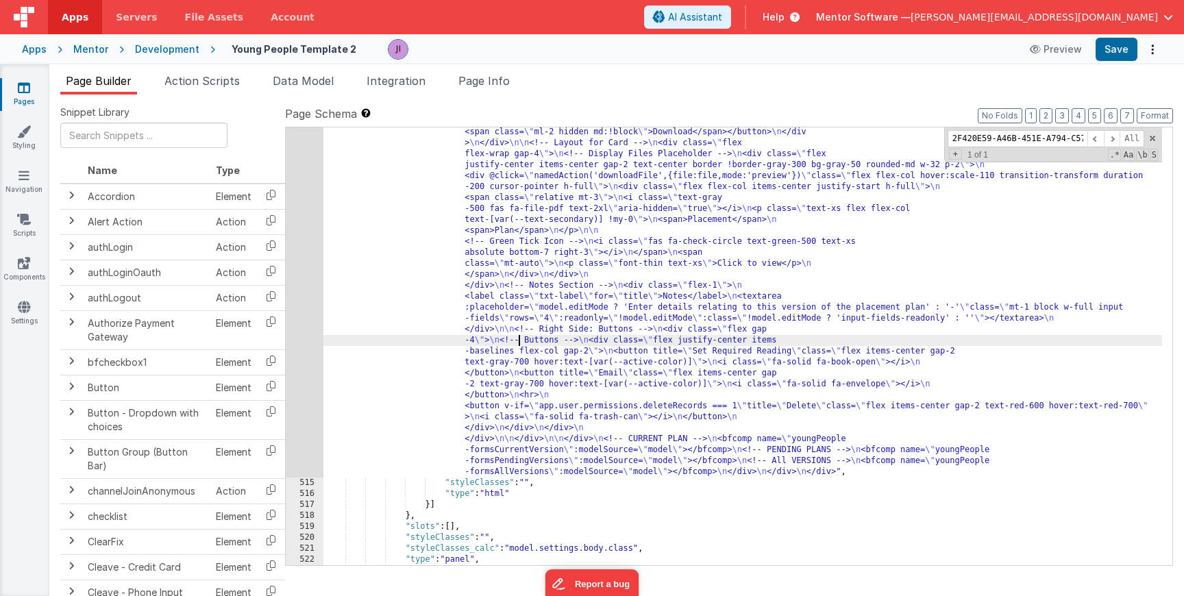
click at [313, 299] on div "514" at bounding box center [305, 66] width 38 height 822
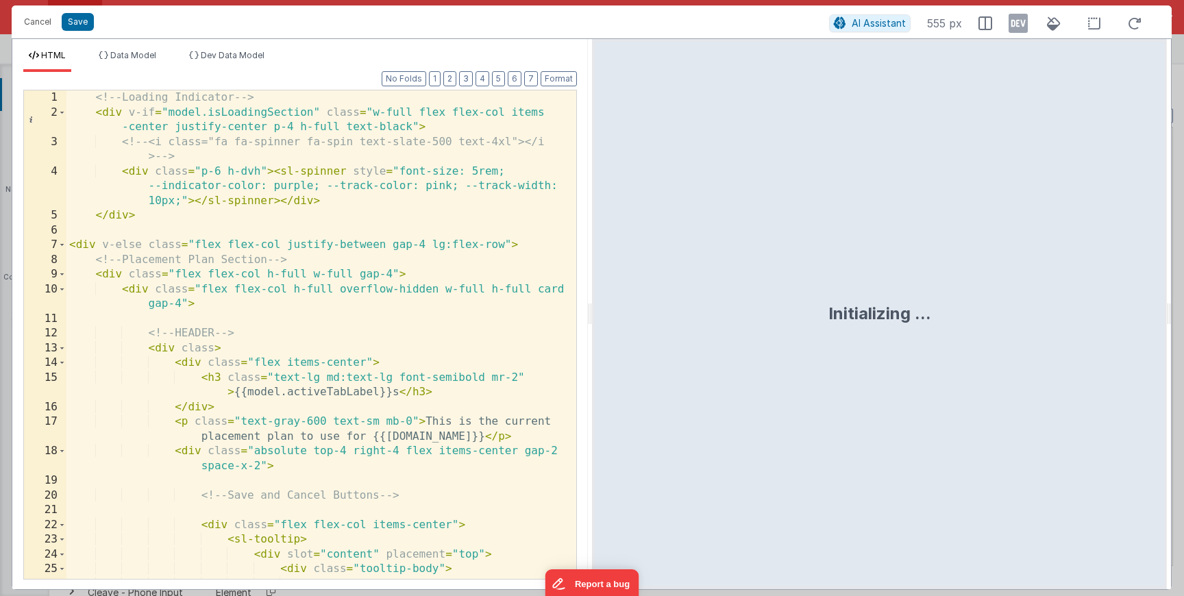
scroll to position [0, 0]
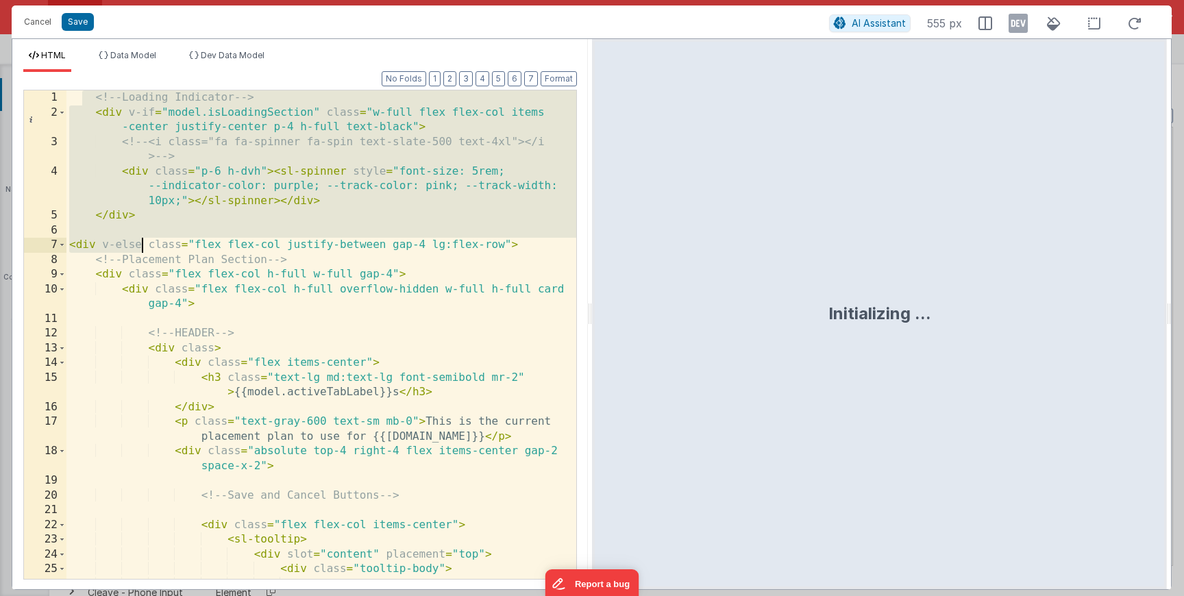
drag, startPoint x: 85, startPoint y: 97, endPoint x: 140, endPoint y: 241, distance: 154.9
click at [140, 241] on div "<!-- Loading Indicator --> < div v-if = "model.isLoadingSection" class = "w-ful…" at bounding box center [321, 356] width 510 height 533
click at [40, 32] on div "Cancel Save AI Assistant 832 px" at bounding box center [592, 21] width 1160 height 33
click at [41, 20] on button "Cancel" at bounding box center [37, 21] width 41 height 19
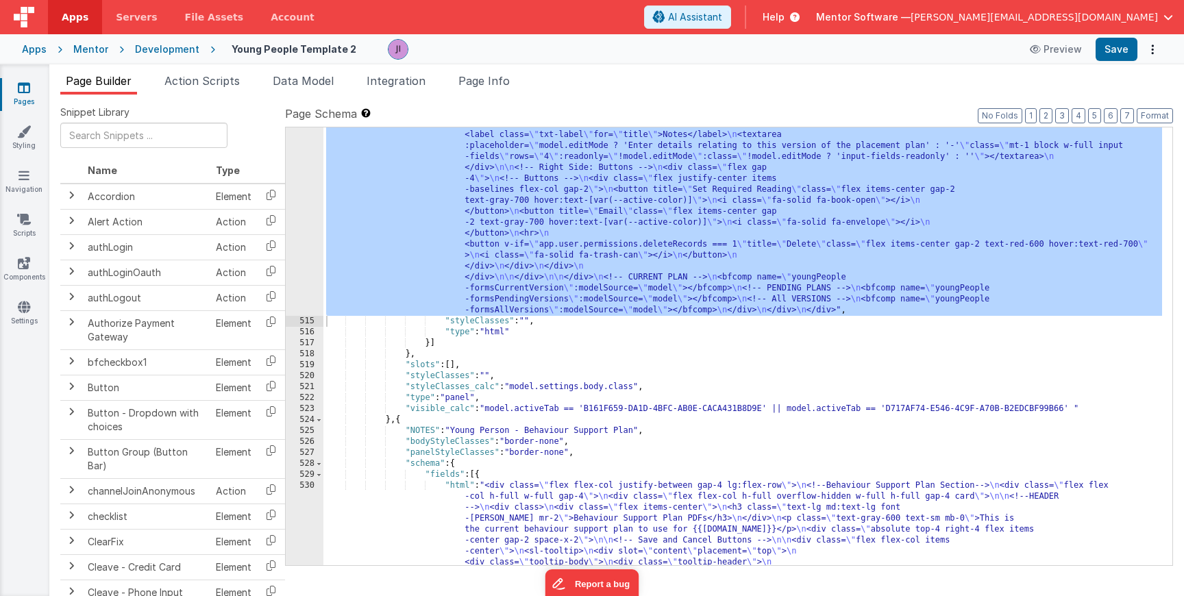
scroll to position [13931, 0]
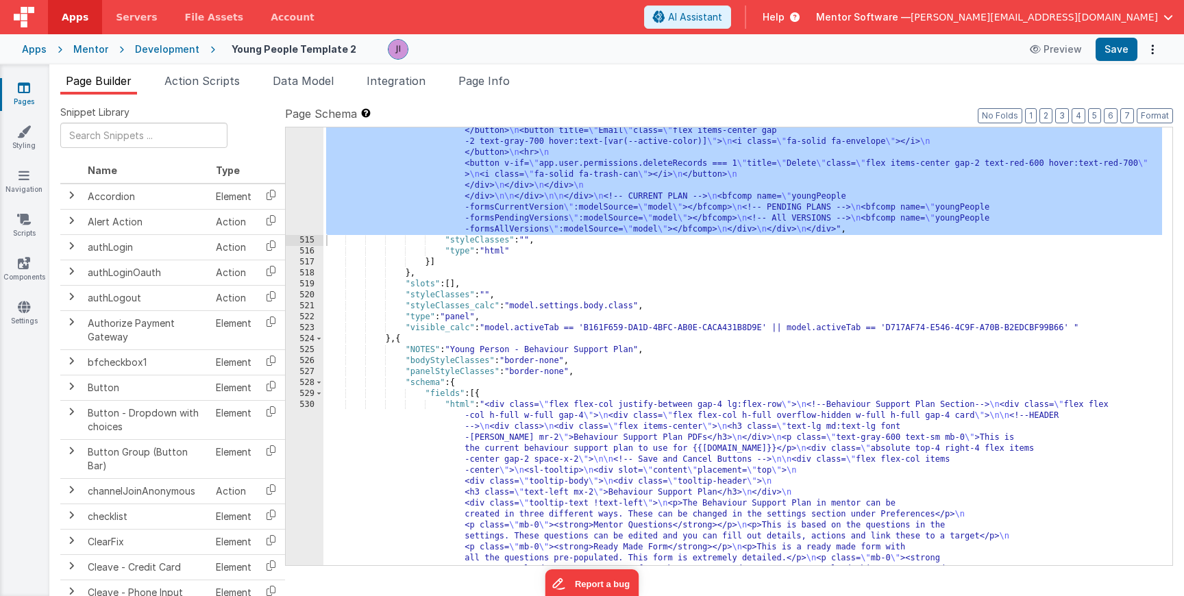
click at [511, 458] on div ""html" : " <!-- Loading Indicator --> \n <div v-if= \" model.isLoadingSection \…" at bounding box center [742, 169] width 839 height 1512
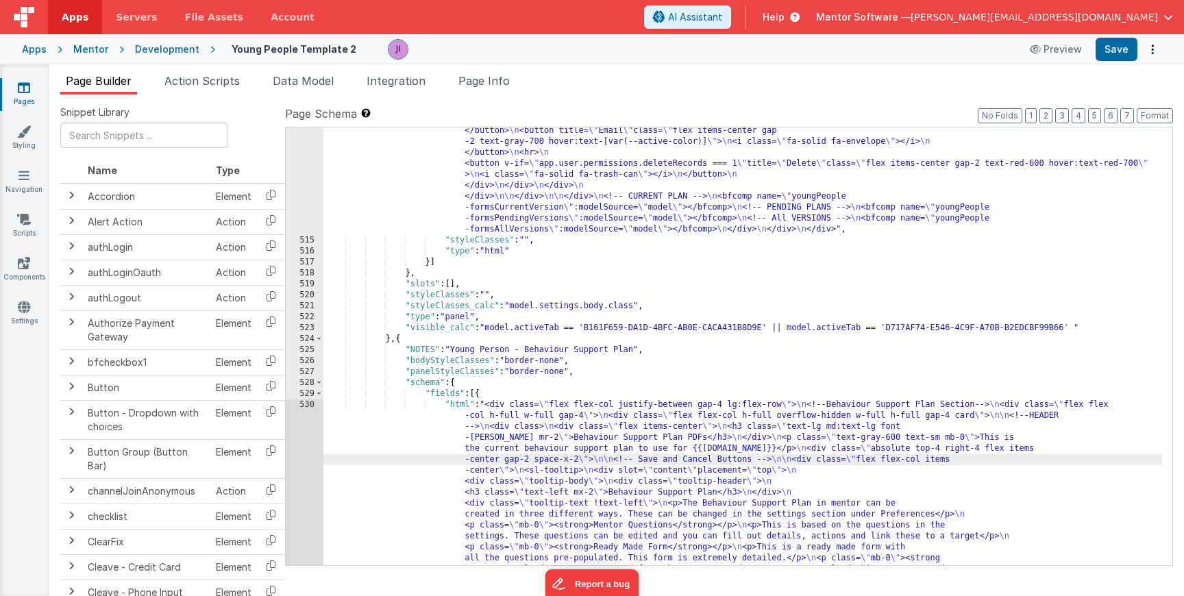
click at [294, 451] on div "530" at bounding box center [305, 526] width 38 height 252
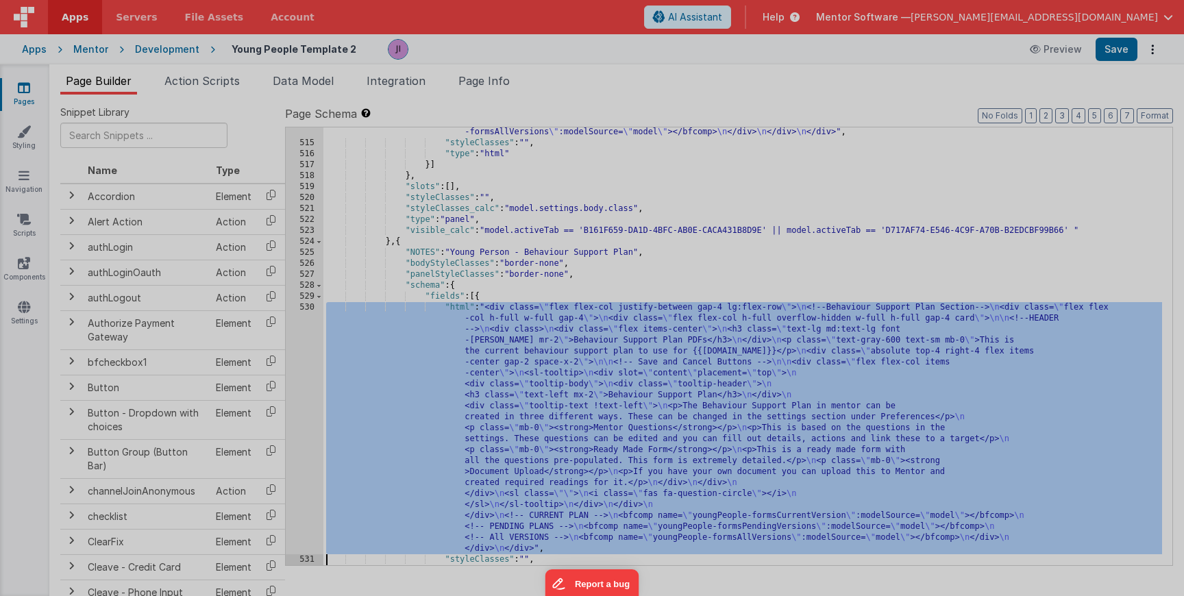
scroll to position [14011, 0]
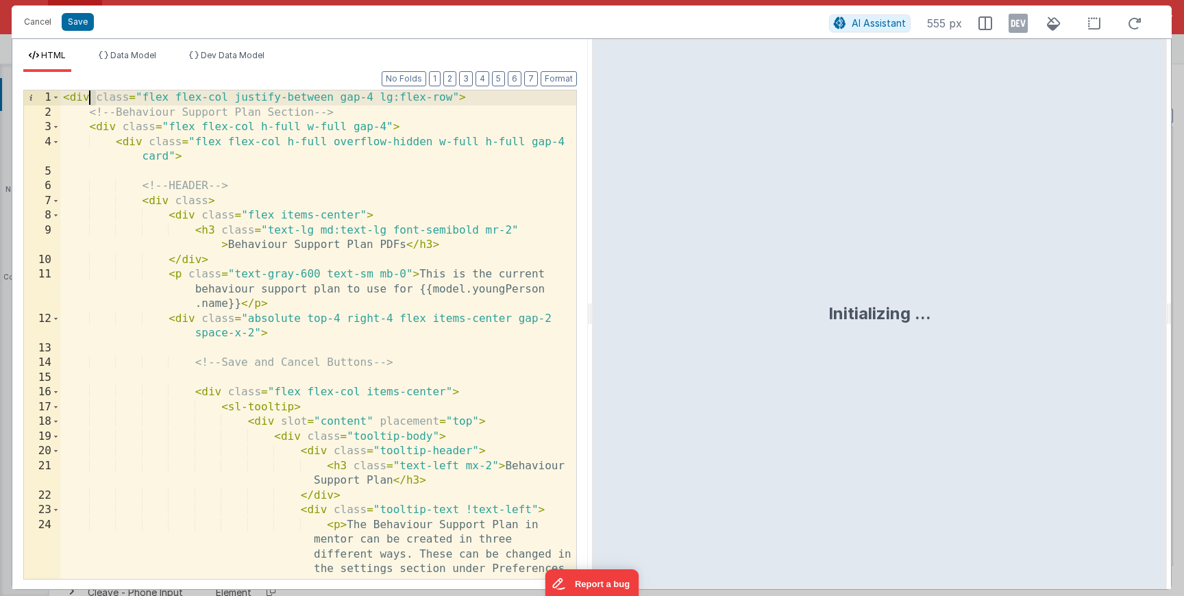
drag, startPoint x: 93, startPoint y: 97, endPoint x: 49, endPoint y: 80, distance: 47.1
click at [49, 80] on div "Format 7 6 5 4 3 2 1 No Folds 1 2 3 4 5 6 7 8 9 10 11 12 13 14 15 16 17 18 19 2…" at bounding box center [300, 325] width 554 height 506
paste textarea
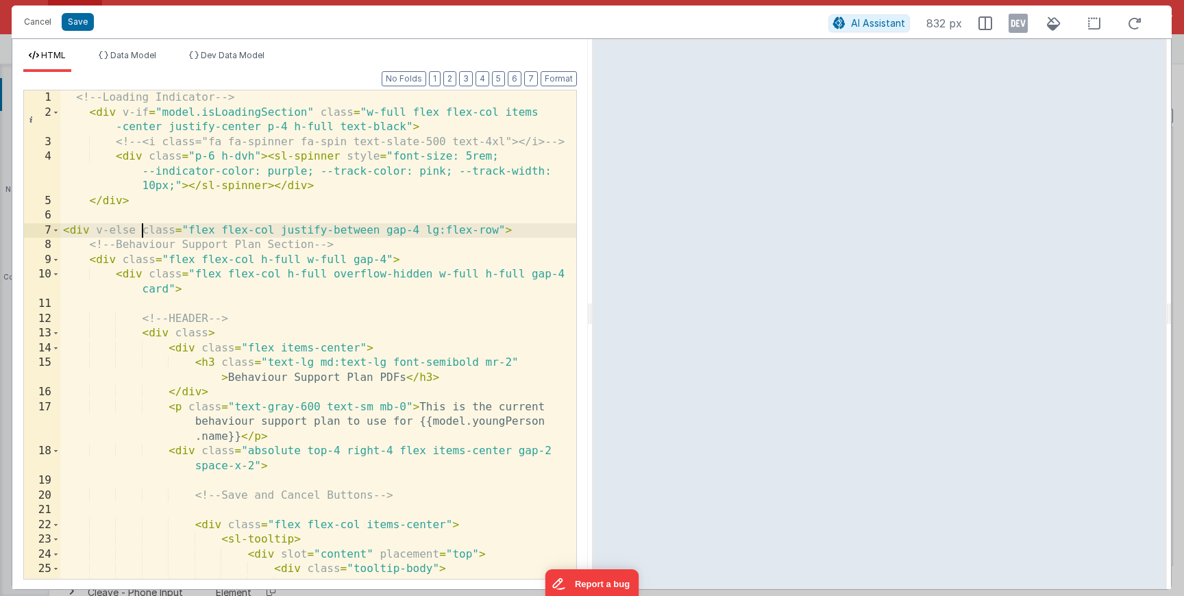
click at [82, 31] on div "Cancel Save AI Assistant 832 px" at bounding box center [592, 21] width 1160 height 33
click at [82, 31] on div "Cancel Save" at bounding box center [422, 21] width 811 height 19
click at [82, 29] on button "Save" at bounding box center [78, 22] width 32 height 18
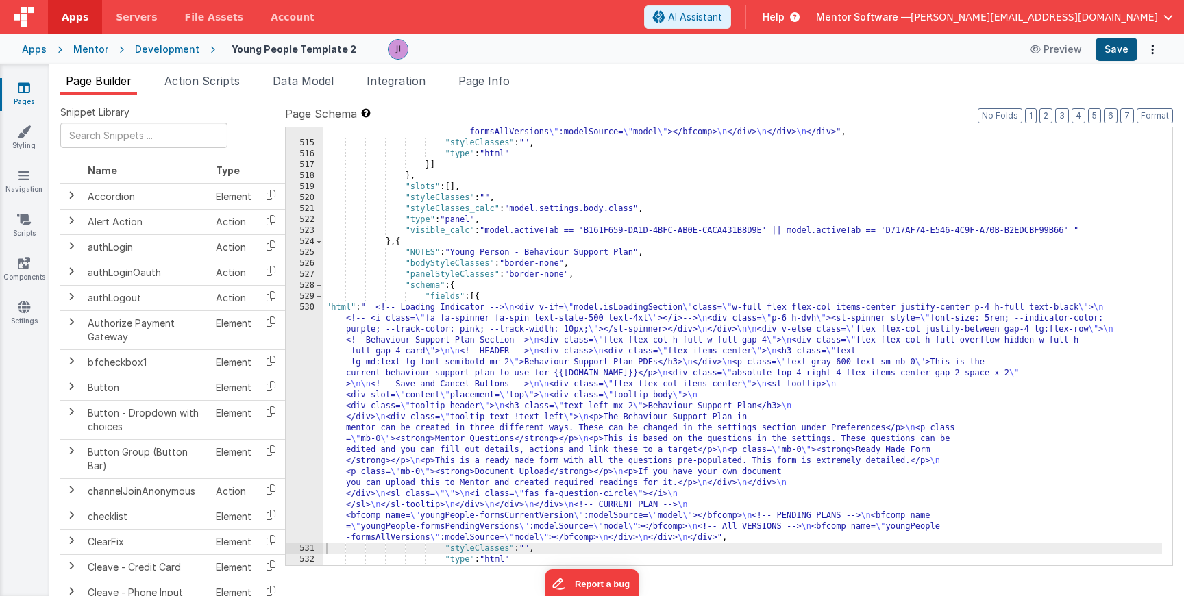
scroll to position [14016, 0]
click at [1103, 51] on button "Save" at bounding box center [1117, 49] width 42 height 23
click at [1059, 114] on button "3" at bounding box center [1062, 115] width 14 height 15
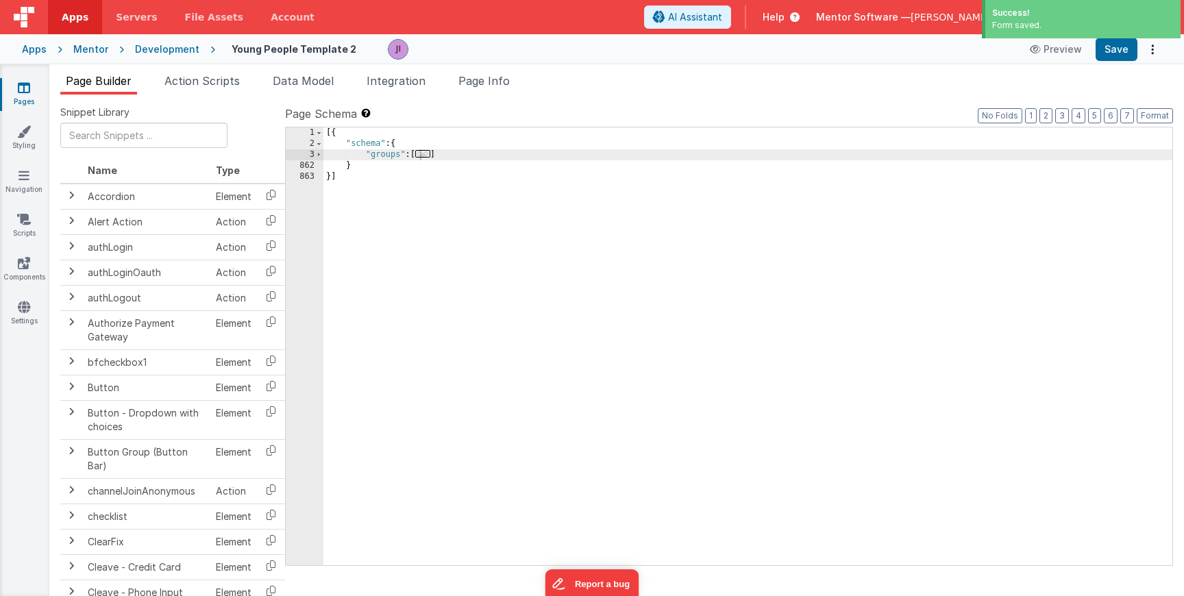
click at [524, 82] on ul "Page Builder Action Scripts Data Model Integration Page Info" at bounding box center [616, 84] width 1135 height 22
click at [515, 79] on li "Page Info" at bounding box center [484, 84] width 62 height 22
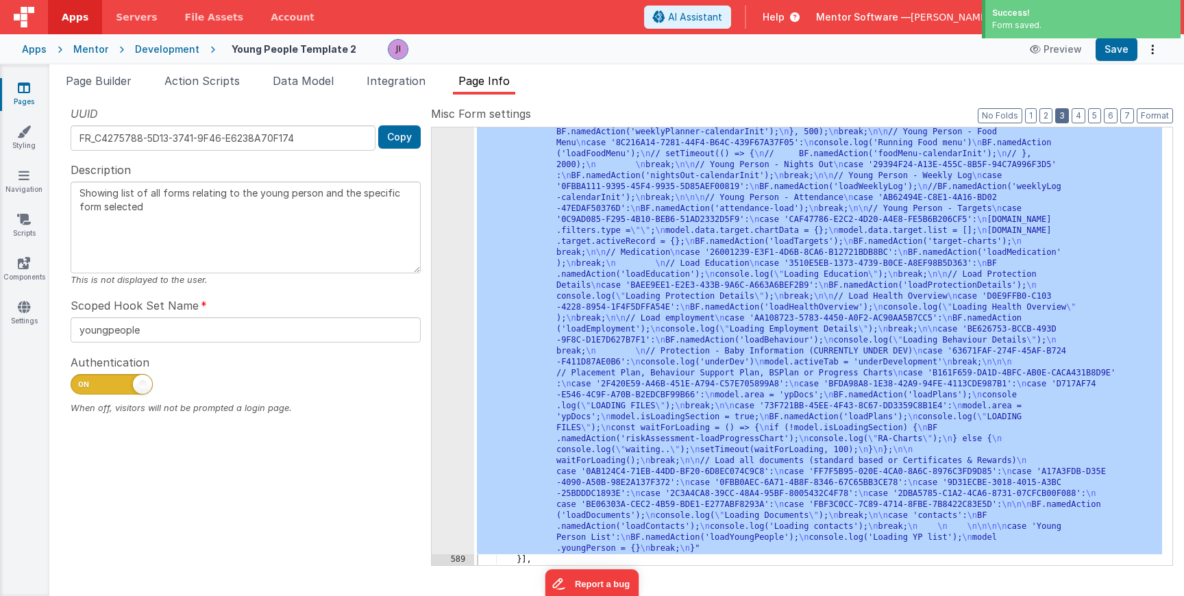
click at [1064, 110] on button "3" at bounding box center [1062, 115] width 14 height 15
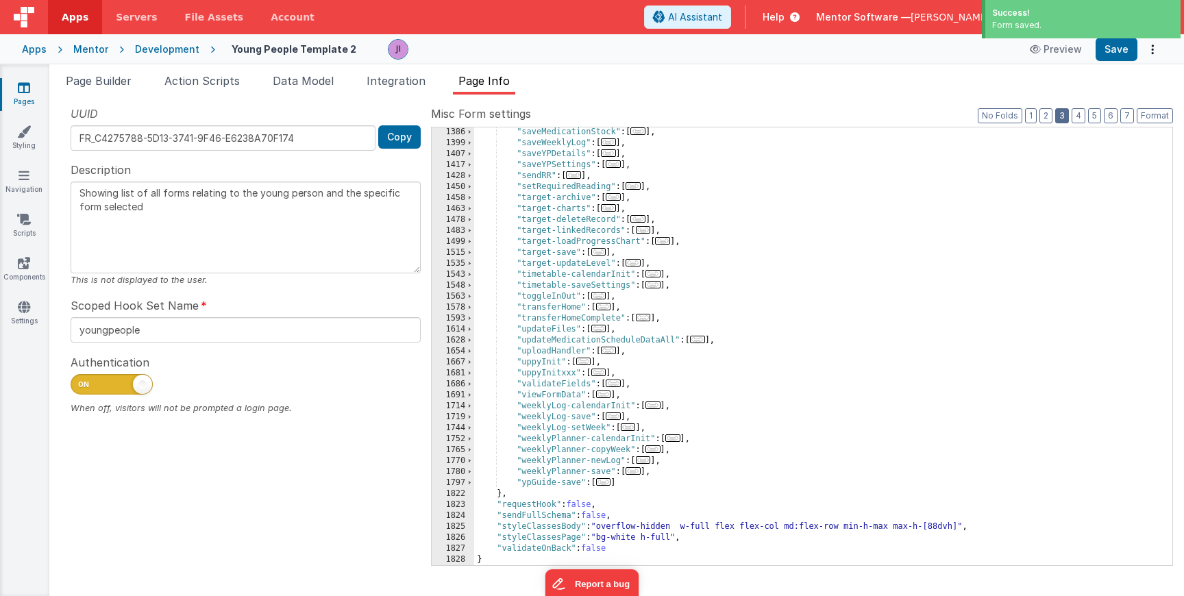
scroll to position [1558, 0]
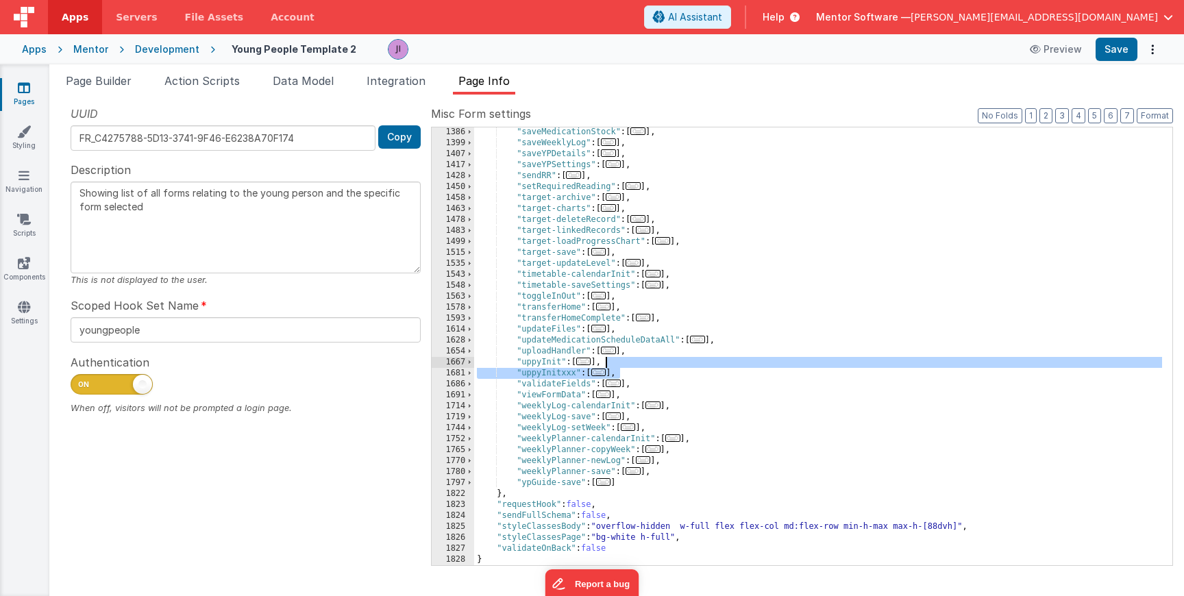
click at [624, 366] on div ""saveMedicationStock" : [ ... ] , "saveWeeklyLog" : [ ... ] , "saveYPDetails" :…" at bounding box center [818, 357] width 688 height 460
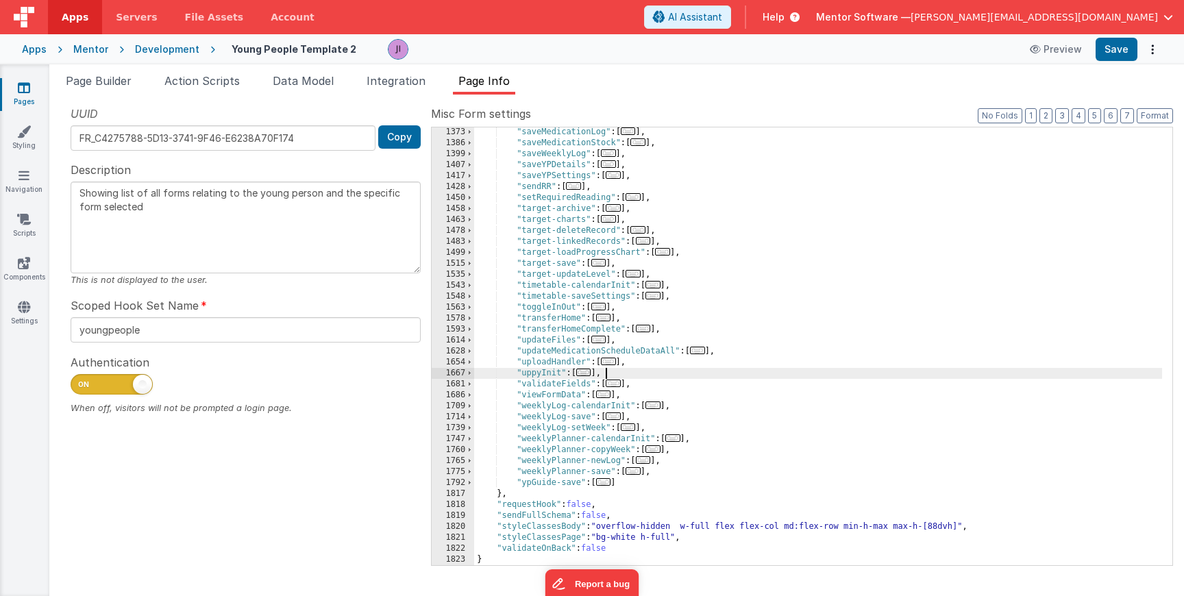
scroll to position [1547, 0]
click at [589, 375] on span "..." at bounding box center [583, 373] width 15 height 8
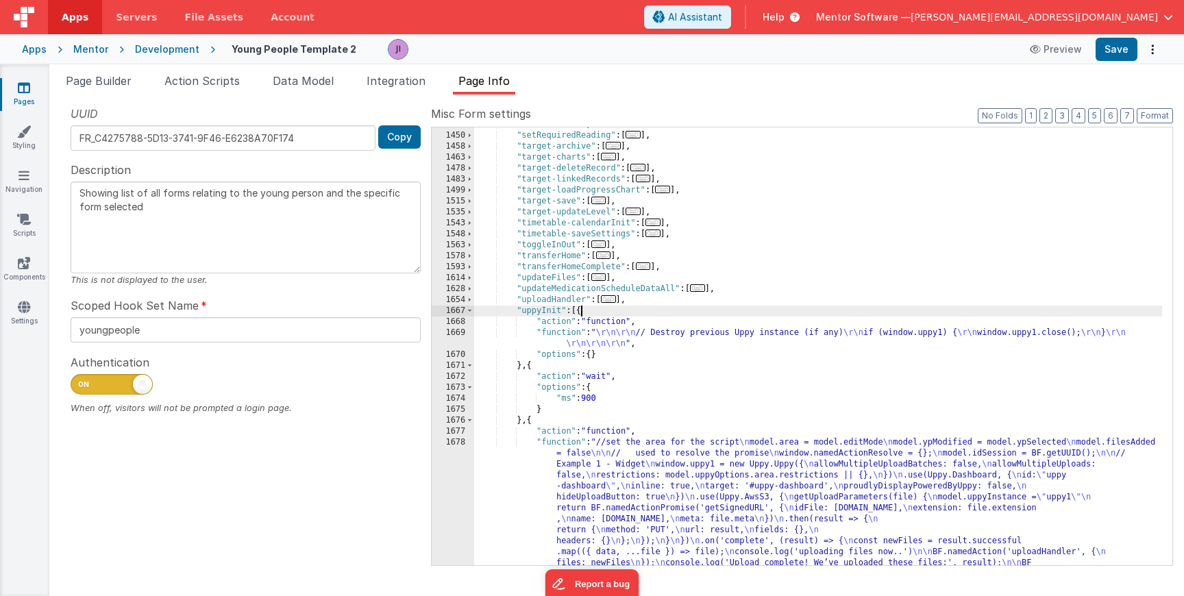
scroll to position [1609, 0]
click at [471, 310] on span at bounding box center [470, 311] width 8 height 11
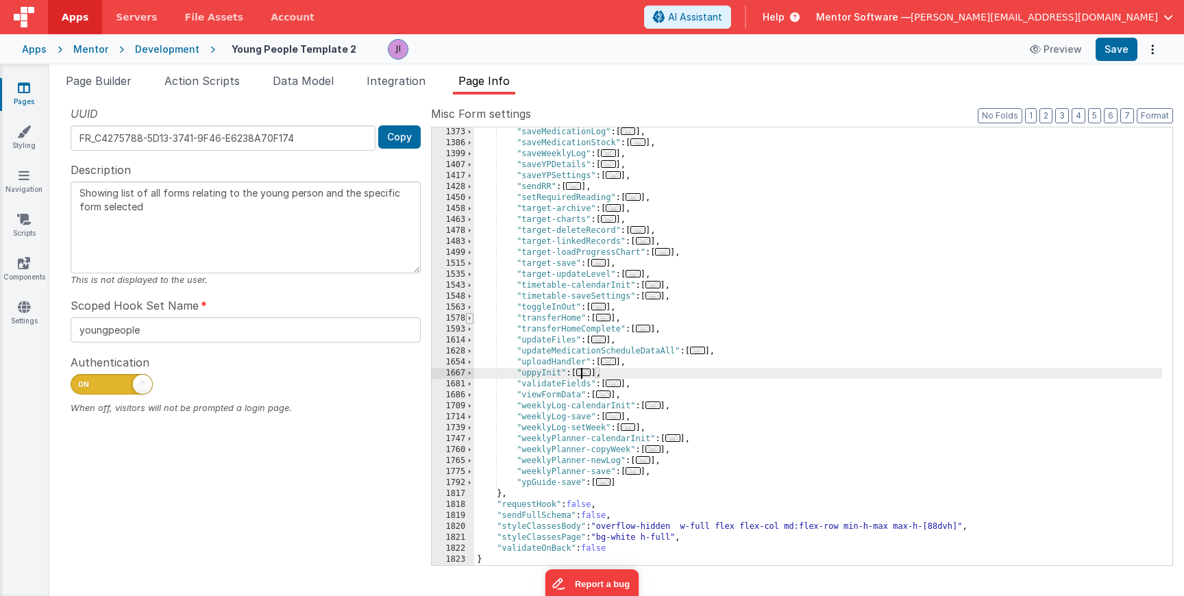
scroll to position [1547, 0]
drag, startPoint x: 528, startPoint y: 373, endPoint x: 609, endPoint y: 372, distance: 80.2
click at [609, 372] on div ""saveMedicationLog" : [ ... ] , "saveMedicationStock" : [ ... ] , "saveWeeklyLo…" at bounding box center [818, 357] width 688 height 460
click at [114, 79] on span "Page Builder" at bounding box center [99, 81] width 66 height 14
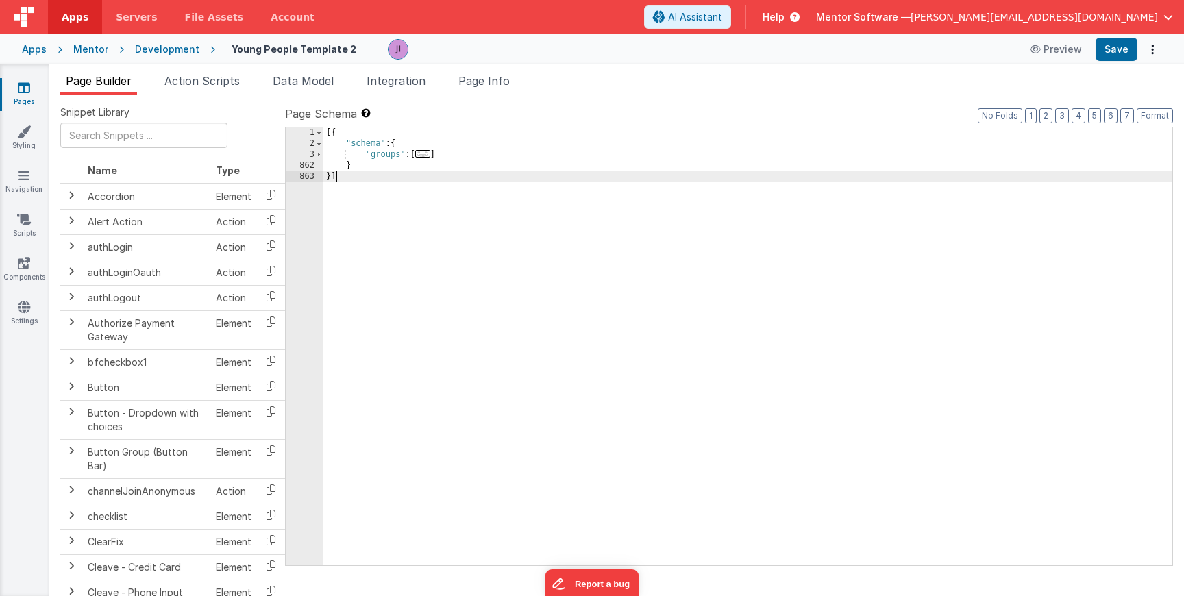
click at [558, 269] on div "[{ "schema" : { "groups" : [ ... ] } }]" at bounding box center [747, 357] width 849 height 460
click at [218, 73] on li "Action Scripts" at bounding box center [202, 84] width 86 height 22
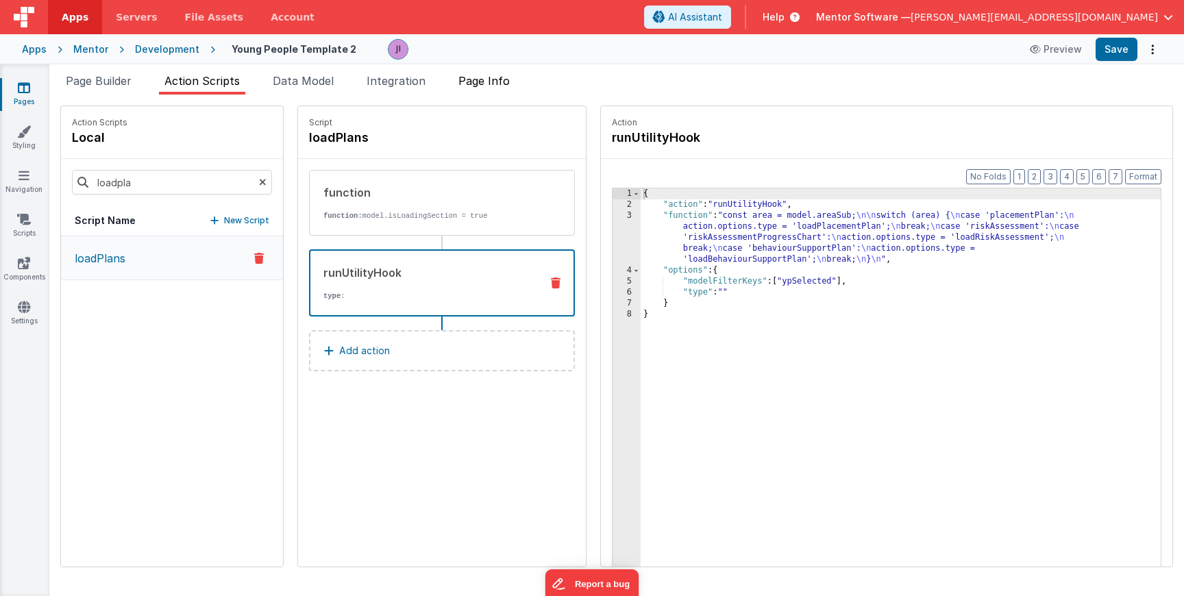
click at [478, 82] on span "Page Info" at bounding box center [483, 81] width 51 height 14
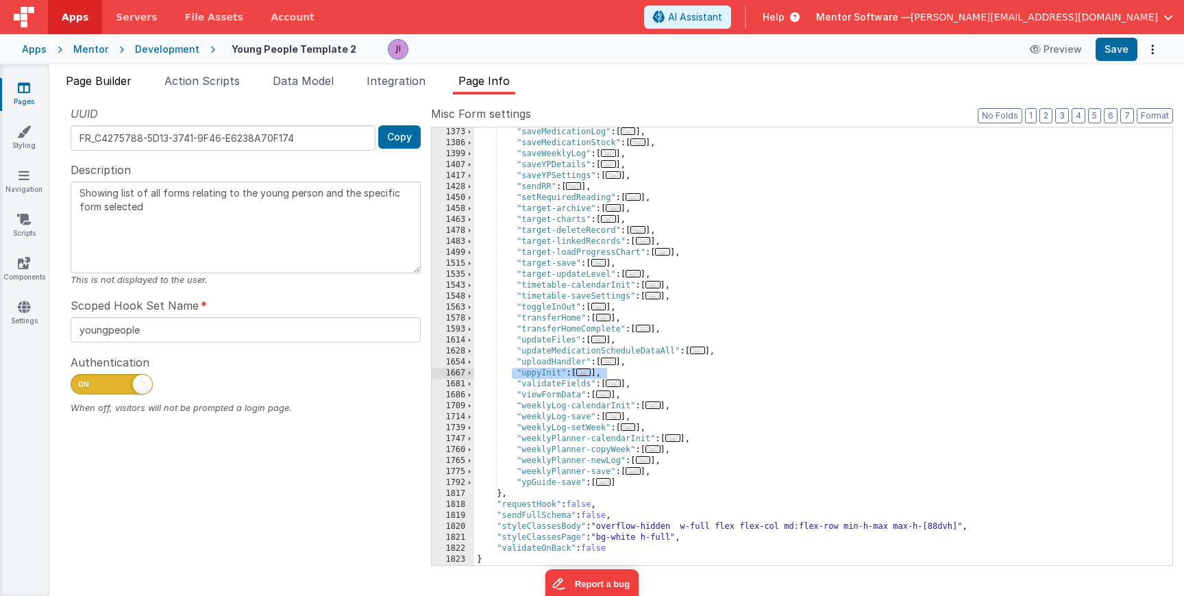
click at [101, 85] on span "Page Builder" at bounding box center [99, 81] width 66 height 14
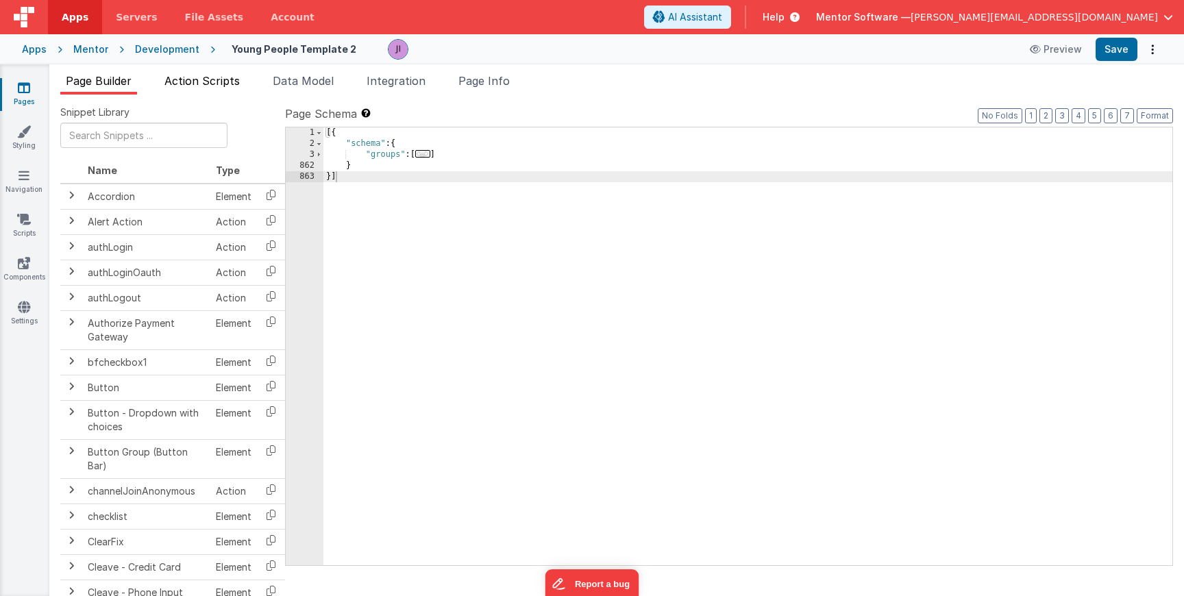
click at [206, 81] on span "Action Scripts" at bounding box center [201, 81] width 75 height 14
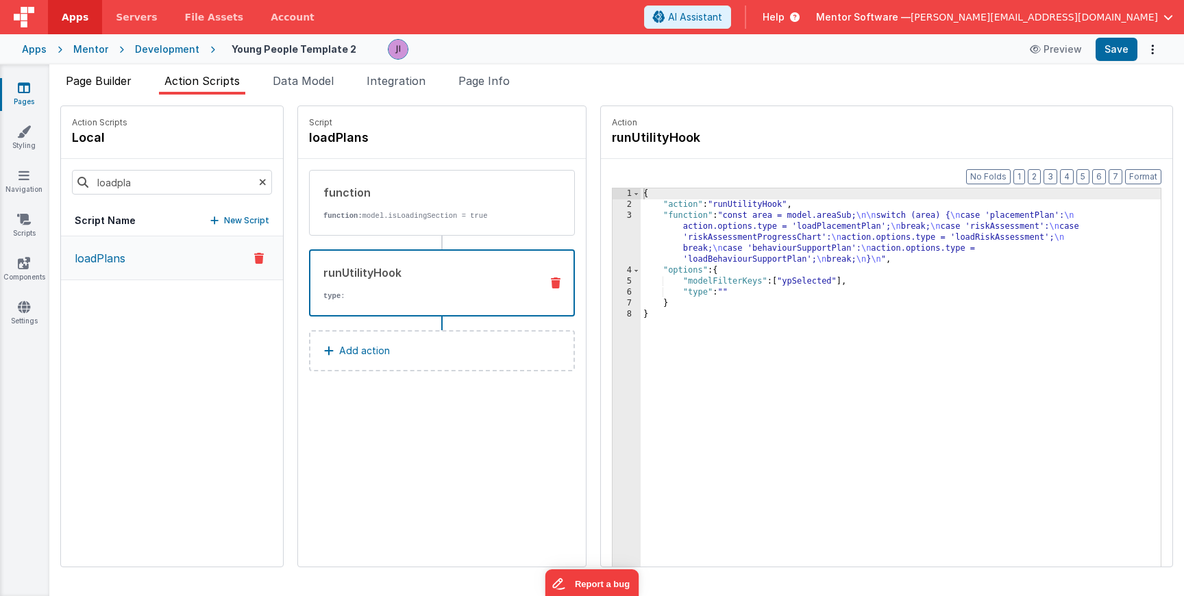
click at [125, 84] on span "Page Builder" at bounding box center [99, 81] width 66 height 14
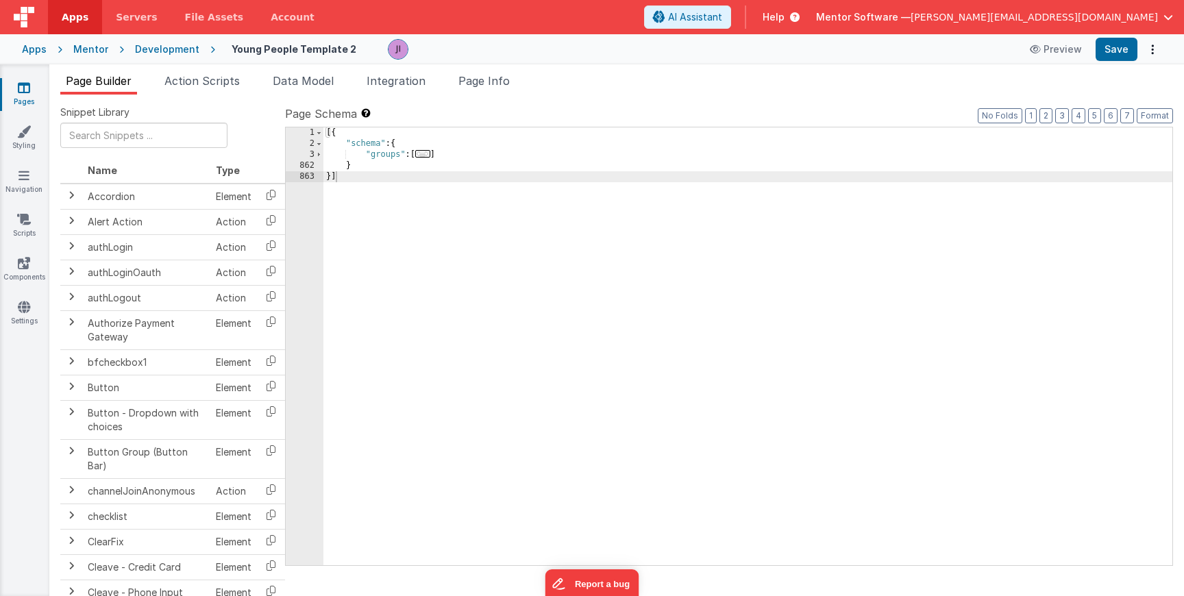
click at [434, 232] on div "[{ "schema" : { "groups" : [ ... ] } }]" at bounding box center [747, 357] width 849 height 460
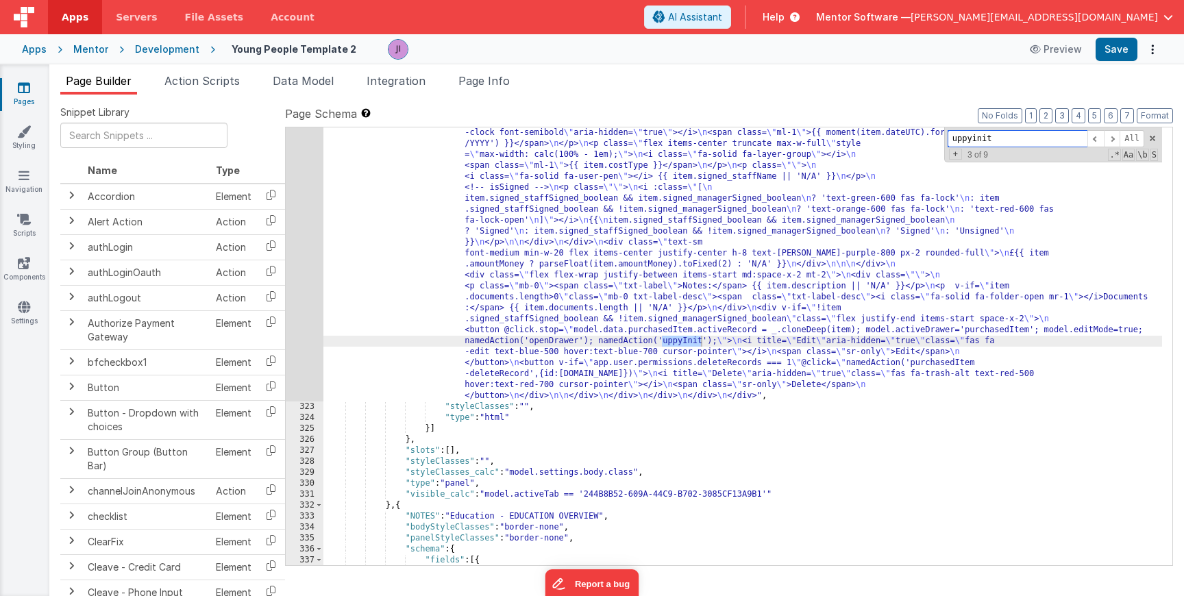
scroll to position [6999, 0]
click at [455, 95] on div "Snippet Library Name Type Accordion Element Alert Action Action authLogin Actio…" at bounding box center [616, 357] width 1135 height 524
click at [473, 78] on span "Page Info" at bounding box center [483, 81] width 51 height 14
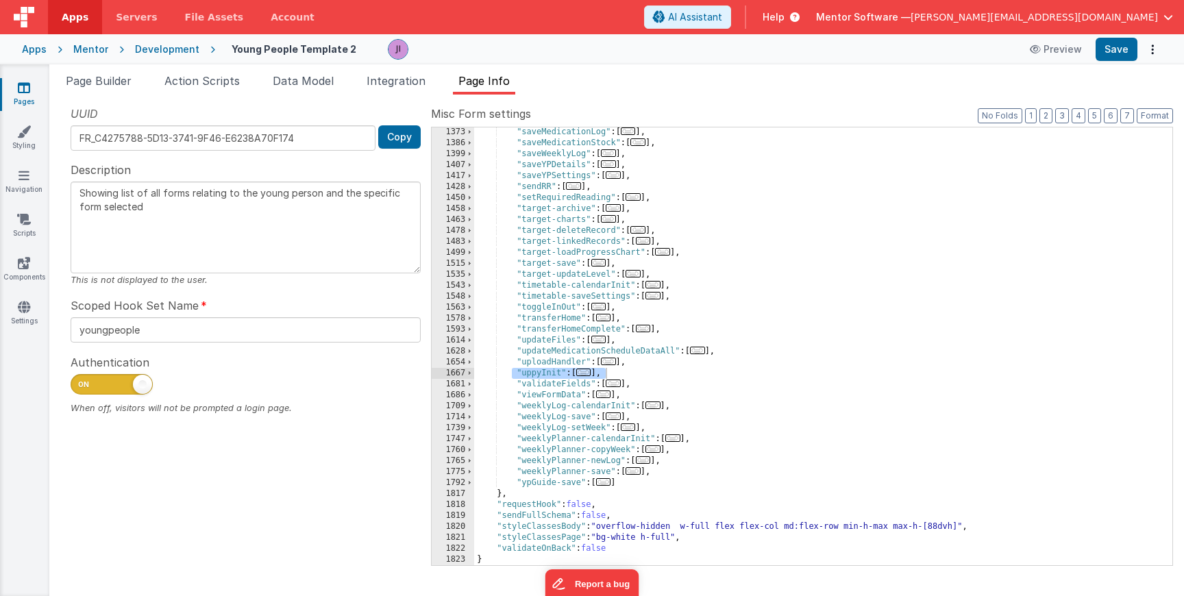
click at [95, 66] on div "Page Builder Action Scripts Data Model Integration Page Info Snippet Library Na…" at bounding box center [616, 330] width 1135 height 532
click at [95, 76] on span "Page Builder" at bounding box center [99, 81] width 66 height 14
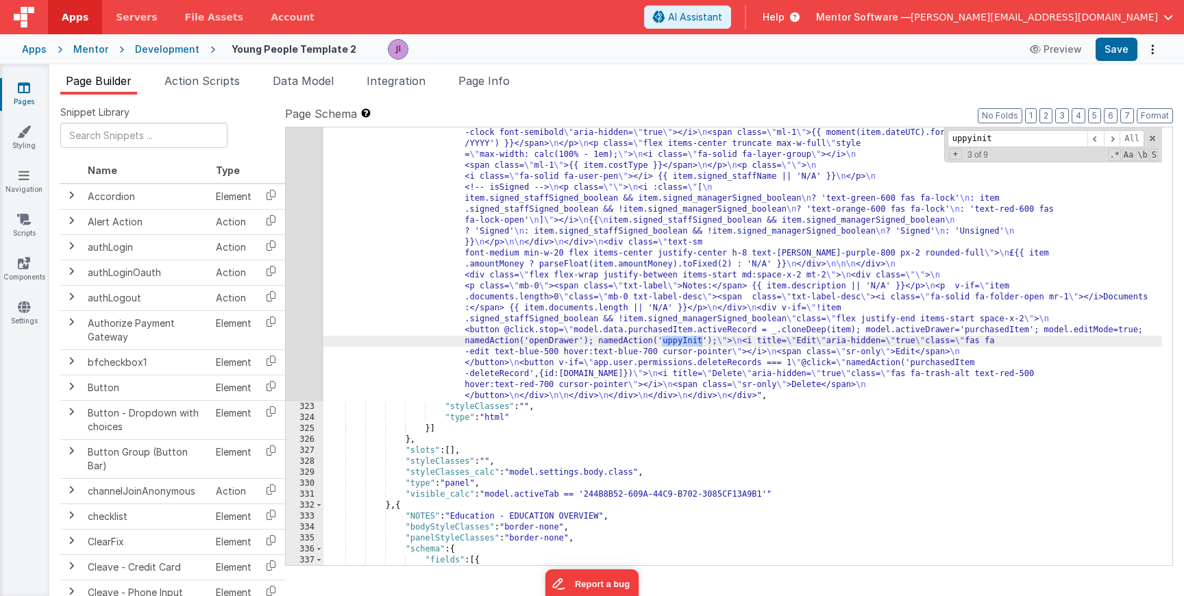
click at [488, 157] on div ""html" : "<div class= \" flex flex-col justify-between gap-4 md:flex-row \" sty…" at bounding box center [742, 357] width 839 height 986
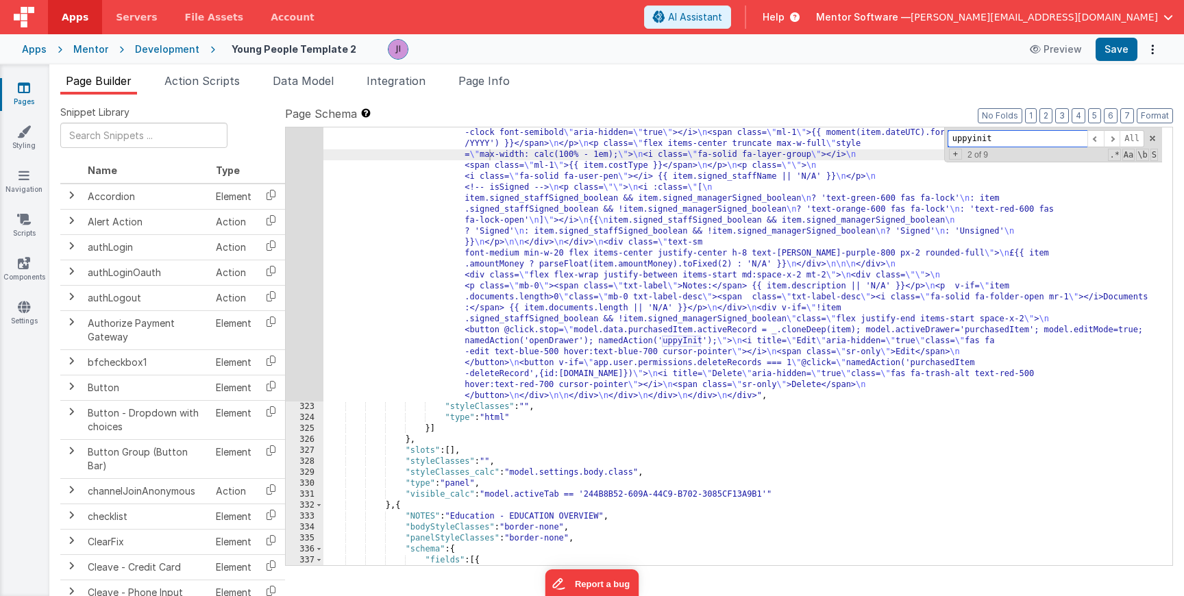
paste input "area.restrictions"
type input "area.restrictions"
click at [493, 93] on li "Page Info" at bounding box center [484, 84] width 62 height 22
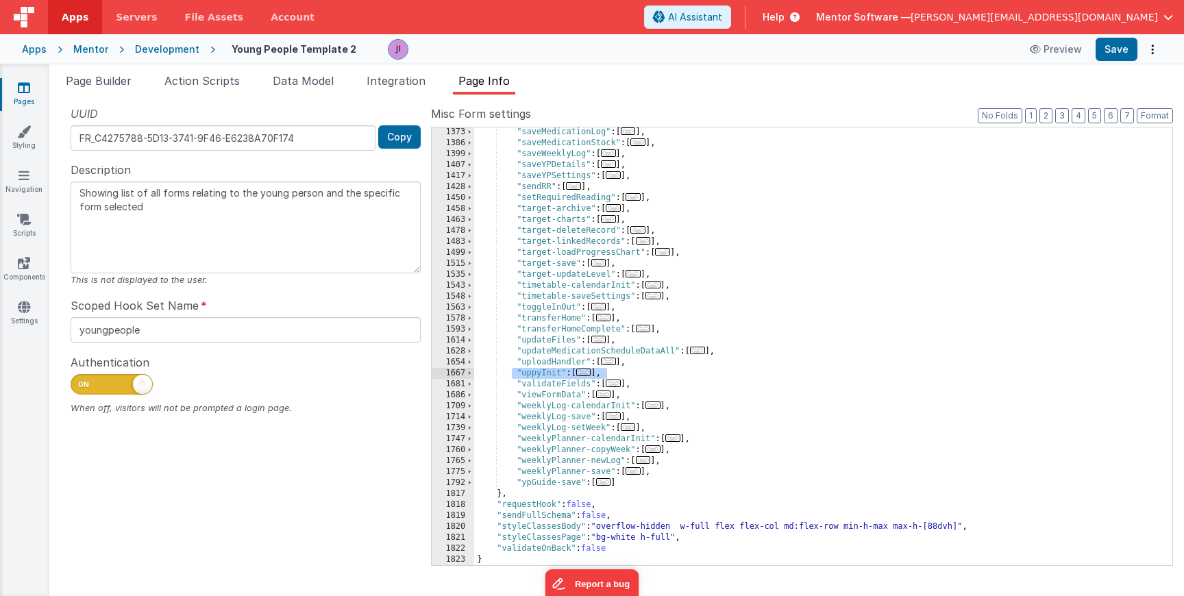
click at [567, 186] on div ""saveMedicationLog" : [ ... ] , "saveMedicationStock" : [ ... ] , "saveWeeklyLo…" at bounding box center [818, 357] width 688 height 460
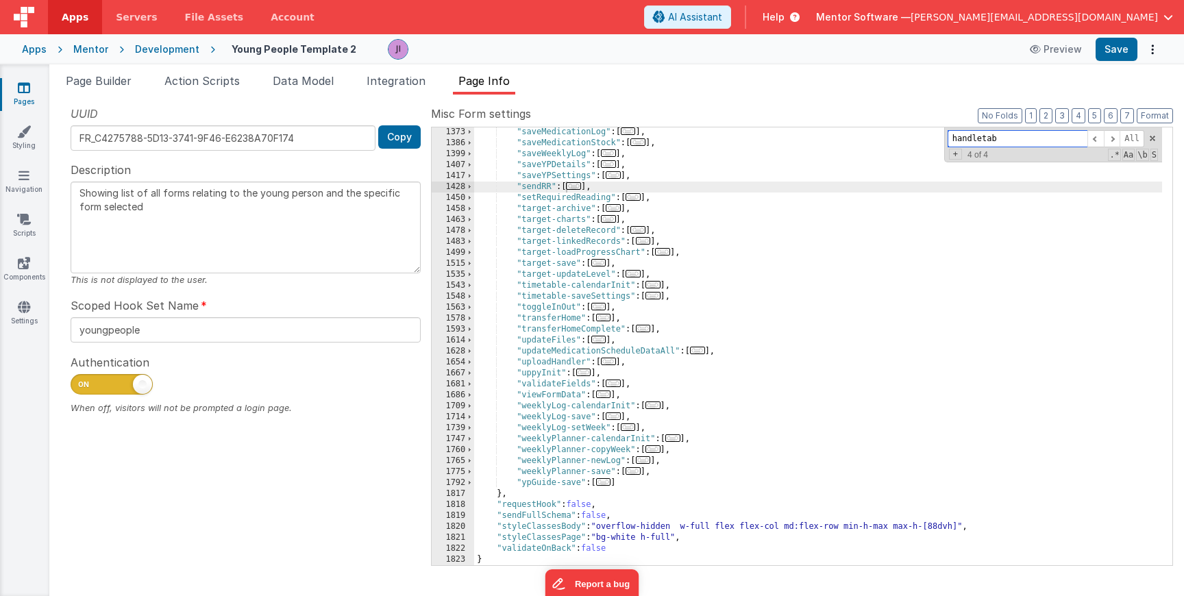
paste input "area.restrictions"
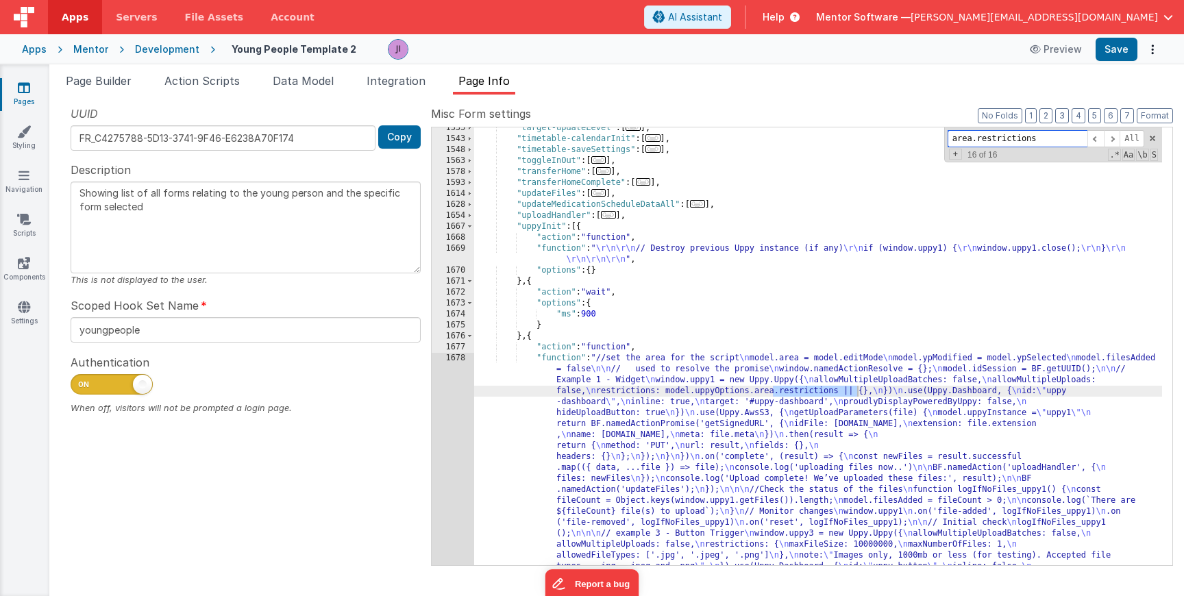
scroll to position [1778, 0]
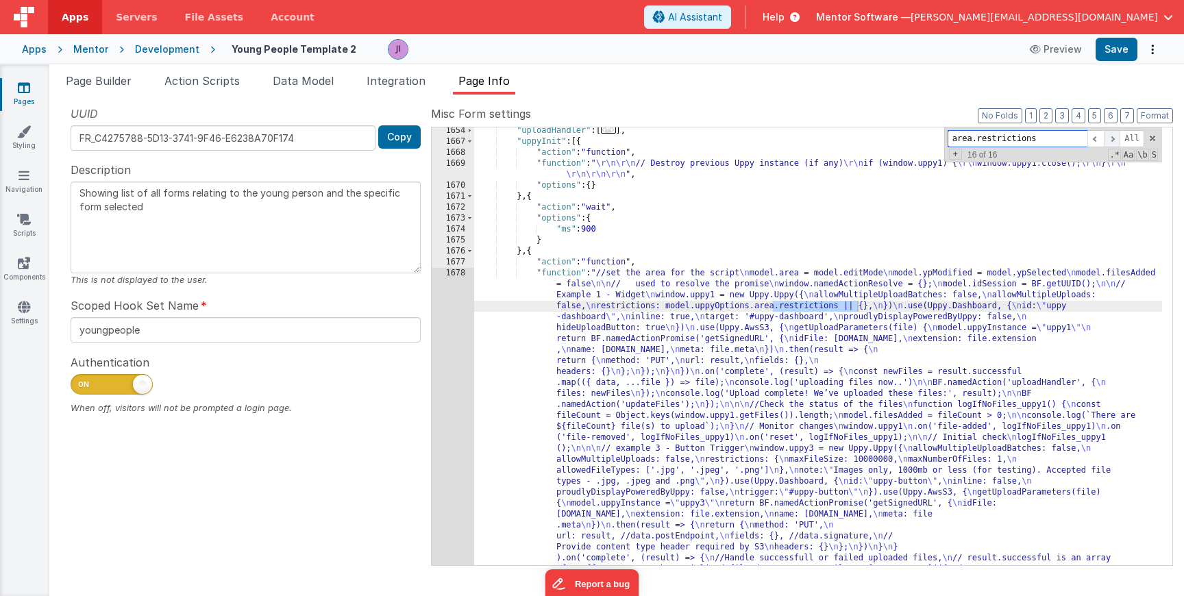
type input "area.restrictions"
click at [1110, 134] on span at bounding box center [1112, 138] width 16 height 17
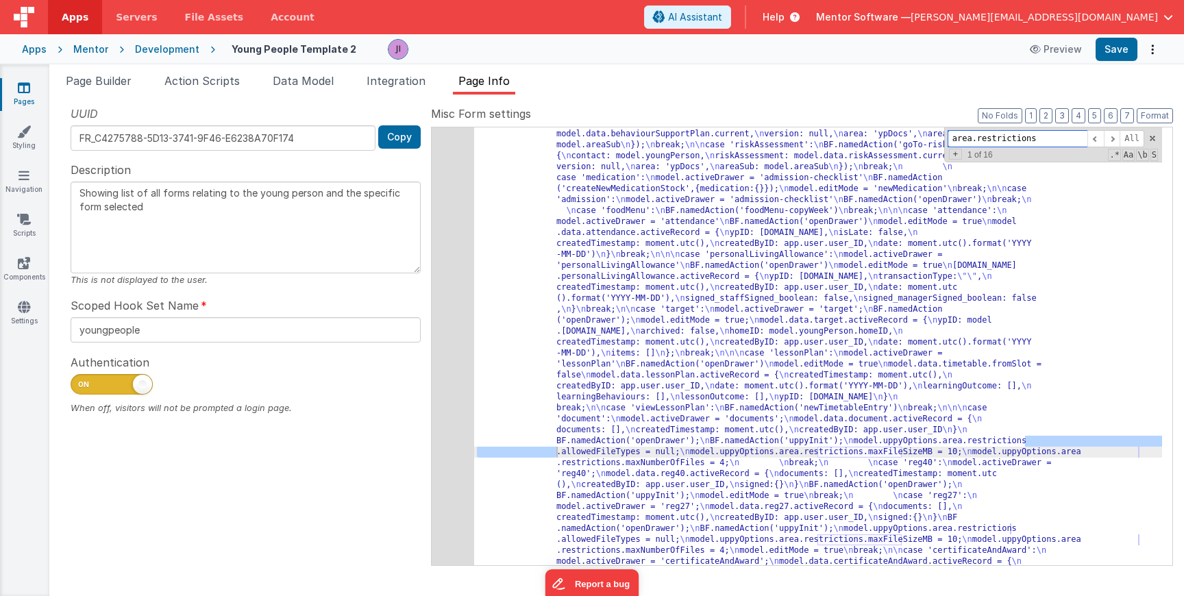
scroll to position [942, 0]
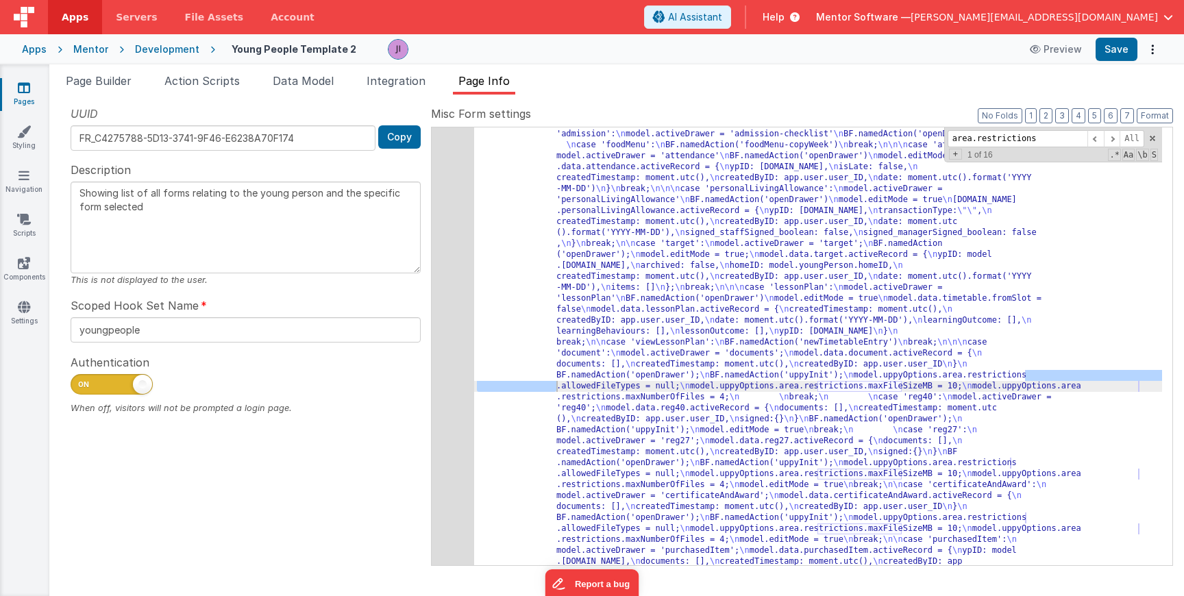
click at [447, 384] on div "583" at bounding box center [453, 561] width 42 height 1195
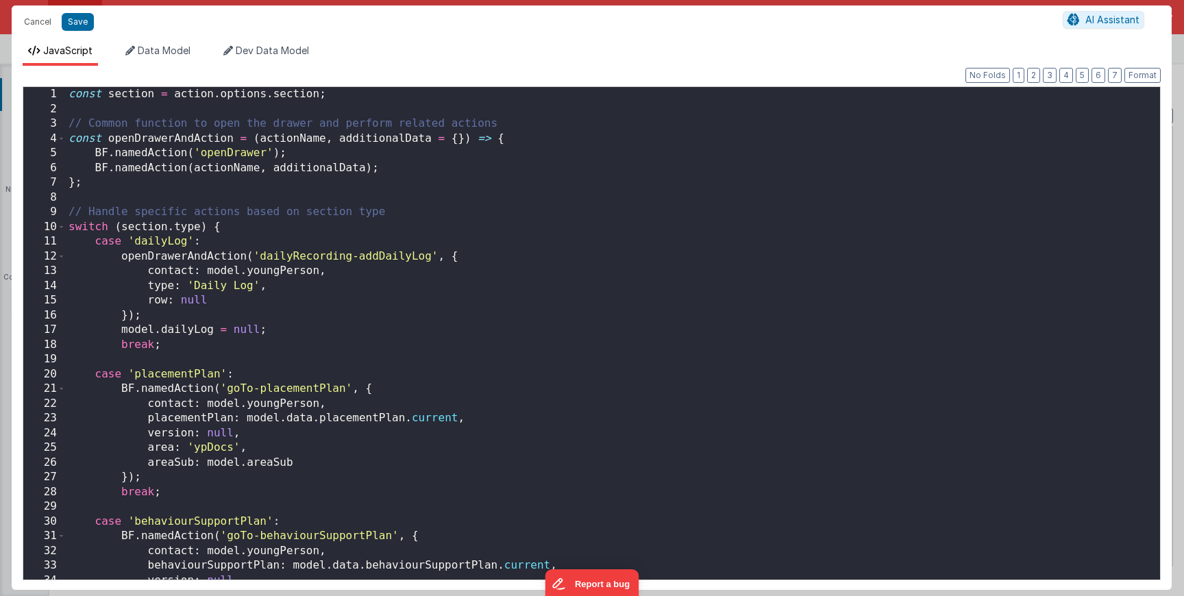
click at [447, 384] on div "const section = action . options . section ; // Common function to open the dra…" at bounding box center [613, 348] width 1094 height 522
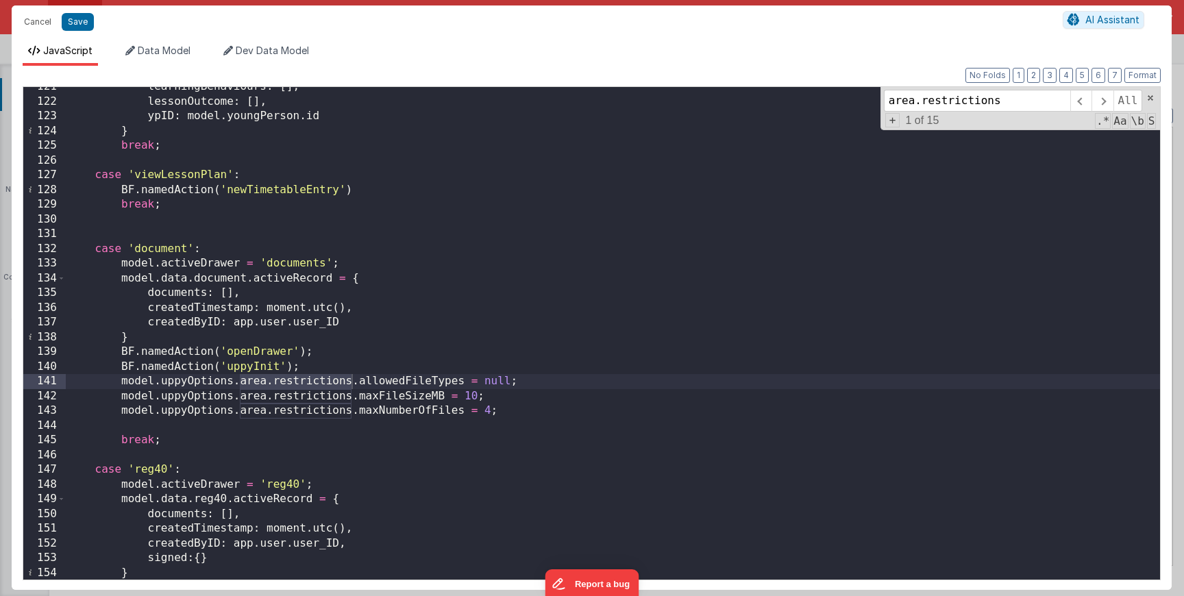
scroll to position [1776, 0]
type input "area.restrictions"
drag, startPoint x: 21, startPoint y: 13, endPoint x: 136, endPoint y: 86, distance: 136.1
click at [21, 13] on button "Cancel" at bounding box center [37, 21] width 41 height 19
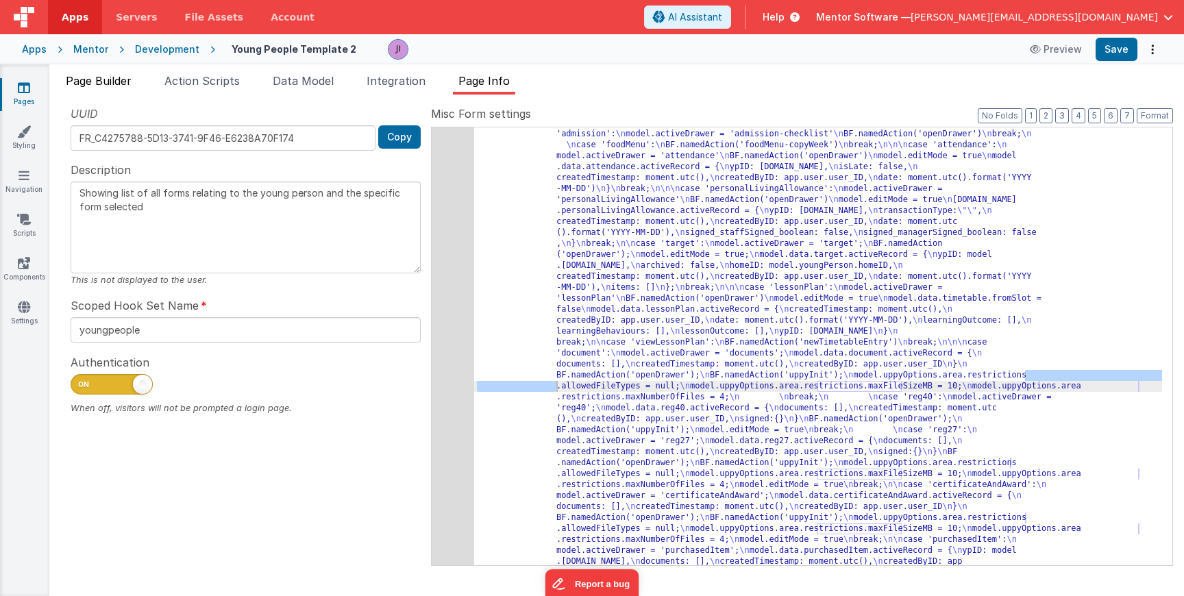
click at [109, 74] on span "Page Builder" at bounding box center [99, 81] width 66 height 14
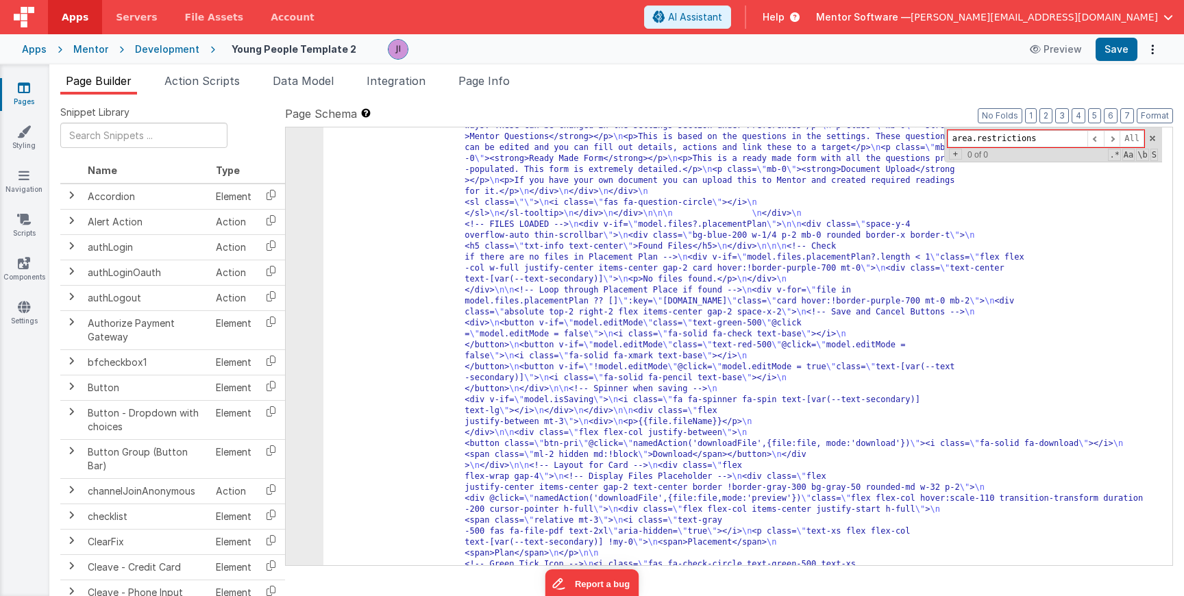
scroll to position [22017, 0]
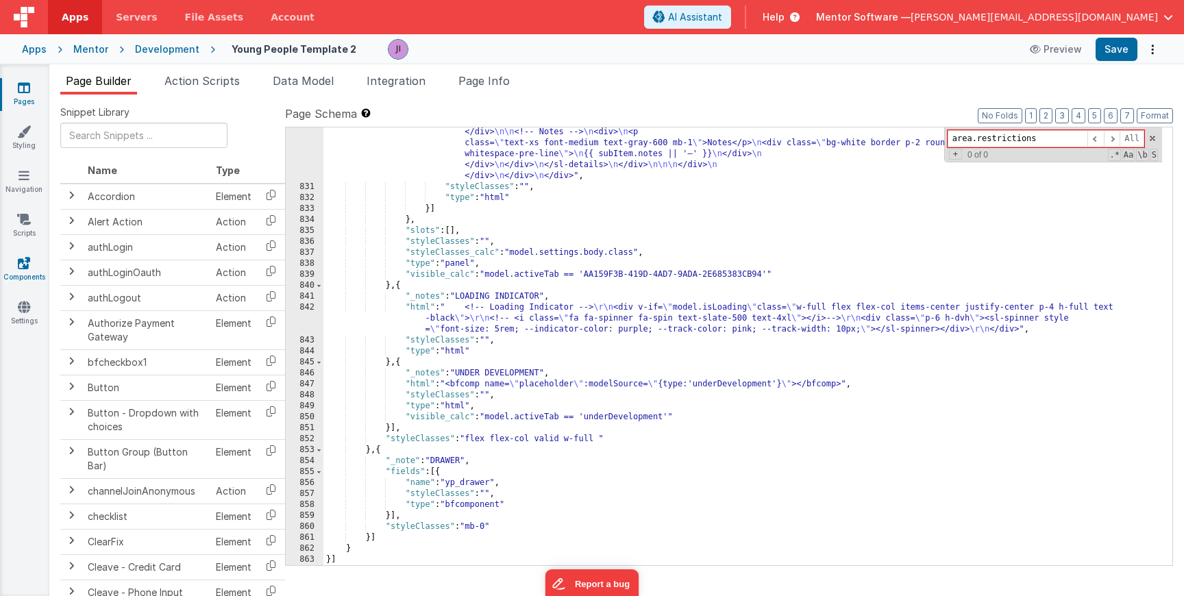
click at [32, 273] on link "Components" at bounding box center [23, 269] width 49 height 27
click at [32, 261] on link "Components" at bounding box center [23, 269] width 49 height 27
click at [27, 271] on link "Components" at bounding box center [23, 269] width 49 height 27
click at [21, 267] on icon at bounding box center [24, 263] width 12 height 14
click at [1151, 138] on span at bounding box center [1153, 139] width 10 height 10
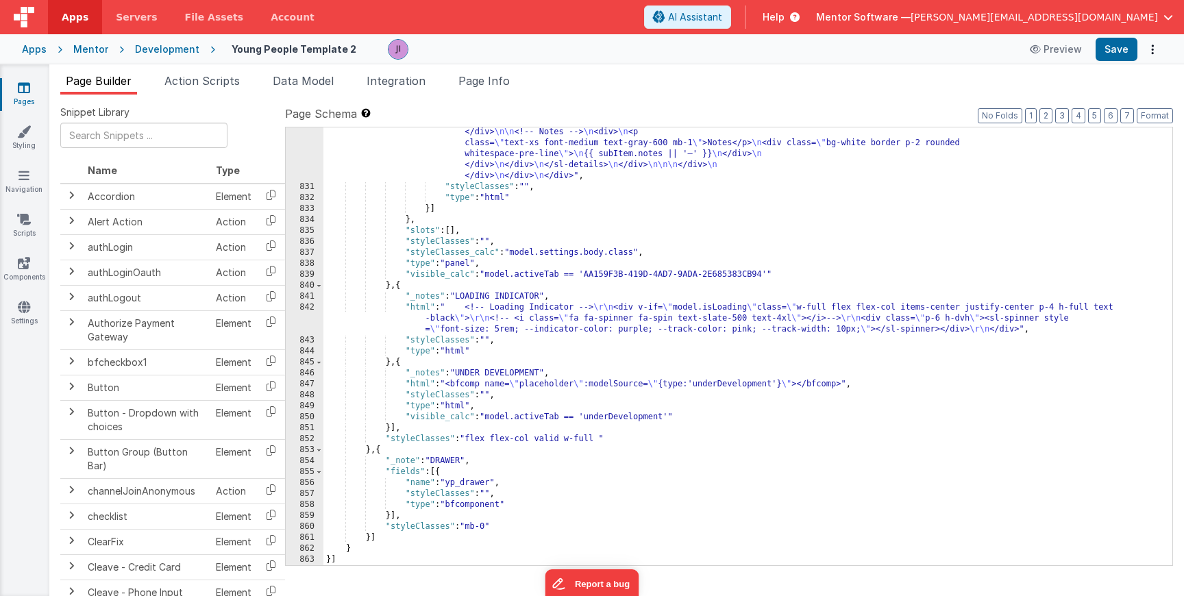
click at [33, 85] on link "Pages" at bounding box center [23, 94] width 49 height 27
click at [27, 95] on link "Pages" at bounding box center [23, 94] width 49 height 27
click at [4, 94] on link "Pages" at bounding box center [23, 94] width 49 height 27
click at [12, 95] on link "Pages" at bounding box center [23, 94] width 49 height 27
click at [177, 47] on div "Development" at bounding box center [167, 49] width 64 height 14
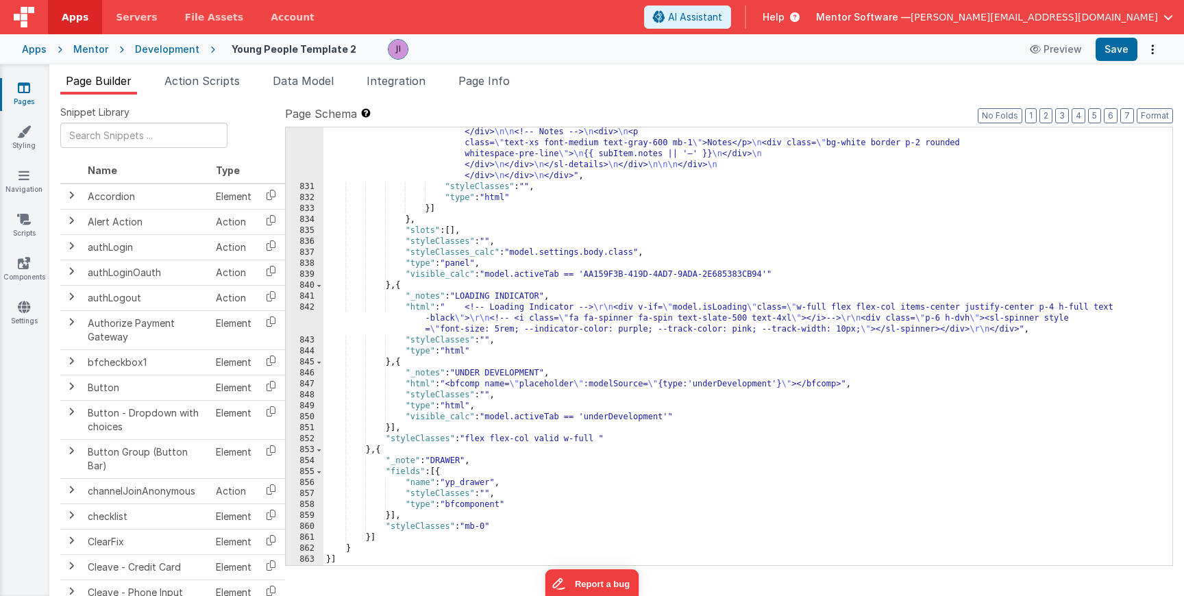
click at [15, 84] on link "Pages" at bounding box center [23, 94] width 49 height 27
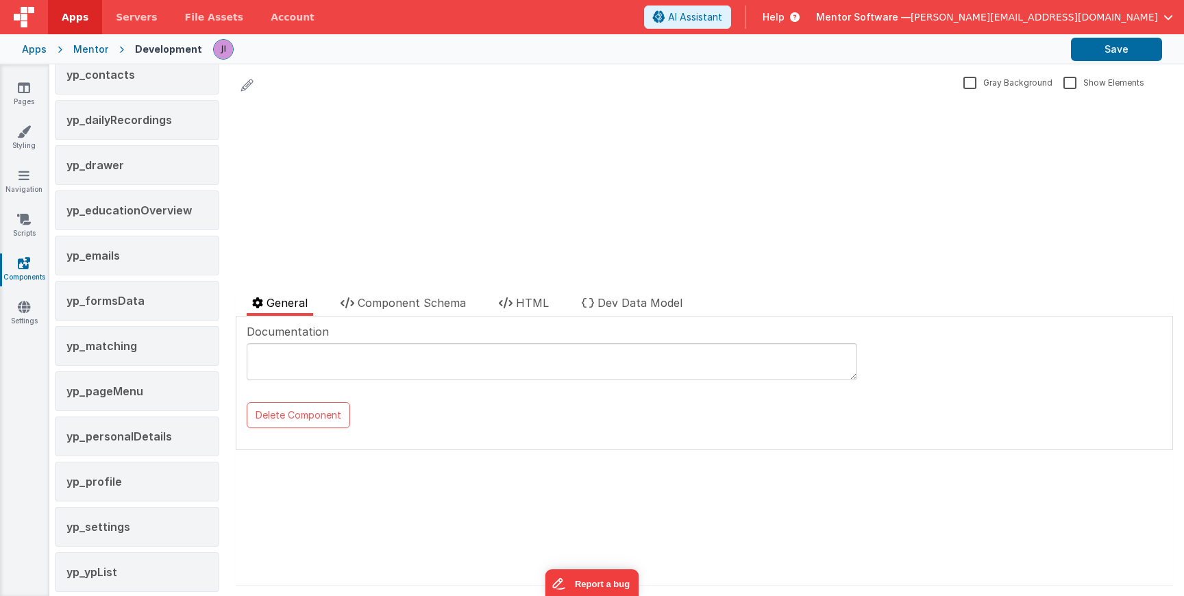
scroll to position [2625, 0]
click at [109, 174] on div "yp_drawer" at bounding box center [137, 167] width 164 height 40
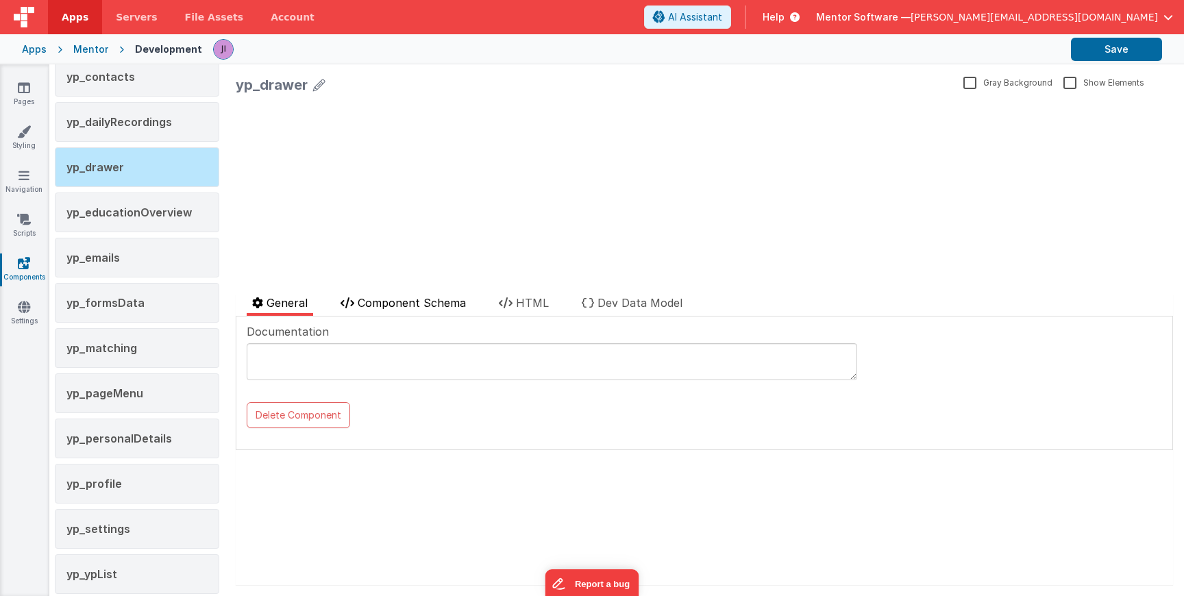
click at [395, 304] on span "Component Schema" at bounding box center [412, 303] width 108 height 14
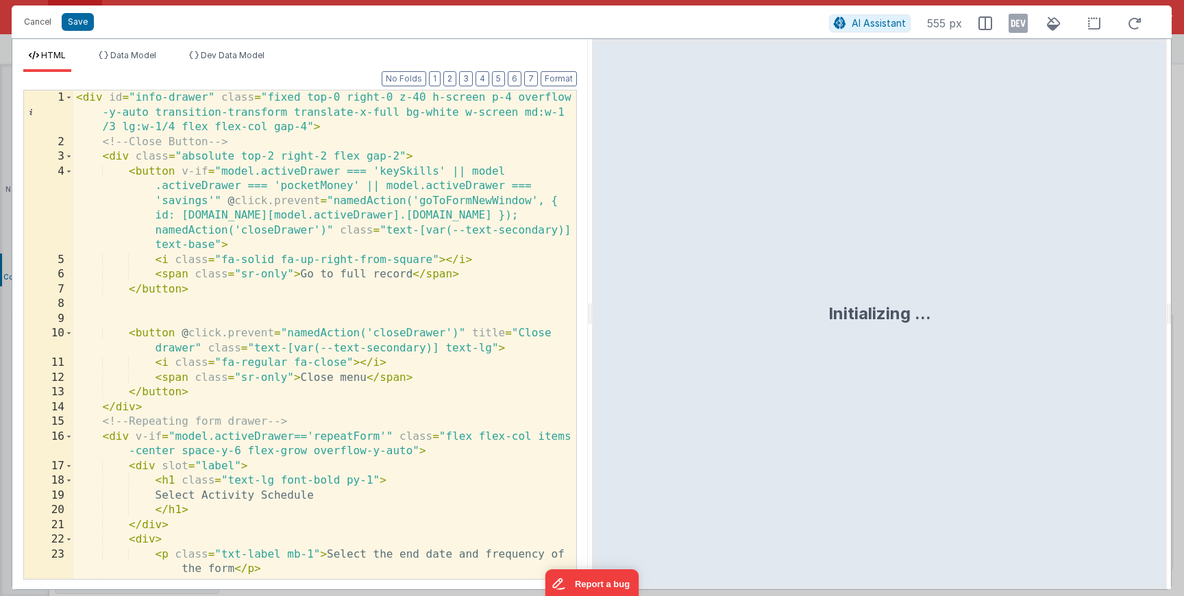
scroll to position [0, 0]
drag, startPoint x: 173, startPoint y: 126, endPoint x: 525, endPoint y: 116, distance: 351.7
click at [525, 116] on div "< div id = "info-drawer" class = "fixed top-0 right-0 z-40 h-screen p-4 overflo…" at bounding box center [324, 364] width 503 height 548
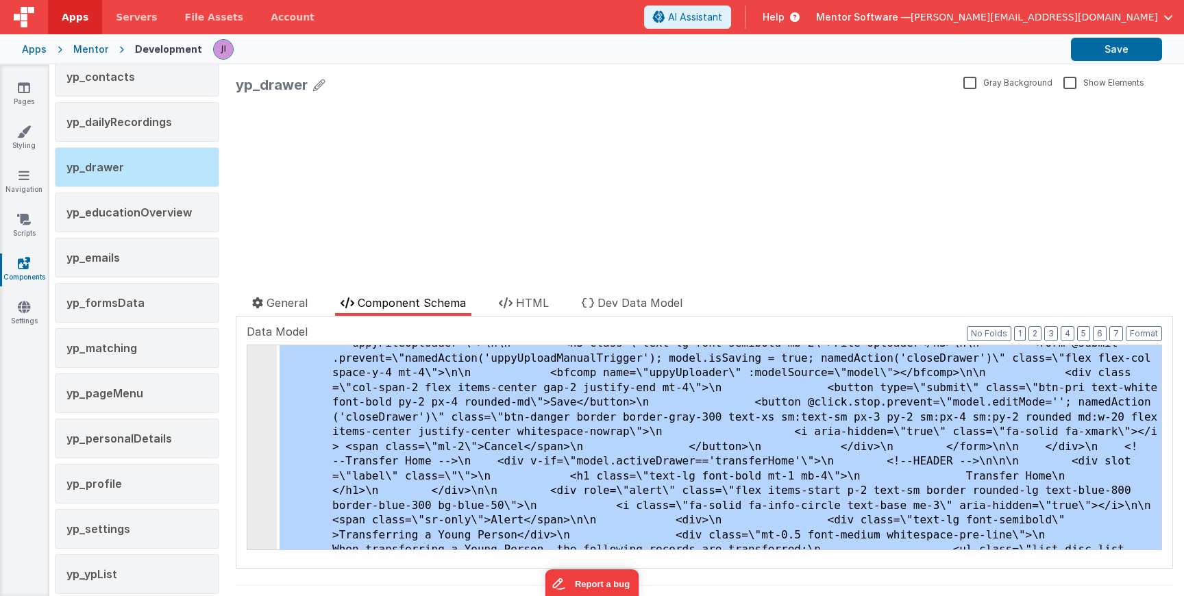
scroll to position [22066, 0]
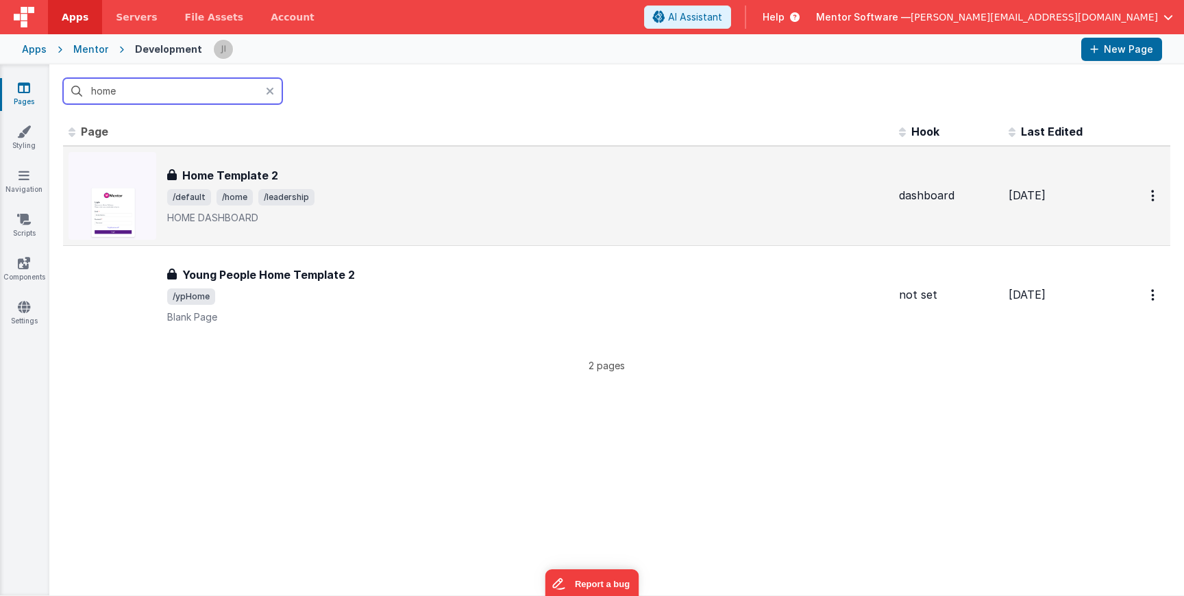
type input "home"
click at [407, 187] on div "Home Template 2 Home Template 2 /default /home /leadership HOME DASHBOARD" at bounding box center [527, 196] width 721 height 58
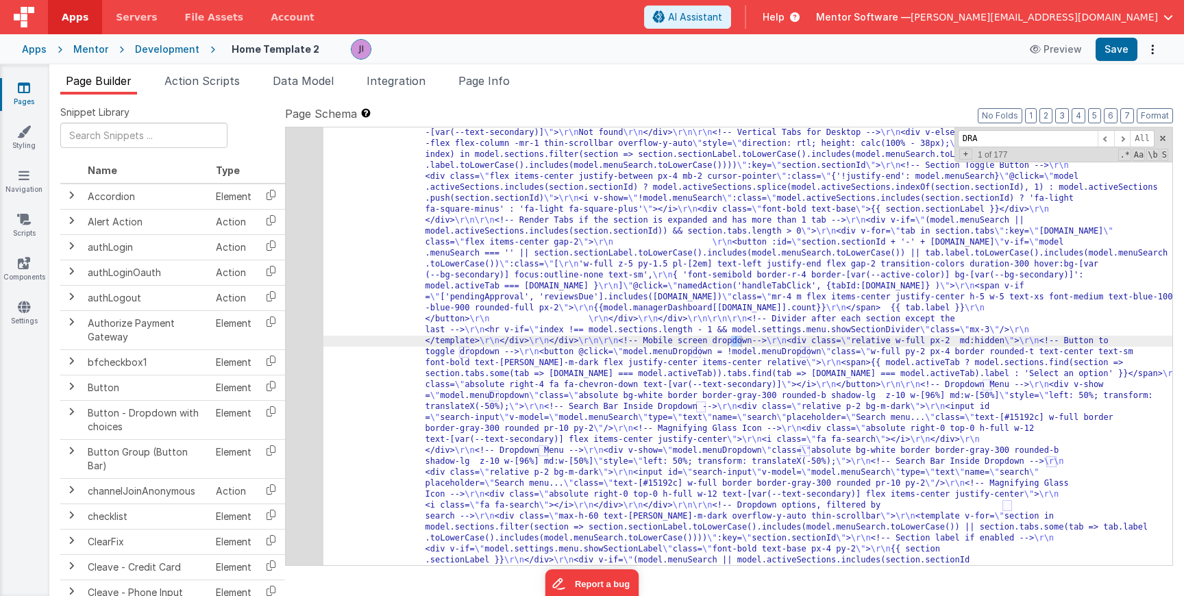
scroll to position [918, 0]
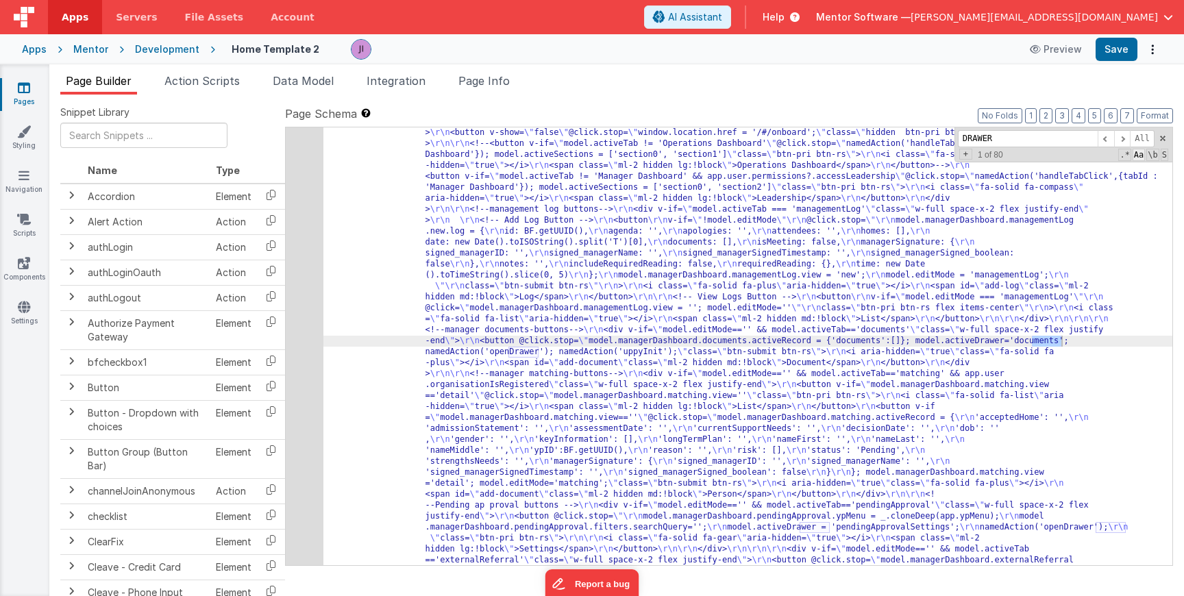
type input "DRAWER"
click at [1135, 154] on span "Aa" at bounding box center [1139, 155] width 12 height 12
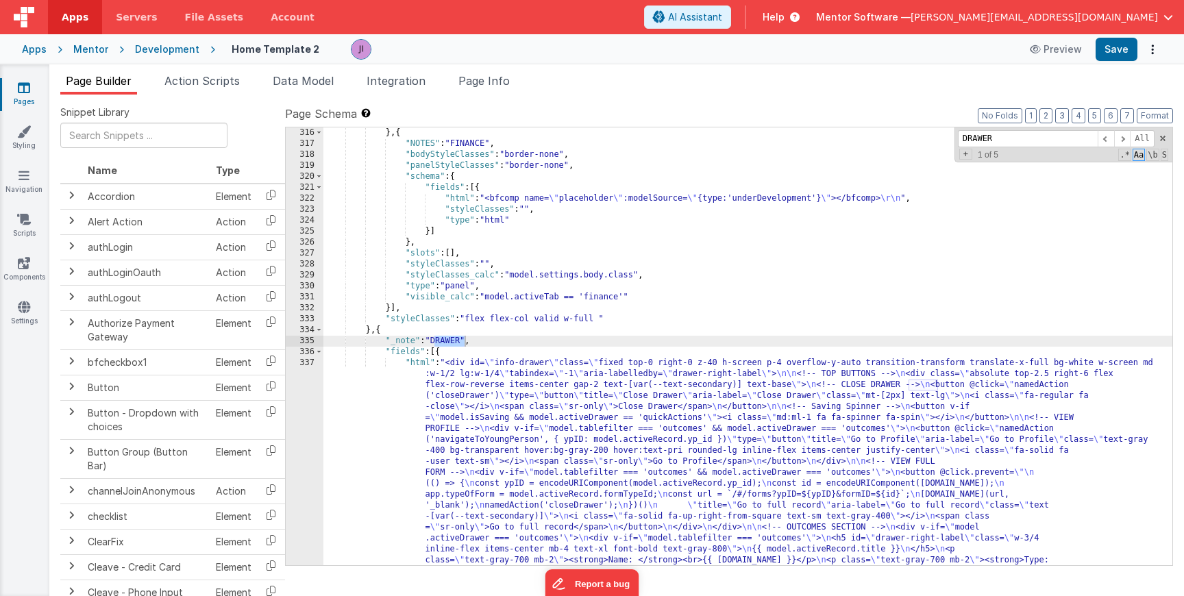
click at [24, 95] on link "Pages" at bounding box center [23, 94] width 49 height 27
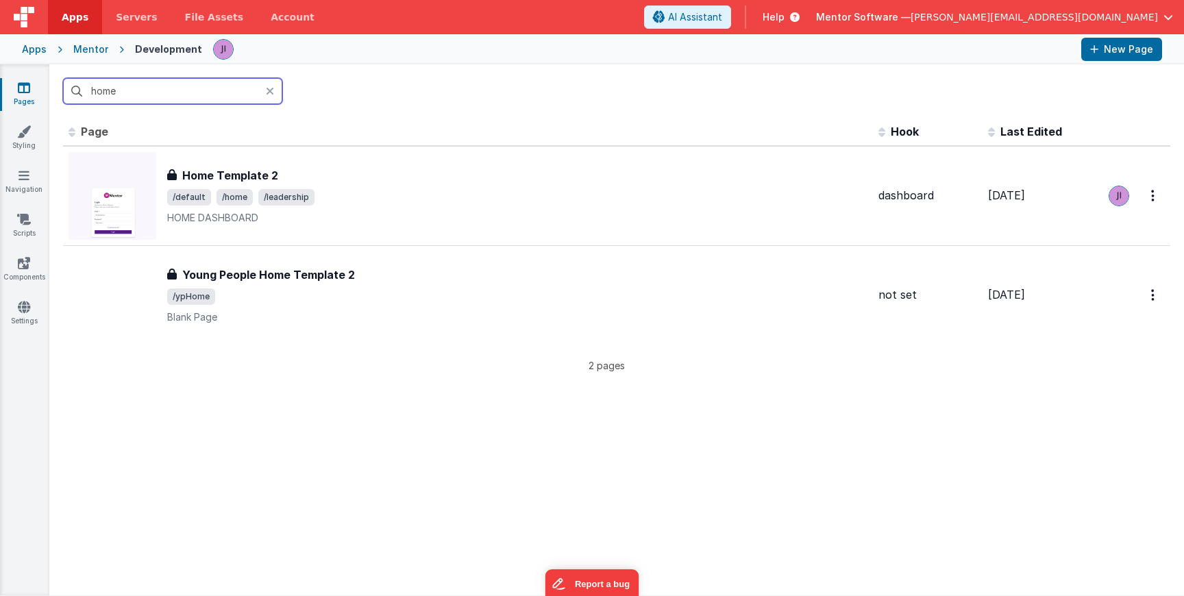
click at [131, 90] on input "home" at bounding box center [172, 91] width 219 height 26
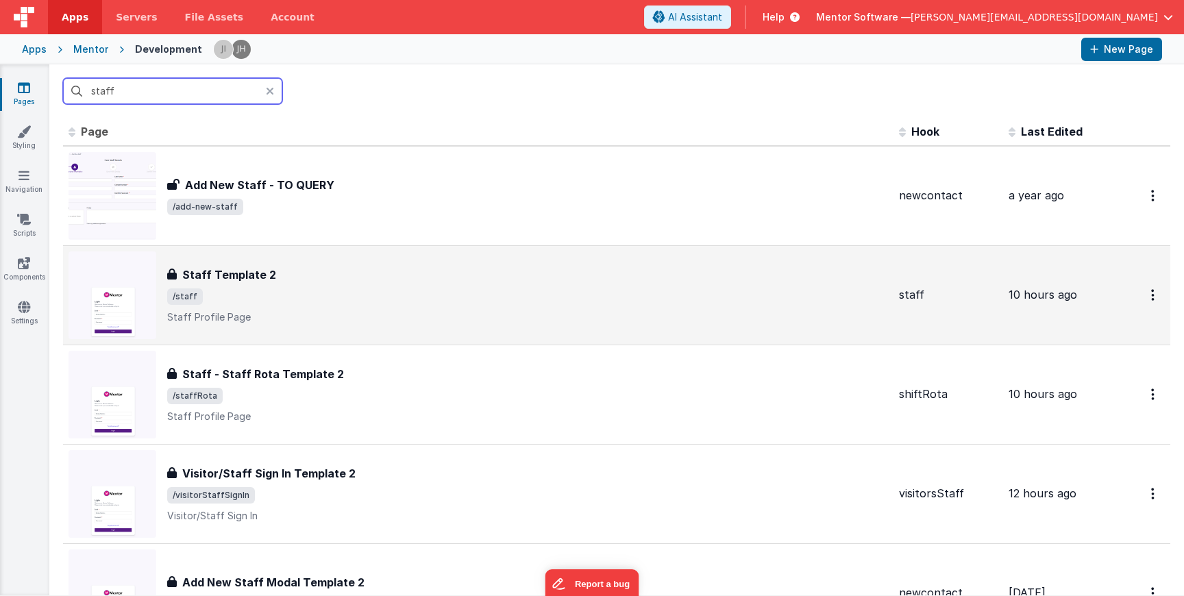
type input "staff"
click at [324, 312] on p "Staff Profile Page" at bounding box center [527, 317] width 721 height 14
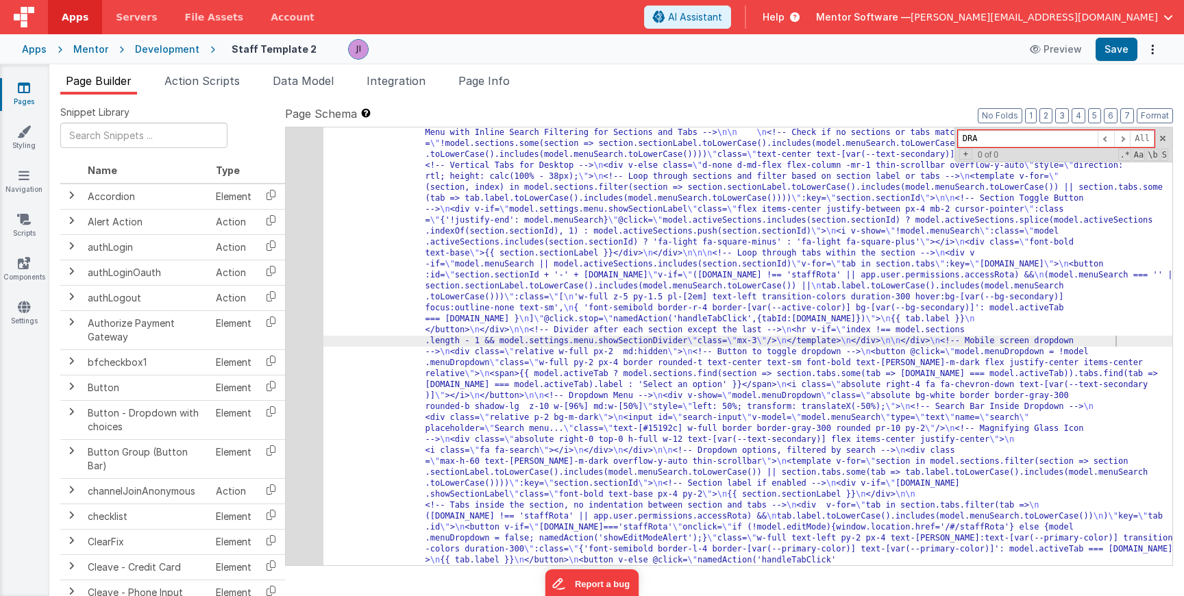
scroll to position [931, 0]
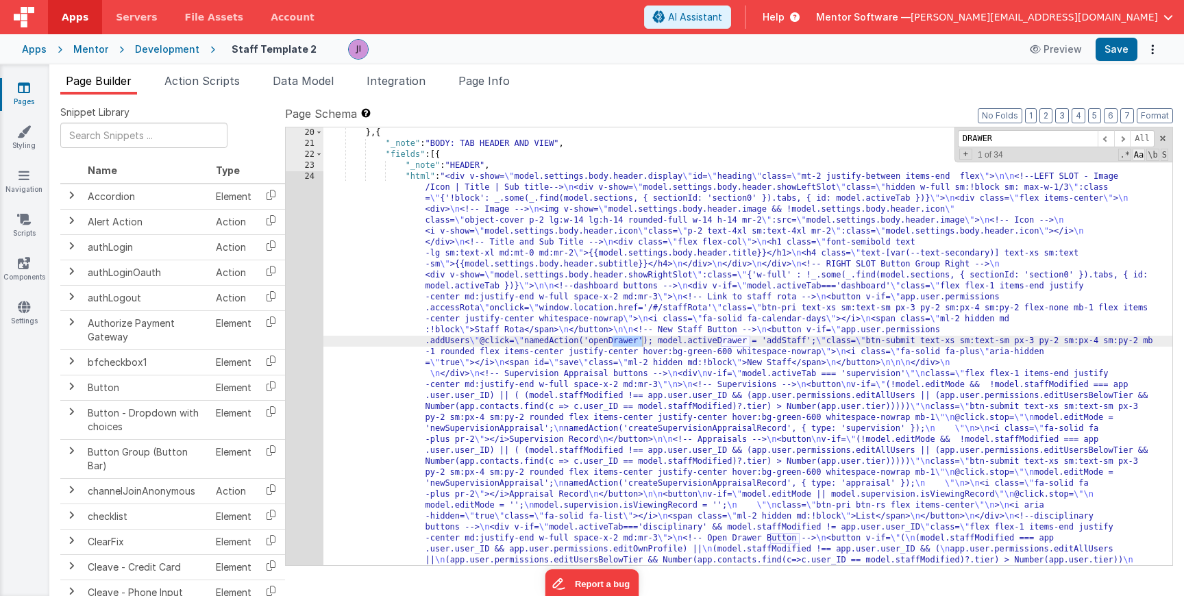
type input "DRAWER"
click at [1138, 158] on span "Aa" at bounding box center [1139, 155] width 12 height 12
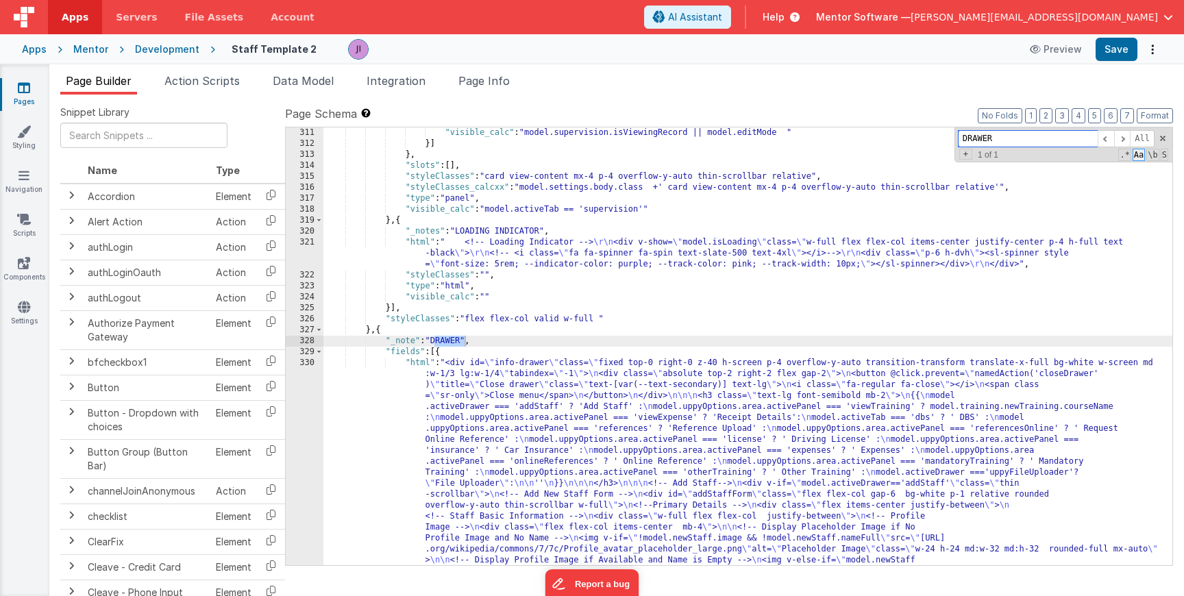
scroll to position [16126, 0]
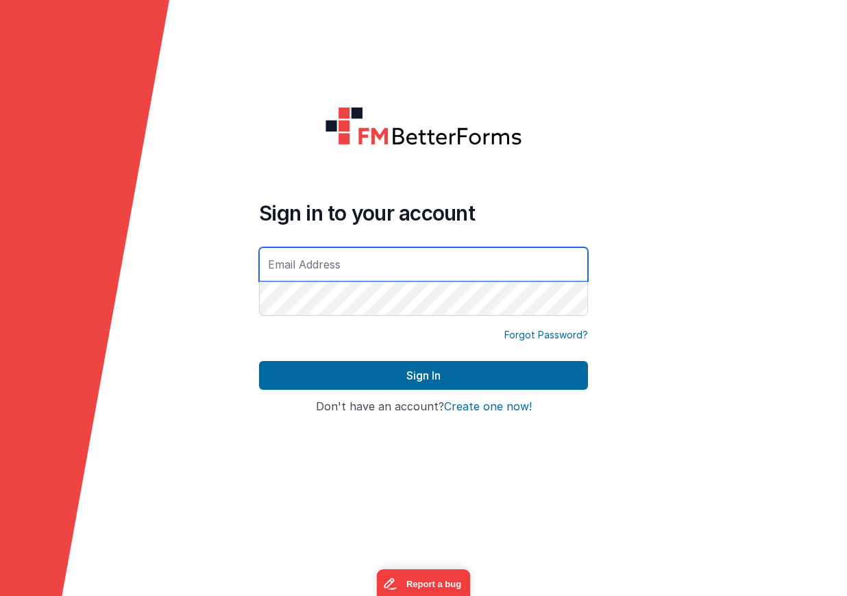
click at [405, 265] on input "text" at bounding box center [423, 264] width 329 height 34
type input "[PERSON_NAME][EMAIL_ADDRESS][DOMAIN_NAME]"
click at [259, 361] on button "Sign In" at bounding box center [423, 375] width 329 height 29
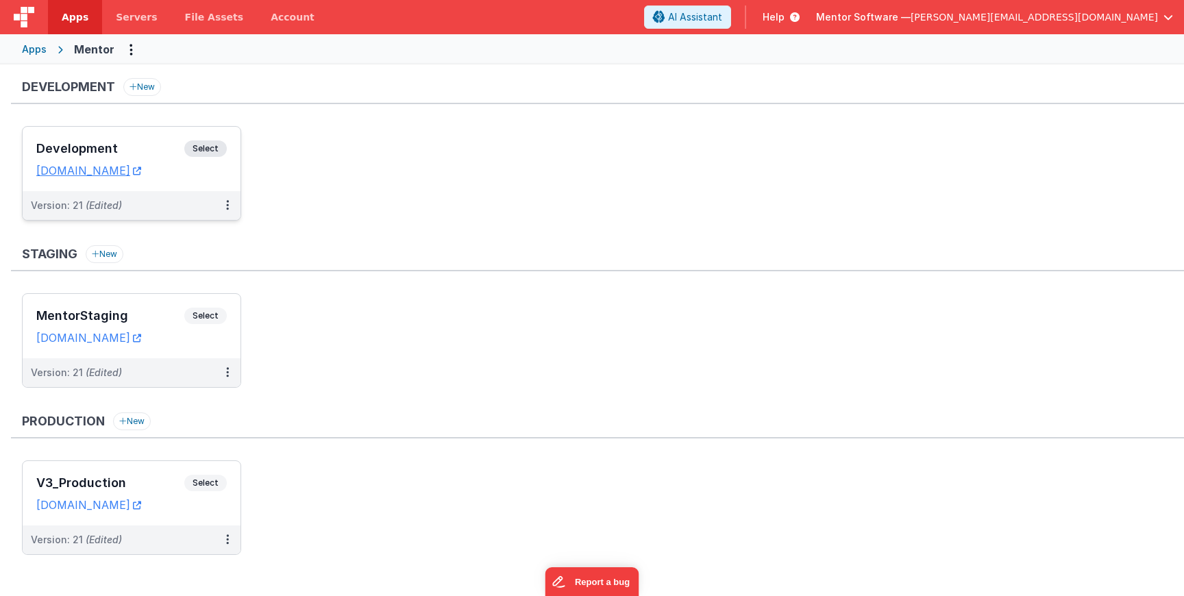
click at [210, 143] on span "Select" at bounding box center [205, 148] width 42 height 16
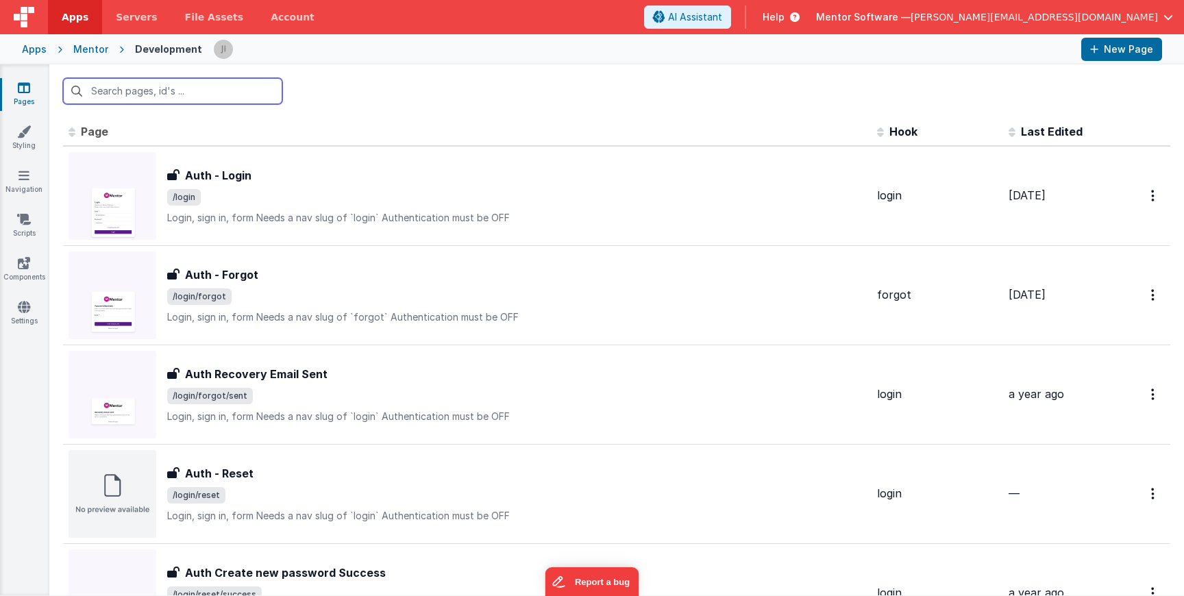
click at [216, 95] on input "text" at bounding box center [172, 91] width 219 height 26
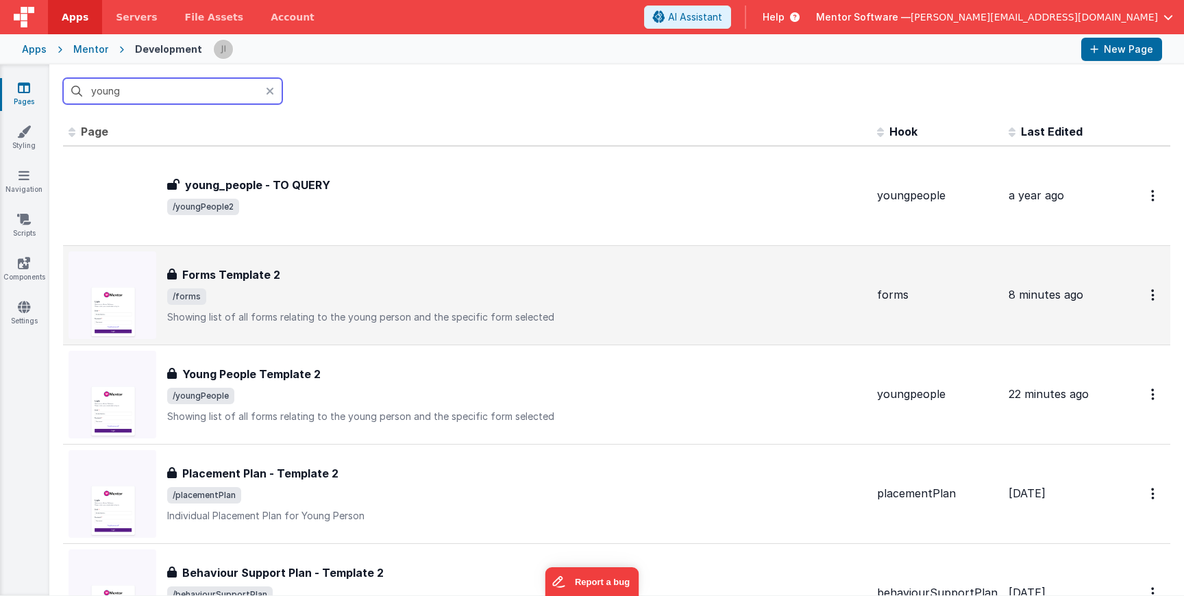
type input "young"
click at [294, 268] on div "Forms Template 2" at bounding box center [516, 275] width 699 height 16
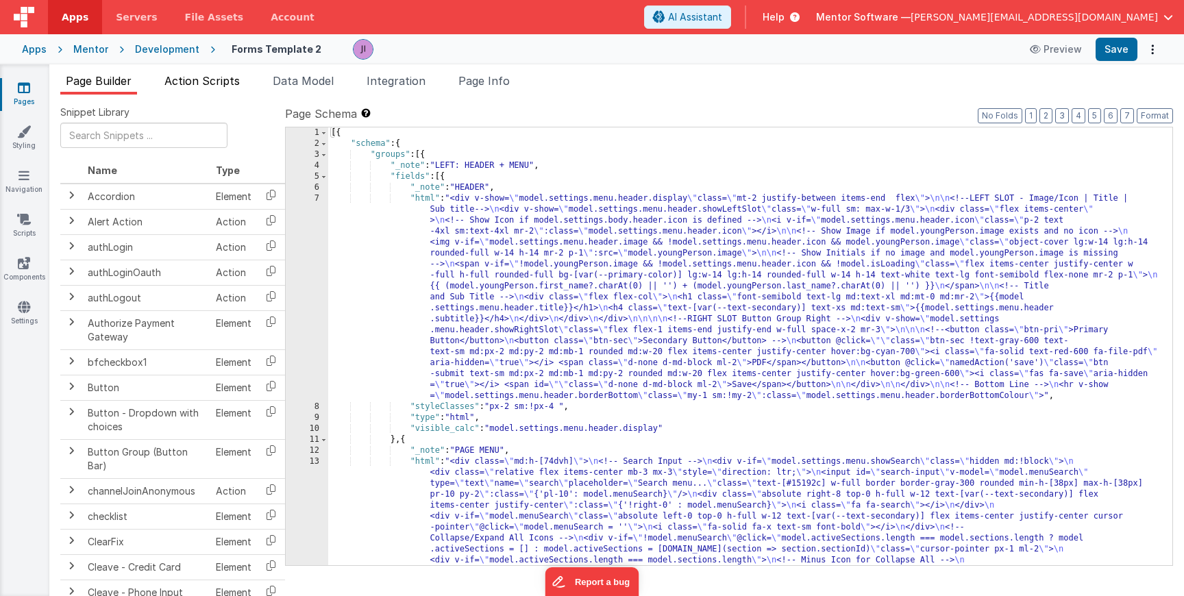
click at [236, 85] on span "Action Scripts" at bounding box center [201, 81] width 75 height 14
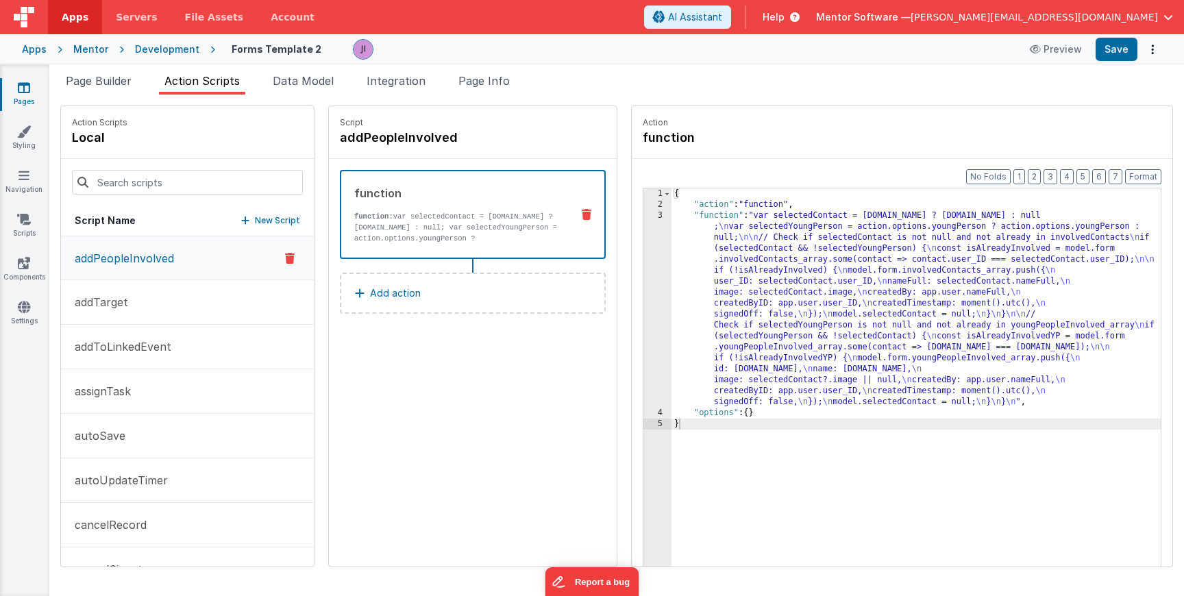
click at [293, 98] on div "Snippet Library Name Type Accordion Element Alert Action Action authLogin Actio…" at bounding box center [616, 346] width 1135 height 502
click at [297, 79] on span "Data Model" at bounding box center [303, 81] width 61 height 14
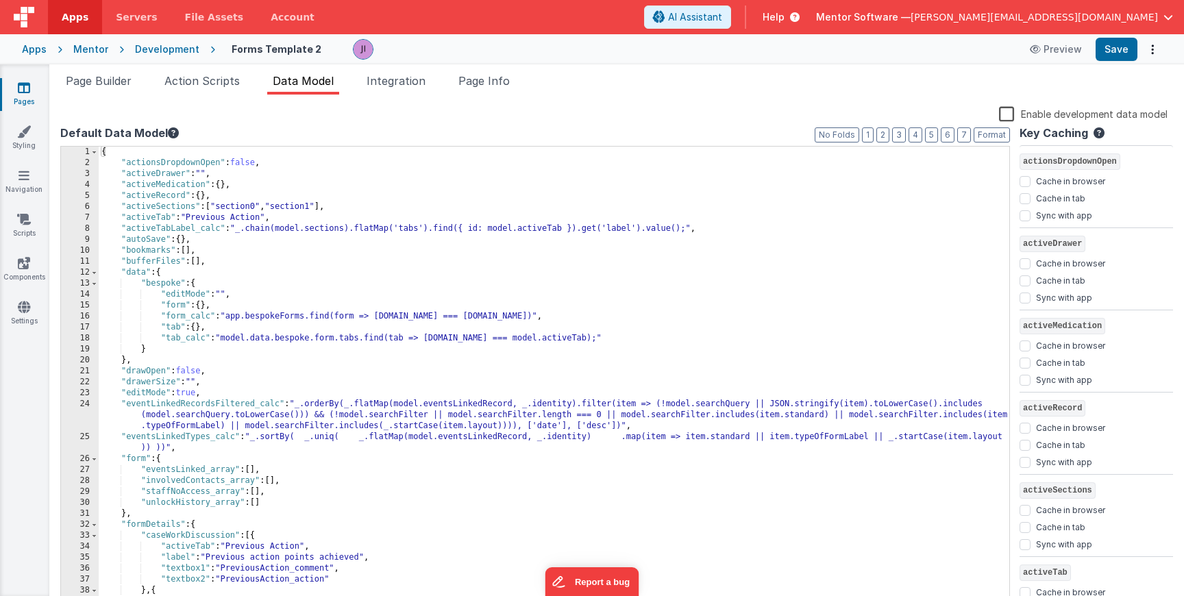
click at [271, 208] on div "{ "actionsDropdownOpen" : false , "activeDrawer" : "" , "activeMedication" : { …" at bounding box center [554, 394] width 911 height 494
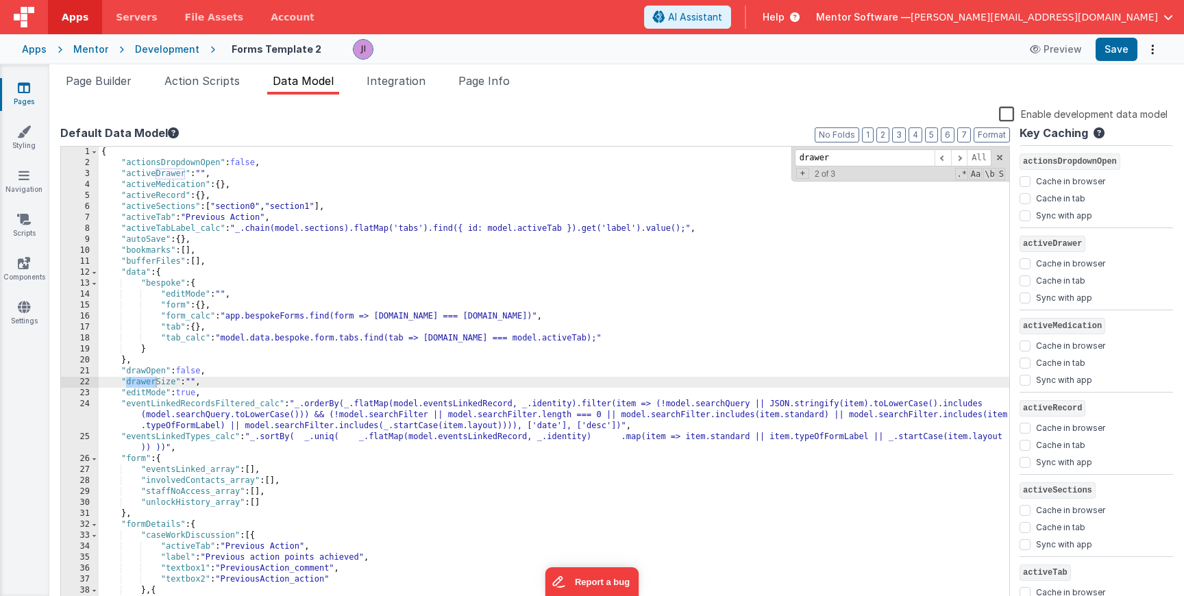
type input "drawer"
click at [138, 378] on div "{ "actionsDropdownOpen" : false , "activeDrawer" : "" , "activeMedication" : { …" at bounding box center [554, 394] width 911 height 494
checkbox input "false"
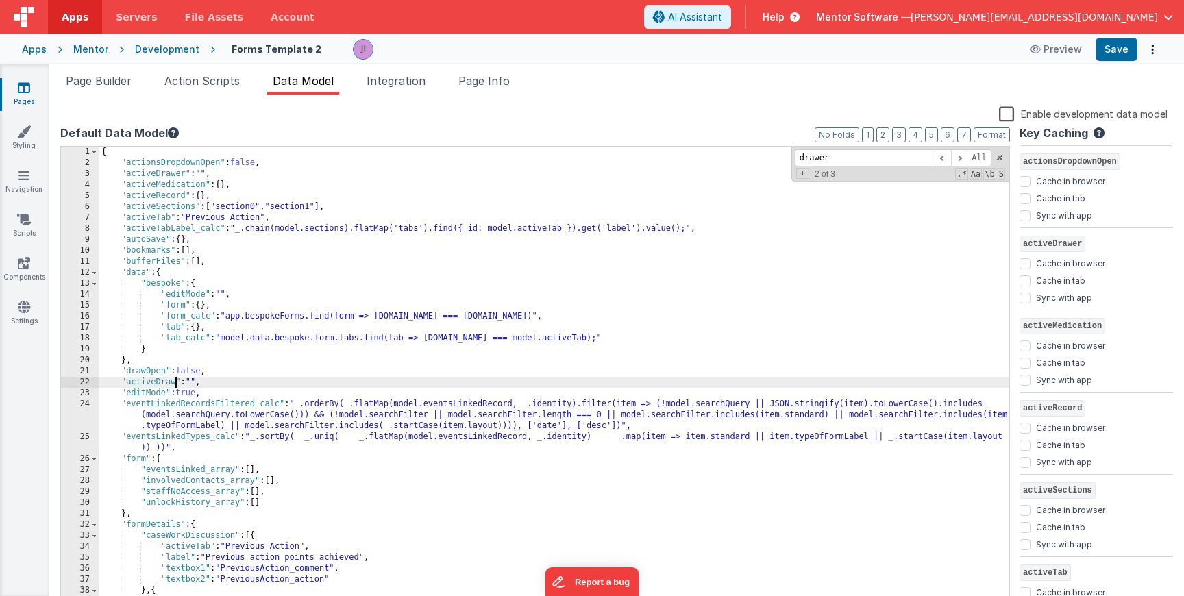
checkbox input "true"
checkbox input "false"
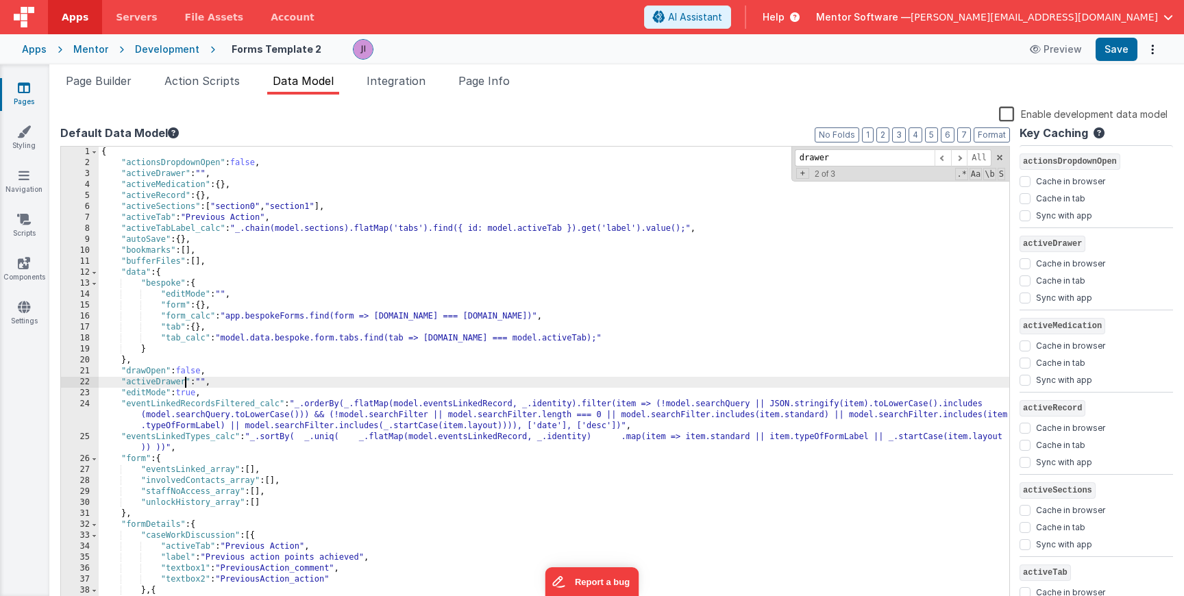
checkbox input "false"
checkbox input "true"
checkbox input "false"
click at [846, 58] on button "Save" at bounding box center [1117, 49] width 42 height 23
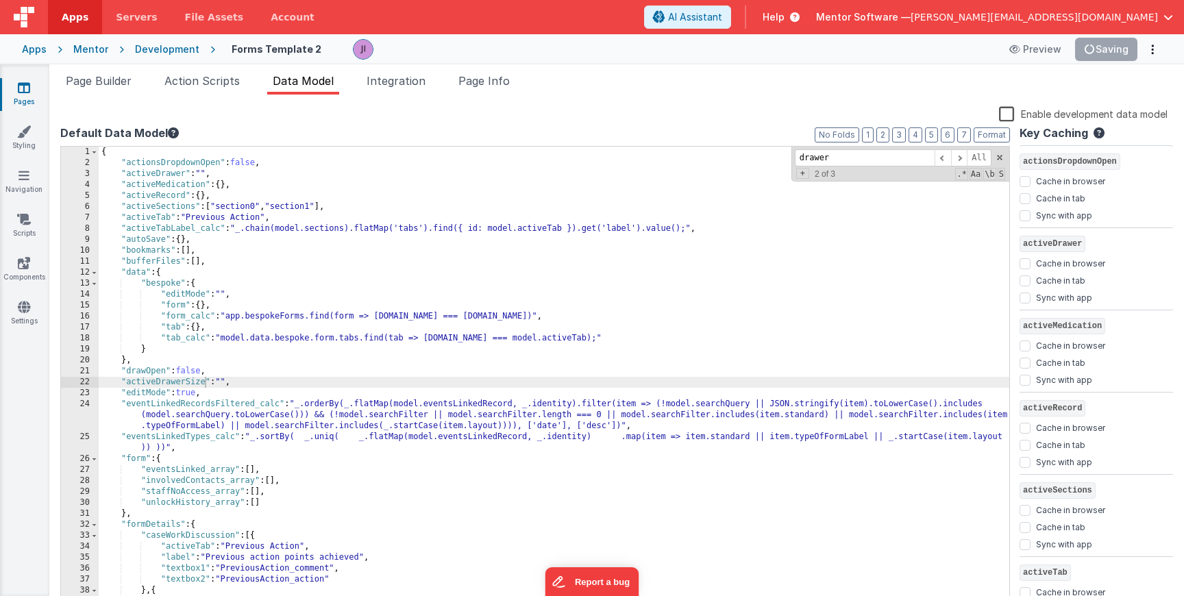
click at [205, 97] on div "Snippet Library Name Type Accordion Element Alert Action Action authLogin Actio…" at bounding box center [616, 357] width 1135 height 524
click at [200, 95] on div "Snippet Library Name Type Accordion Element Alert Action Action authLogin Actio…" at bounding box center [616, 357] width 1135 height 524
click at [123, 81] on span "Page Builder" at bounding box center [99, 81] width 66 height 14
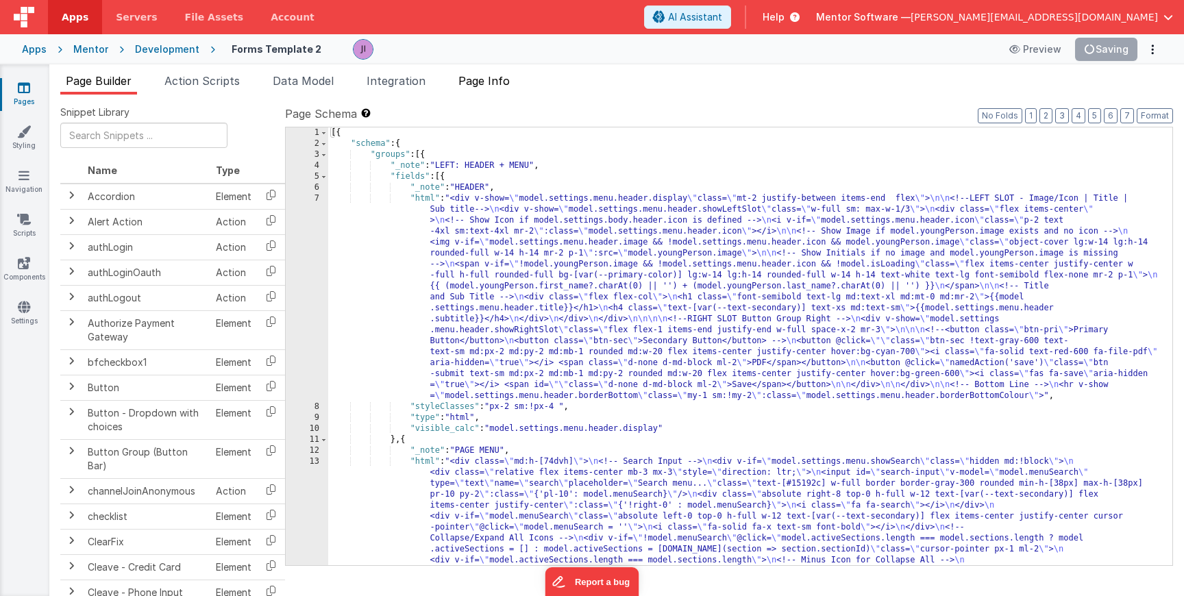
click at [480, 77] on span "Page Info" at bounding box center [483, 81] width 51 height 14
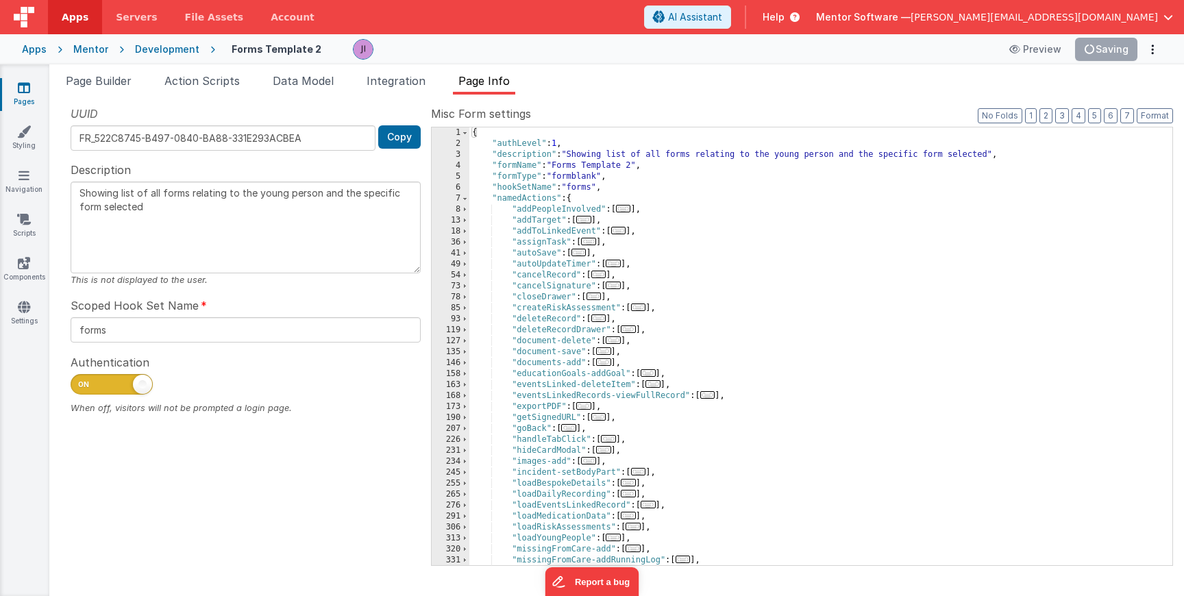
click at [563, 204] on div "{ "authLevel" : 1 , "description" : "Showing list of all forms relating to the …" at bounding box center [820, 357] width 703 height 460
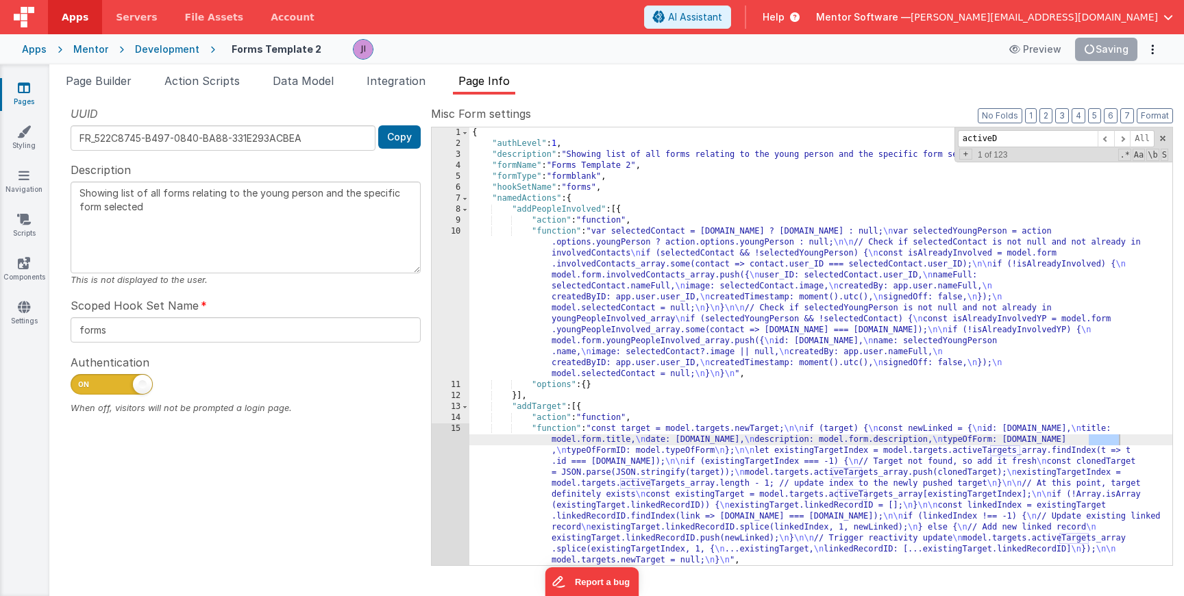
scroll to position [318, 0]
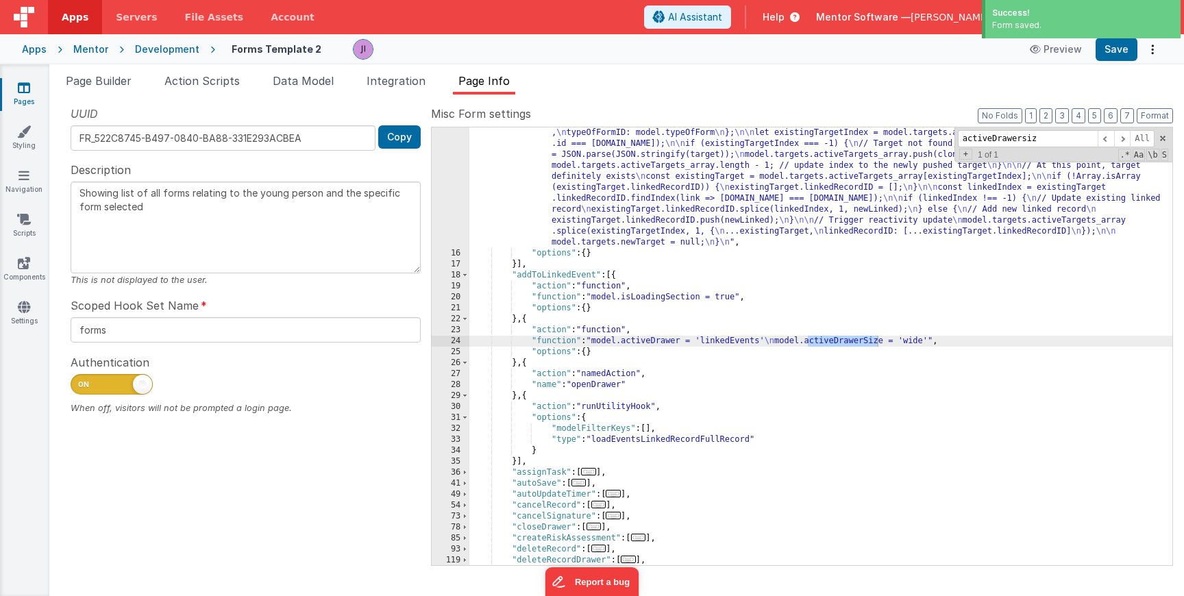
type input "activeDrawersize"
click at [120, 77] on span "Page Builder" at bounding box center [99, 81] width 66 height 14
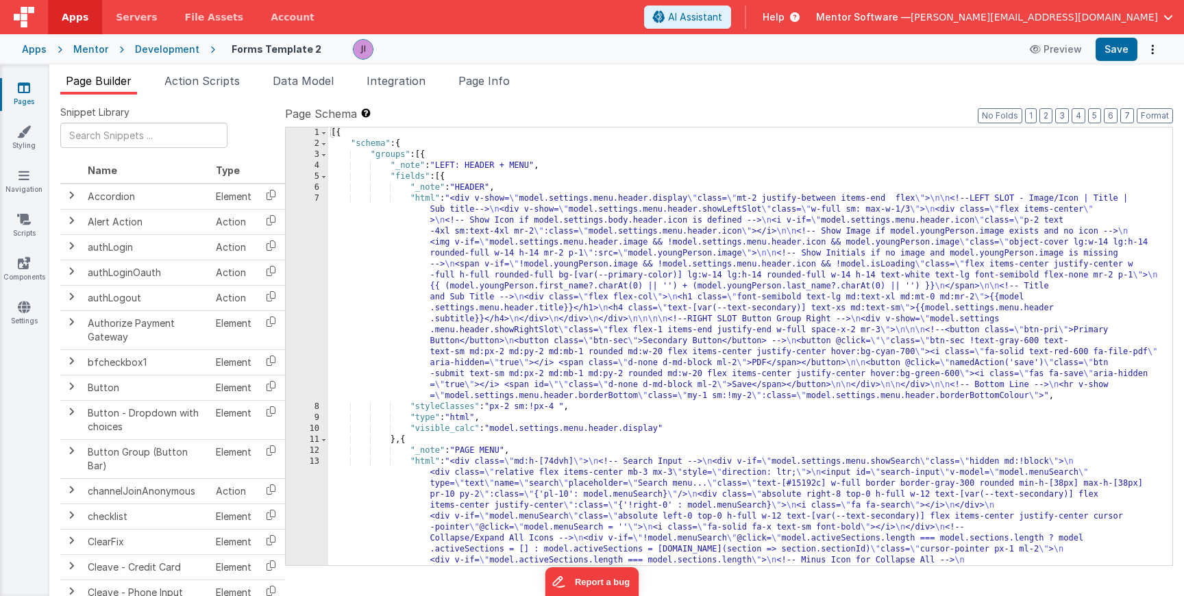
click at [846, 7] on div "Mentor Software — [PERSON_NAME][EMAIL_ADDRESS][DOMAIN_NAME]" at bounding box center [994, 16] width 357 height 23
click at [846, 110] on label "Page Schema Shortcuts: Find: command-f Fold: command-option-L Unfold: command-o…" at bounding box center [729, 114] width 888 height 16
click at [846, 116] on button "7" at bounding box center [1127, 115] width 14 height 15
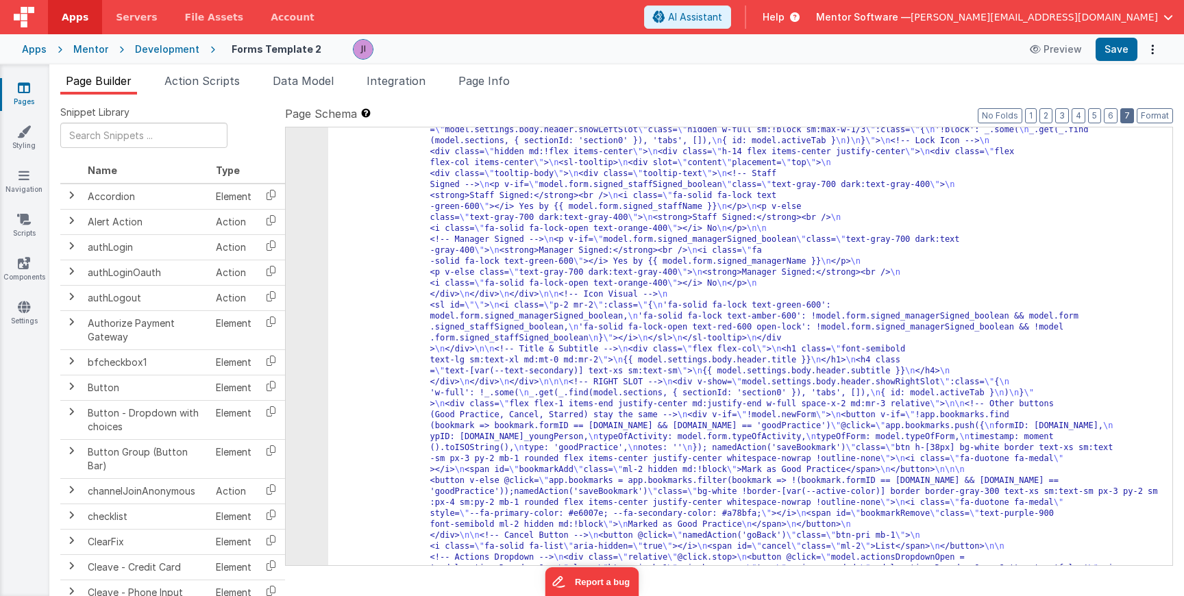
scroll to position [9715, 0]
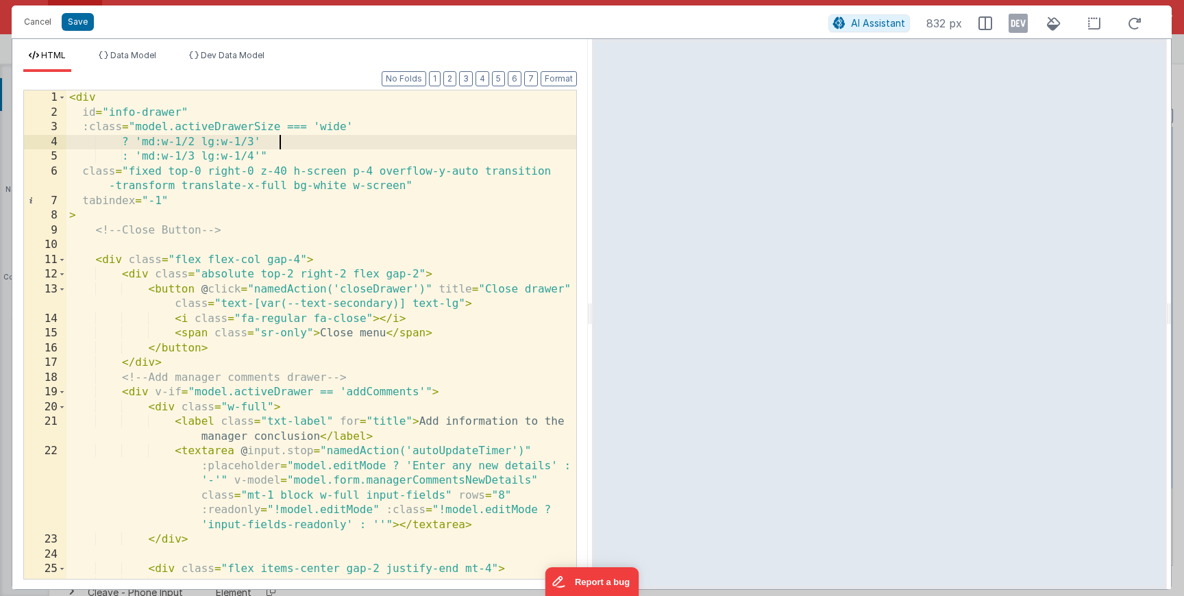
click at [281, 142] on div "< div id = "info-drawer" :class = "model.activeDrawerSize === 'wide' ? 'md:w-1/…" at bounding box center [321, 349] width 510 height 518
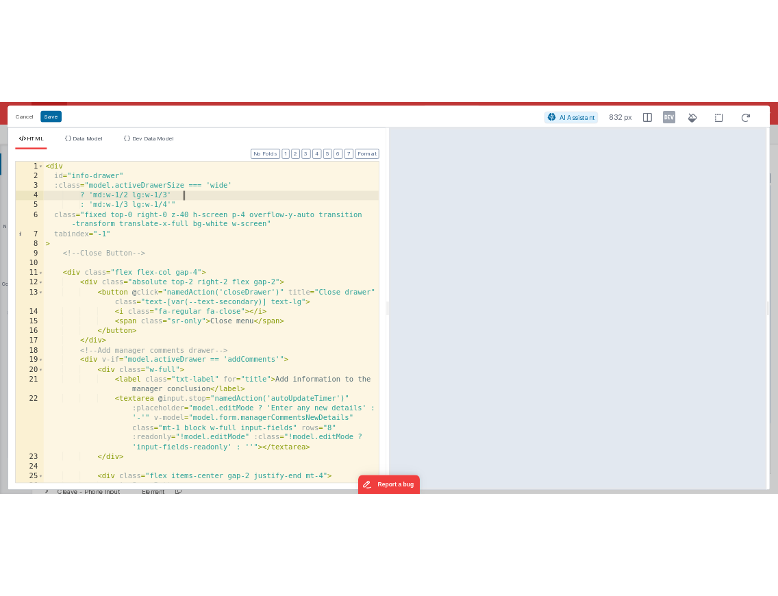
scroll to position [0, 0]
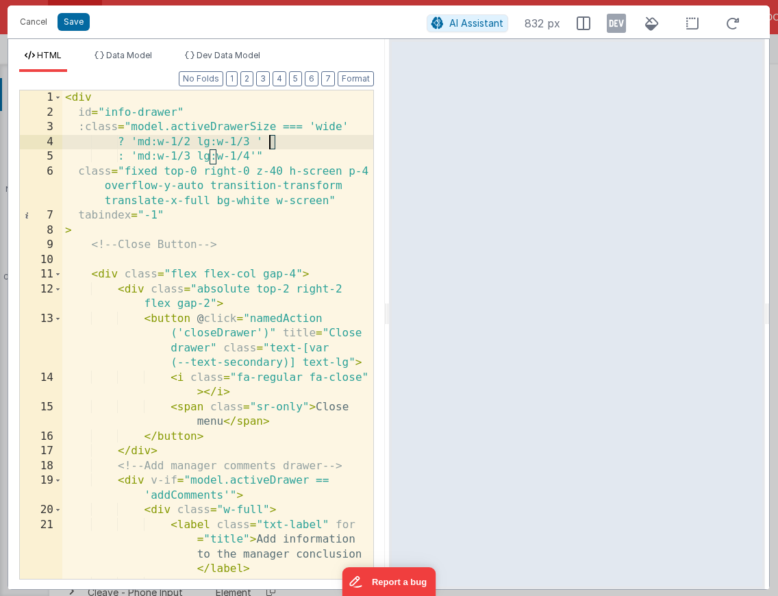
click at [269, 143] on div "< div id = "info-drawer" :class = "model.activeDrawerSize === 'wide' ? 'md:w-1/…" at bounding box center [217, 452] width 311 height 724
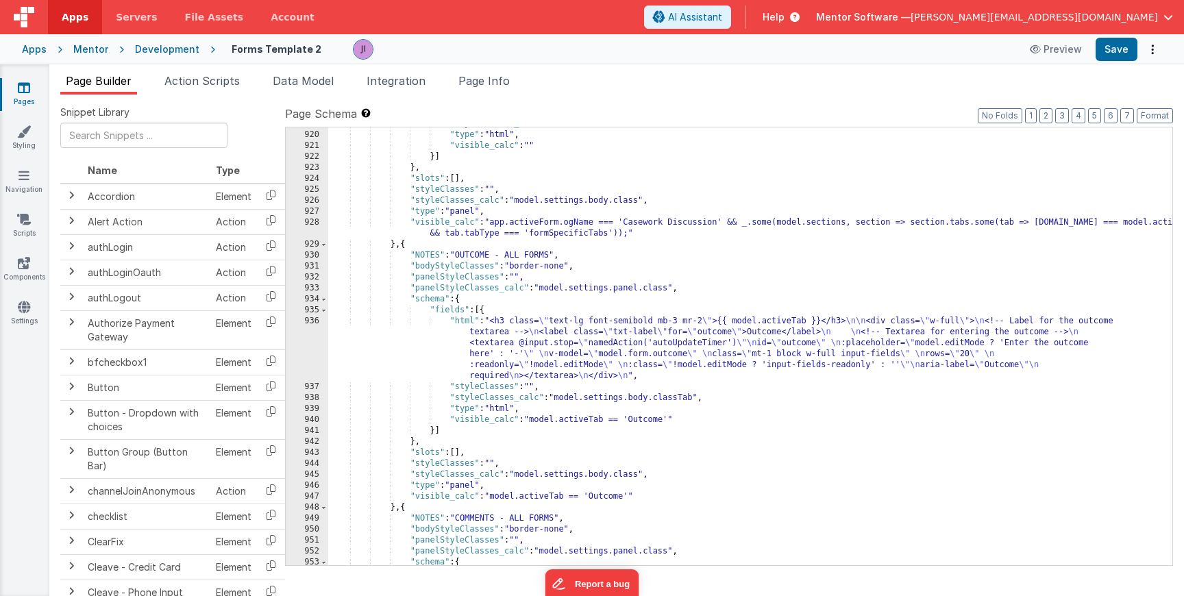
scroll to position [22017, 0]
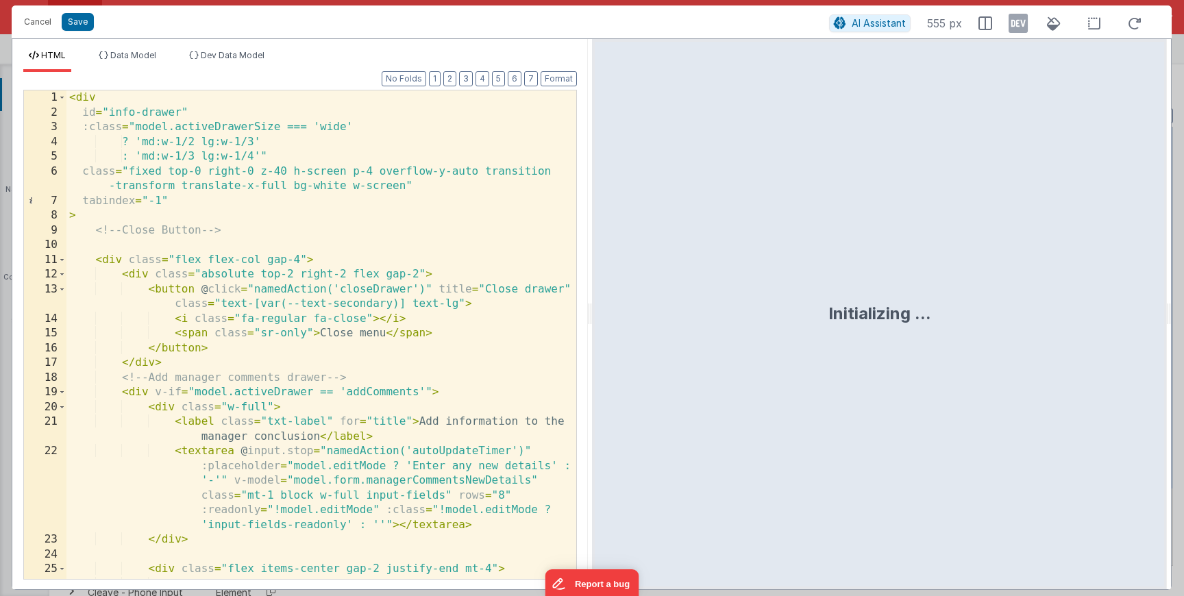
click at [223, 157] on div "< div id = "info-drawer" :class = "model.activeDrawerSize === 'wide' ? 'md:w-1/…" at bounding box center [321, 349] width 510 height 518
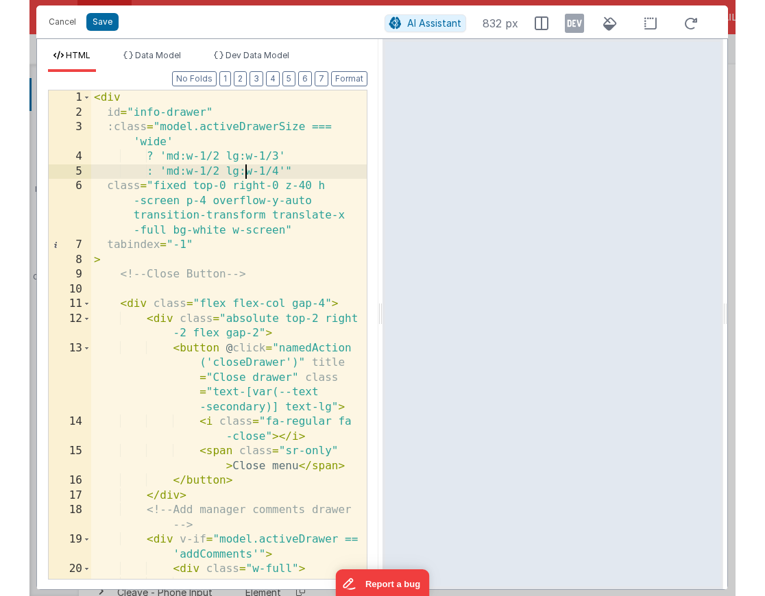
scroll to position [8026, 0]
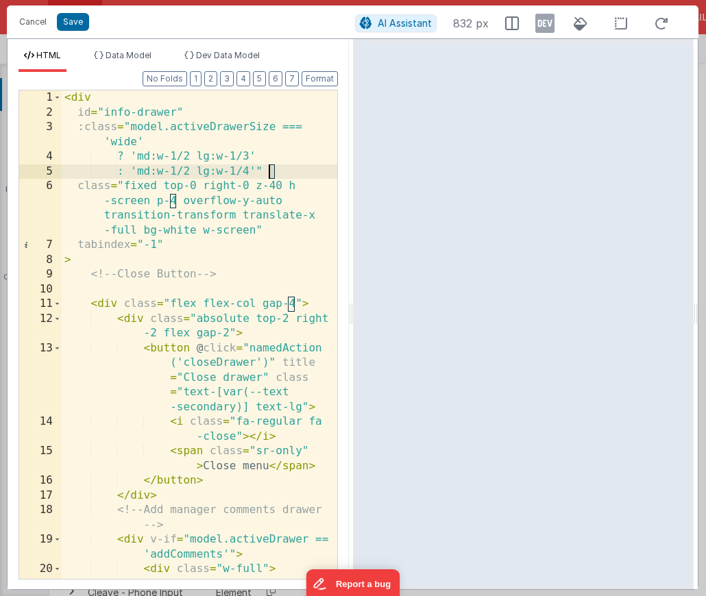
drag, startPoint x: 277, startPoint y: 173, endPoint x: 270, endPoint y: 173, distance: 6.9
click at [270, 173] on div "< div id = "info-drawer" :class = "model.activeDrawerSize === 'wide' ? 'md:w-1/…" at bounding box center [199, 378] width 275 height 577
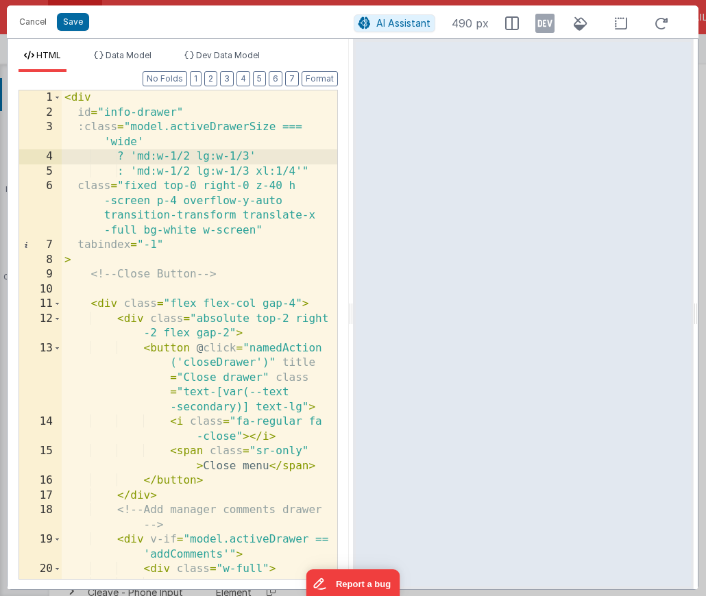
click at [275, 159] on div "< div id = "info-drawer" :class = "model.activeDrawerSize === 'wide' ? 'md:w-1/…" at bounding box center [199, 378] width 275 height 577
click at [69, 22] on button "Save" at bounding box center [73, 22] width 32 height 18
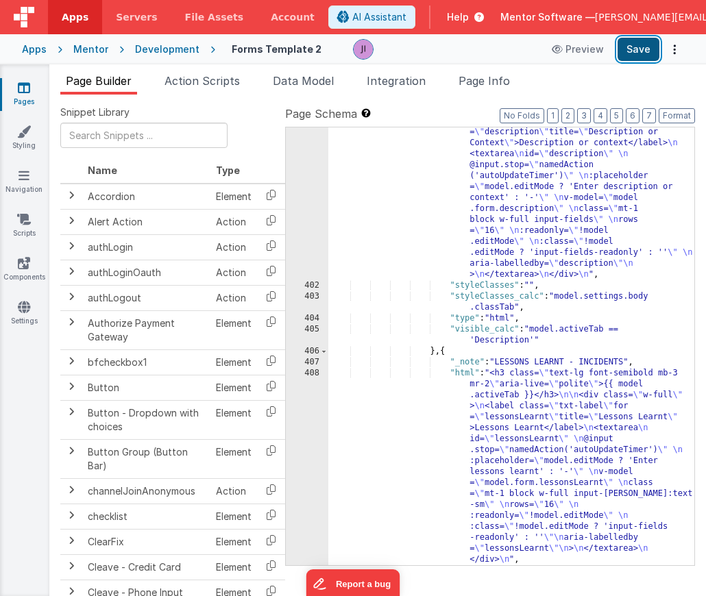
click at [648, 51] on button "Save" at bounding box center [638, 49] width 42 height 23
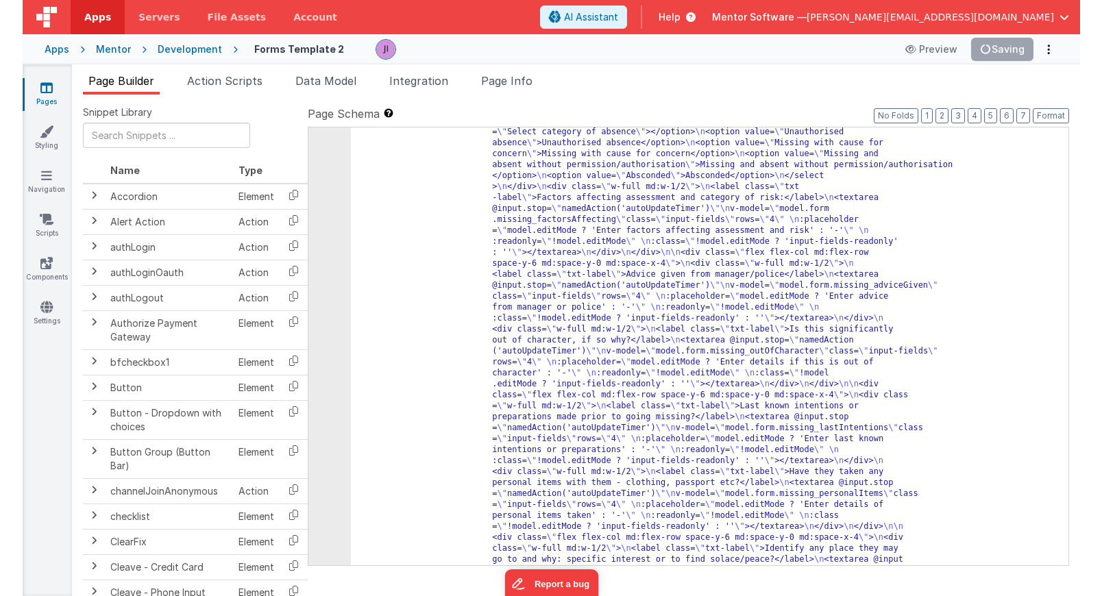
scroll to position [21874, 0]
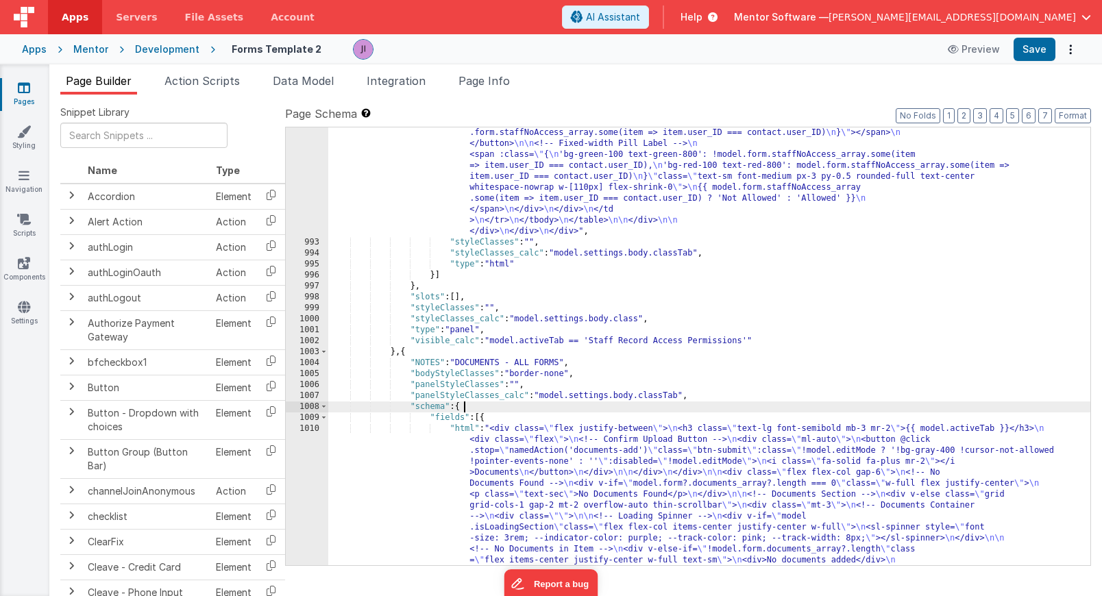
click at [528, 411] on div ""html" : "<!-- Section Title --> \n <div class= \" flex justify-between \" > \n…" at bounding box center [709, 489] width 762 height 1512
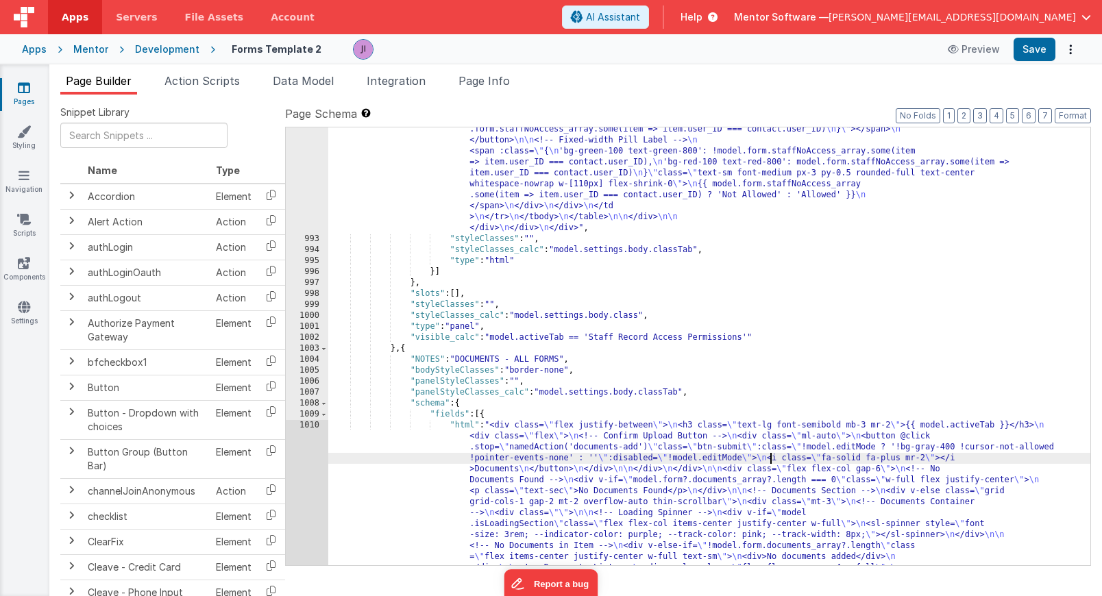
scroll to position [19910, 0]
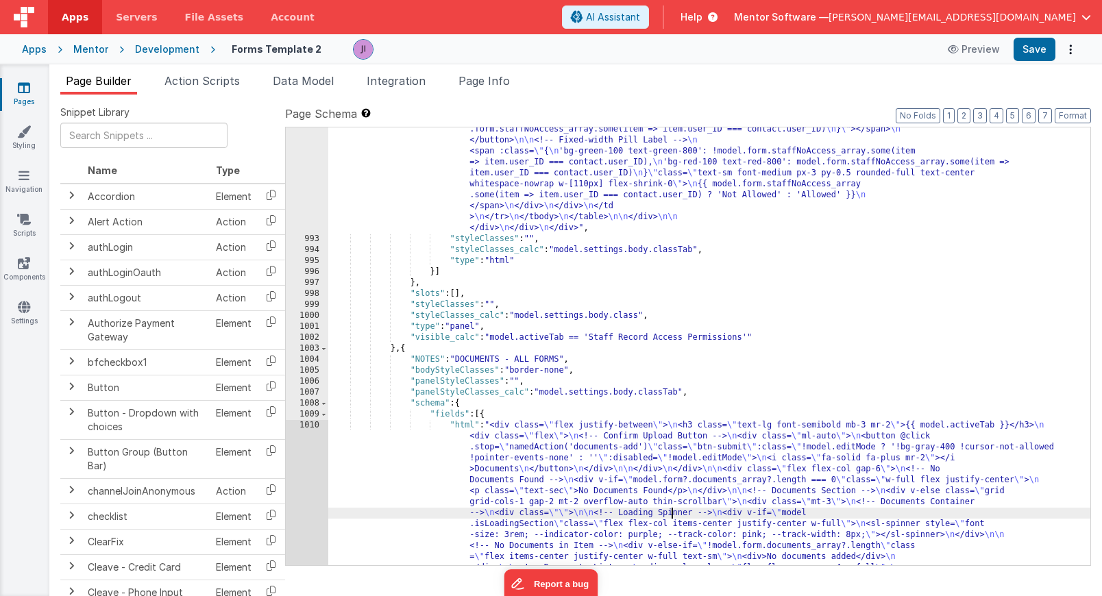
click at [670, 513] on div ""html" : "<!-- Section Title --> \n <div class= \" flex justify-between \" > \n…" at bounding box center [709, 485] width 762 height 1512
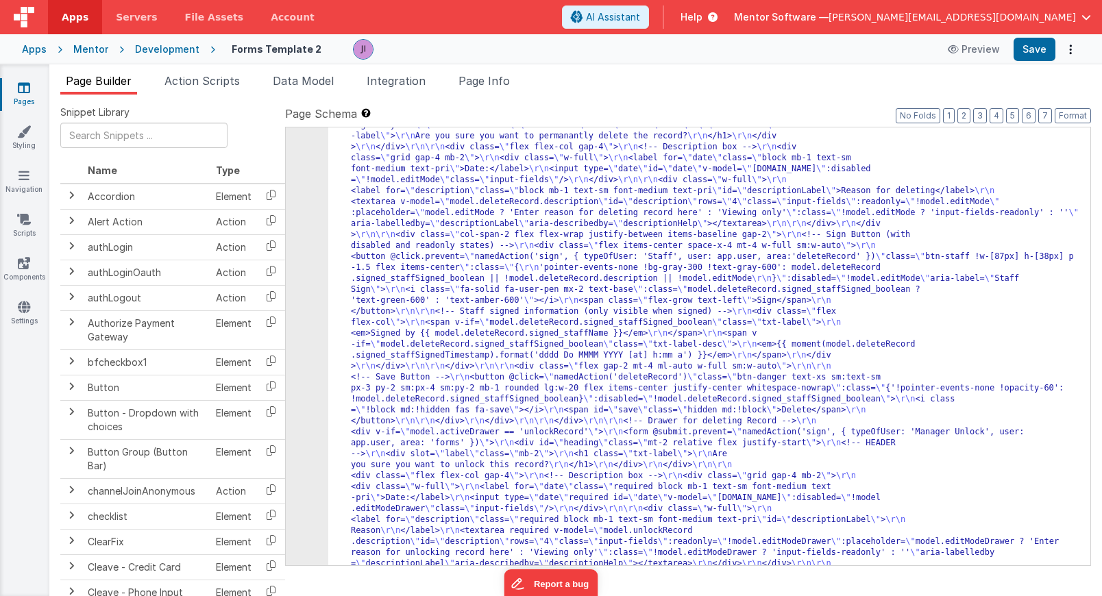
scroll to position [21358, 0]
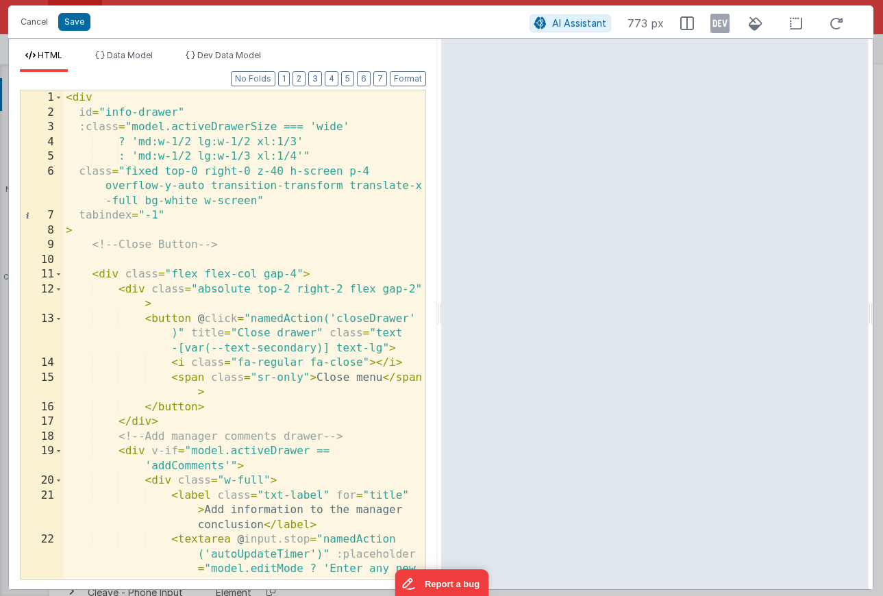
scroll to position [15401, 0]
click at [302, 140] on div "< div id = "info-drawer" :class = "model.activeDrawerSize === 'wide' ? 'md:w-1/…" at bounding box center [244, 415] width 363 height 651
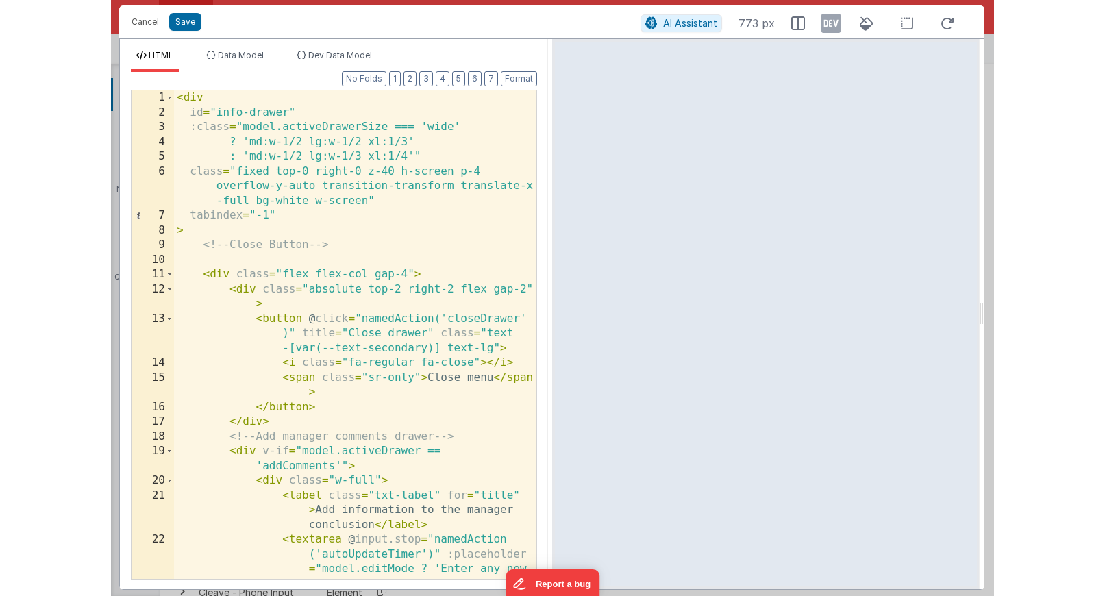
scroll to position [0, 0]
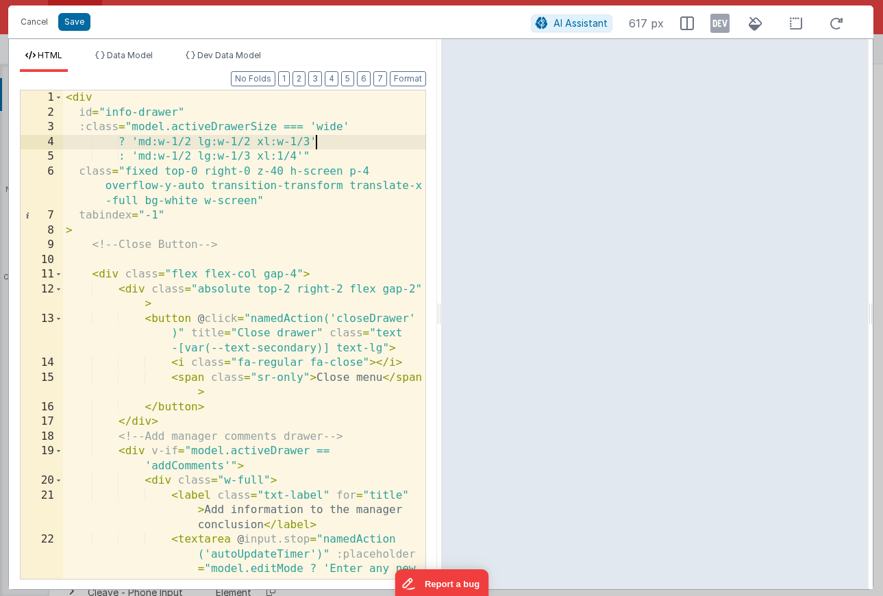
click at [304, 158] on div "< div id = "info-drawer" :class = "model.activeDrawerSize === 'wide' ? 'md:w-1/…" at bounding box center [244, 415] width 363 height 651
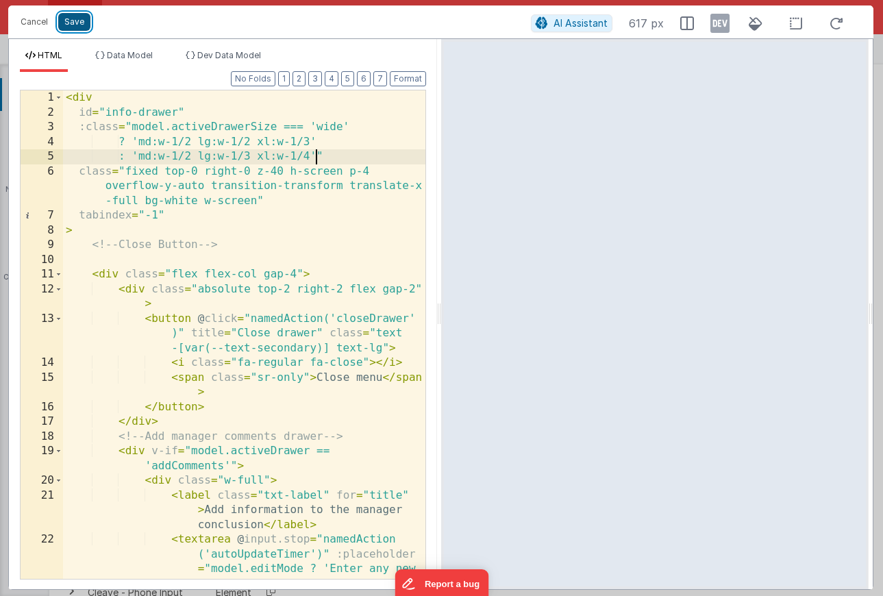
click at [77, 21] on button "Save" at bounding box center [74, 22] width 32 height 18
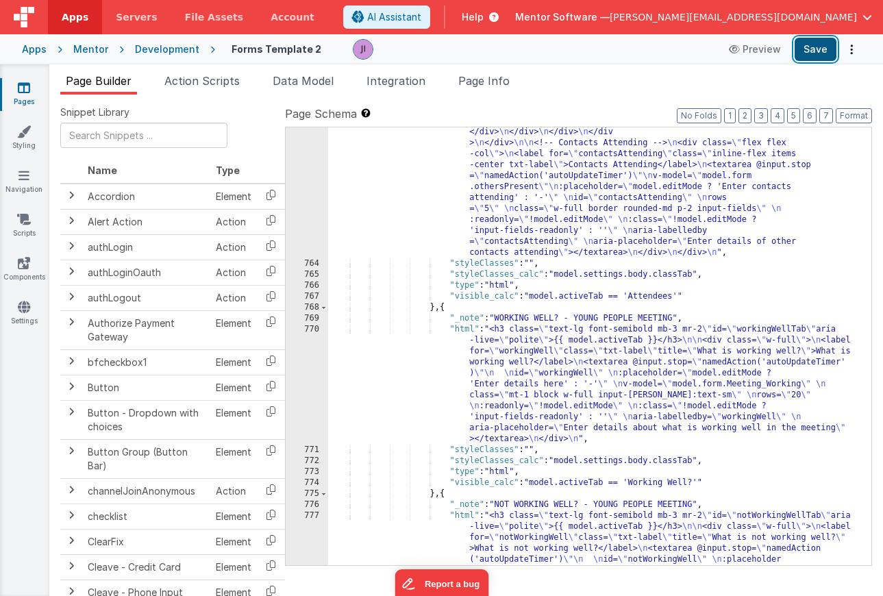
click at [688, 46] on button "Save" at bounding box center [816, 49] width 42 height 23
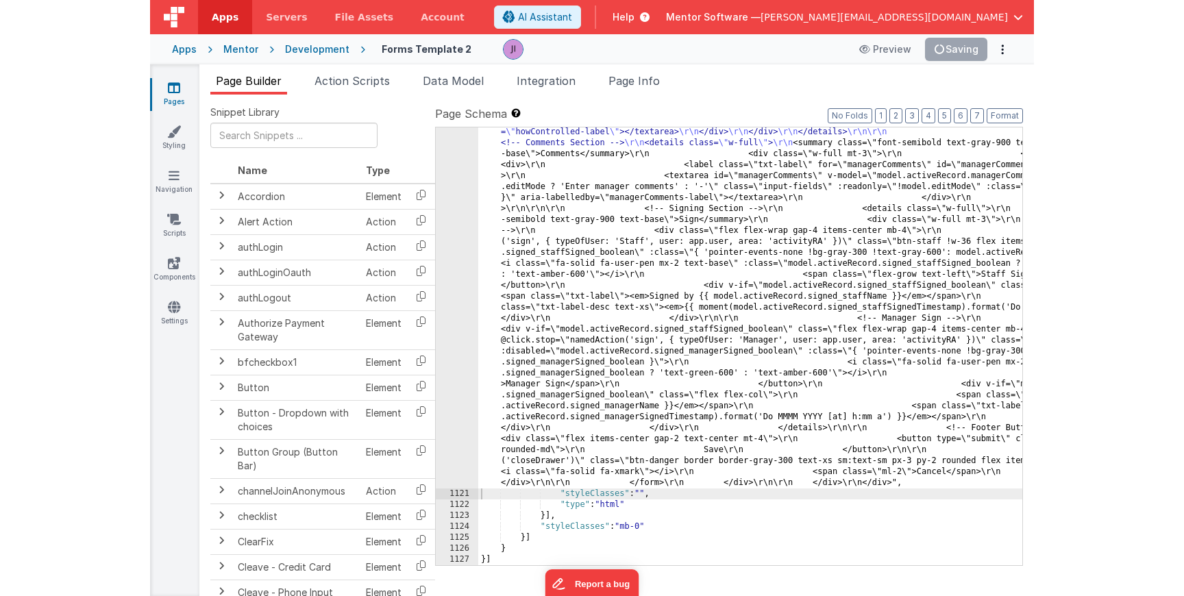
scroll to position [22017, 0]
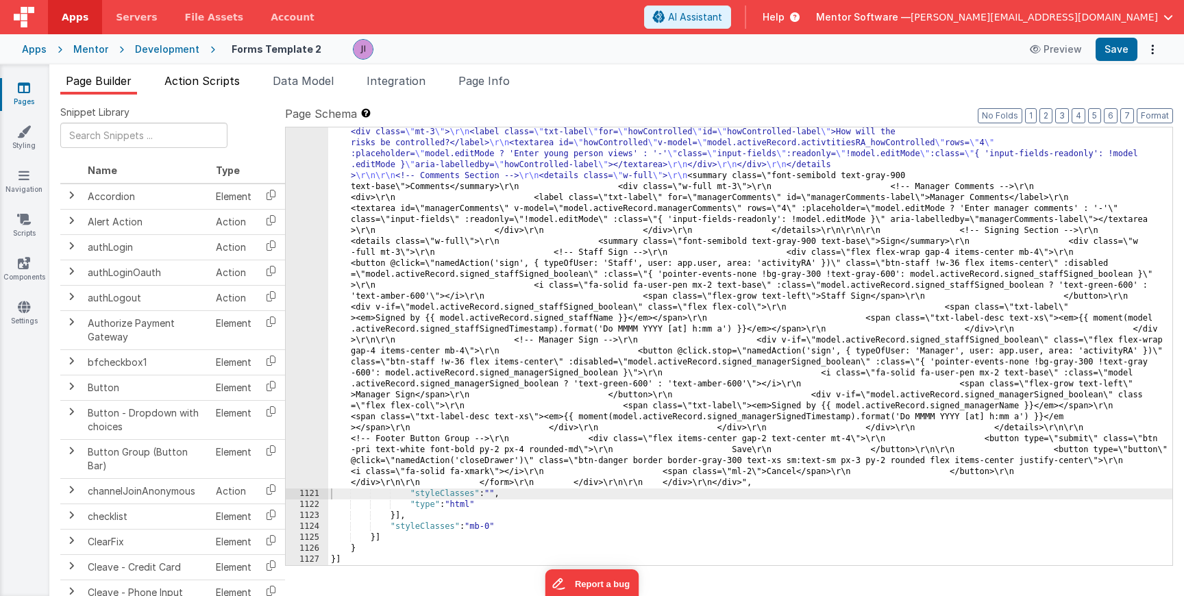
click at [218, 77] on span "Action Scripts" at bounding box center [201, 81] width 75 height 14
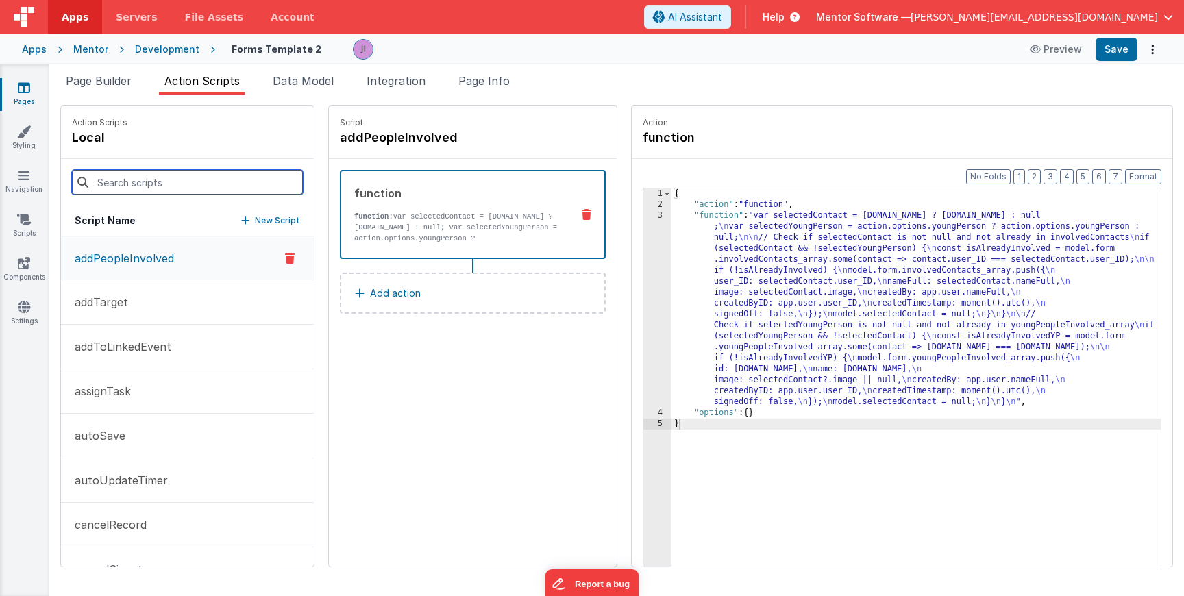
click at [167, 171] on input at bounding box center [187, 182] width 231 height 25
type input "close"
